Goal: Task Accomplishment & Management: Complete application form

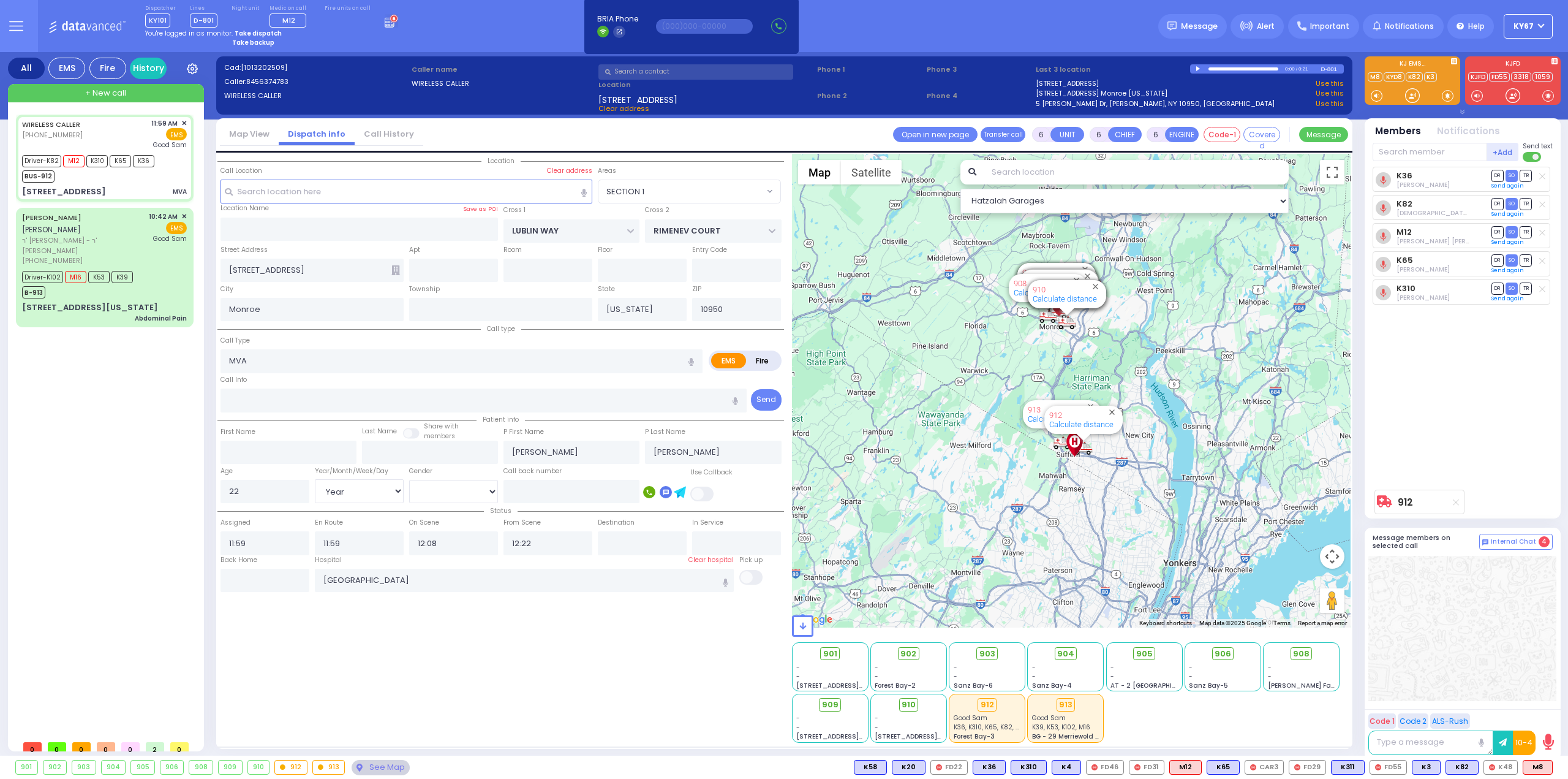
select select "SECTION 1"
select select "Year"
select select "[DEMOGRAPHIC_DATA]"
drag, startPoint x: 0, startPoint y: 0, endPoint x: 251, endPoint y: 36, distance: 253.6
click at [242, 33] on strong "Take dispatch" at bounding box center [258, 33] width 47 height 9
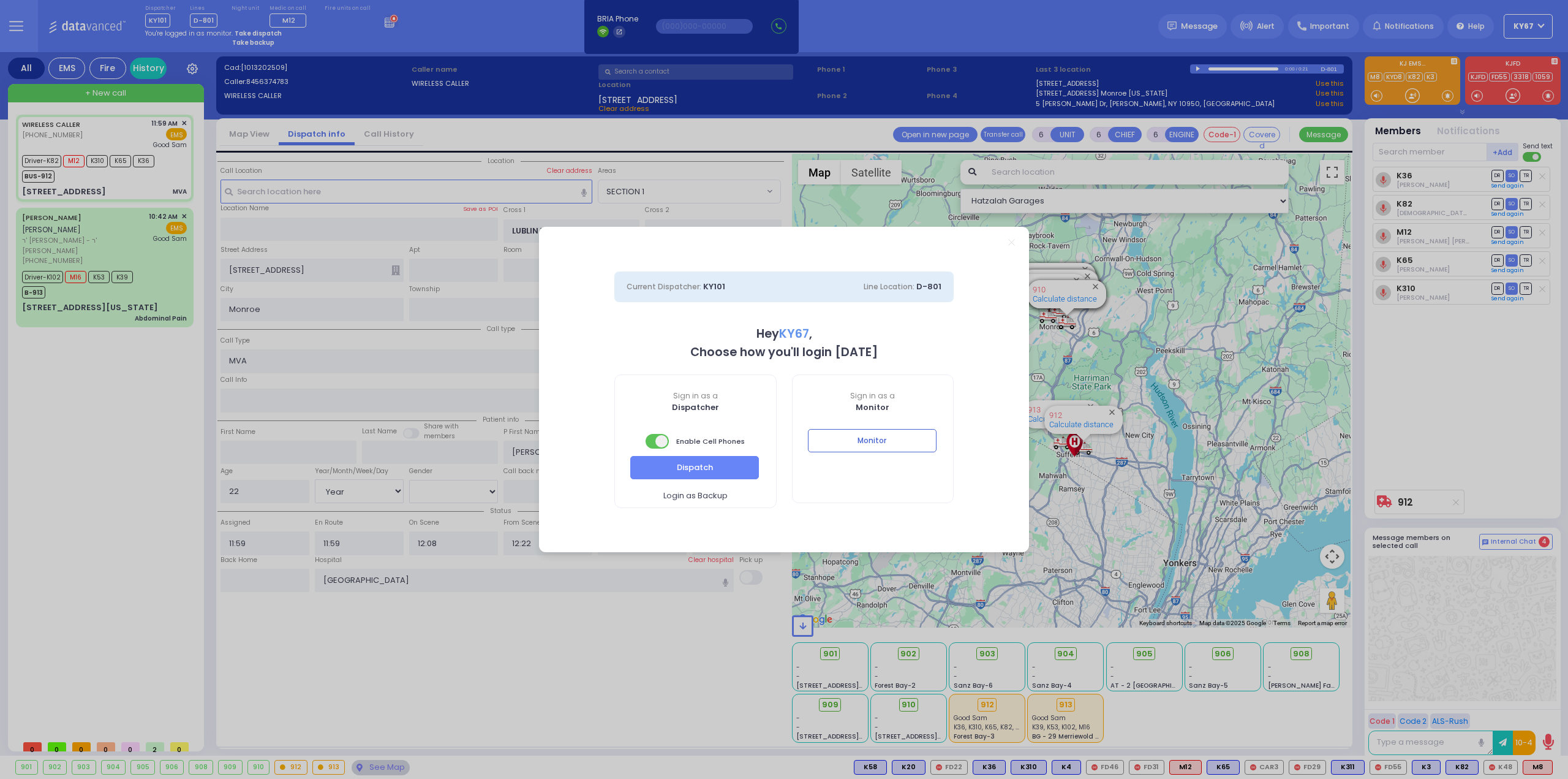
select select "9"
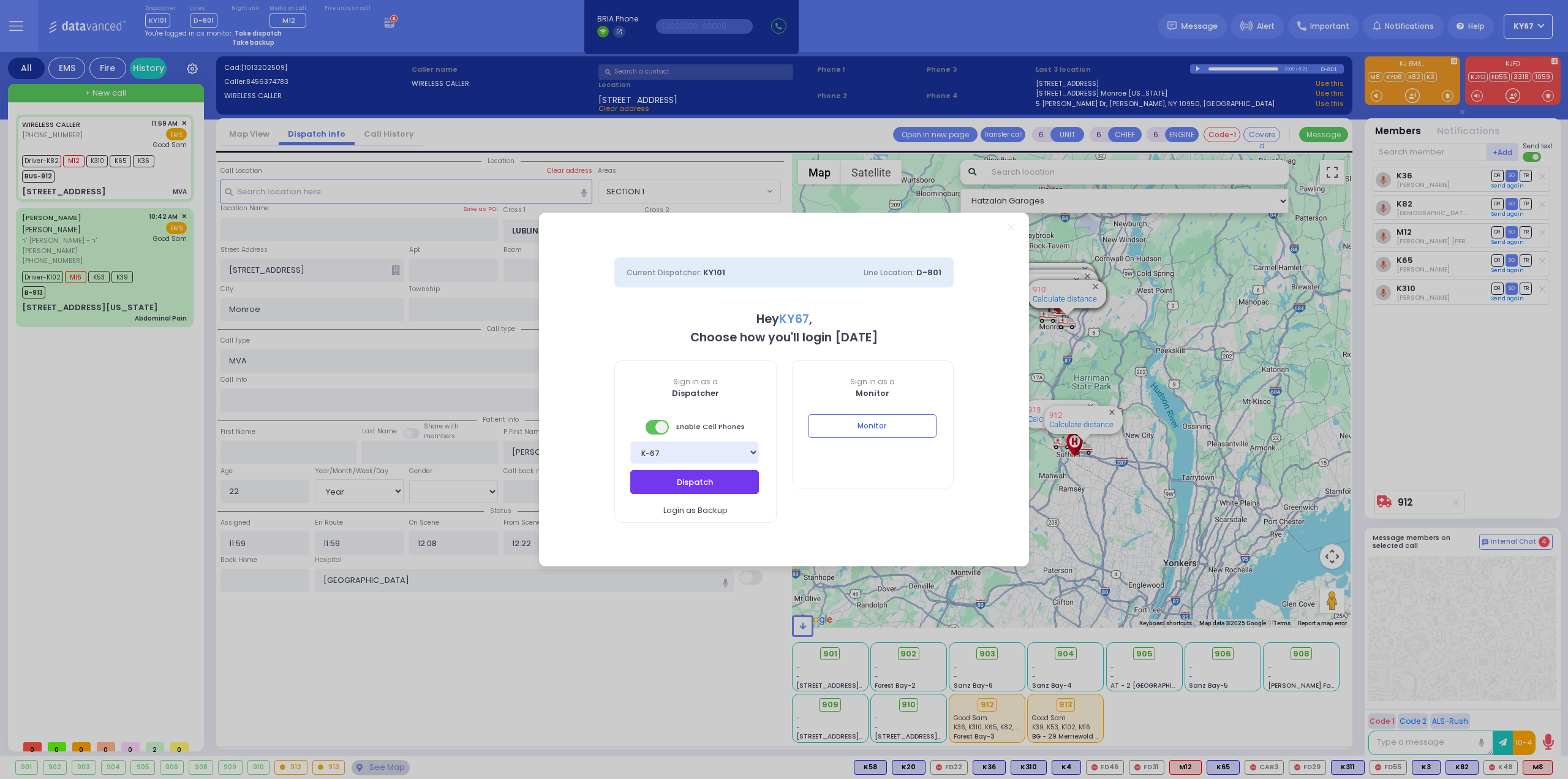
click at [696, 485] on button "Dispatch" at bounding box center [694, 482] width 129 height 23
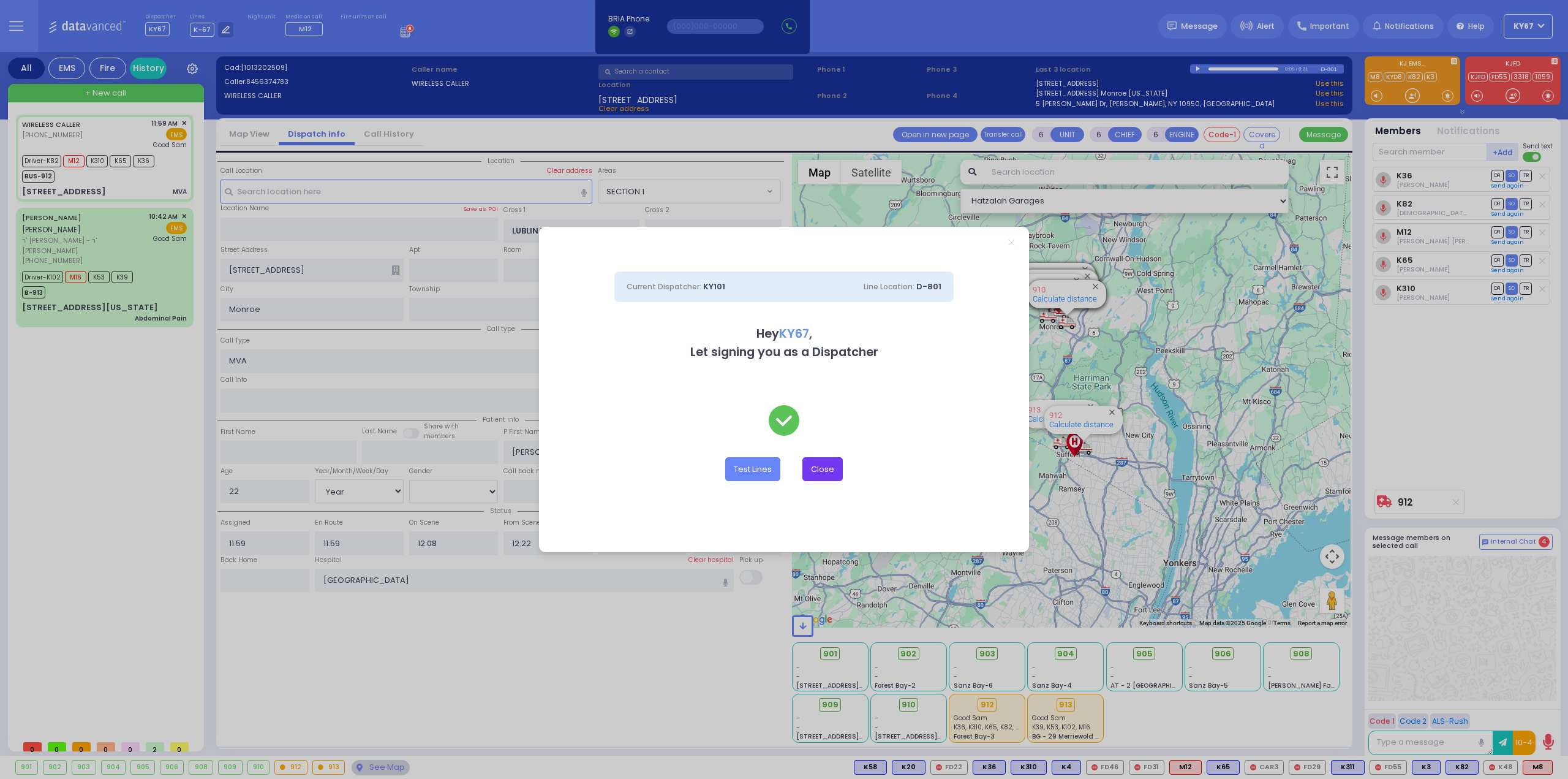
click at [831, 469] on button "Close" at bounding box center [823, 469] width 41 height 23
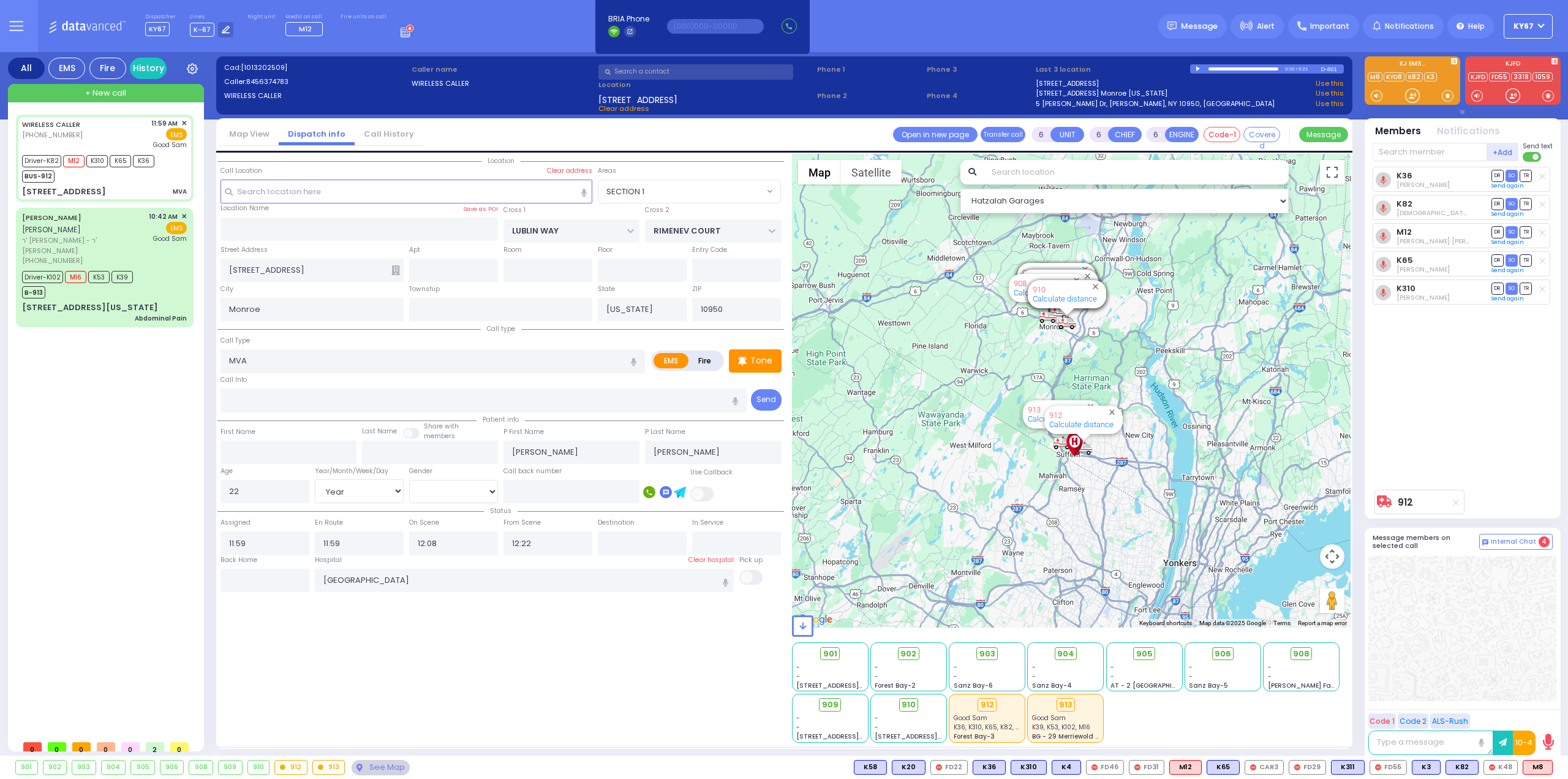
click at [661, 642] on div "Location All areas" at bounding box center [501, 449] width 567 height 589
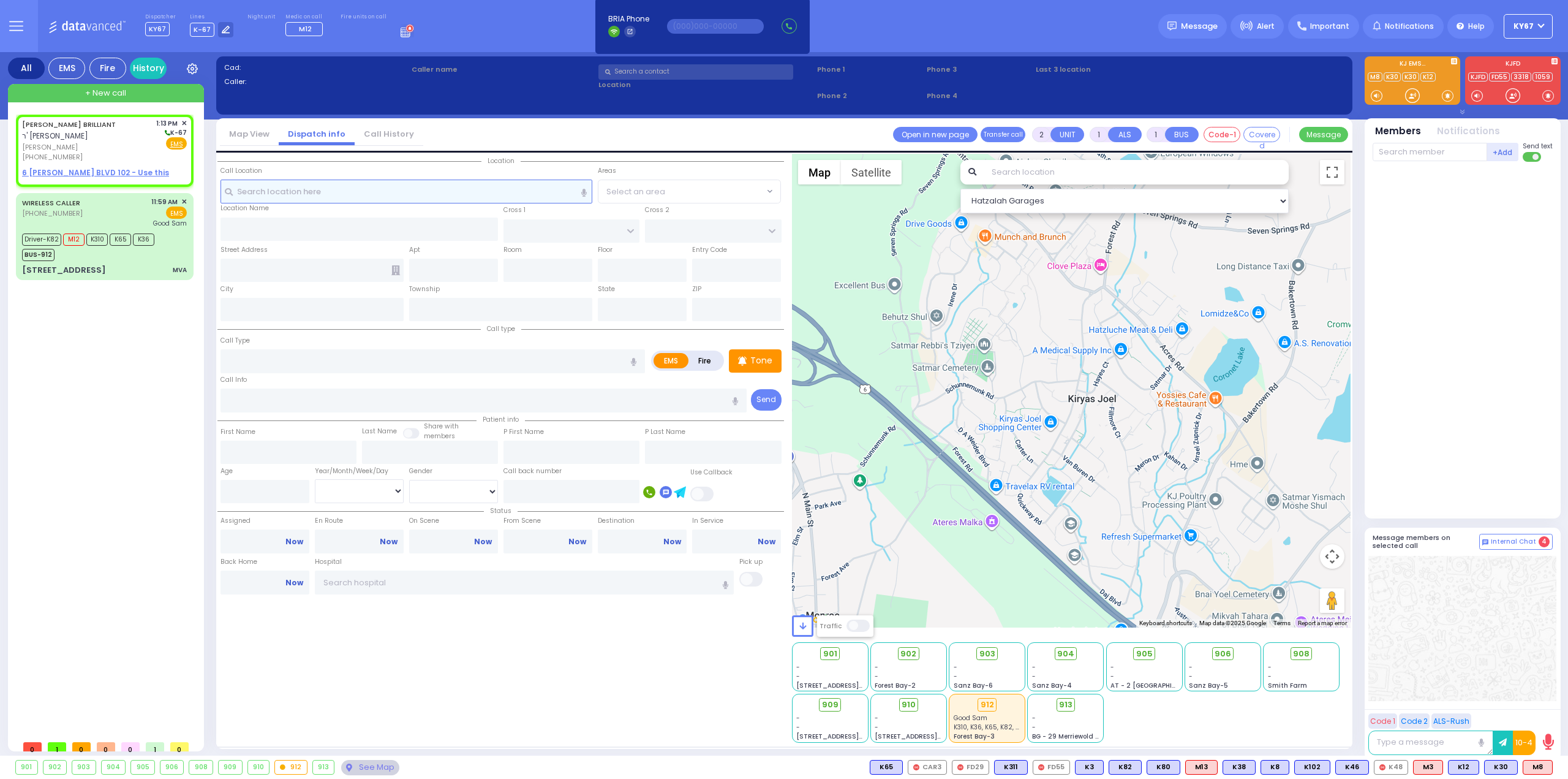
select select
radio input "true"
type input "SHNAYER ZALMEN"
type input "BRILLIANT"
select select
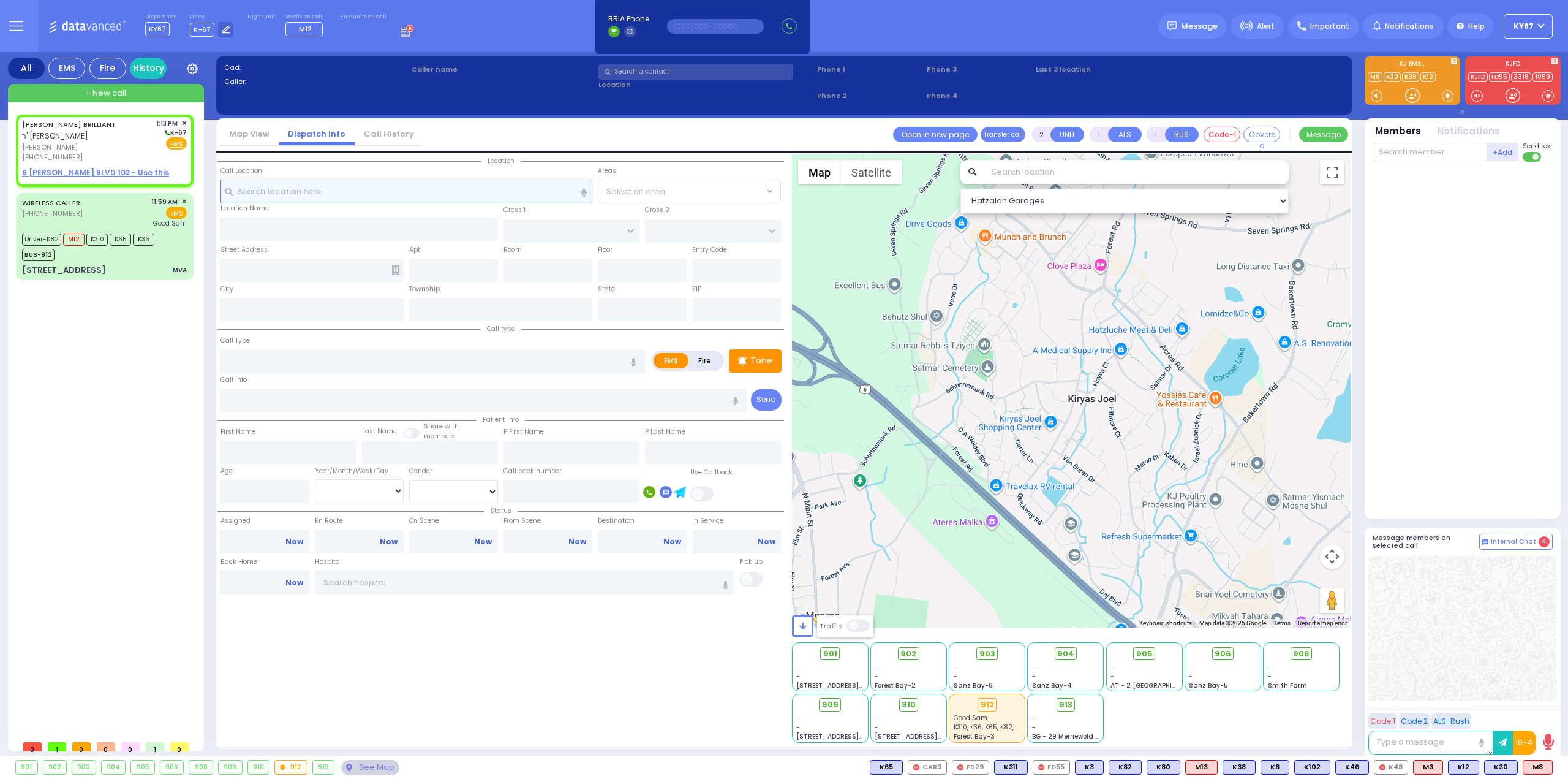
type input "13:13"
select select "Hatzalah Garages"
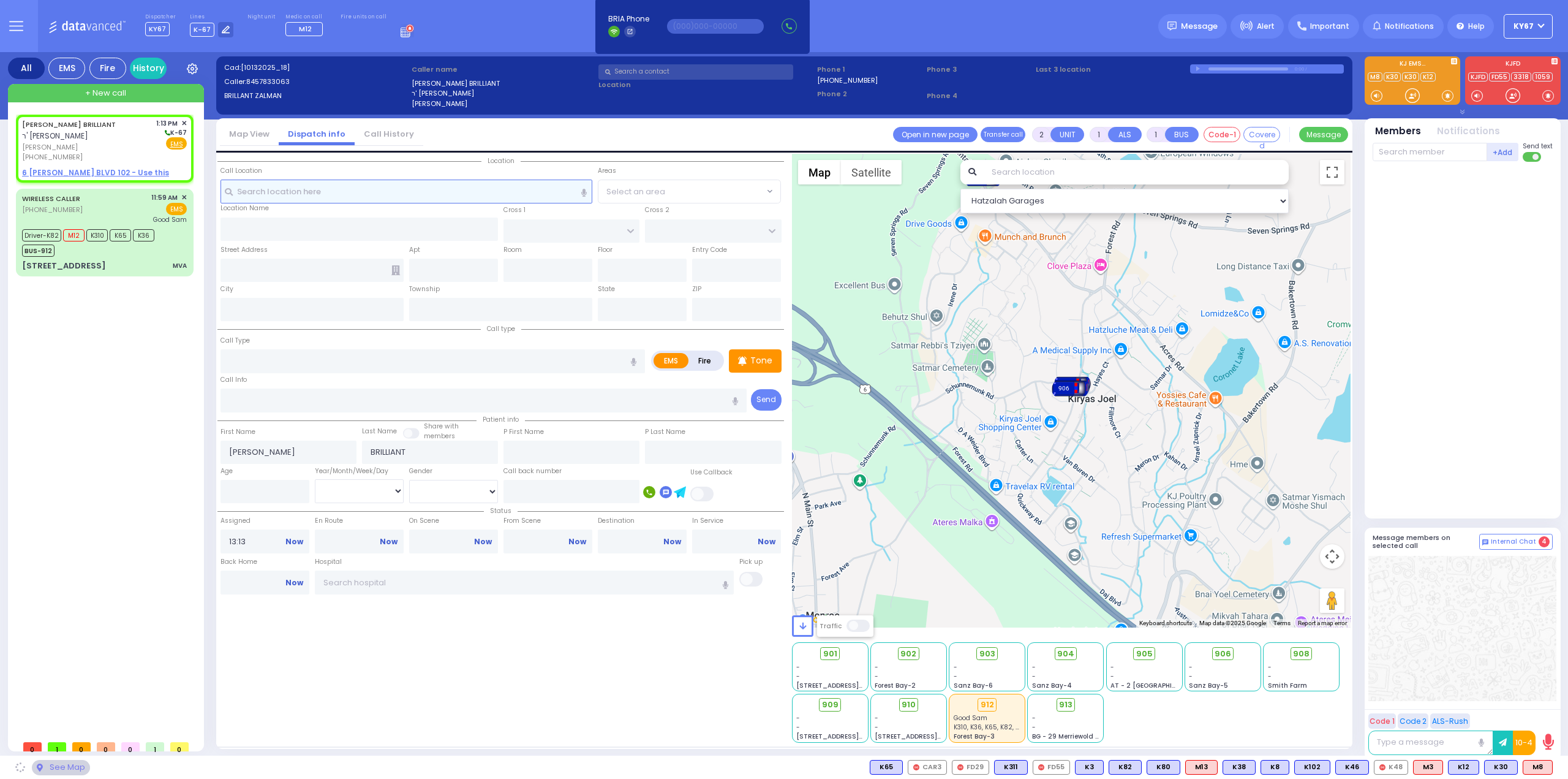
select select
radio input "true"
select select
select select "Hatzalah Garages"
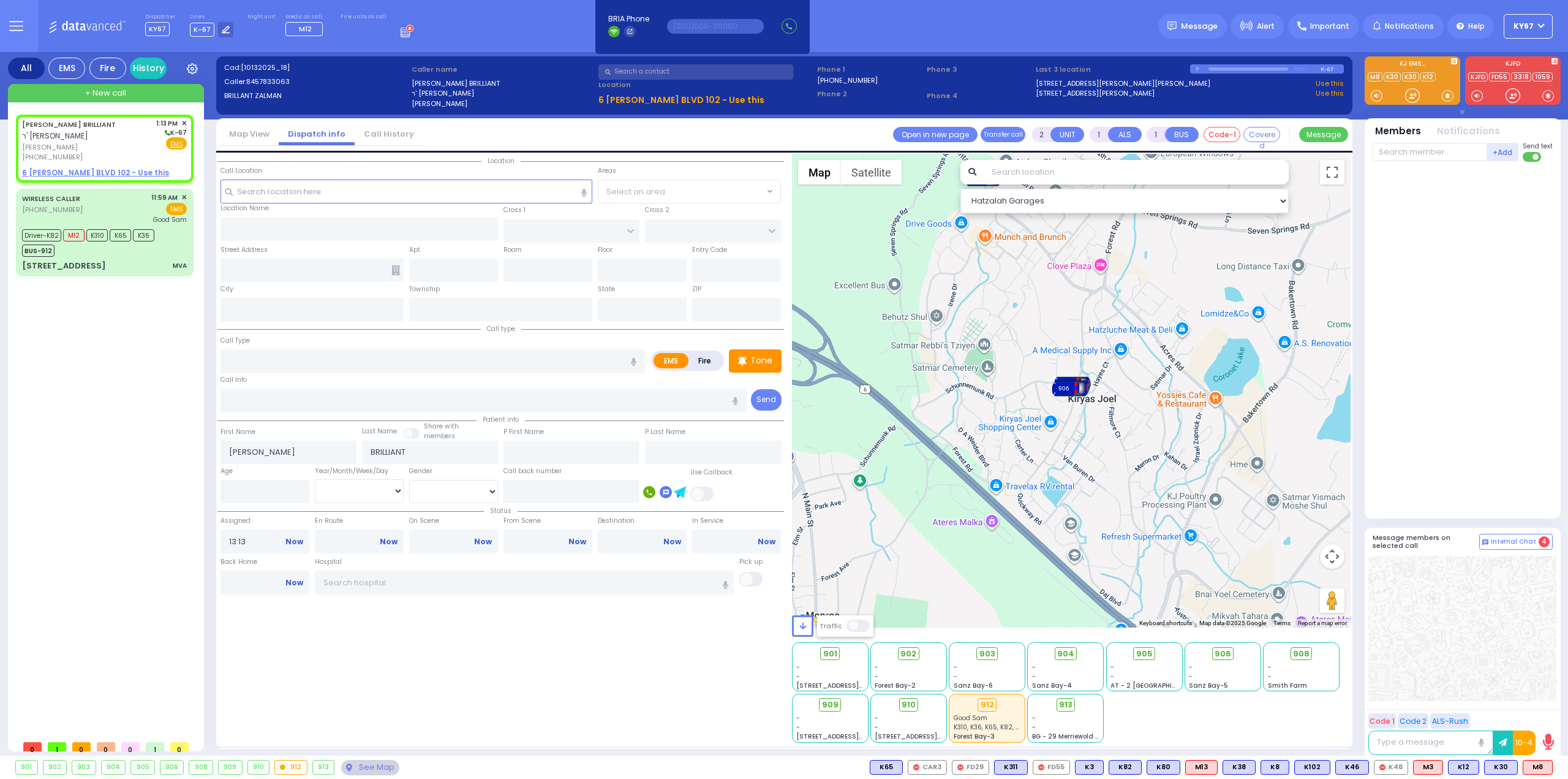
click at [273, 192] on input "text" at bounding box center [407, 191] width 373 height 23
click at [82, 171] on u "6 GETZIL BERGER BLVD 102 - Use this" at bounding box center [96, 172] width 147 height 11
select select
radio input "true"
select select
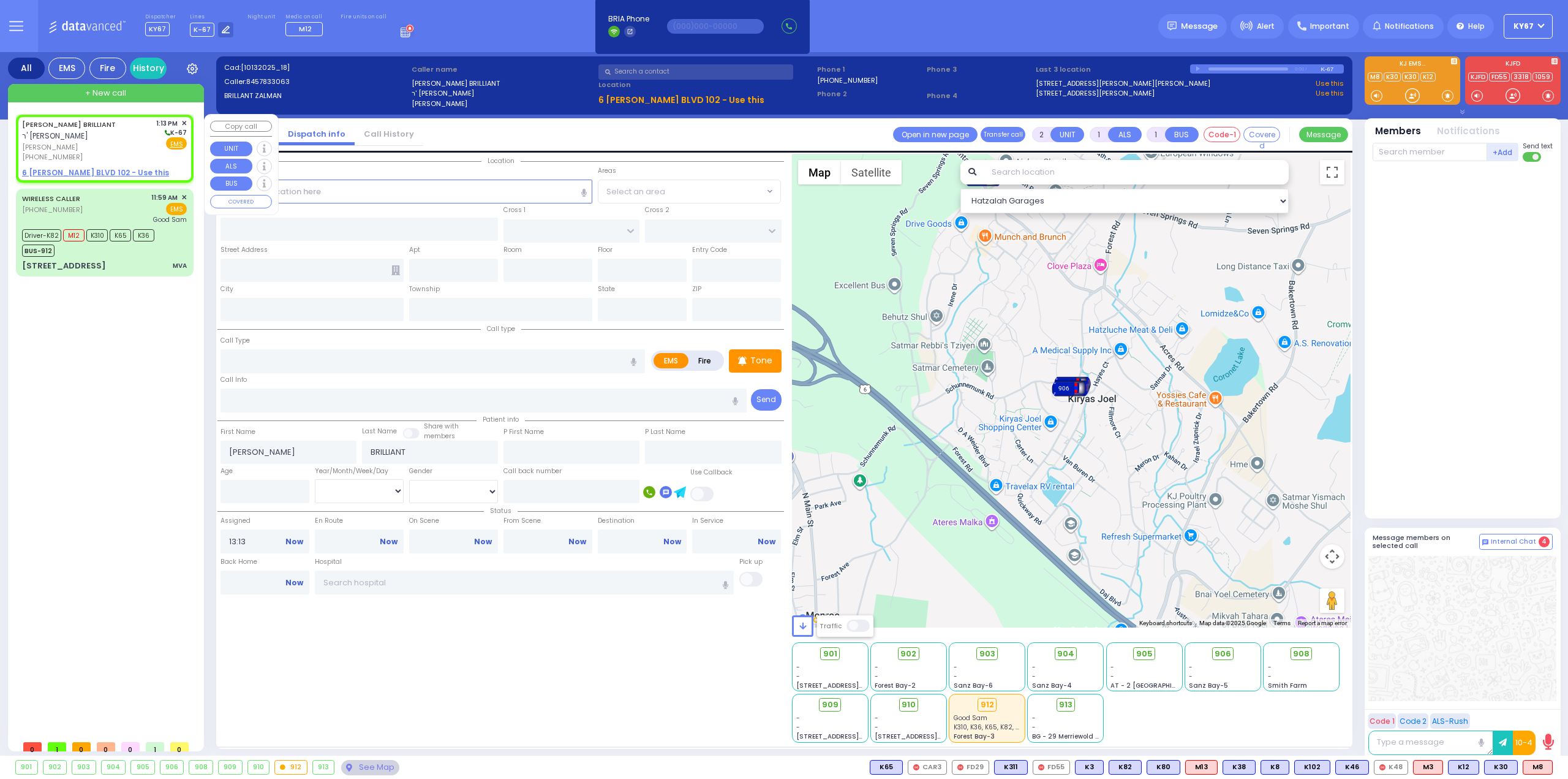
select select "Hatzalah Garages"
select select
radio input "true"
select select
select select "Hatzalah Garages"
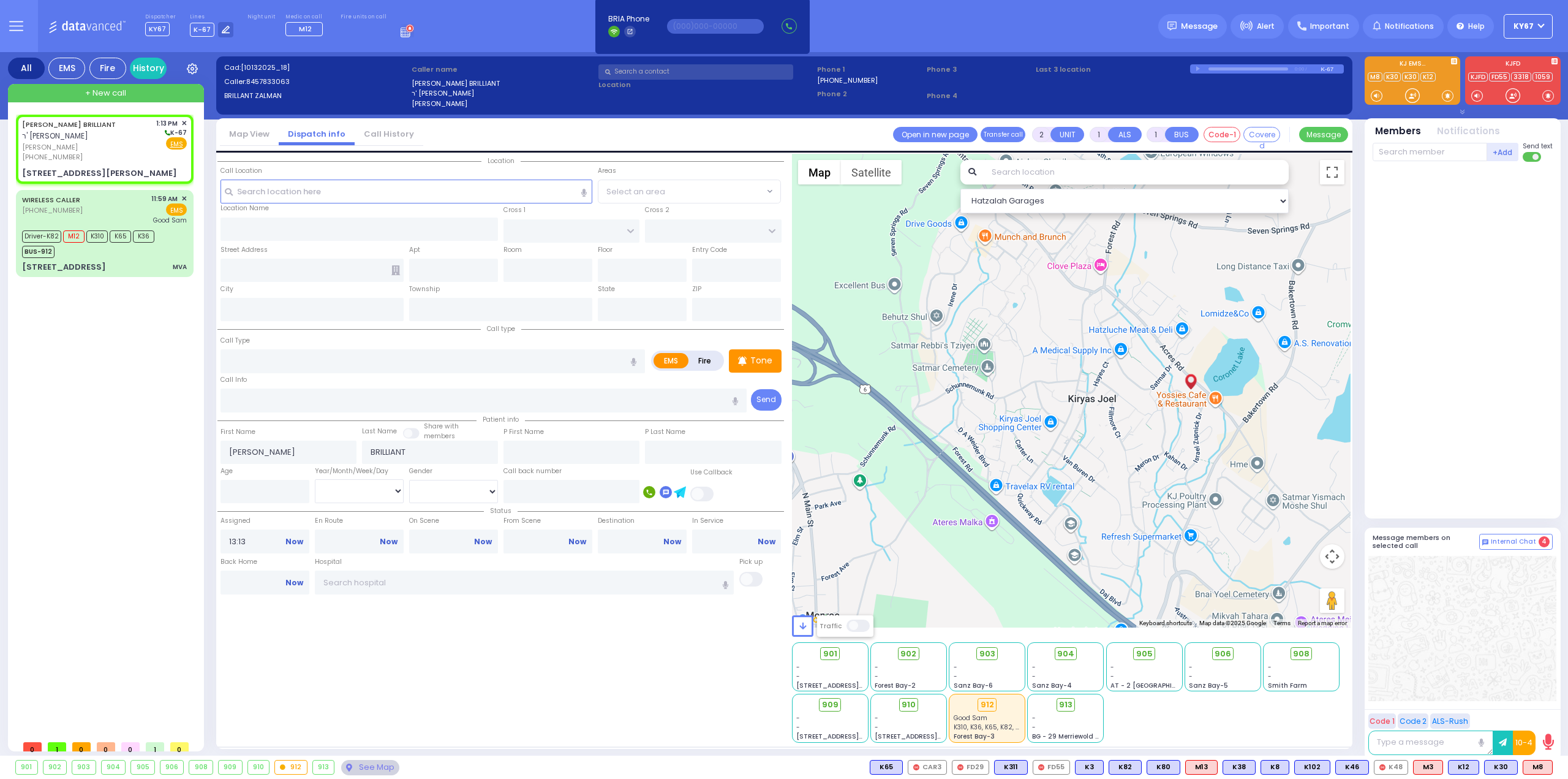
type input "ISRAEL ZUPNICK DR"
type input "KERESTIER COURT"
type input "6 GETZIL BERGER BLVD"
type input "102"
type input "Kiryas Joel"
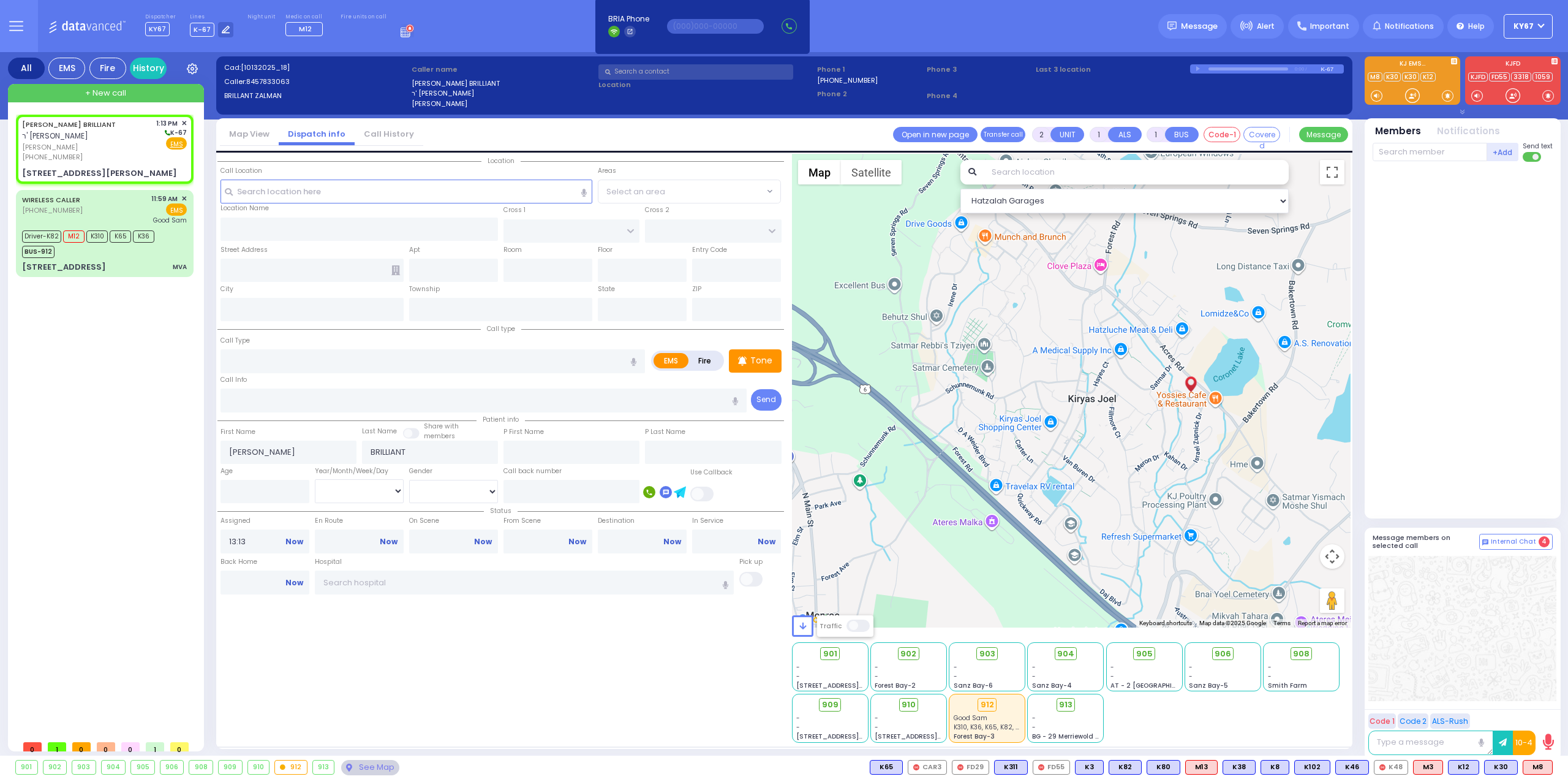
type input "[US_STATE]"
type input "10950"
select select "SECTION 4"
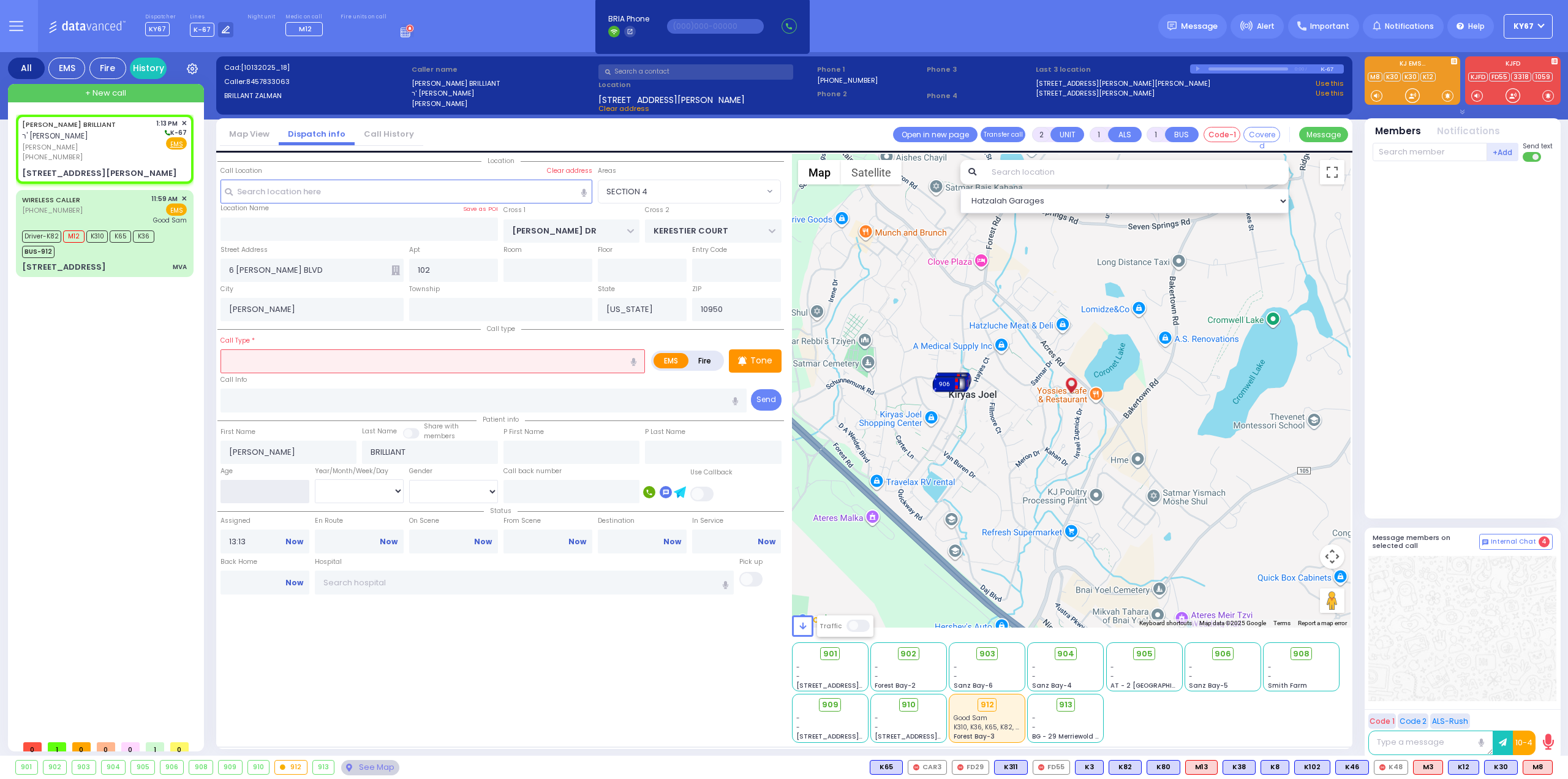
click at [278, 494] on input "number" at bounding box center [265, 491] width 89 height 23
type input "8"
click at [371, 493] on select "Year Month Week Day" at bounding box center [359, 491] width 89 height 23
select select
radio input "true"
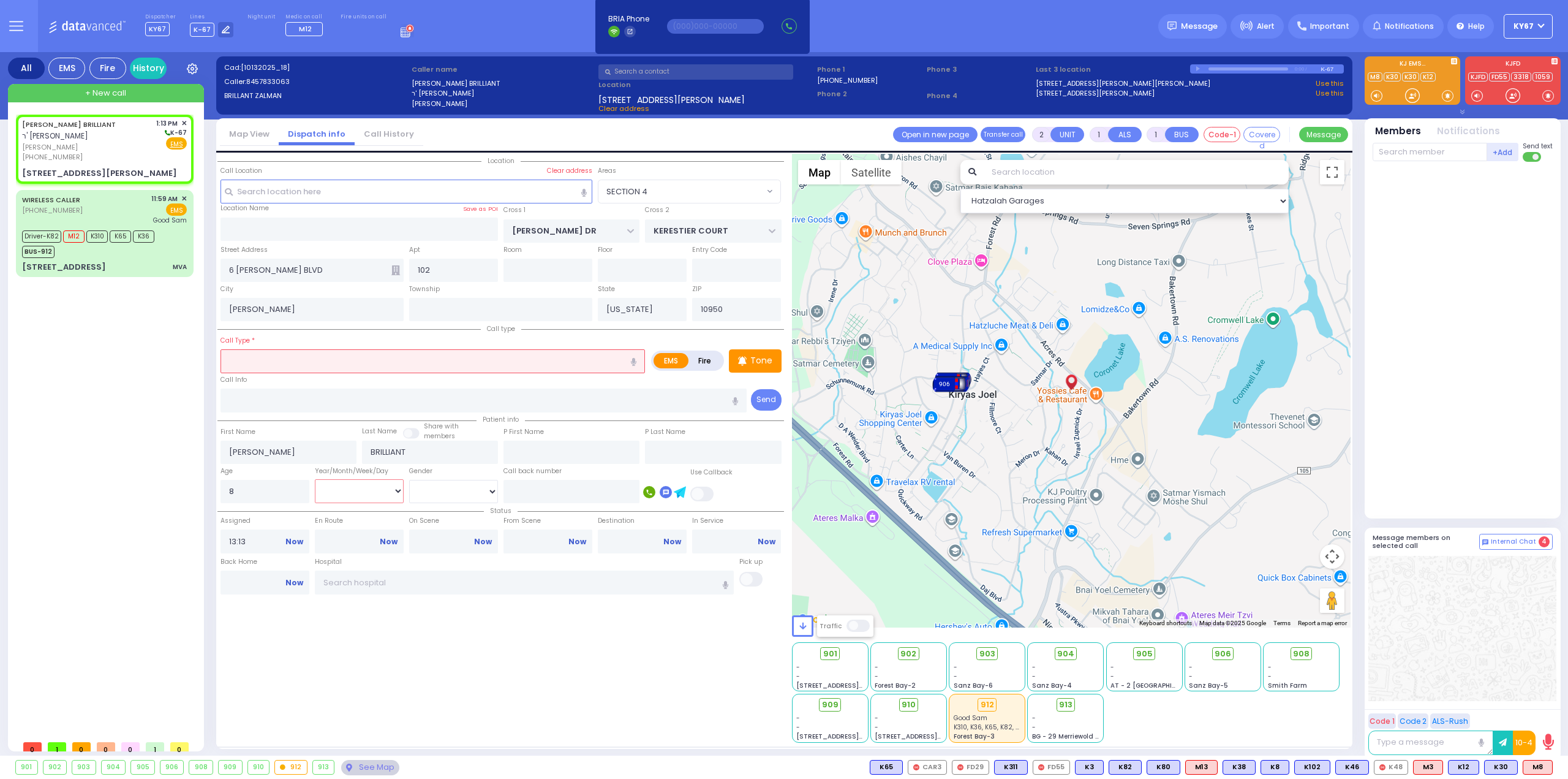
select select
select select "Hatzalah Garages"
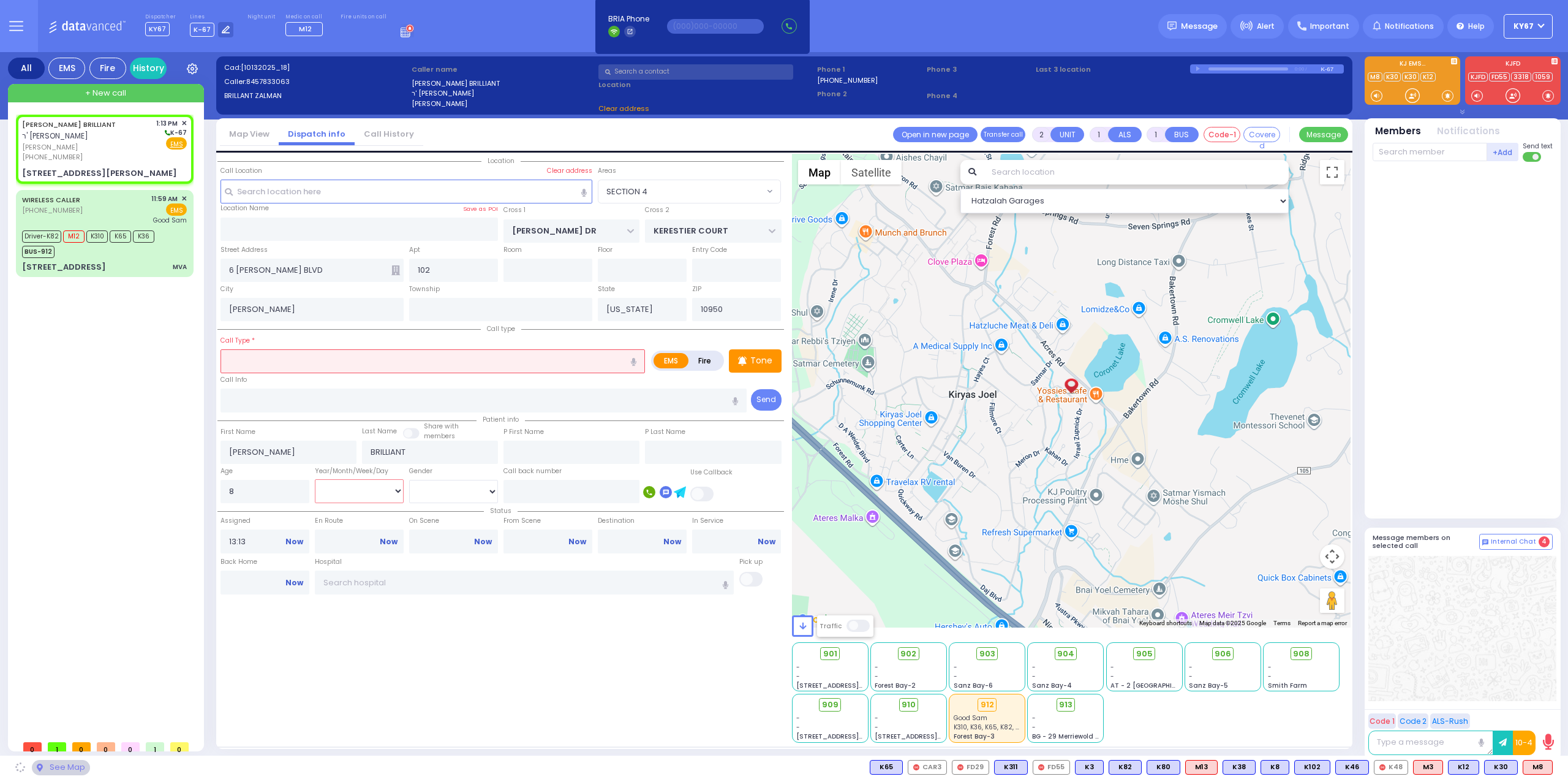
select select "Month"
click at [315, 480] on select "Year Month Week Day" at bounding box center [359, 491] width 89 height 23
select select "SECTION 4"
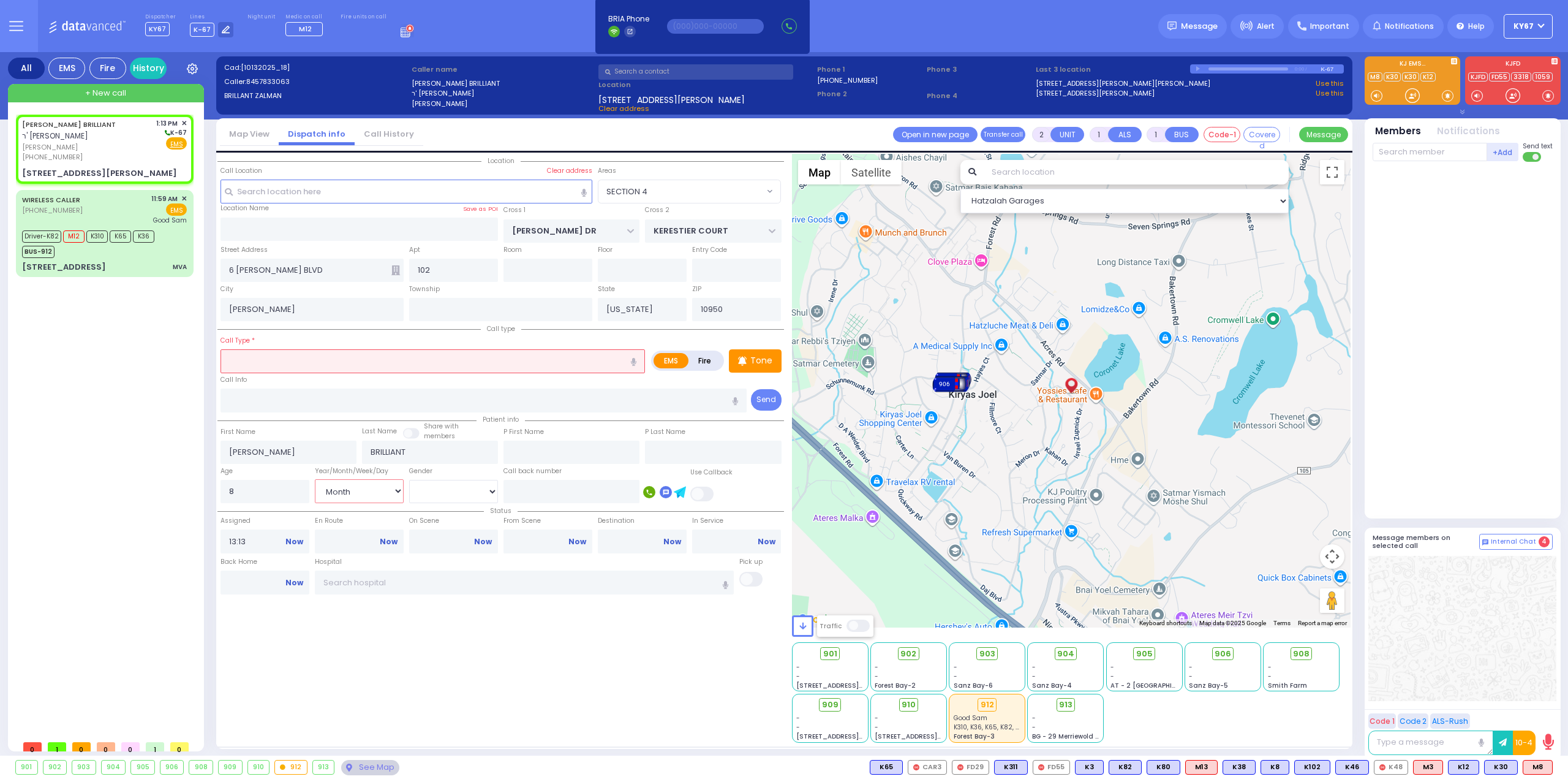
select select
radio input "true"
select select "Month"
select select "Hatzalah Garages"
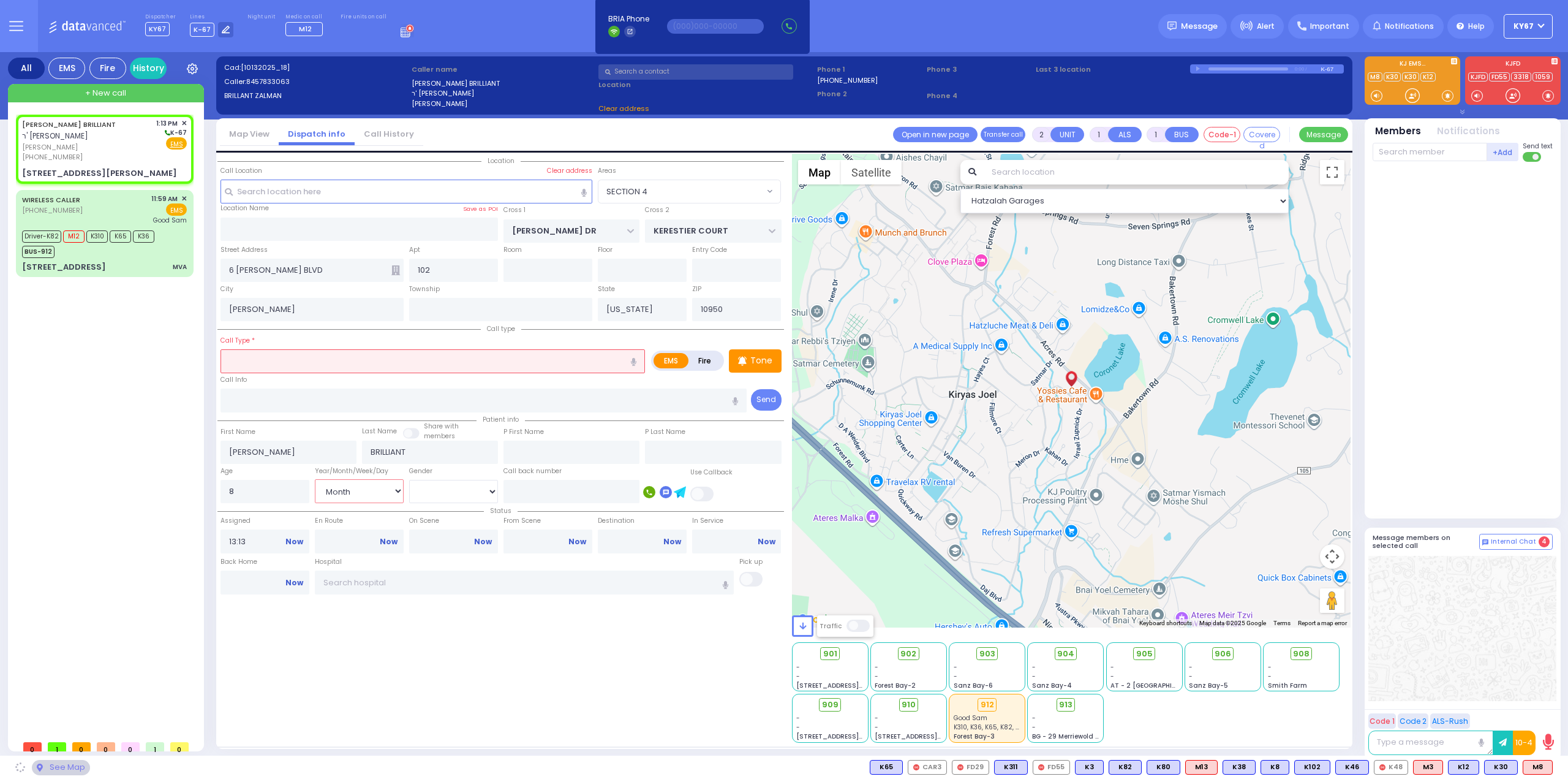
select select "SECTION 4"
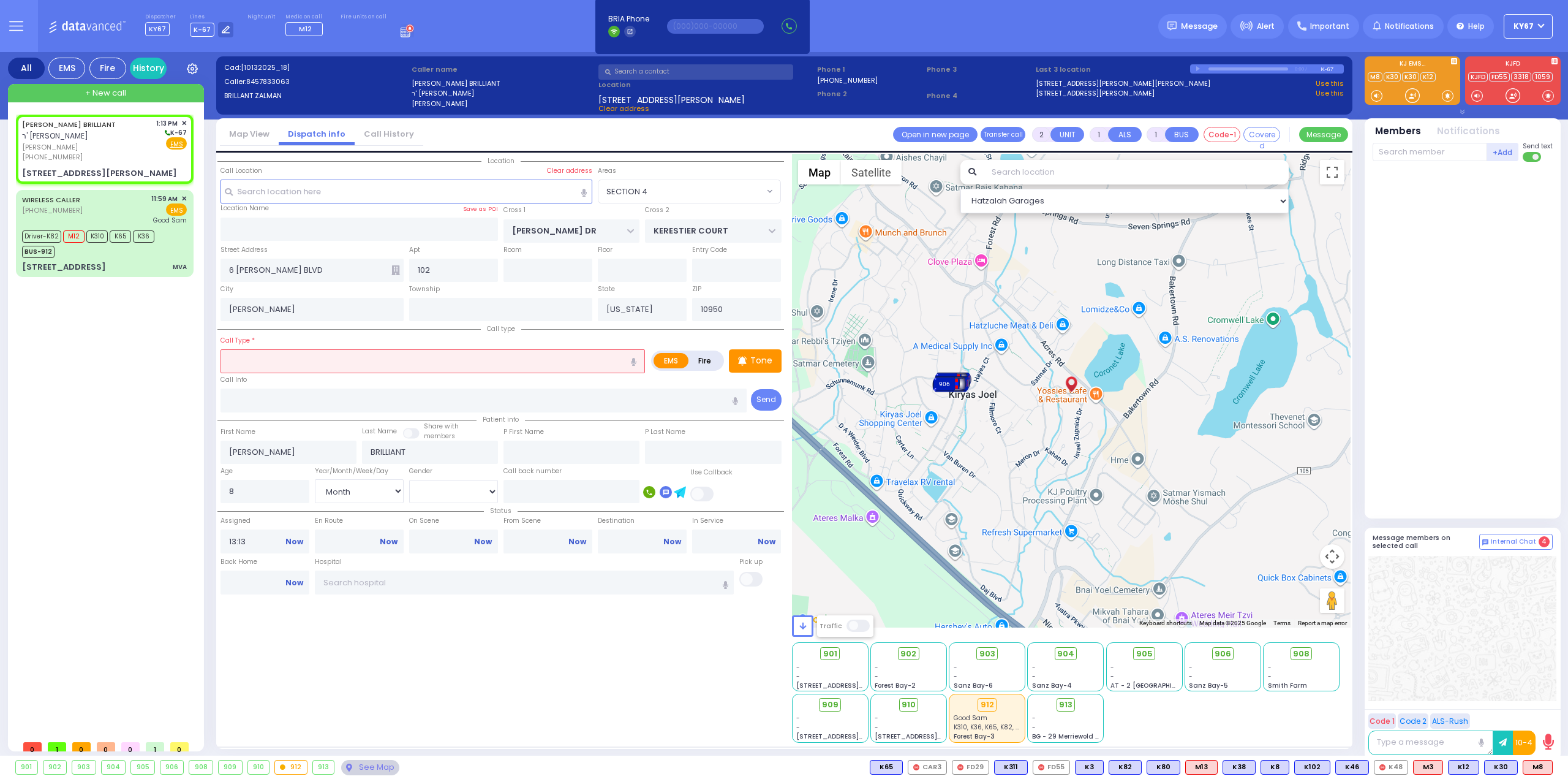
click at [328, 359] on input "text" at bounding box center [433, 361] width 424 height 23
select select
radio input "true"
select select "Month"
select select "Hatzalah Garages"
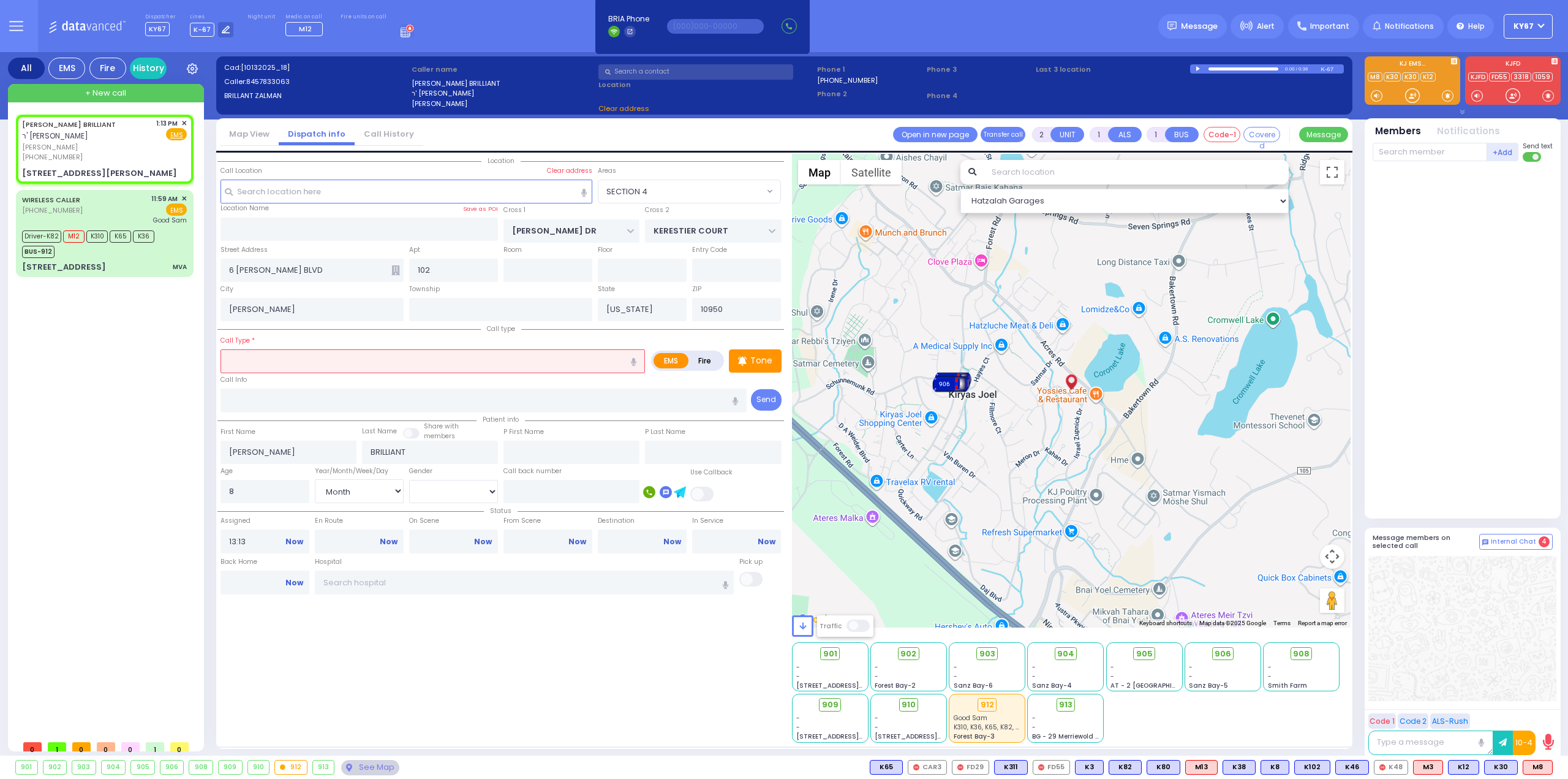
select select "SECTION 4"
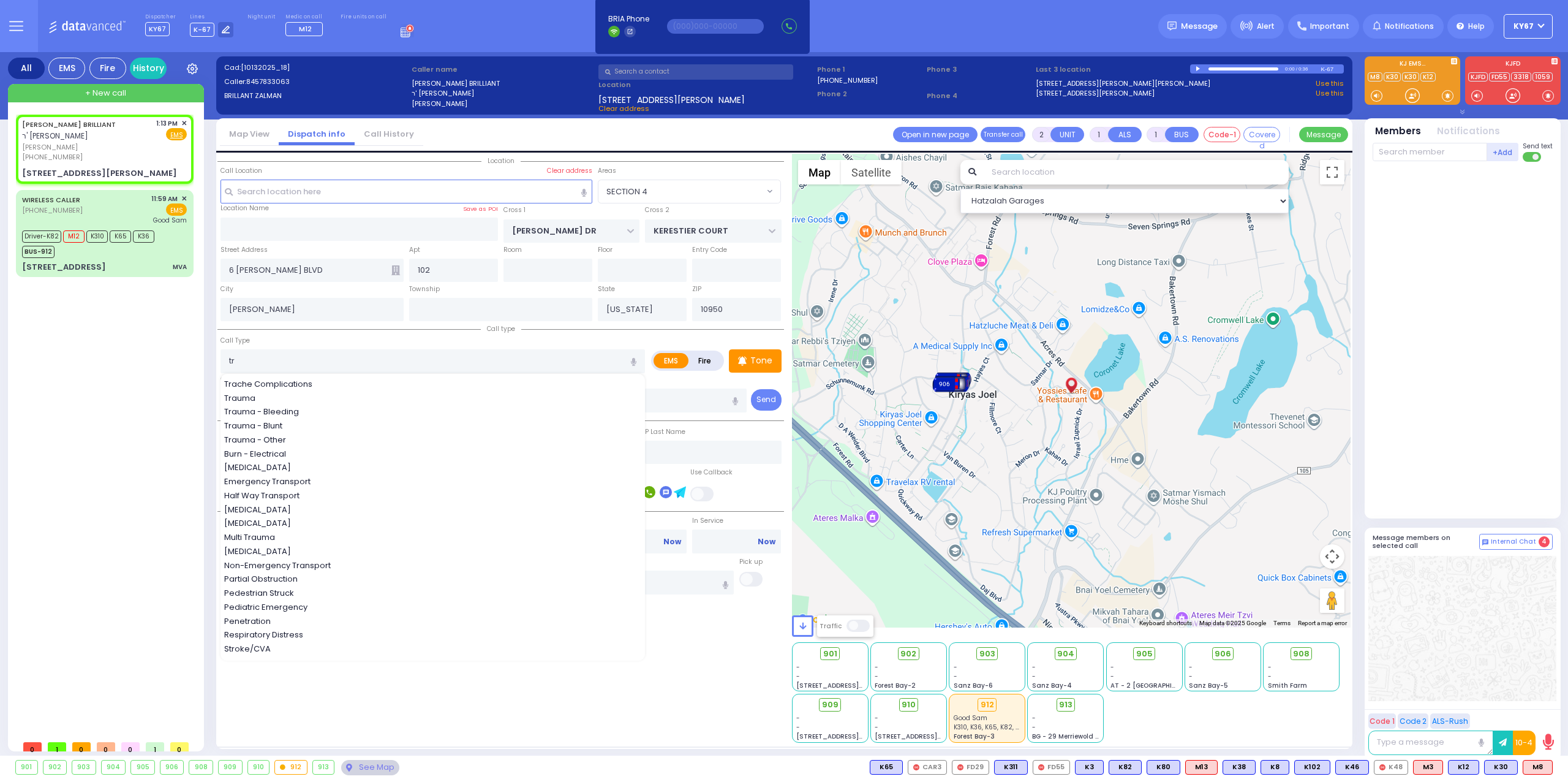
click at [258, 402] on div "Trache Complications Trauma Trauma - Bleeding Trauma - Blunt Trauma - Other Bur…" at bounding box center [434, 517] width 427 height 279
click at [253, 396] on span "Trauma" at bounding box center [242, 398] width 36 height 13
type input "Trauma"
type input "0"
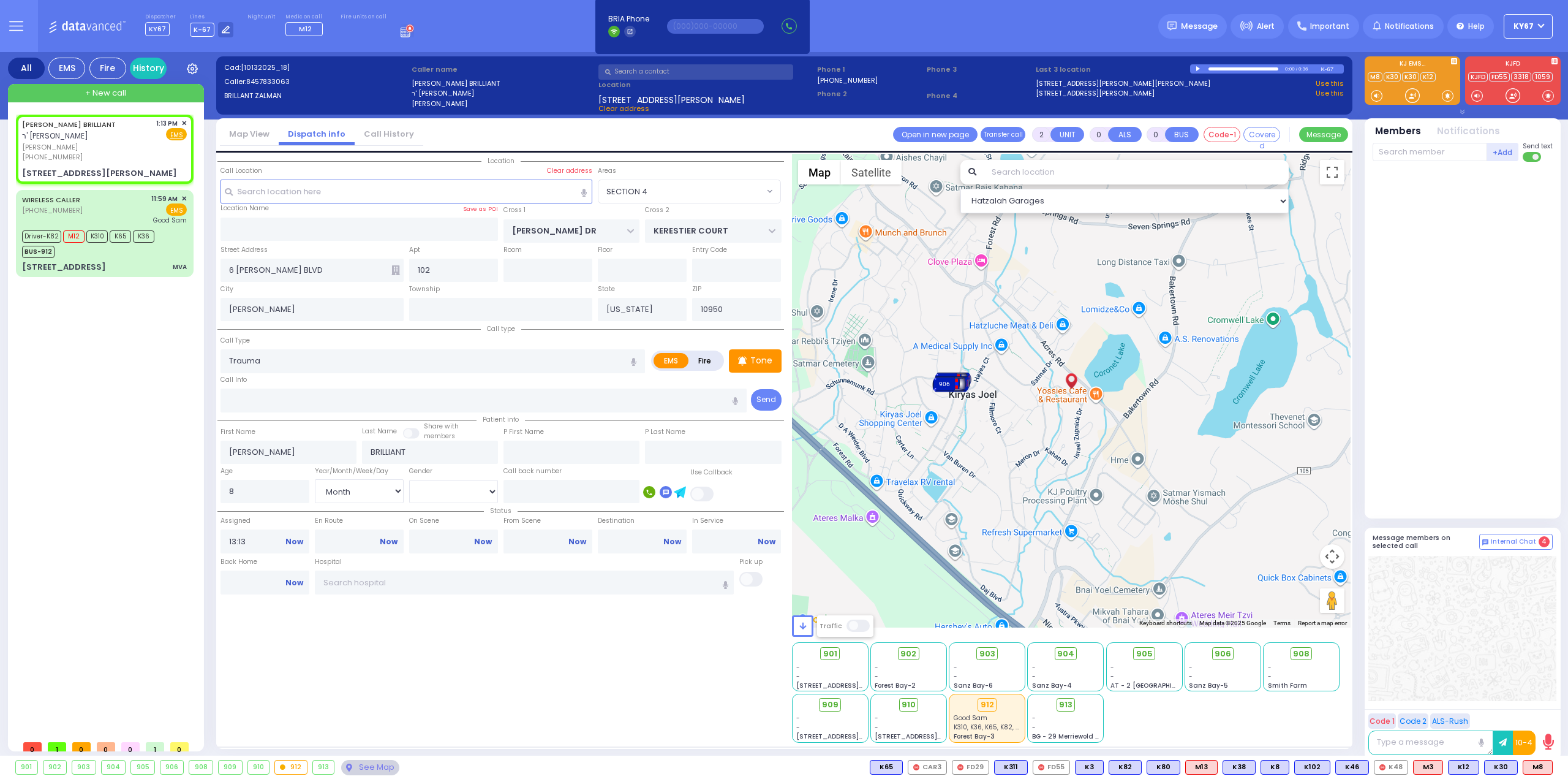
click at [511, 678] on div "Location All areas" at bounding box center [501, 449] width 567 height 589
select select
radio input "true"
select select "Month"
select select "Hatzalah Garages"
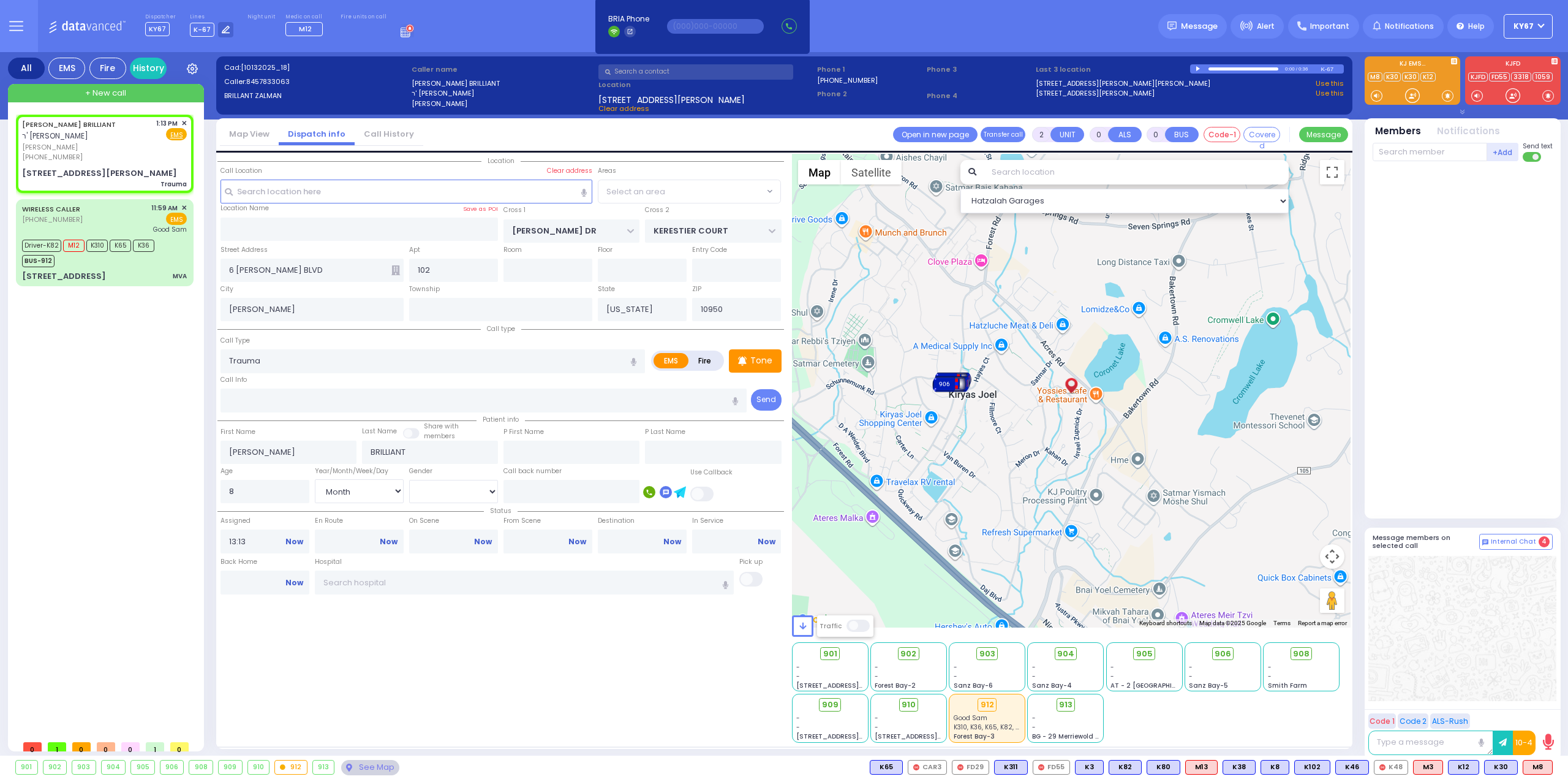
select select "SECTION 4"
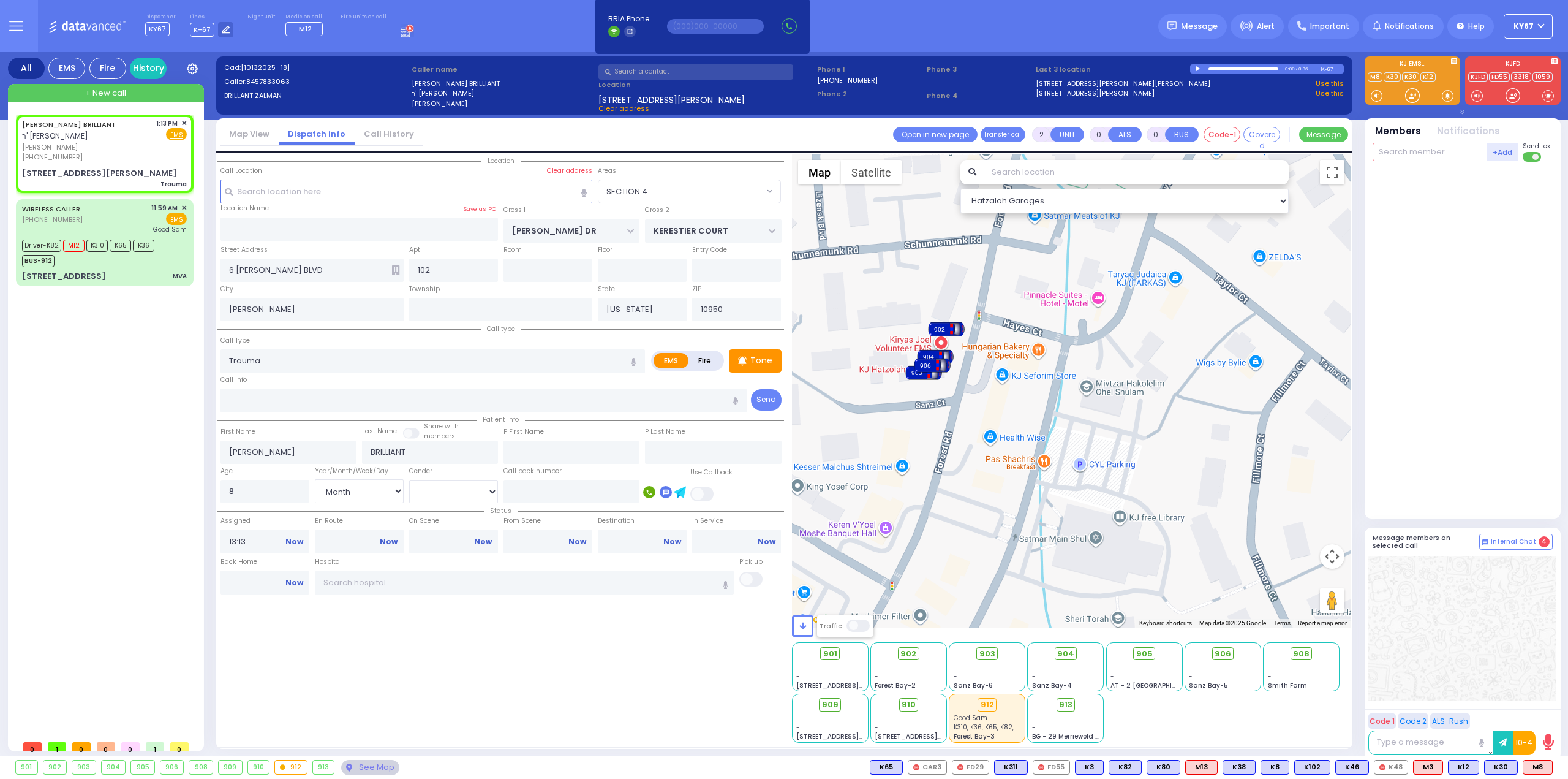
click at [1437, 158] on input "text" at bounding box center [1430, 151] width 114 height 18
click at [1538, 769] on span "M8" at bounding box center [1538, 767] width 29 height 14
select select
radio input "true"
select select "Month"
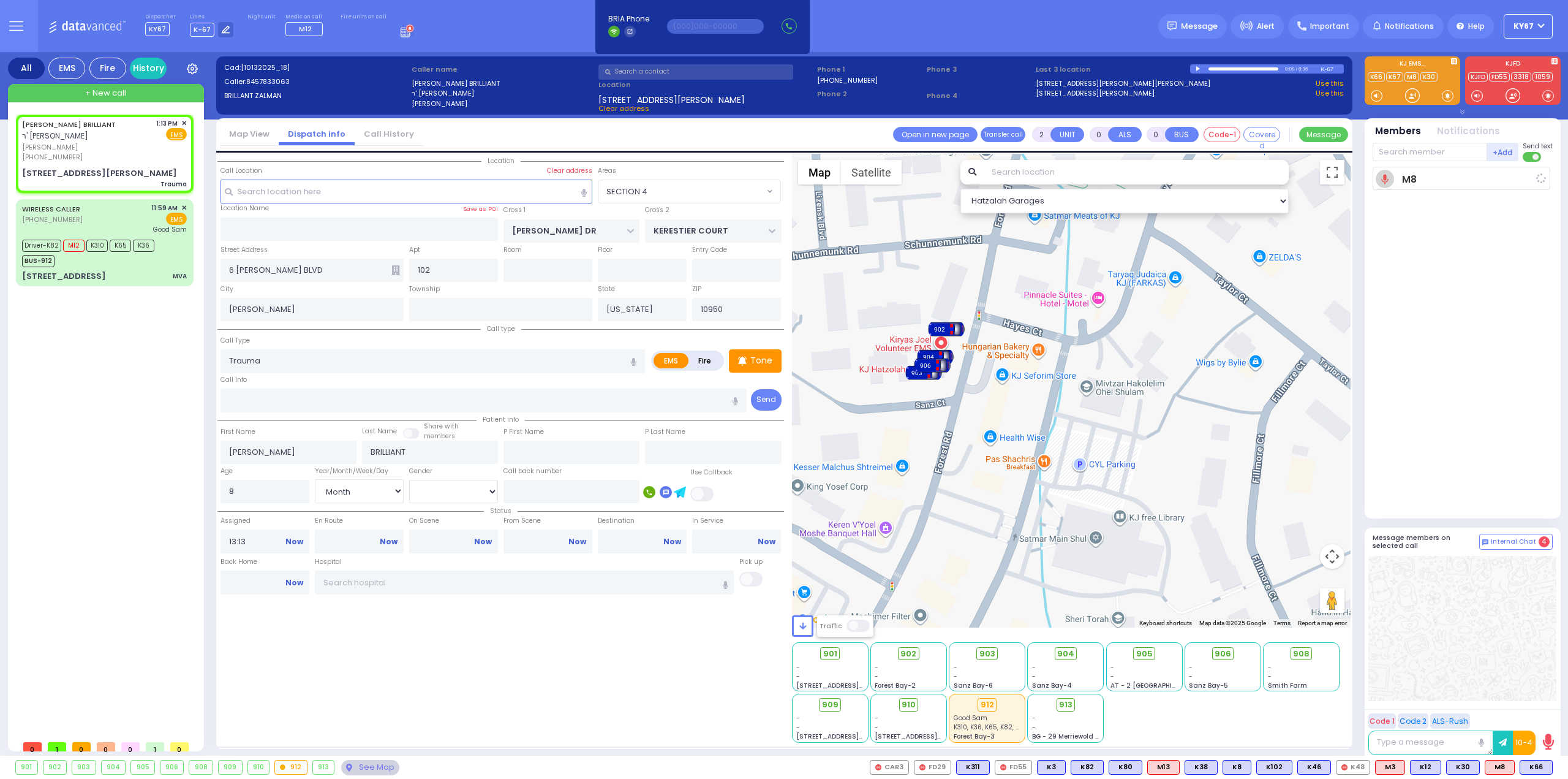
type input "13:14"
select select "Hatzalah Garages"
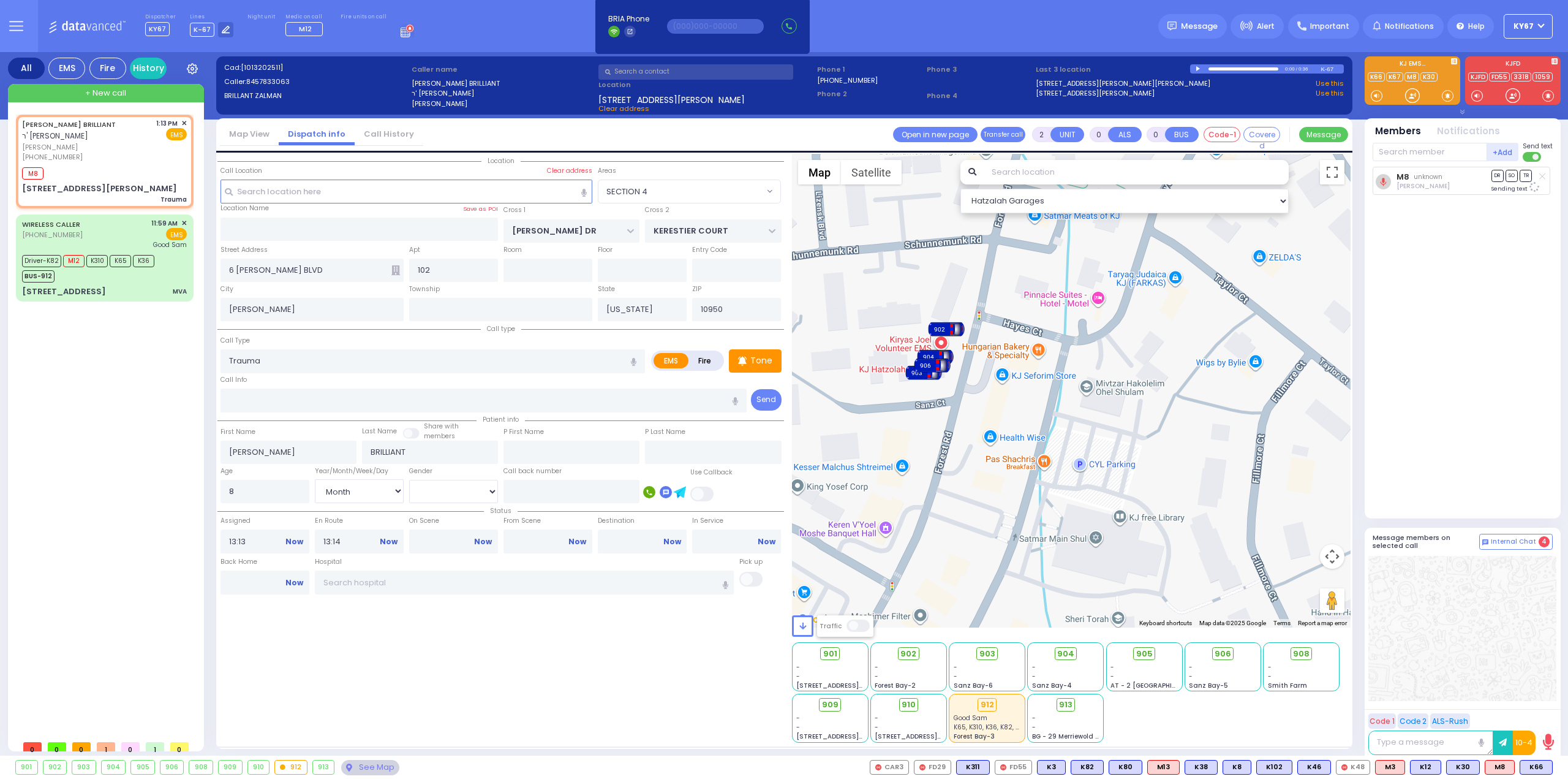
select select "SECTION 4"
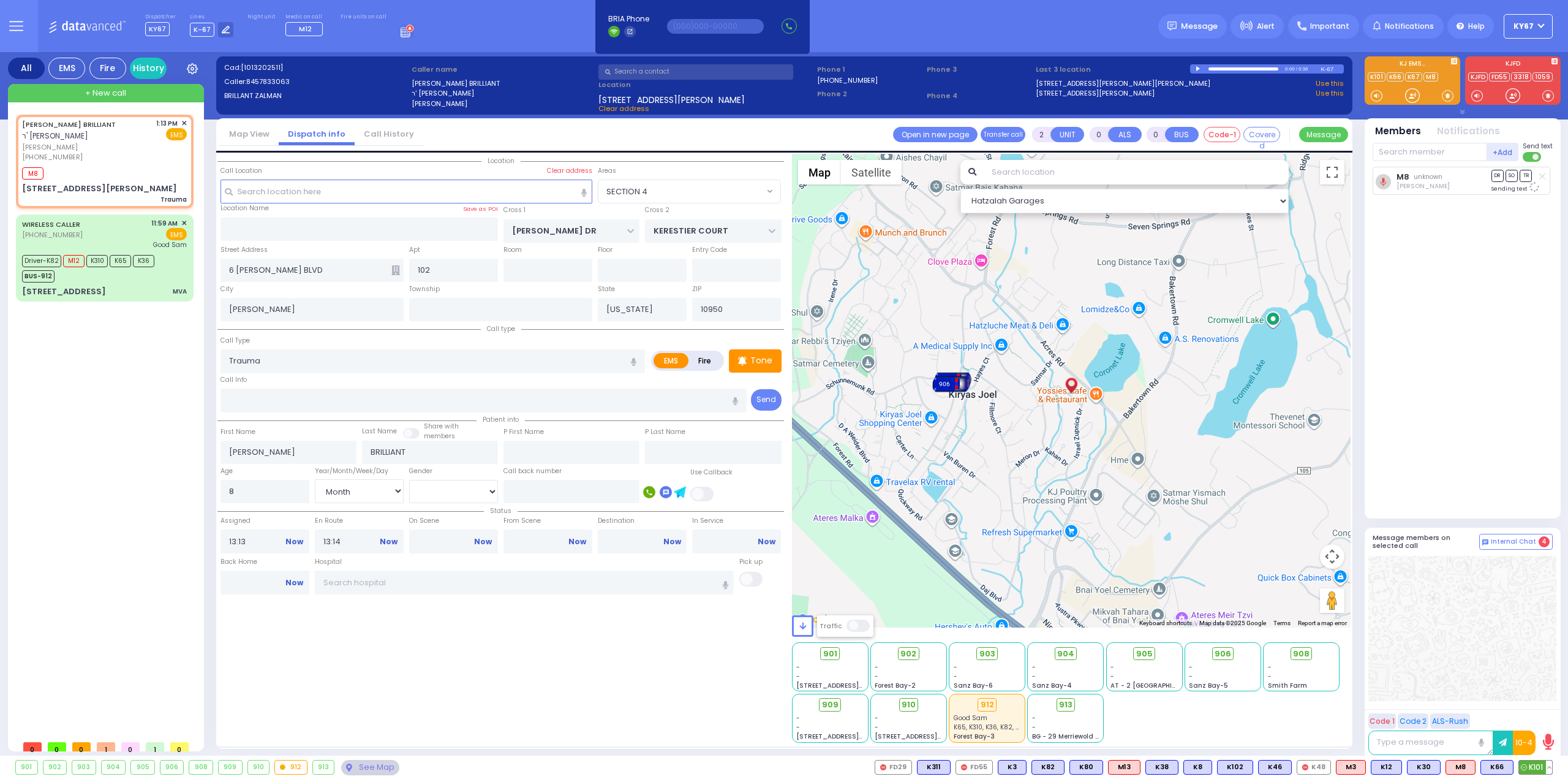
click at [1538, 766] on span "K101" at bounding box center [1536, 767] width 33 height 14
select select
radio input "true"
select select "Month"
select select "Hatzalah Garages"
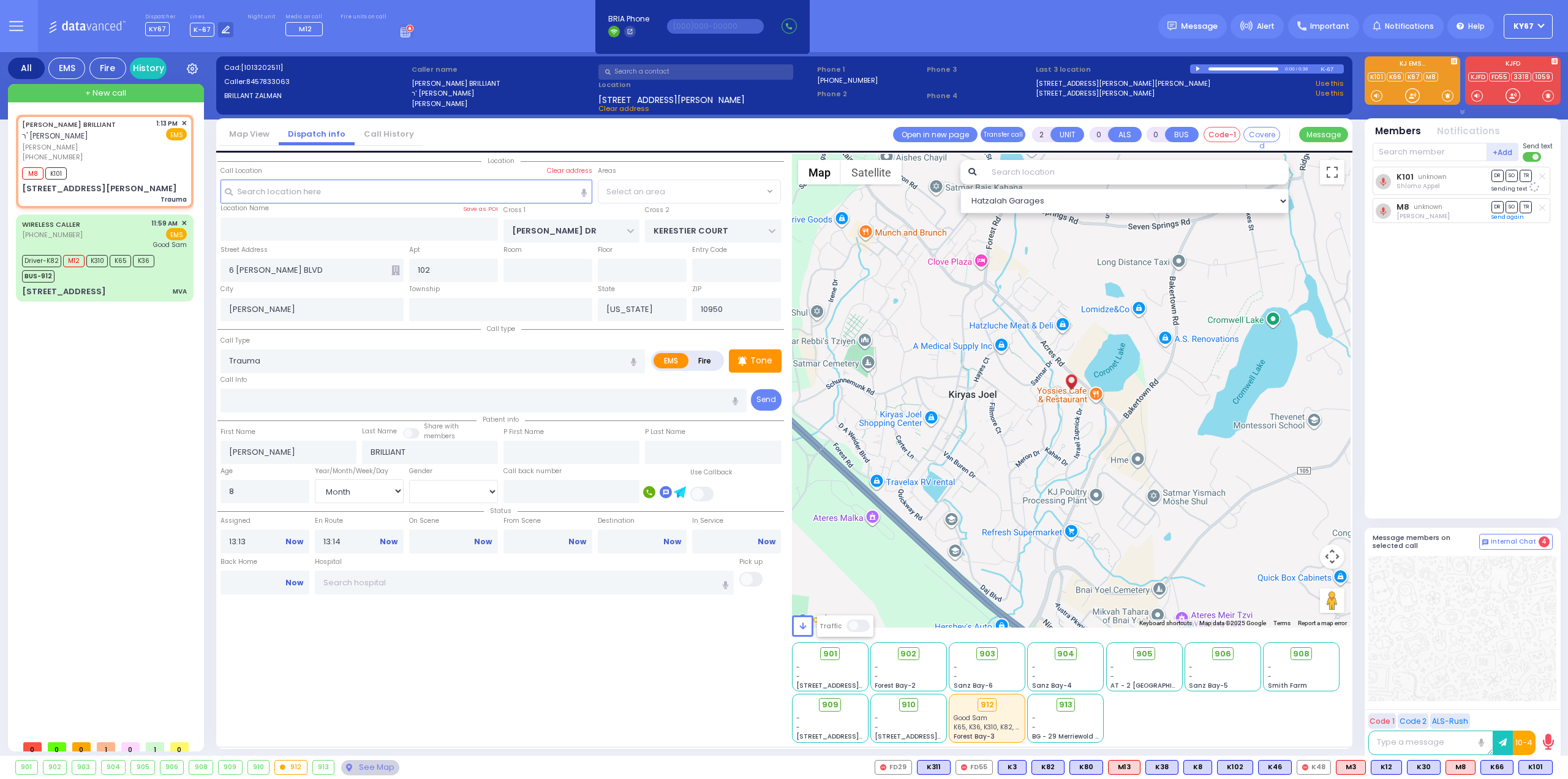
select select "SECTION 4"
click at [1473, 630] on div at bounding box center [1462, 629] width 188 height 145
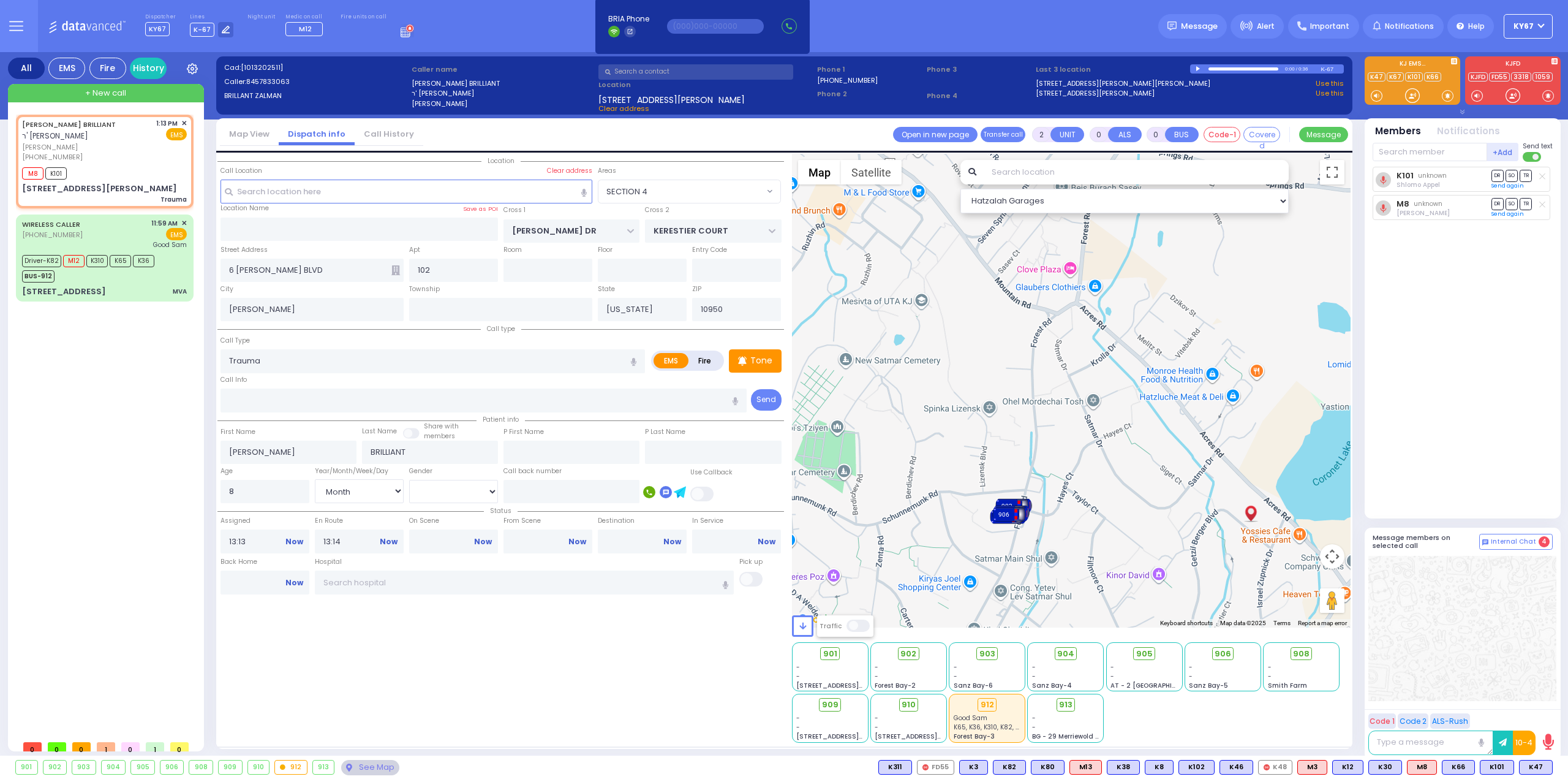
drag, startPoint x: 1003, startPoint y: 308, endPoint x: 1076, endPoint y: 540, distance: 243.2
click at [1062, 513] on div "To activate drag with keyboard, press Alt + Enter. Once in keyboard drag state,…" at bounding box center [1071, 390] width 559 height 474
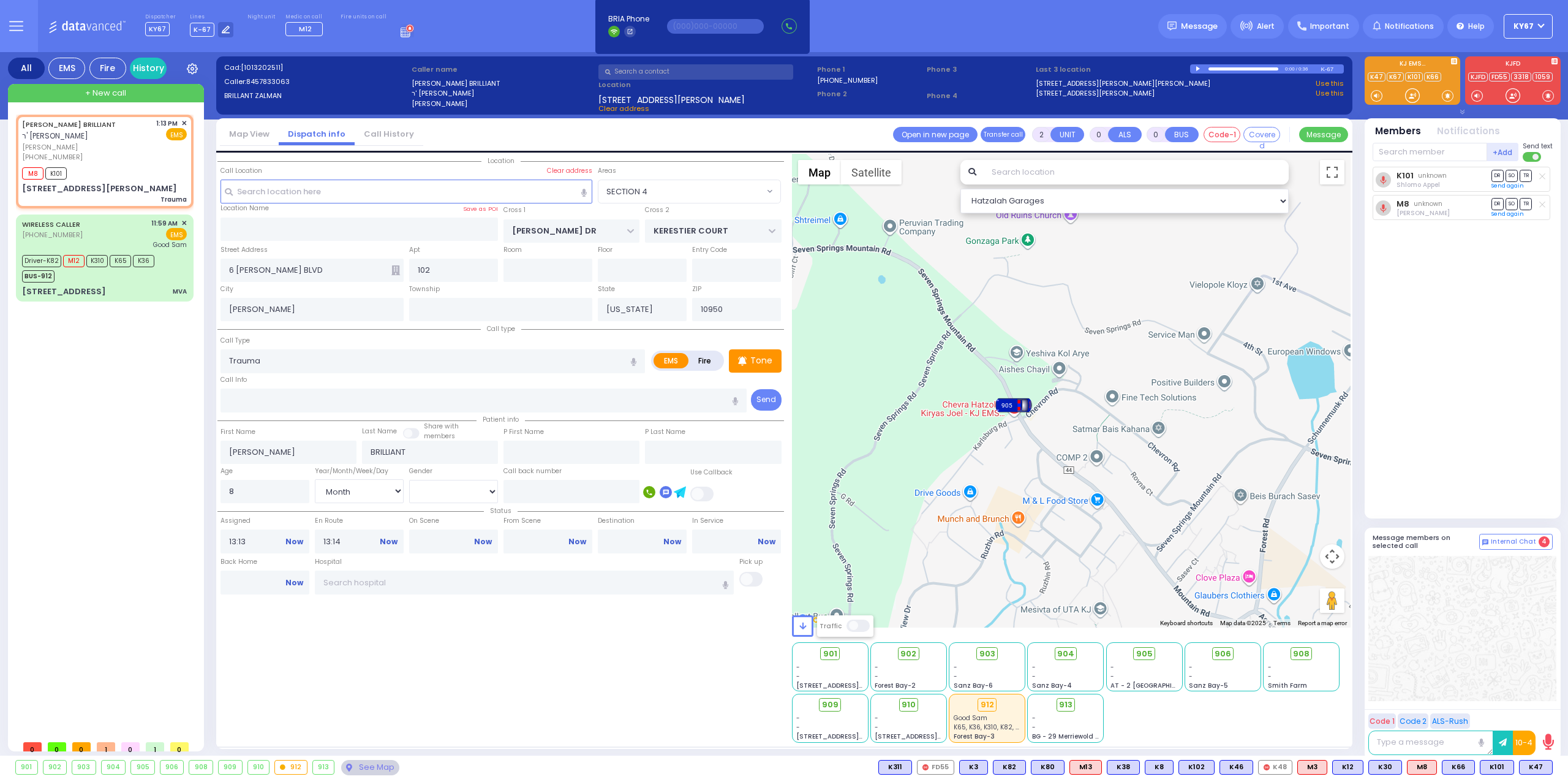
drag, startPoint x: 1066, startPoint y: 443, endPoint x: 1130, endPoint y: 458, distance: 65.7
click at [1130, 458] on div "To activate drag with keyboard, press Alt + Enter. Once in keyboard drag state,…" at bounding box center [1071, 390] width 559 height 474
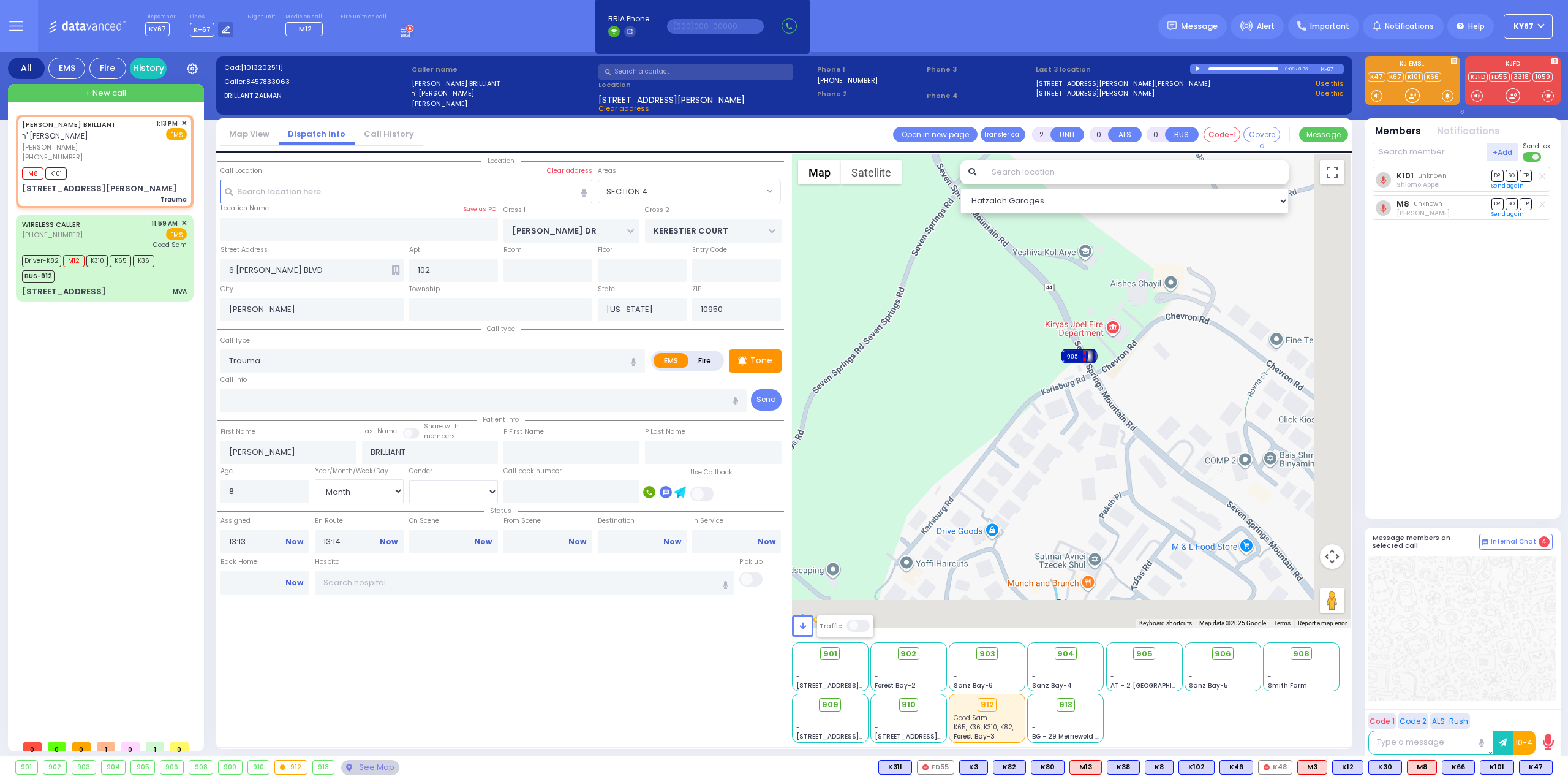
drag, startPoint x: 1214, startPoint y: 550, endPoint x: 1071, endPoint y: 296, distance: 291.5
click at [1091, 343] on div "To activate drag with keyboard, press Alt + Enter. Once in keyboard drag state,…" at bounding box center [1071, 390] width 559 height 474
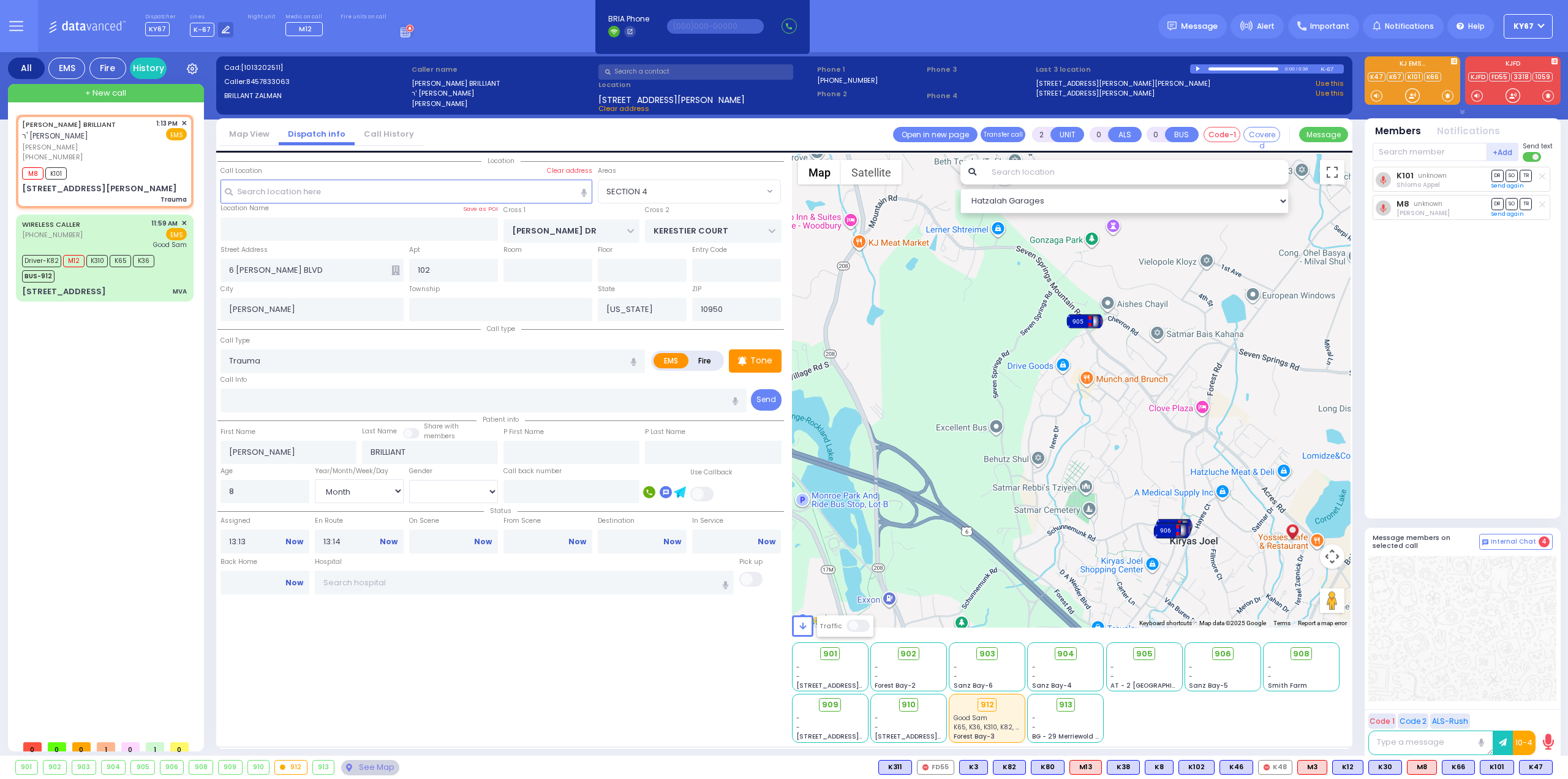
click at [710, 358] on label "Fire" at bounding box center [704, 360] width 34 height 16
click at [128, 92] on div "+ New call" at bounding box center [106, 93] width 196 height 18
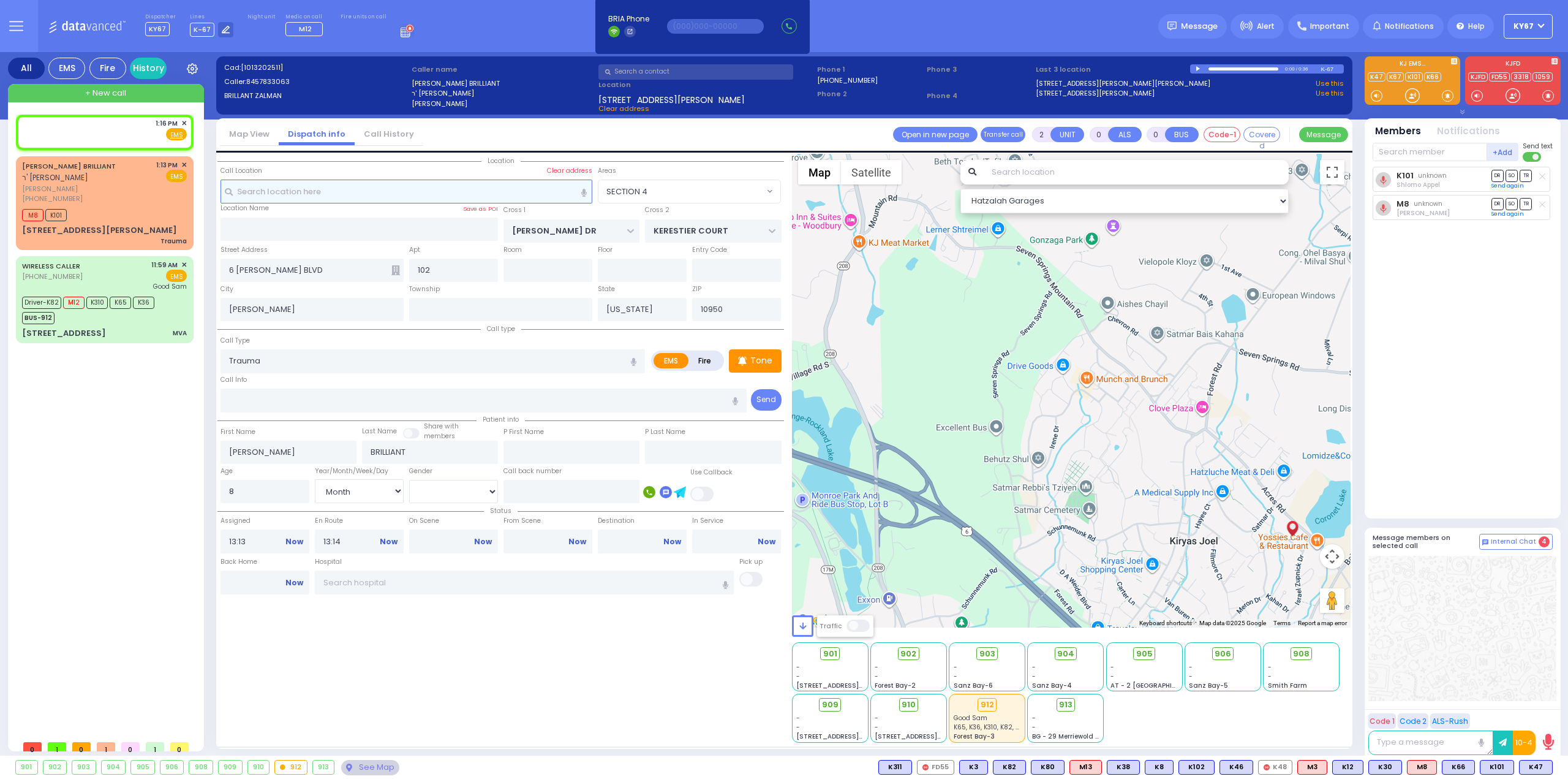
type input "1"
select select
radio input "true"
select select
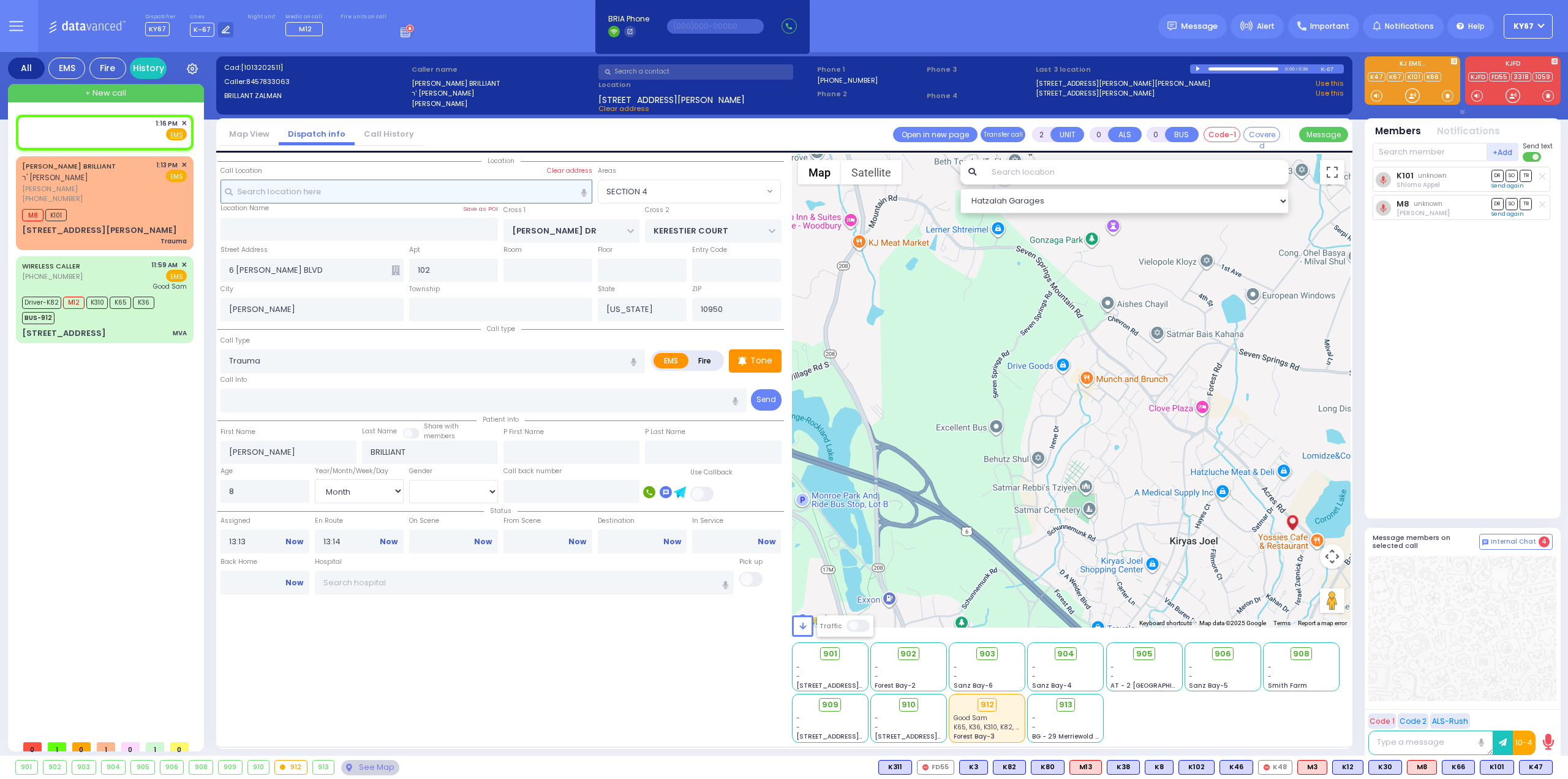
type input "13:16"
select select "Hatzalah Garages"
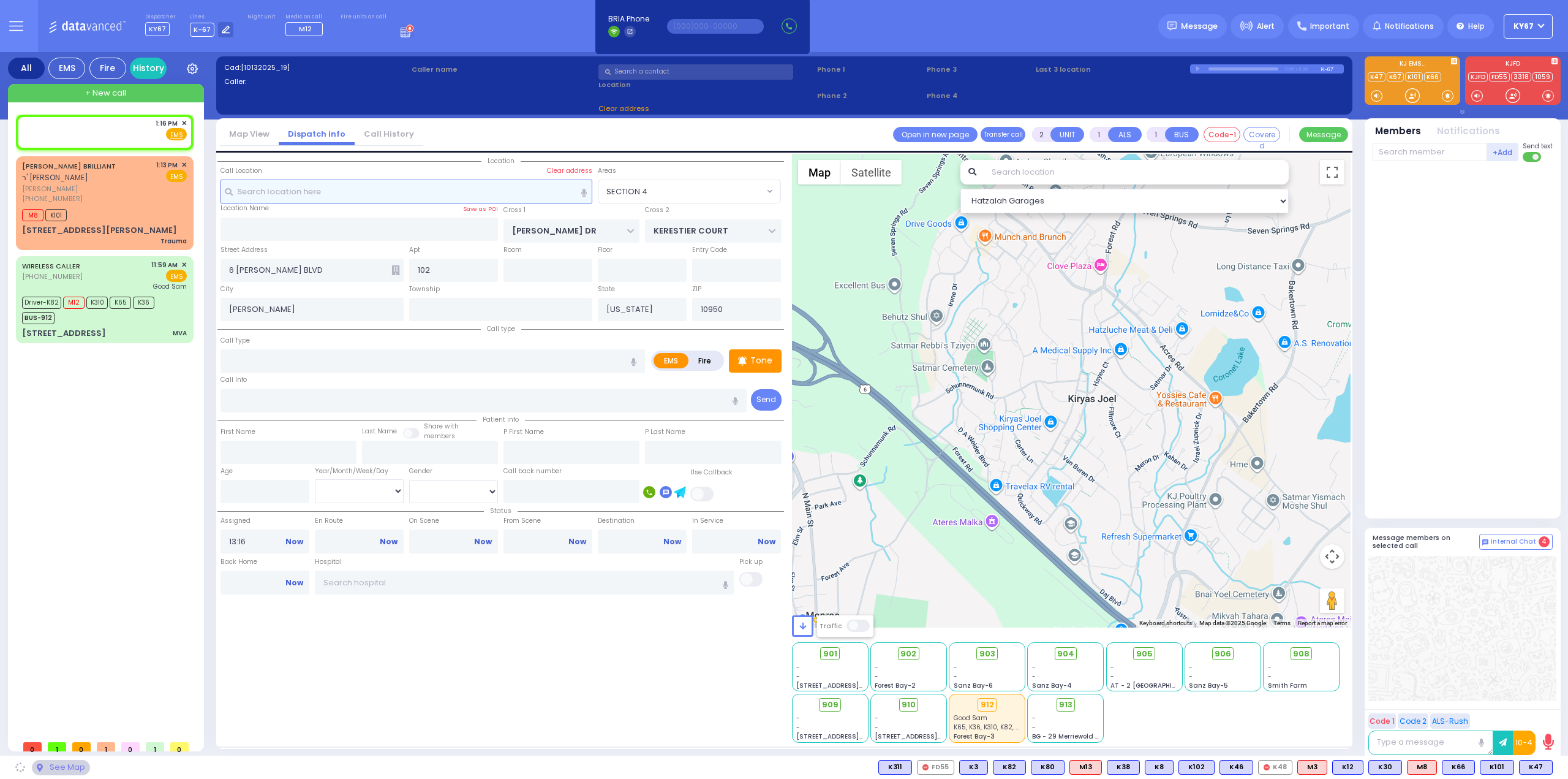
select select
radio input "true"
select select
select select "Hatzalah Garages"
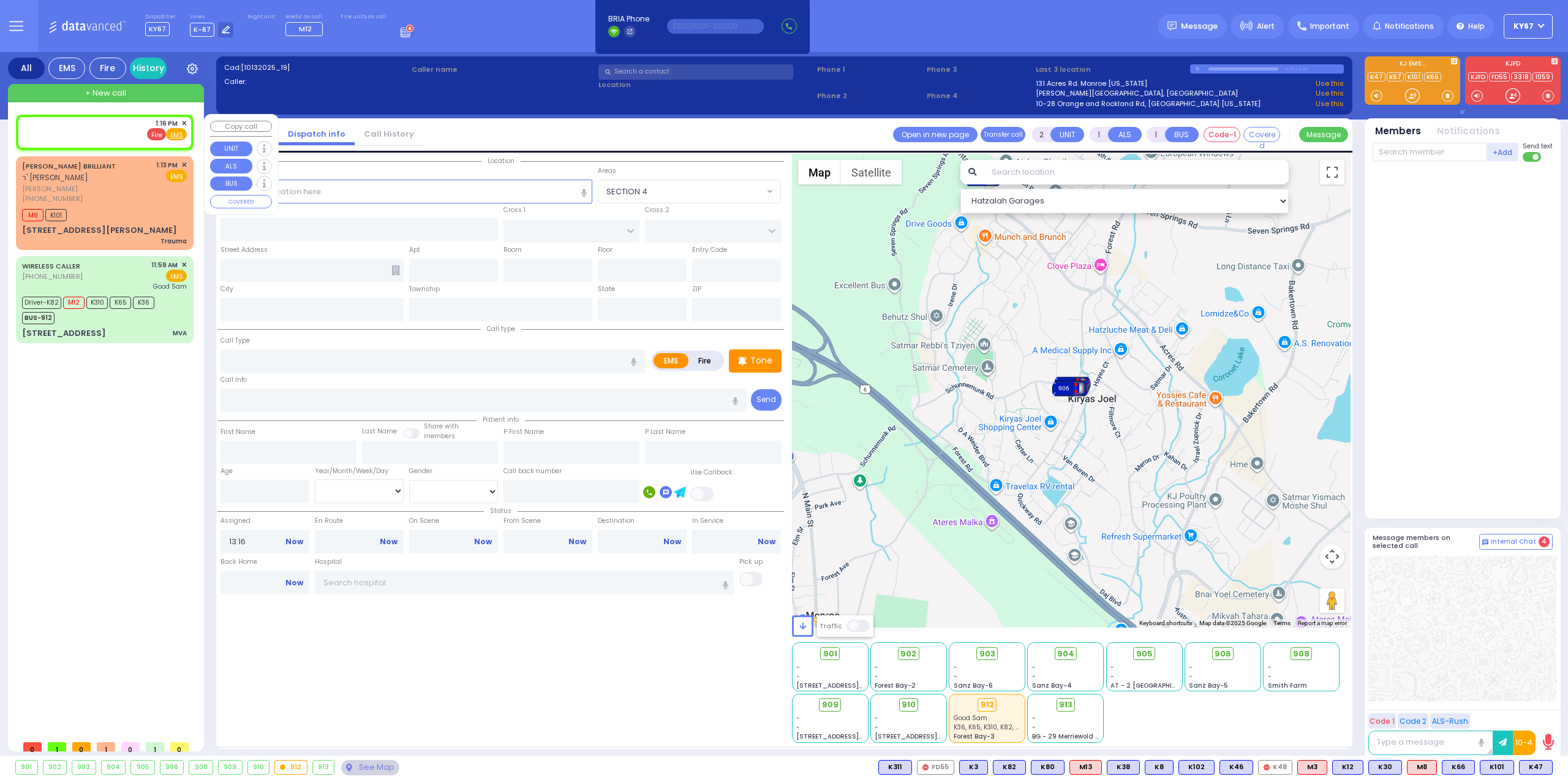
click at [159, 136] on span "Fire" at bounding box center [157, 134] width 19 height 13
select select
radio input "false"
radio input "true"
select select
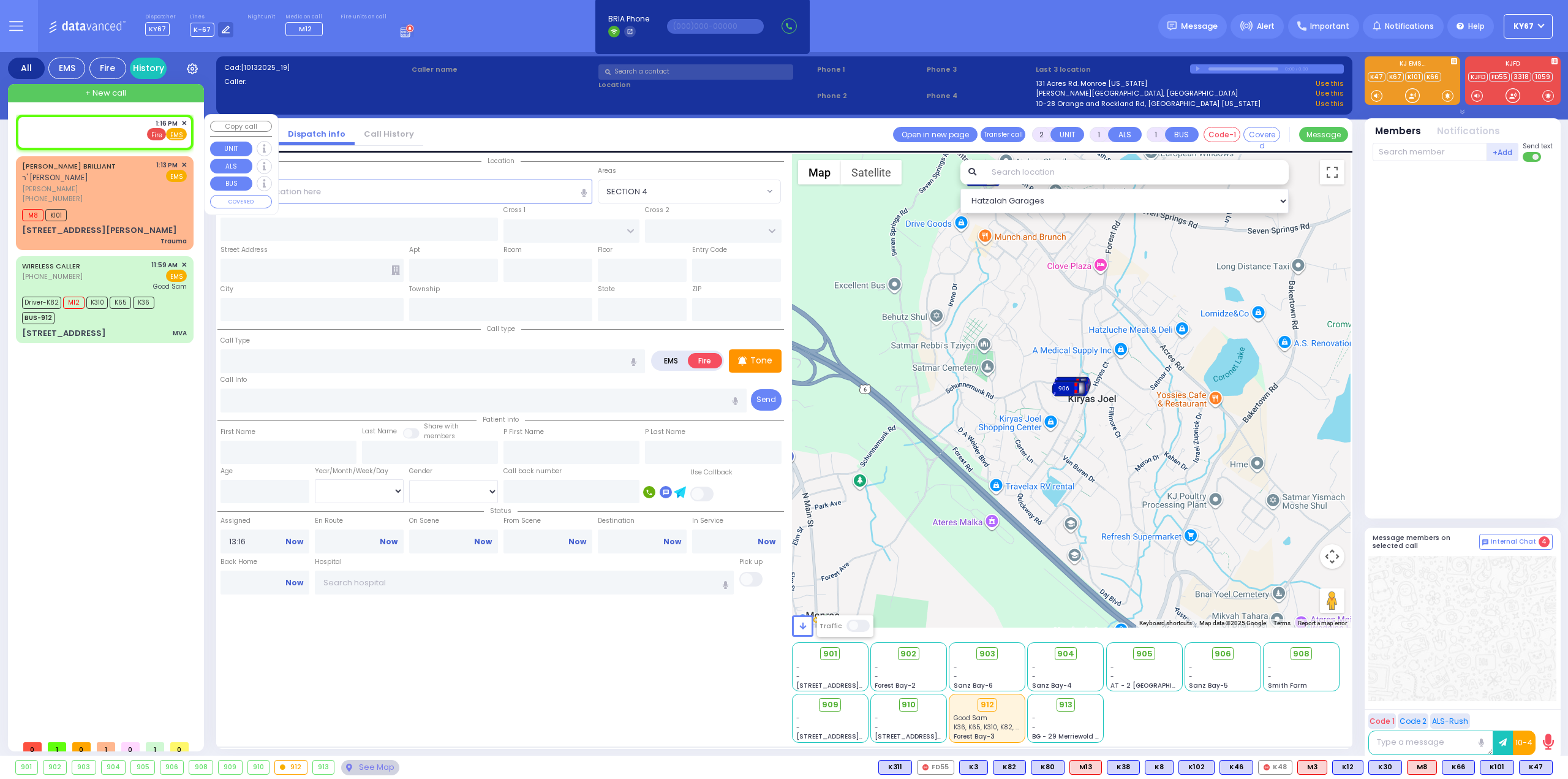
select select "Hatzalah Garages"
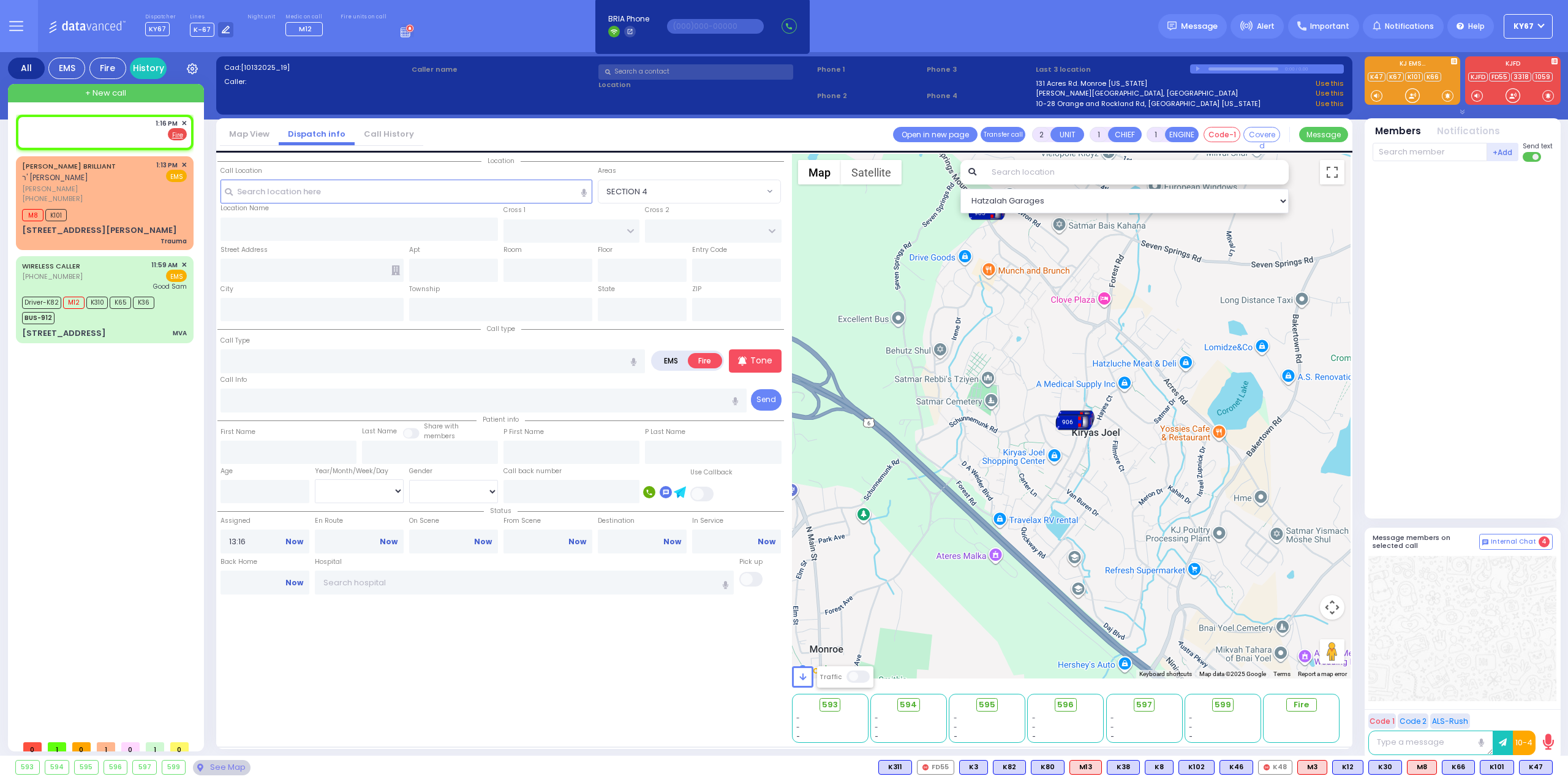
drag, startPoint x: 1089, startPoint y: 358, endPoint x: 1153, endPoint y: 508, distance: 163.1
click at [1152, 501] on div "To activate drag with keyboard, press Alt + Enter. Once in keyboard drag state,…" at bounding box center [1071, 416] width 559 height 524
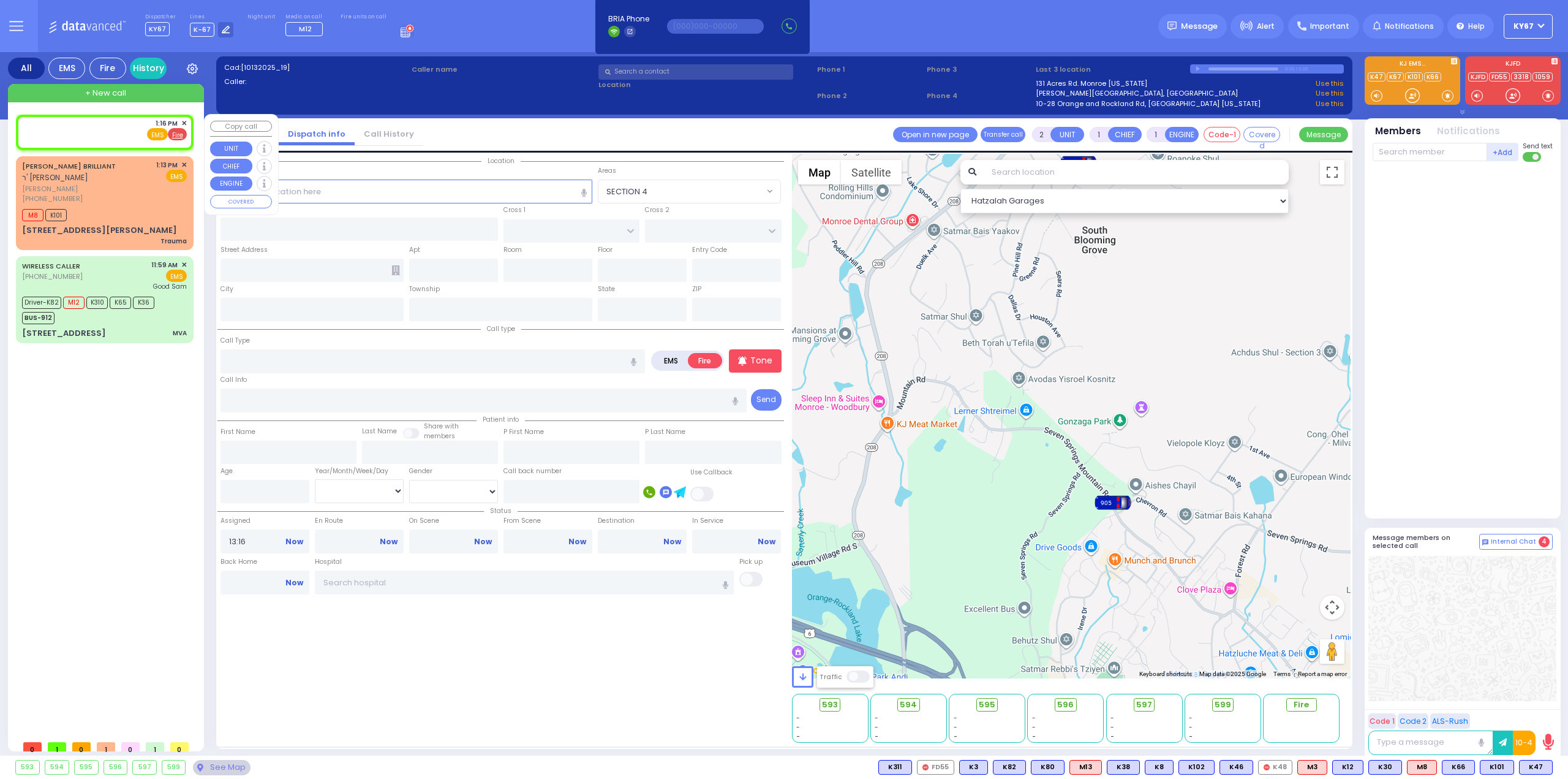
click at [184, 131] on span "Fire" at bounding box center [177, 134] width 19 height 13
select select
radio input "true"
select select
select select "Hatzalah Garages"
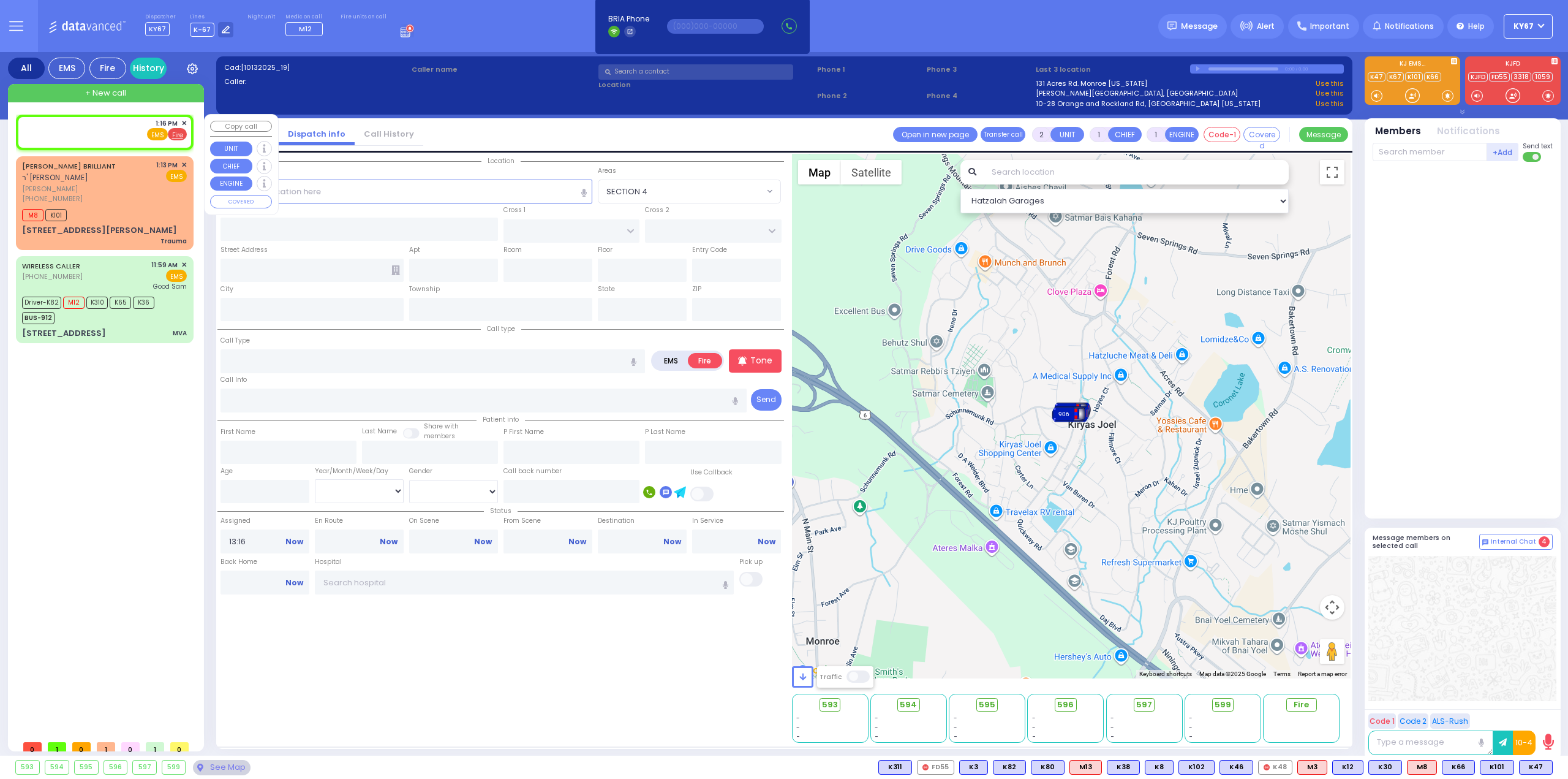
click at [157, 133] on span "EMS" at bounding box center [158, 134] width 21 height 13
select select
radio input "true"
select select
select select "Hatzalah Garages"
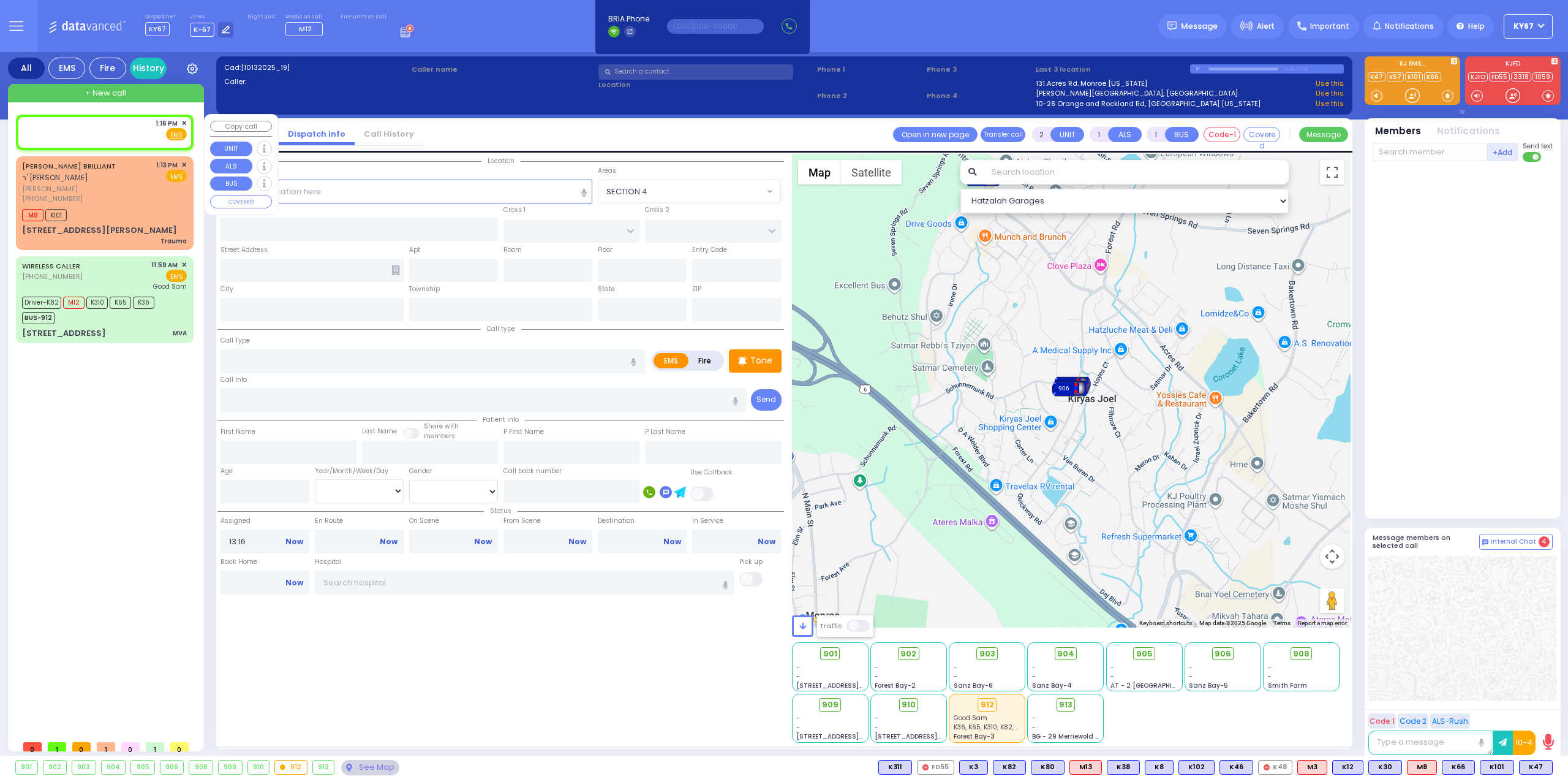
click at [182, 121] on span "✕" at bounding box center [184, 123] width 6 height 11
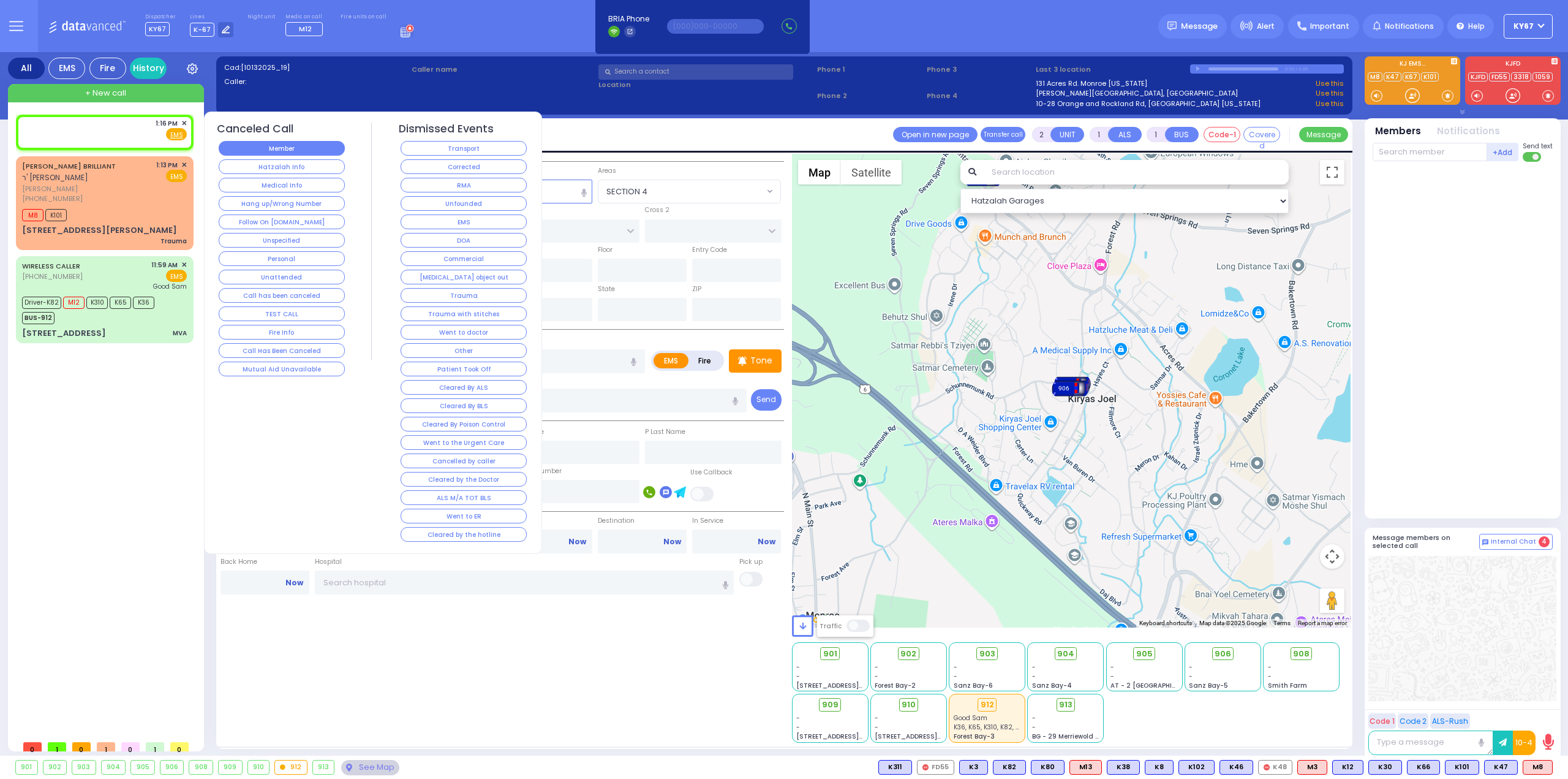
click at [249, 142] on button "Member" at bounding box center [282, 147] width 126 height 15
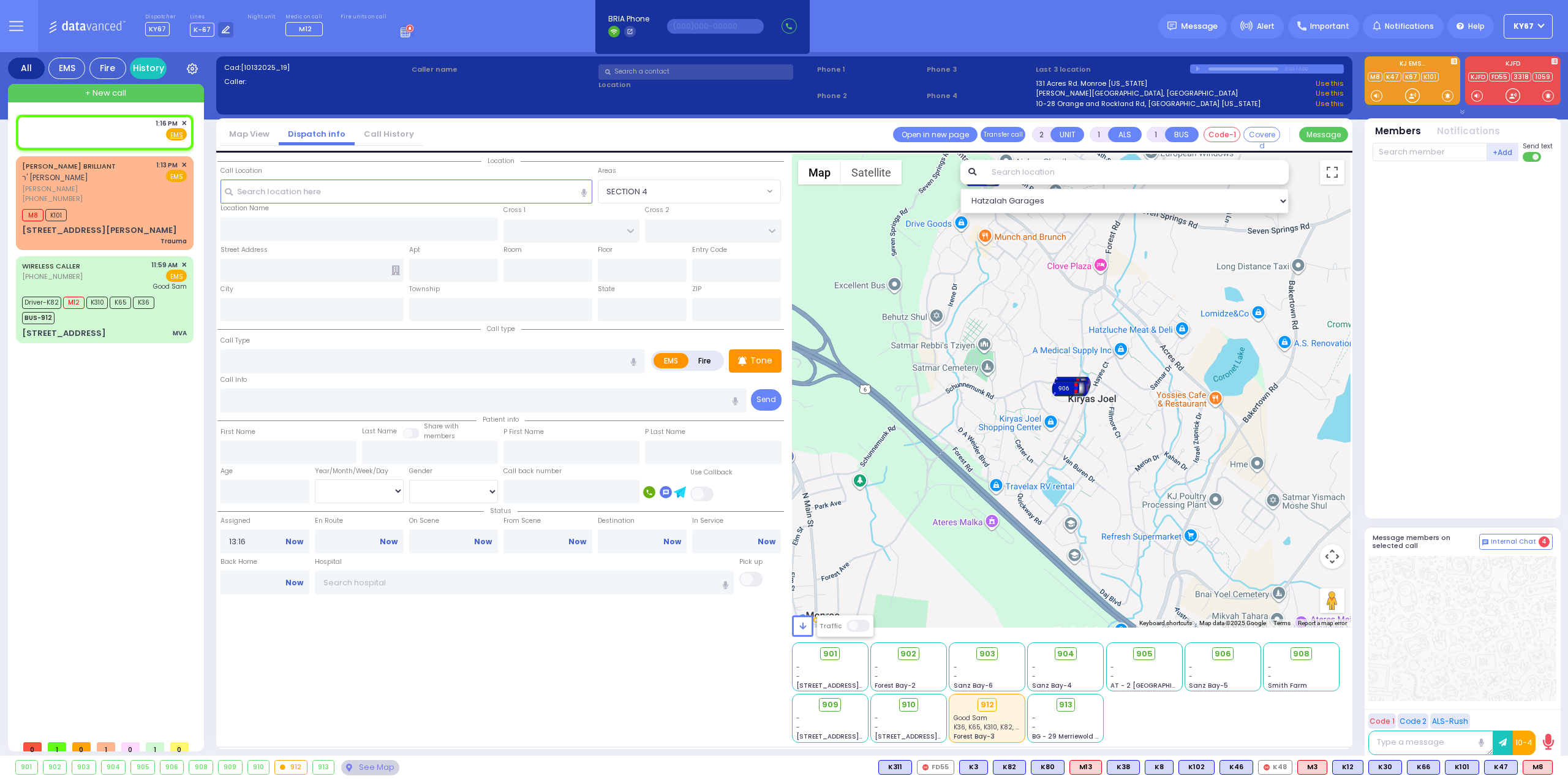
select select
radio input "true"
select select
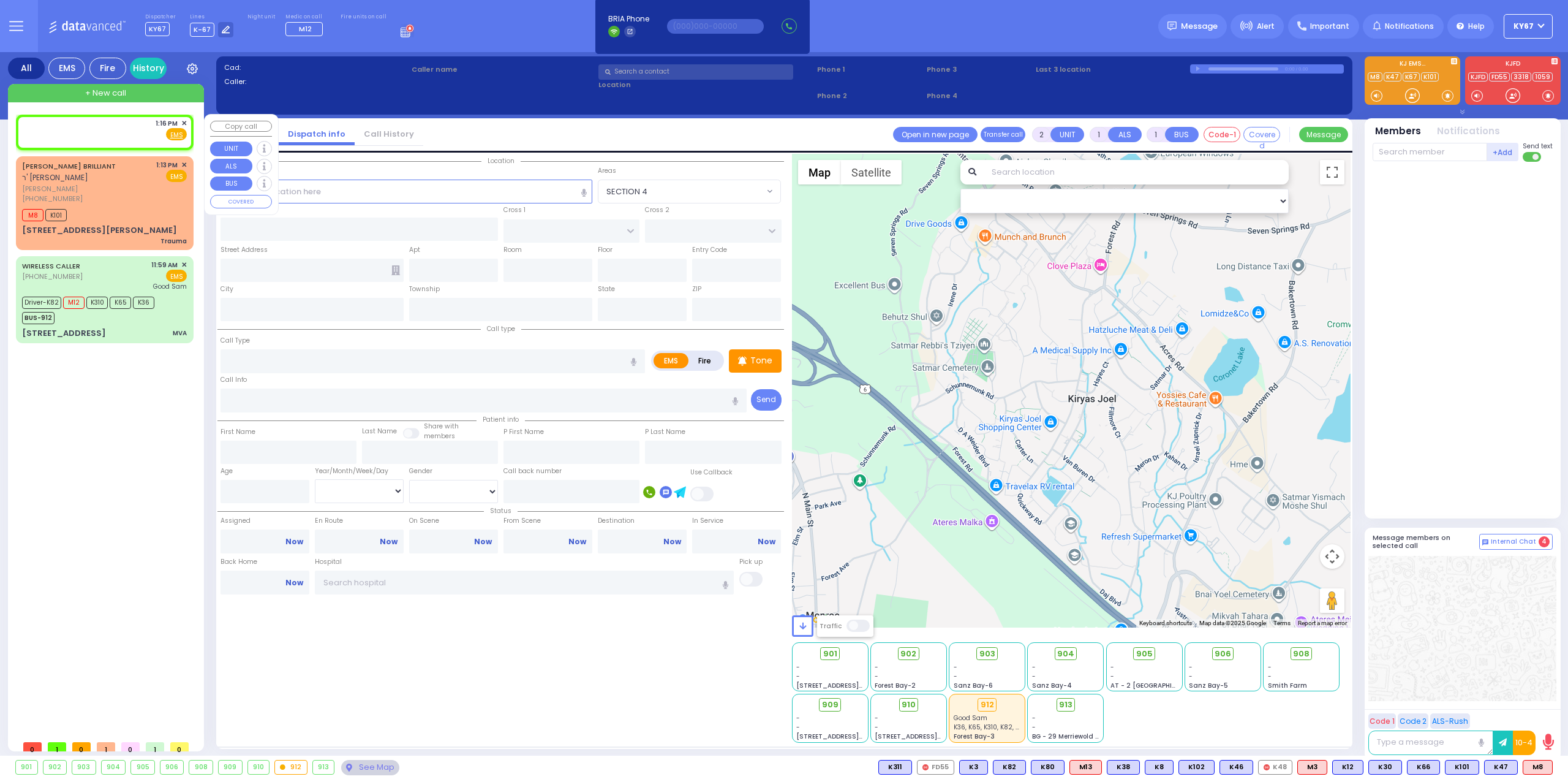
click at [185, 122] on span "✕" at bounding box center [184, 123] width 6 height 11
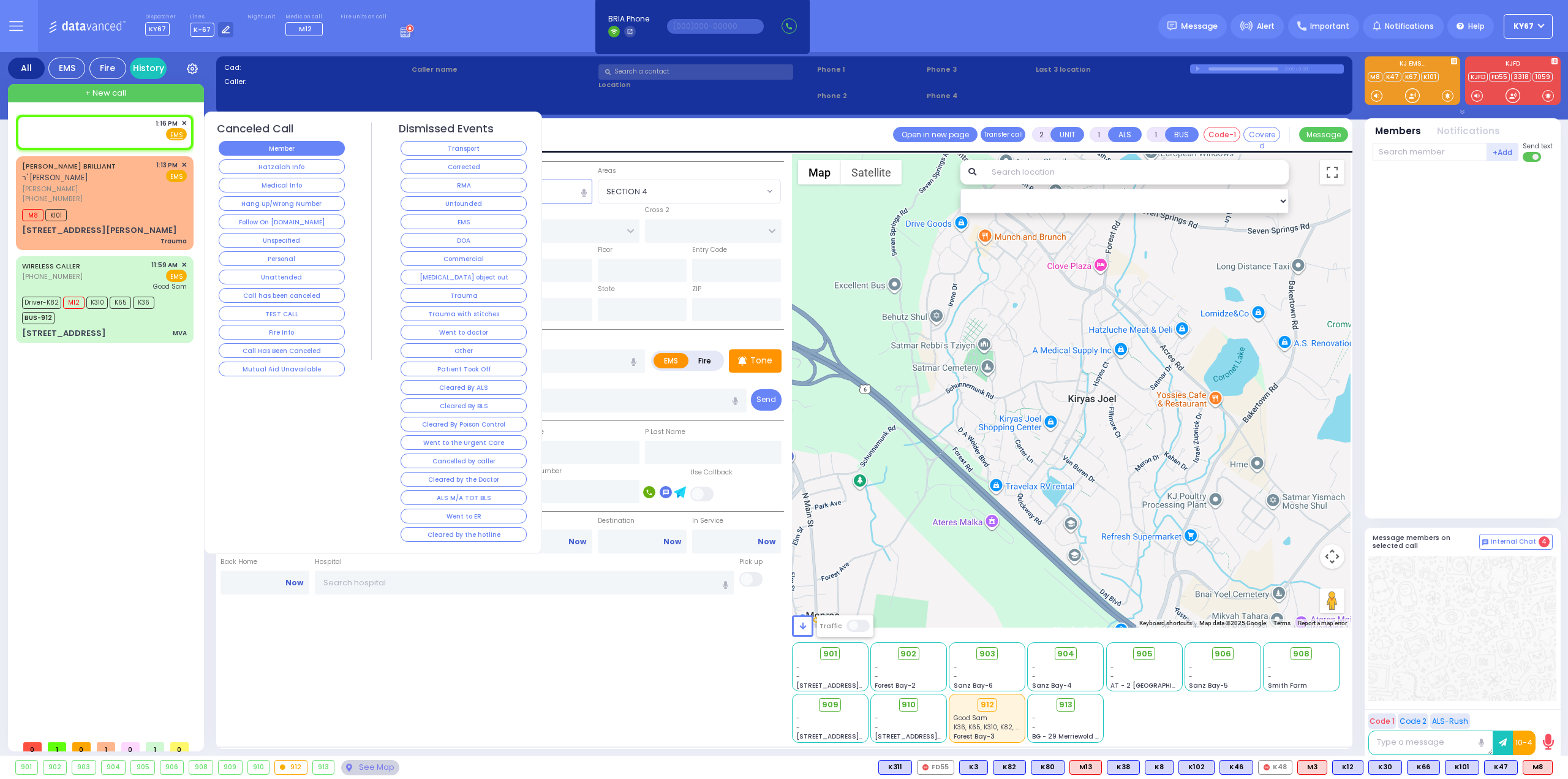
click at [234, 143] on button "Member" at bounding box center [282, 147] width 126 height 15
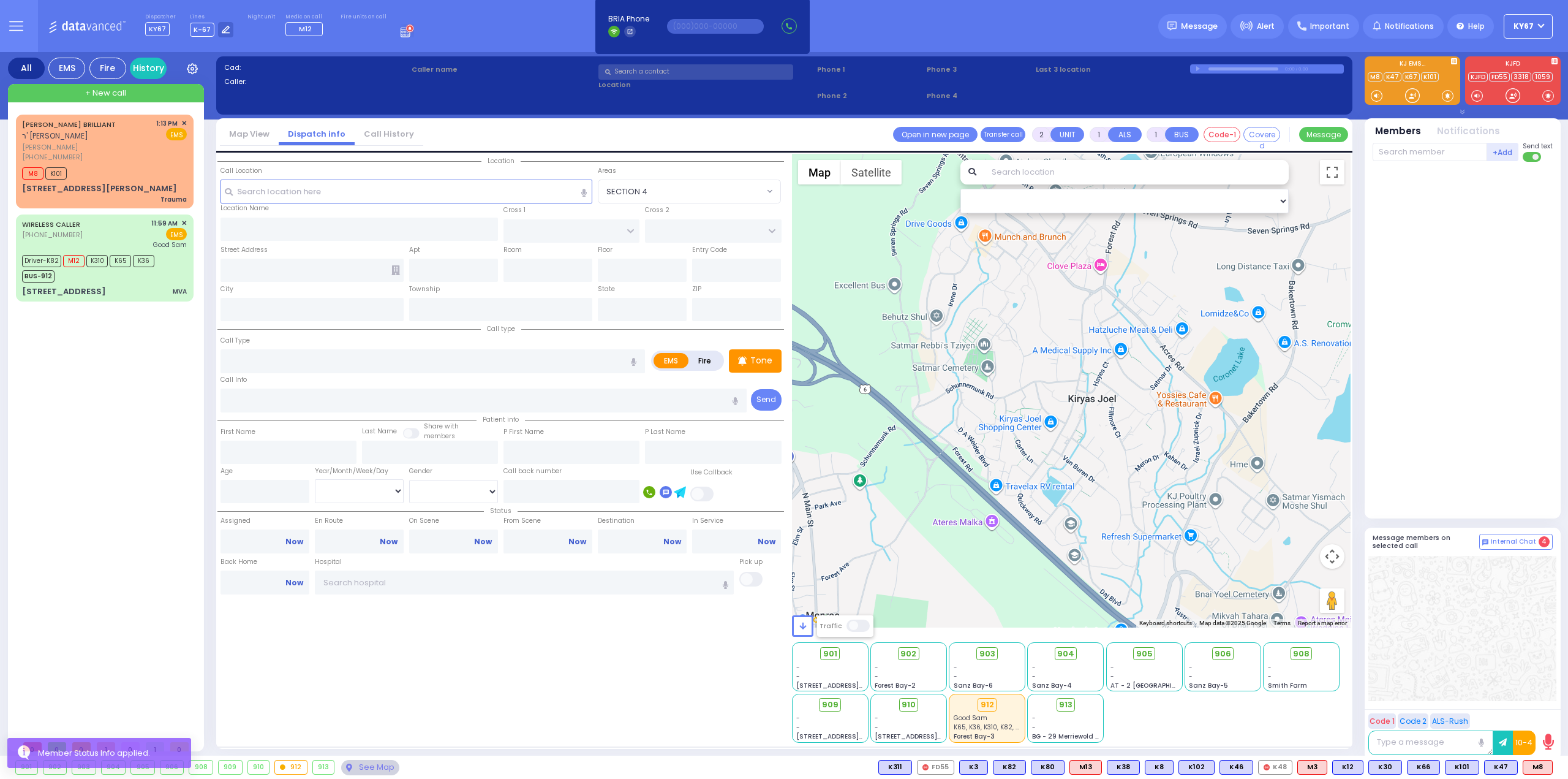
click at [182, 424] on div "SHNAYER ZALMEN BRILLIANT ר' ישראל מרדכי - ר' יואל ווייס שניאור זלמן בריליאנט (8…" at bounding box center [107, 423] width 182 height 619
click at [723, 673] on div "Location All areas" at bounding box center [501, 449] width 567 height 589
click at [1549, 766] on button at bounding box center [1549, 767] width 6 height 14
click at [1542, 714] on icon at bounding box center [1540, 712] width 13 height 13
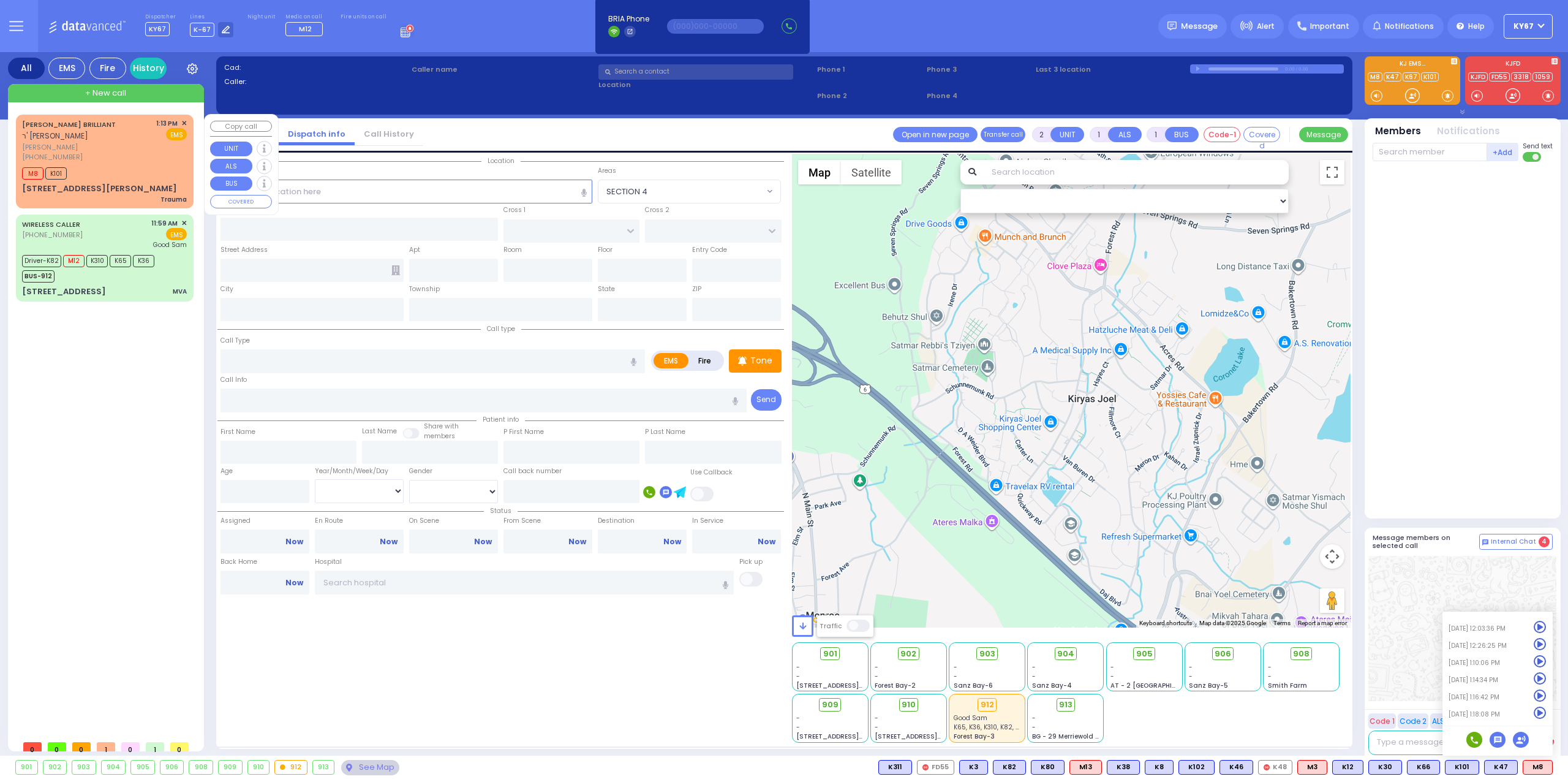
click at [139, 140] on div "SHNAYER ZALMEN BRILLIANT ר' ישראל מרדכי - ר' יואל ווייס" at bounding box center [87, 130] width 130 height 24
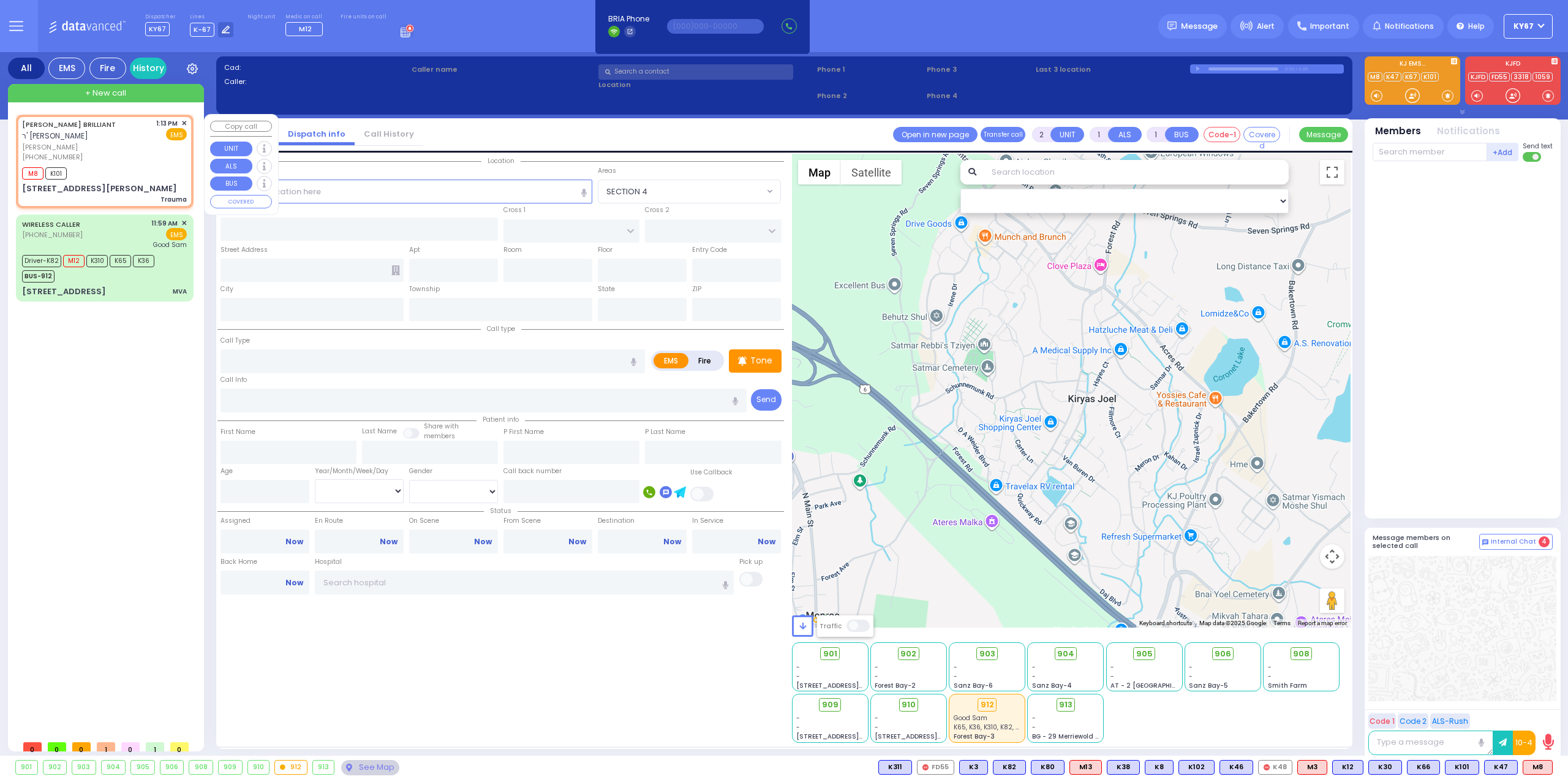
type input "0"
select select
type input "Trauma"
radio input "true"
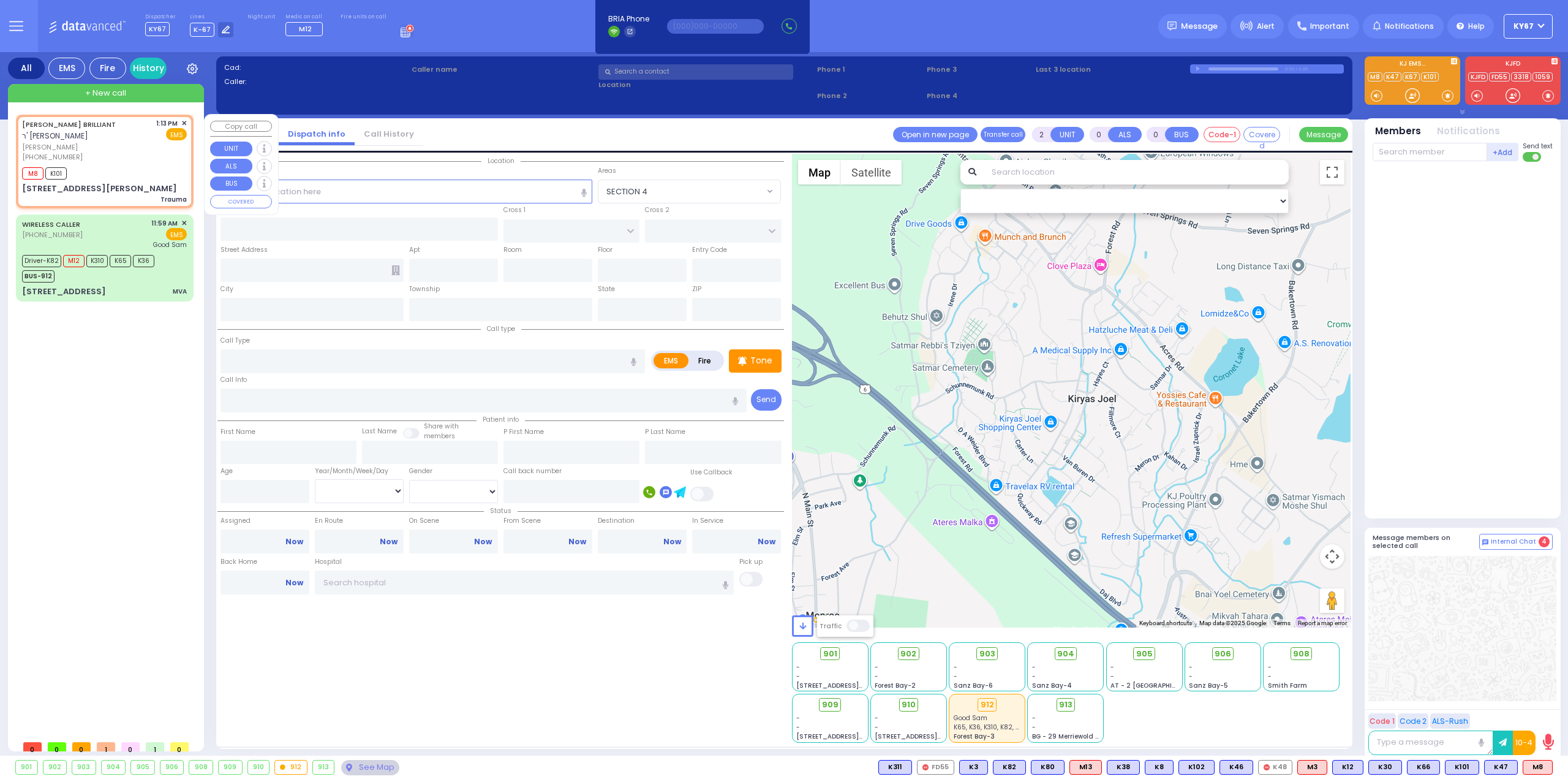
type input "SHNAYER ZALMEN"
type input "BRILLIANT"
type input "8"
select select "Month"
type input "13:13"
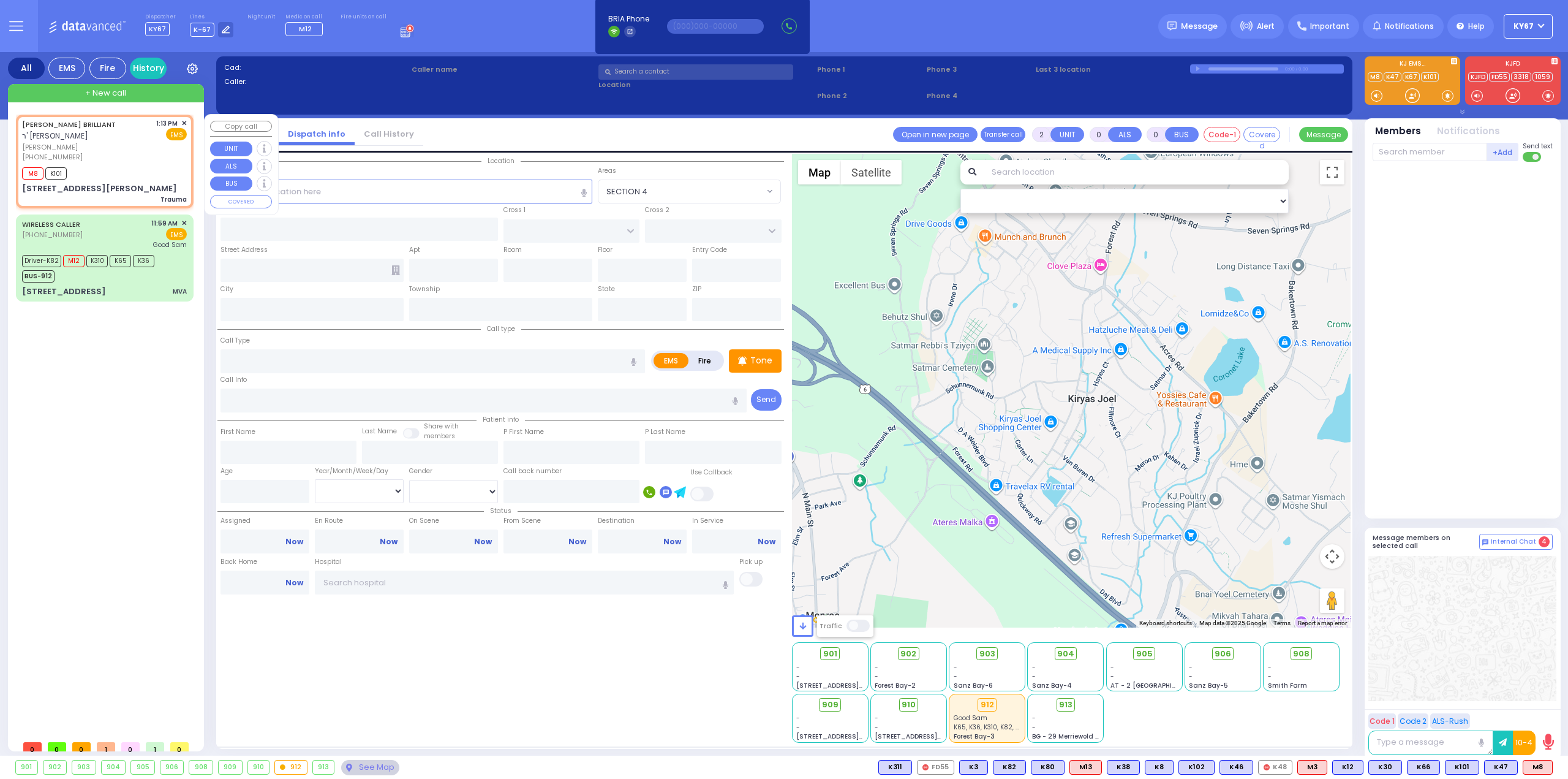
type input "13:14"
type input "ISRAEL ZUPNICK DR"
type input "KERESTIER COURT"
type input "6 GETZIL BERGER BLVD"
type input "102"
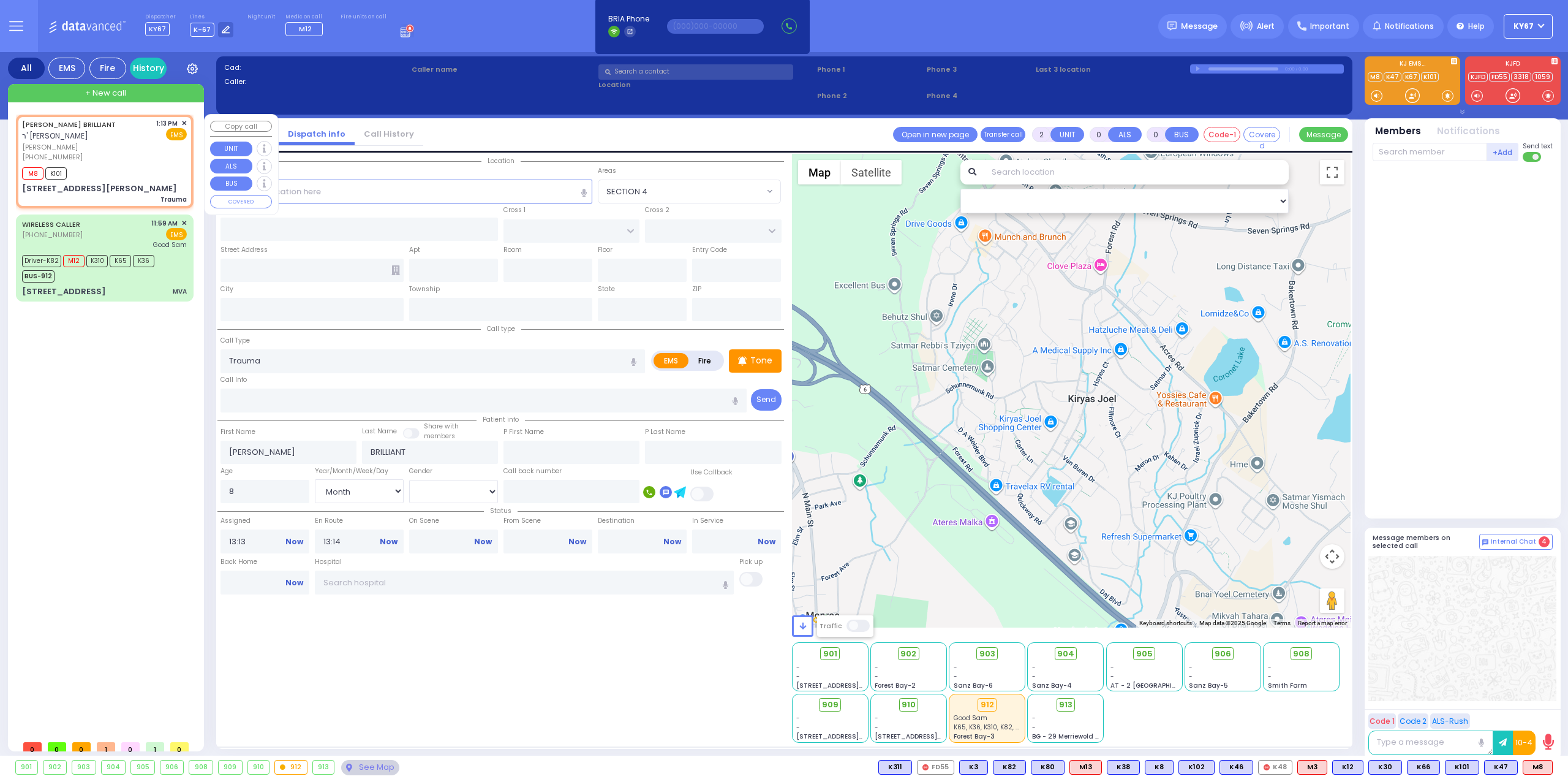
type input "Kiryas Joel"
type input "[US_STATE]"
type input "10950"
select select "Hatzalah Garages"
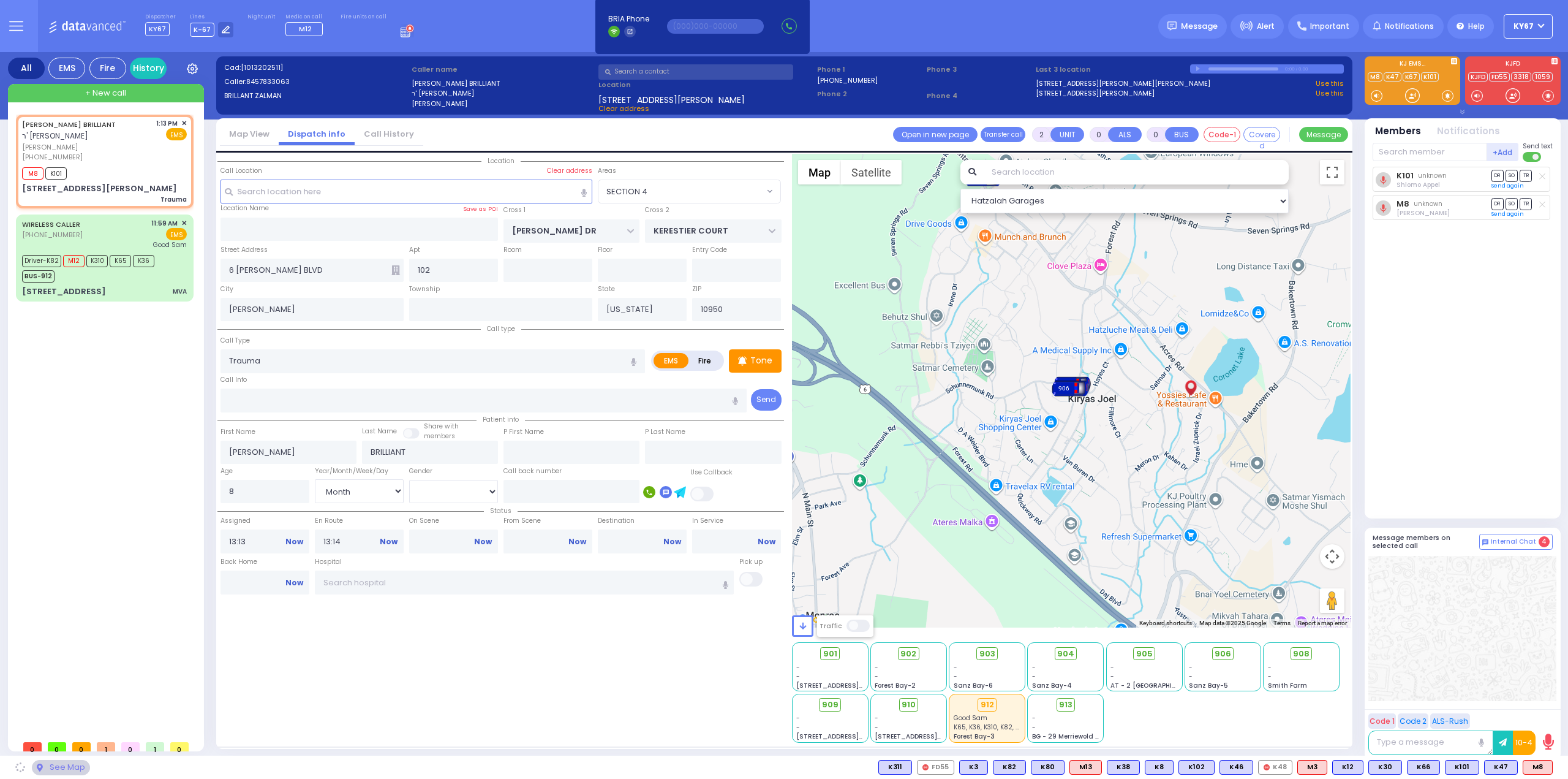
select select "SECTION 4"
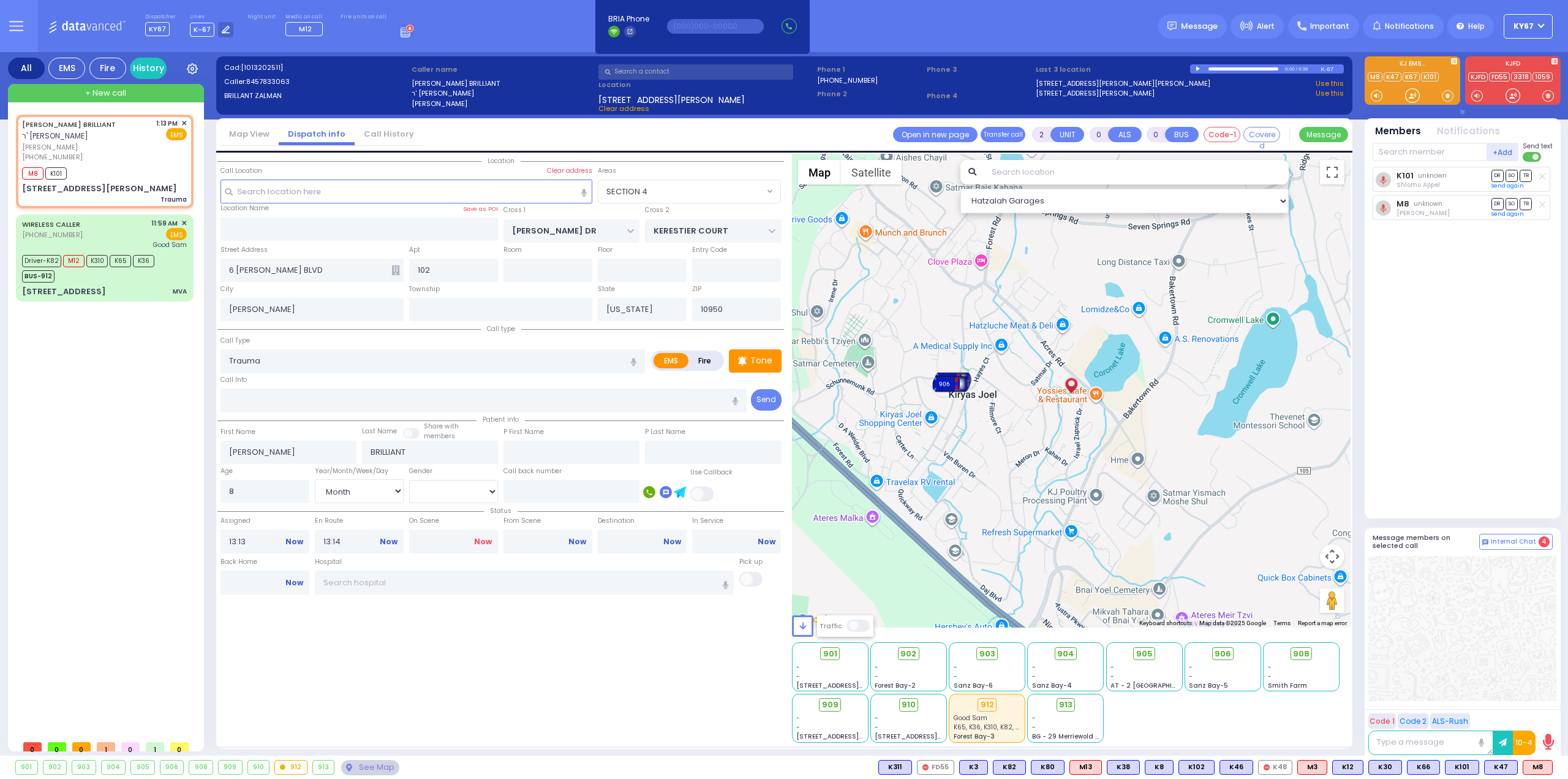
click at [485, 539] on link "Now" at bounding box center [483, 541] width 17 height 11
type input "13:18"
select select
radio input "true"
select select "Month"
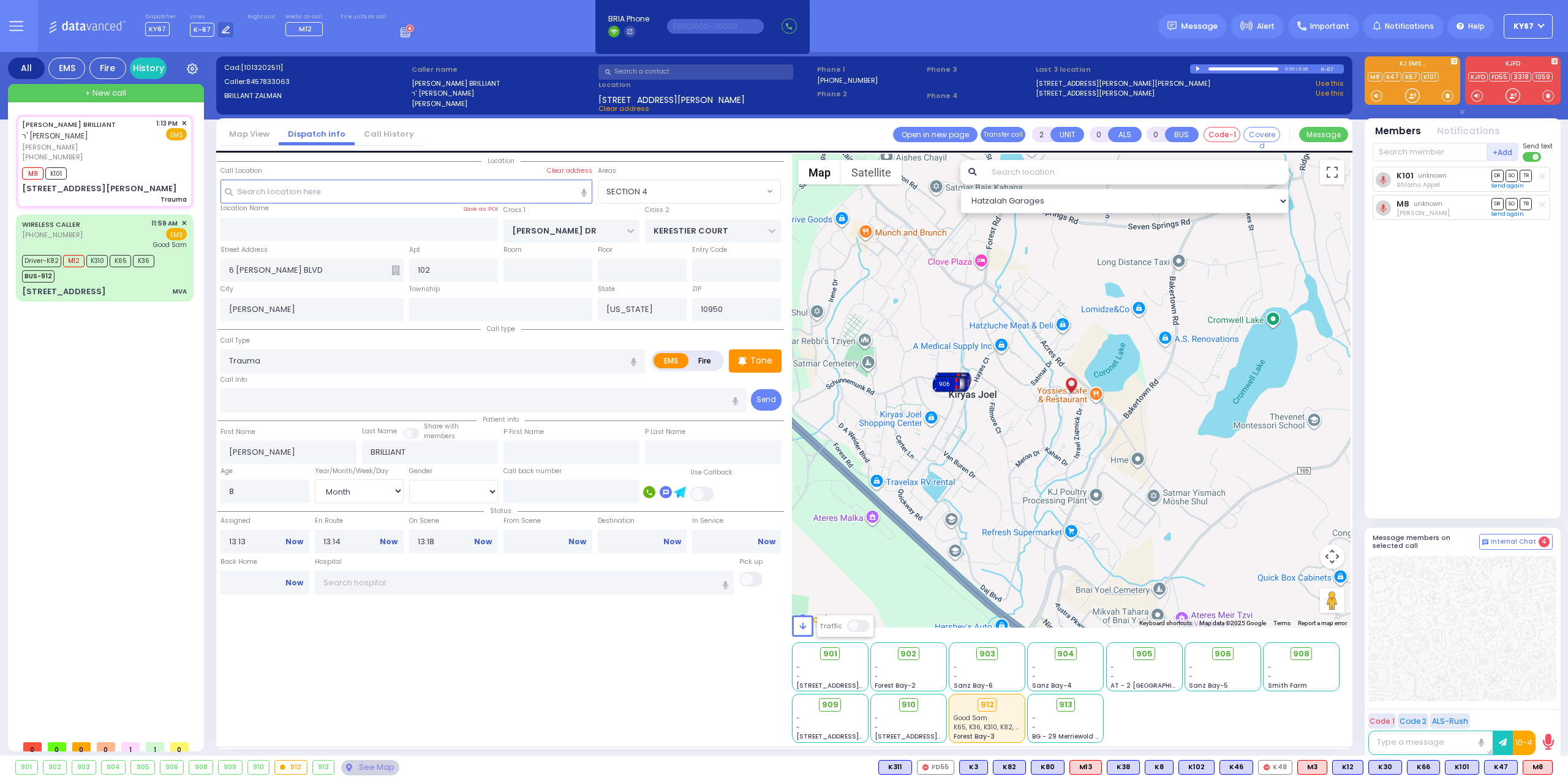
click at [492, 683] on div "Location All areas" at bounding box center [501, 449] width 567 height 589
select select "Hatzalah Garages"
select select "SECTION 4"
type input "6"
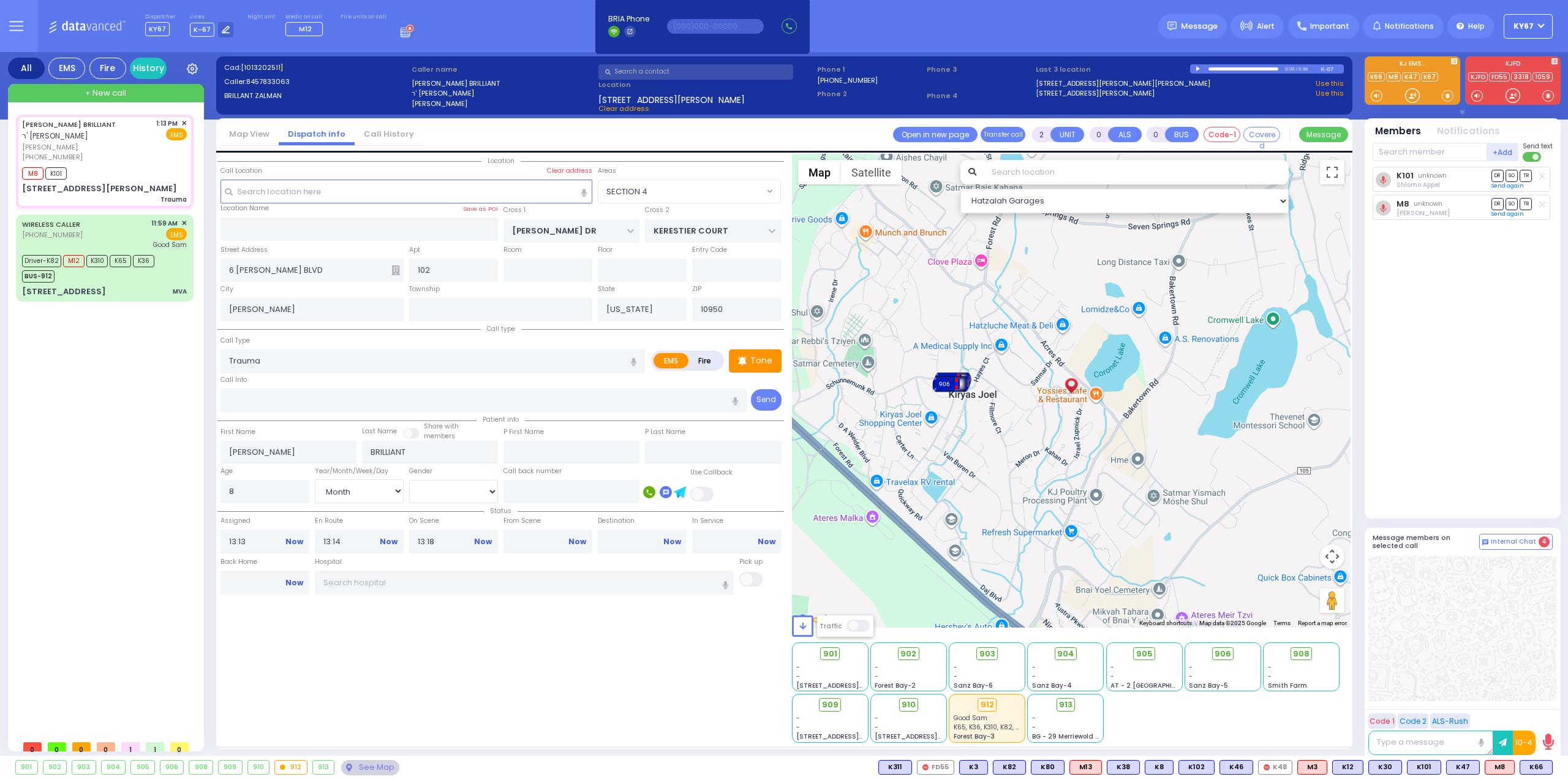
type input "6"
select select
radio input "true"
type input "Unknown"
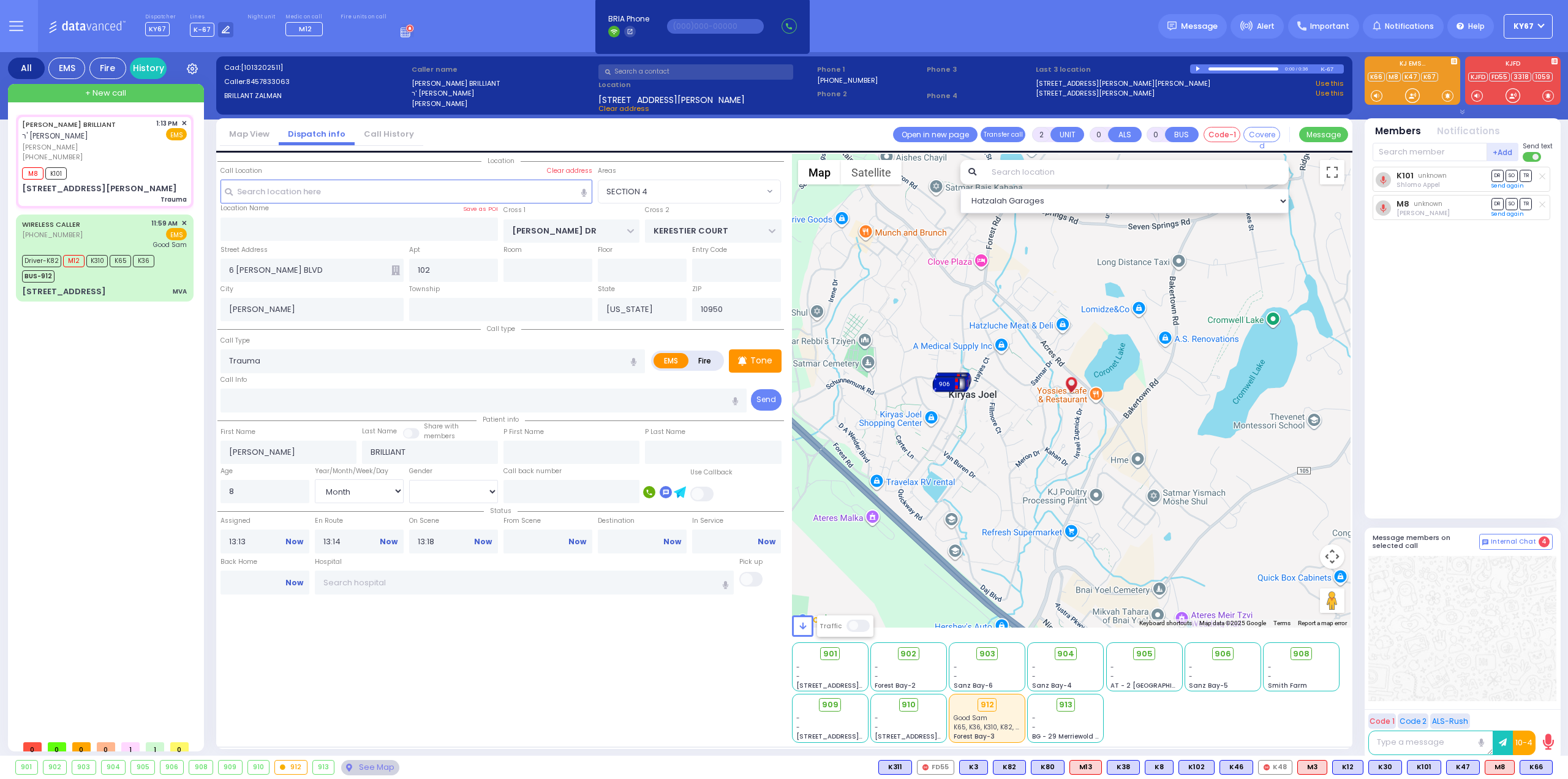
select select "Year"
select select "Hatzalah Garages"
select select "SECTION 4"
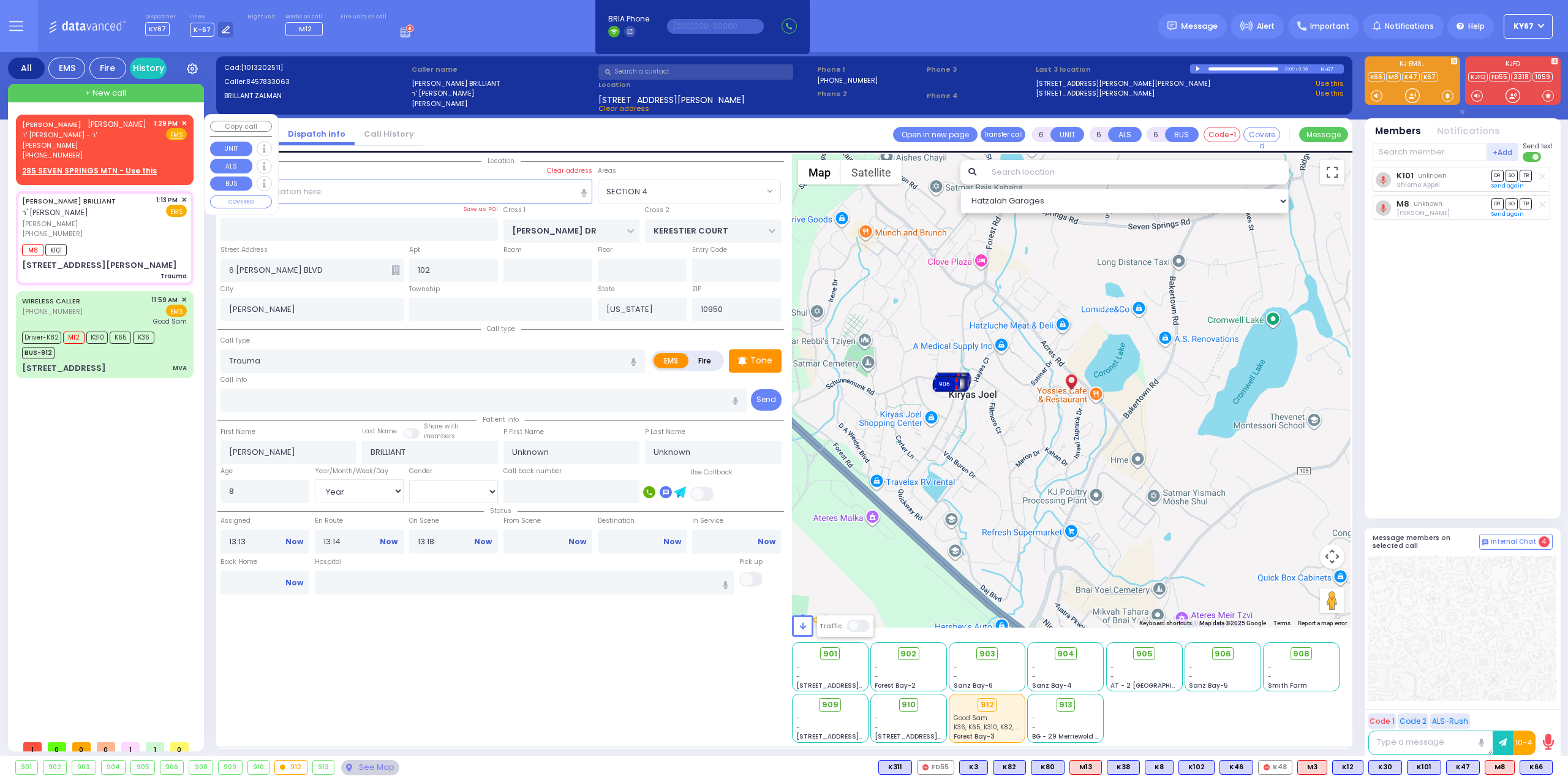
click at [185, 120] on span "✕" at bounding box center [184, 123] width 6 height 11
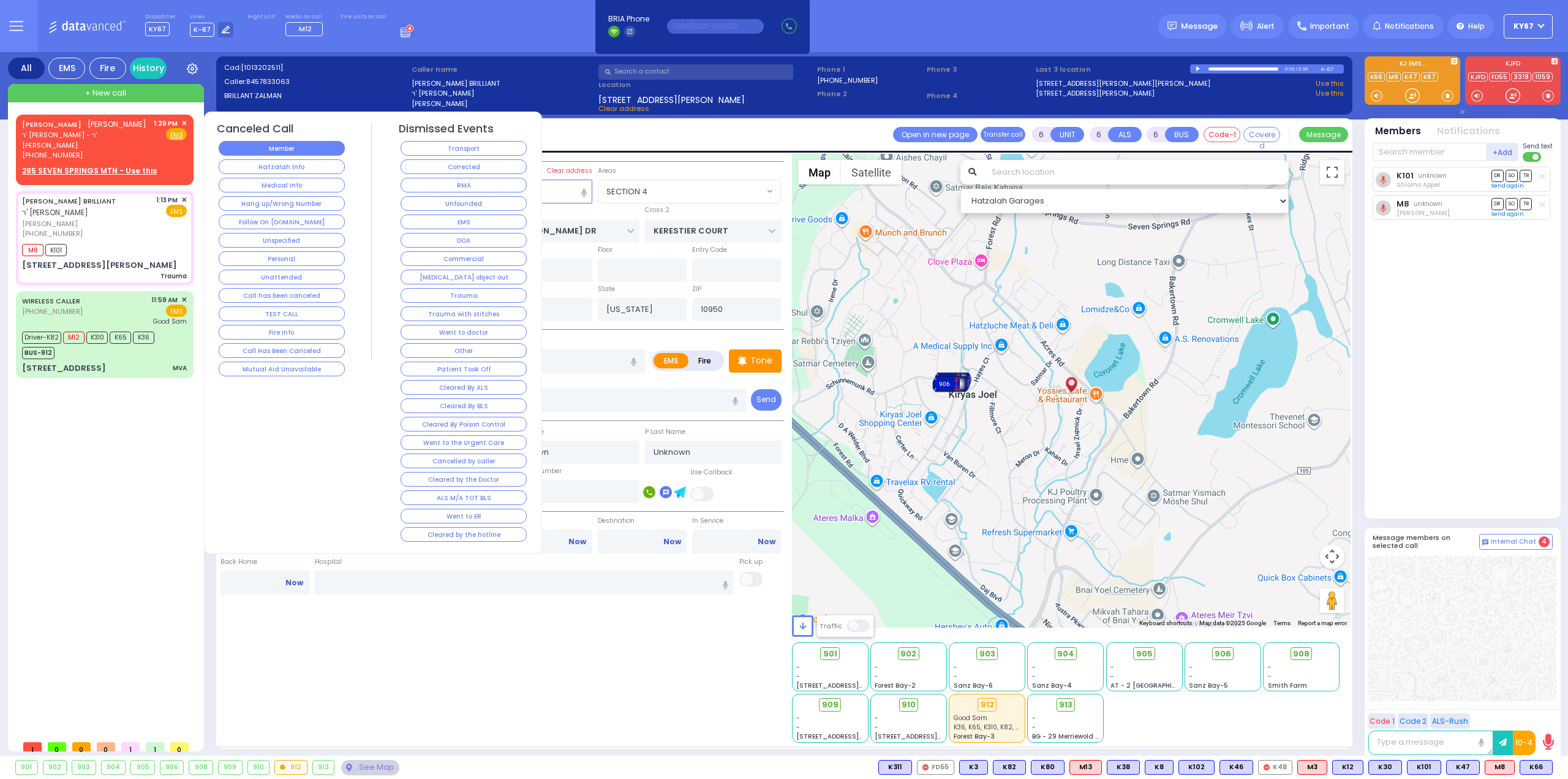
click at [313, 145] on button "Member" at bounding box center [282, 147] width 126 height 15
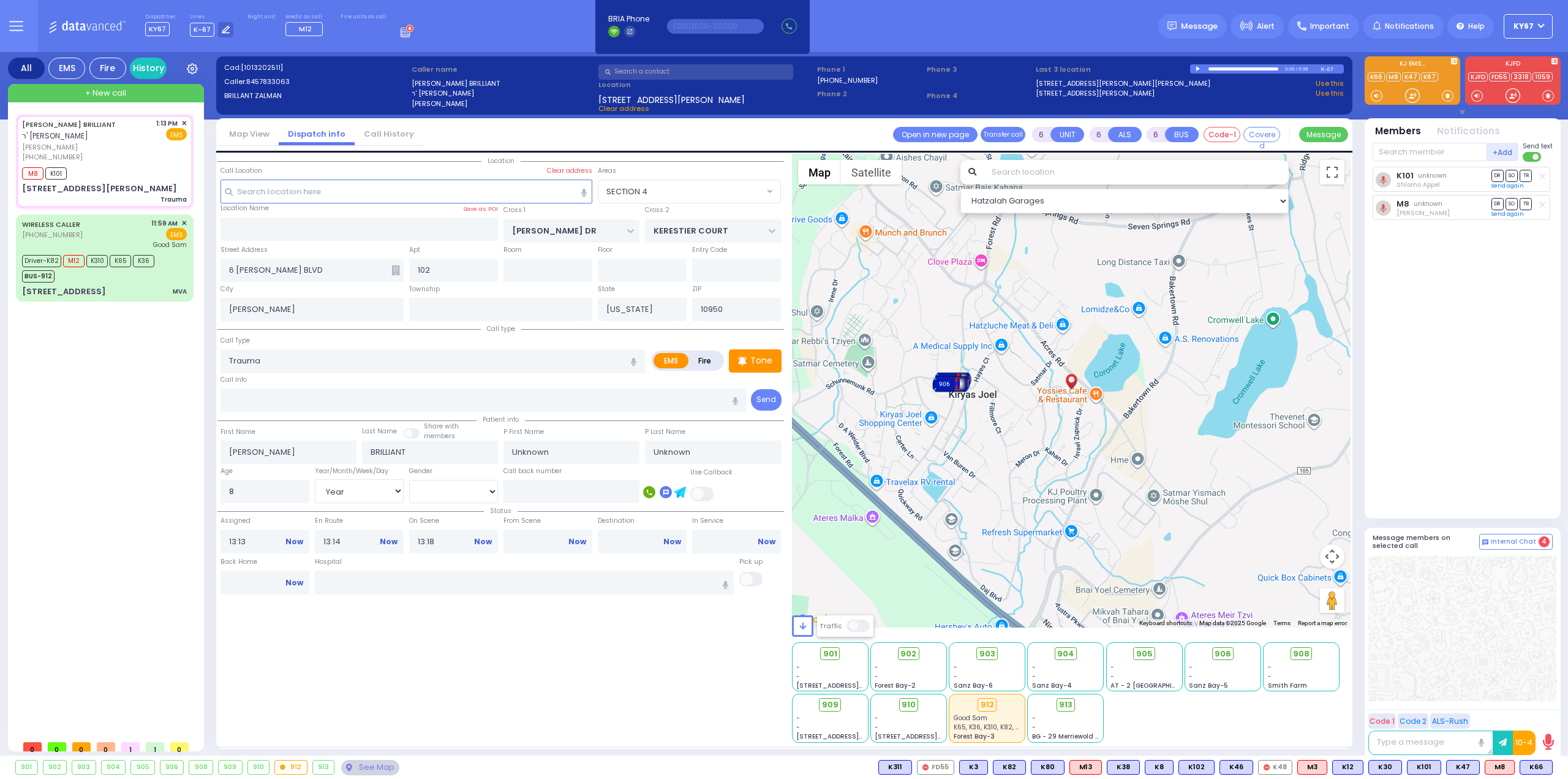
select select
radio input "true"
select select "Year"
select select "Hatzalah Garages"
select select "SECTION 4"
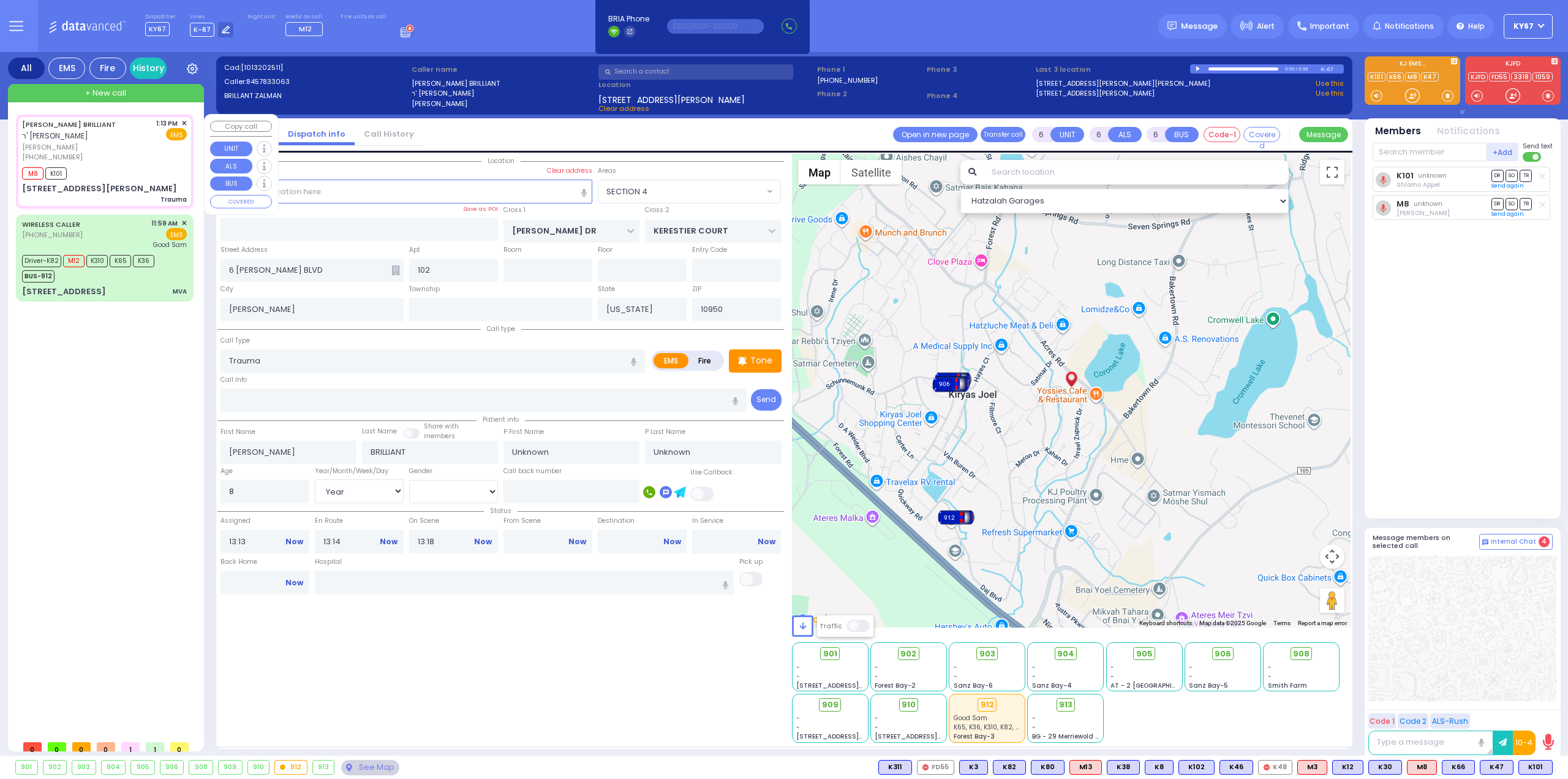
click at [185, 124] on span "✕" at bounding box center [184, 123] width 6 height 11
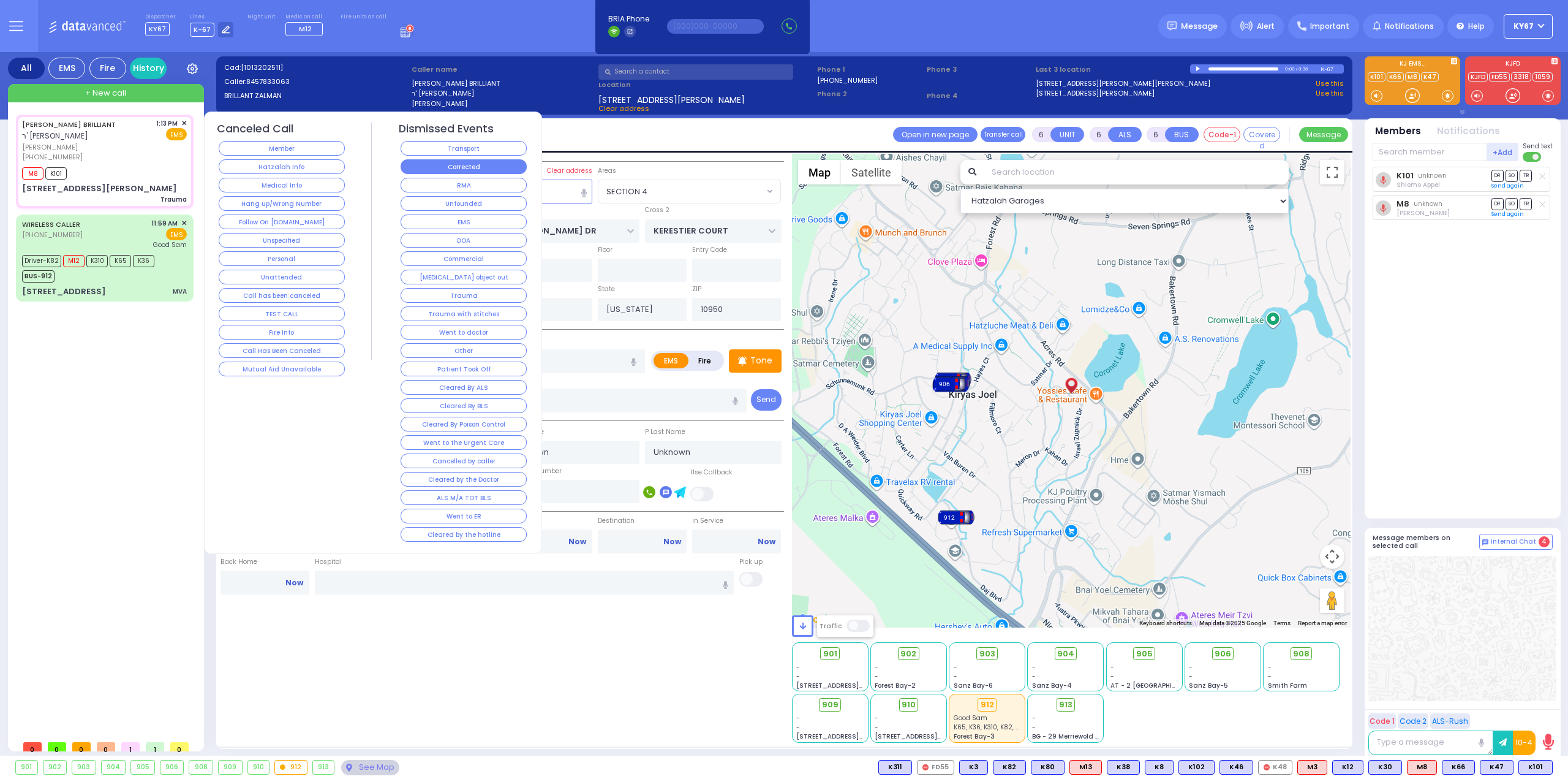
click at [431, 162] on button "Corrected" at bounding box center [464, 166] width 126 height 15
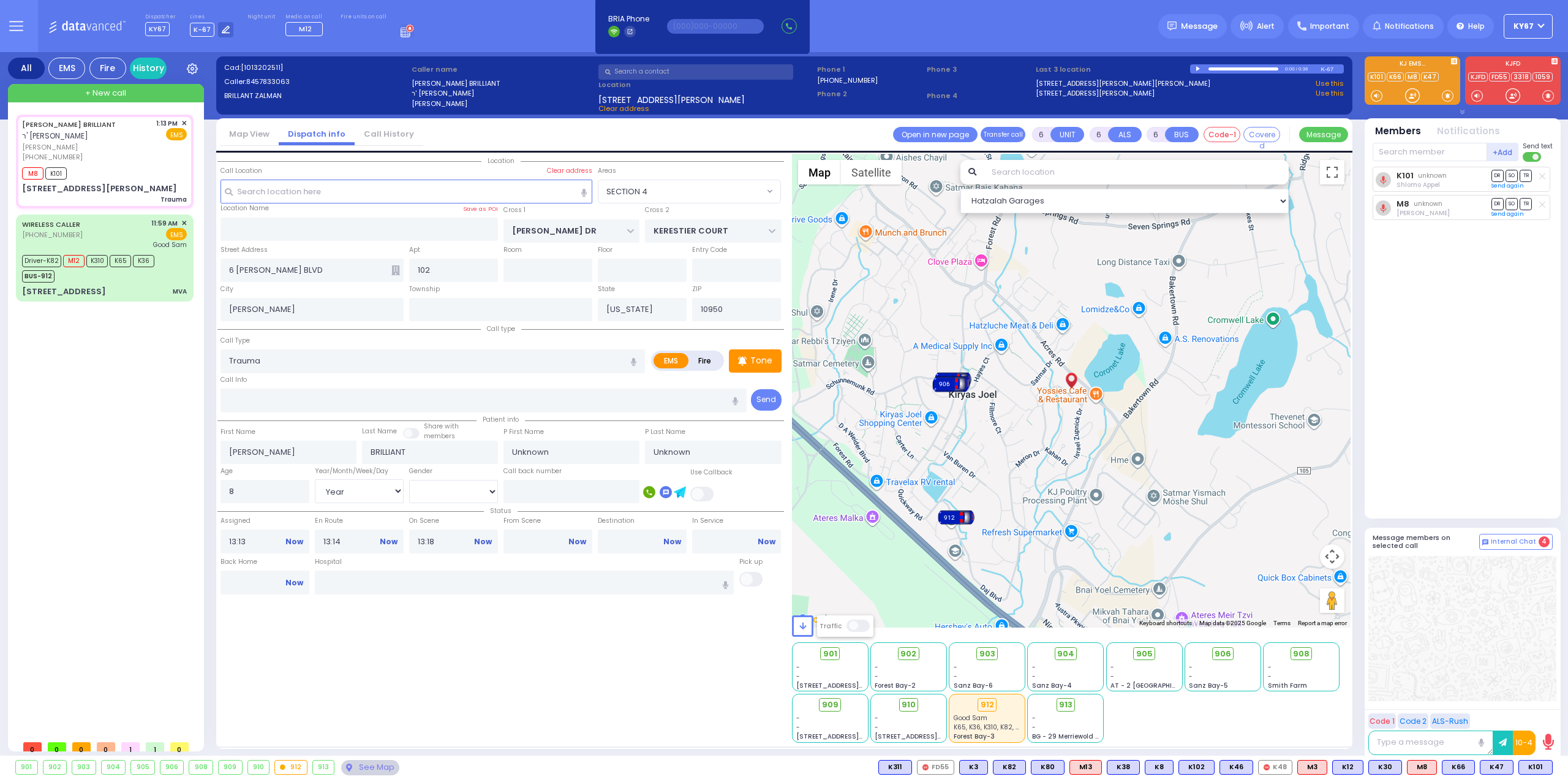
select select
radio input "true"
select select
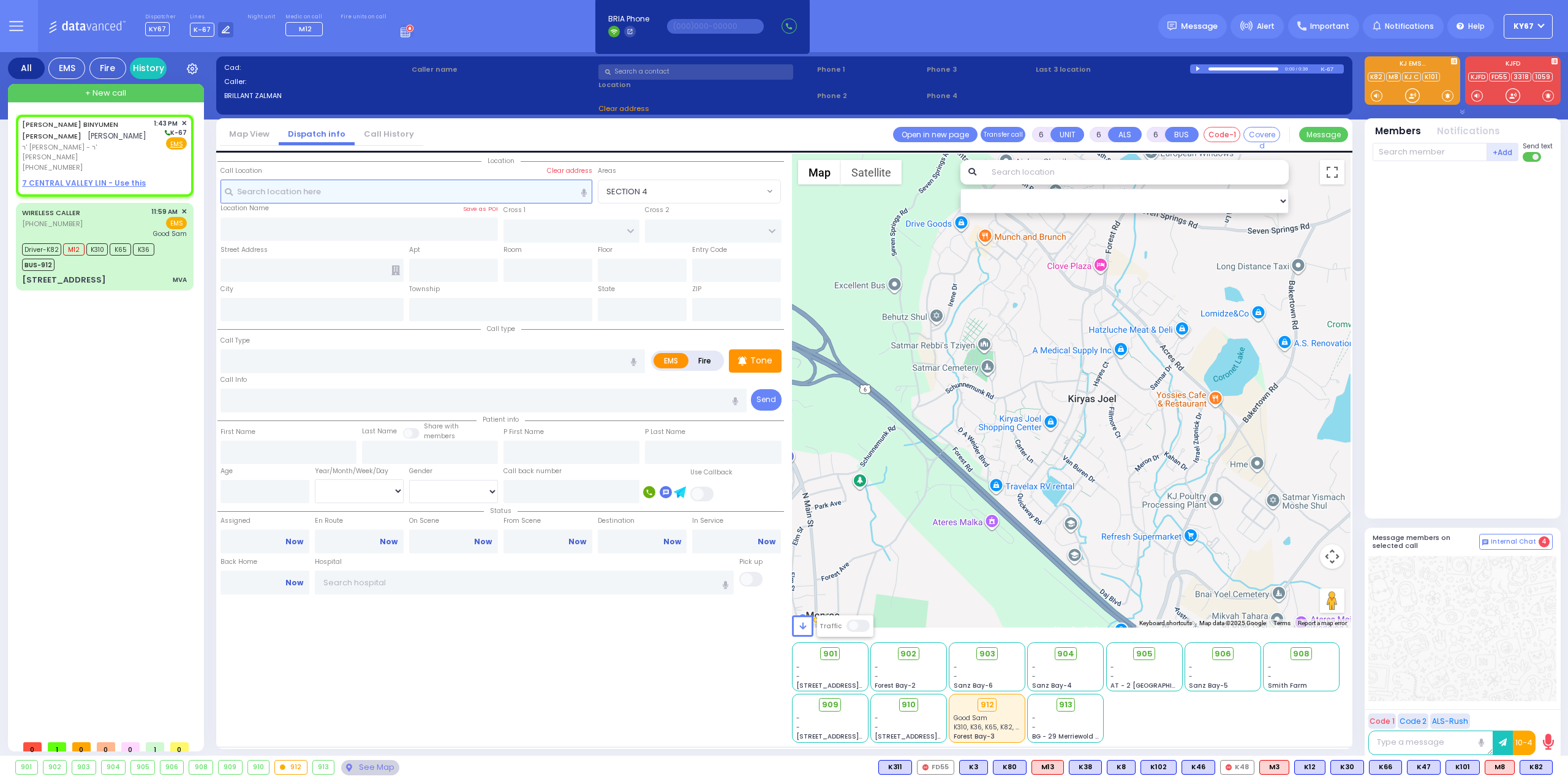
type input "2"
type input "1"
select select
radio input "true"
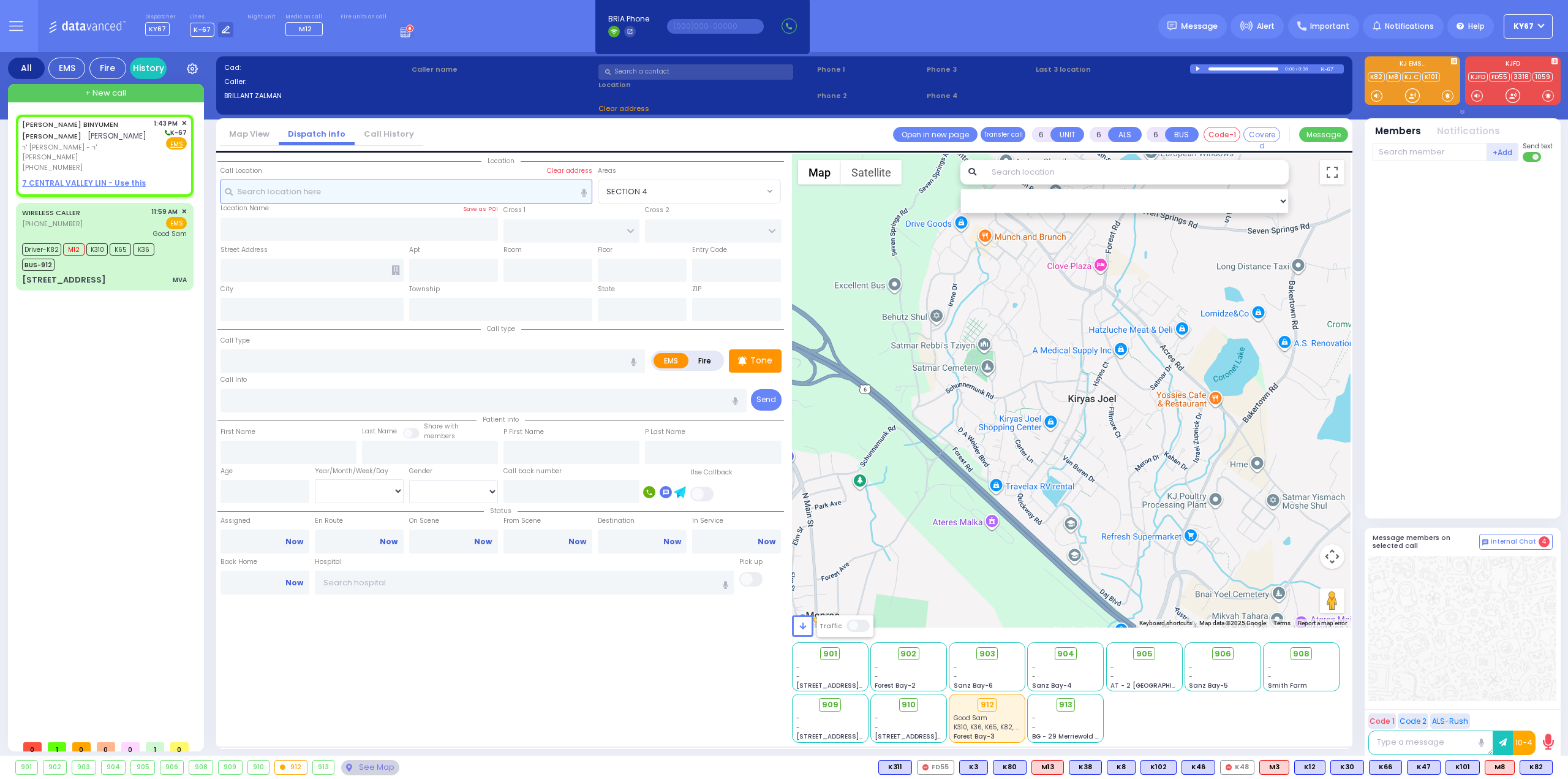
type input "AVRUM BINYUMEN"
type input "SPITZER"
select select
type input "13:43"
select select "Hatzalah Garages"
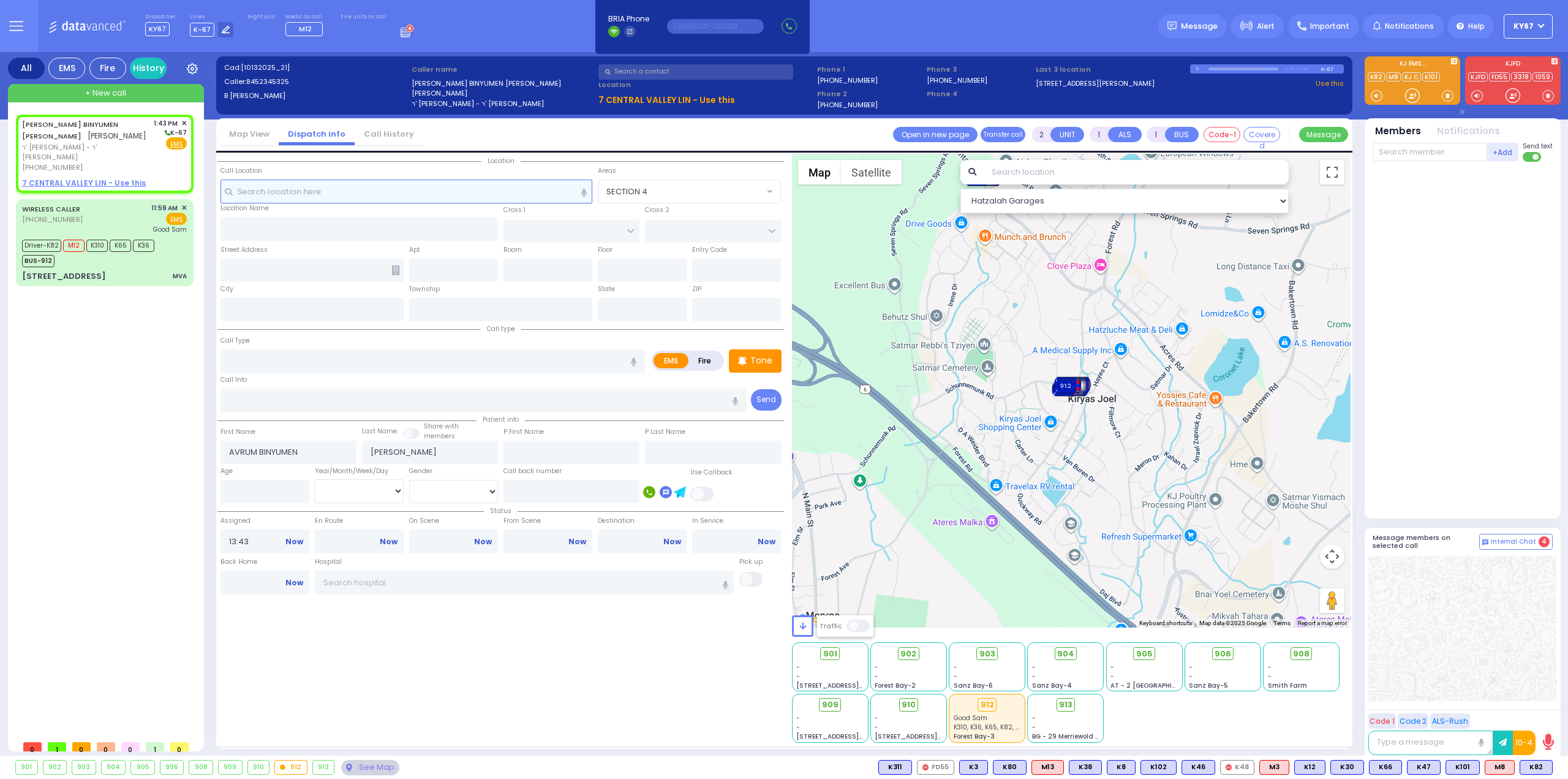
select select
radio input "true"
select select
select select "Hatzalah Garages"
click at [106, 148] on span "ר' משה חיים - ר' שמעון ליסאק" at bounding box center [86, 152] width 128 height 20
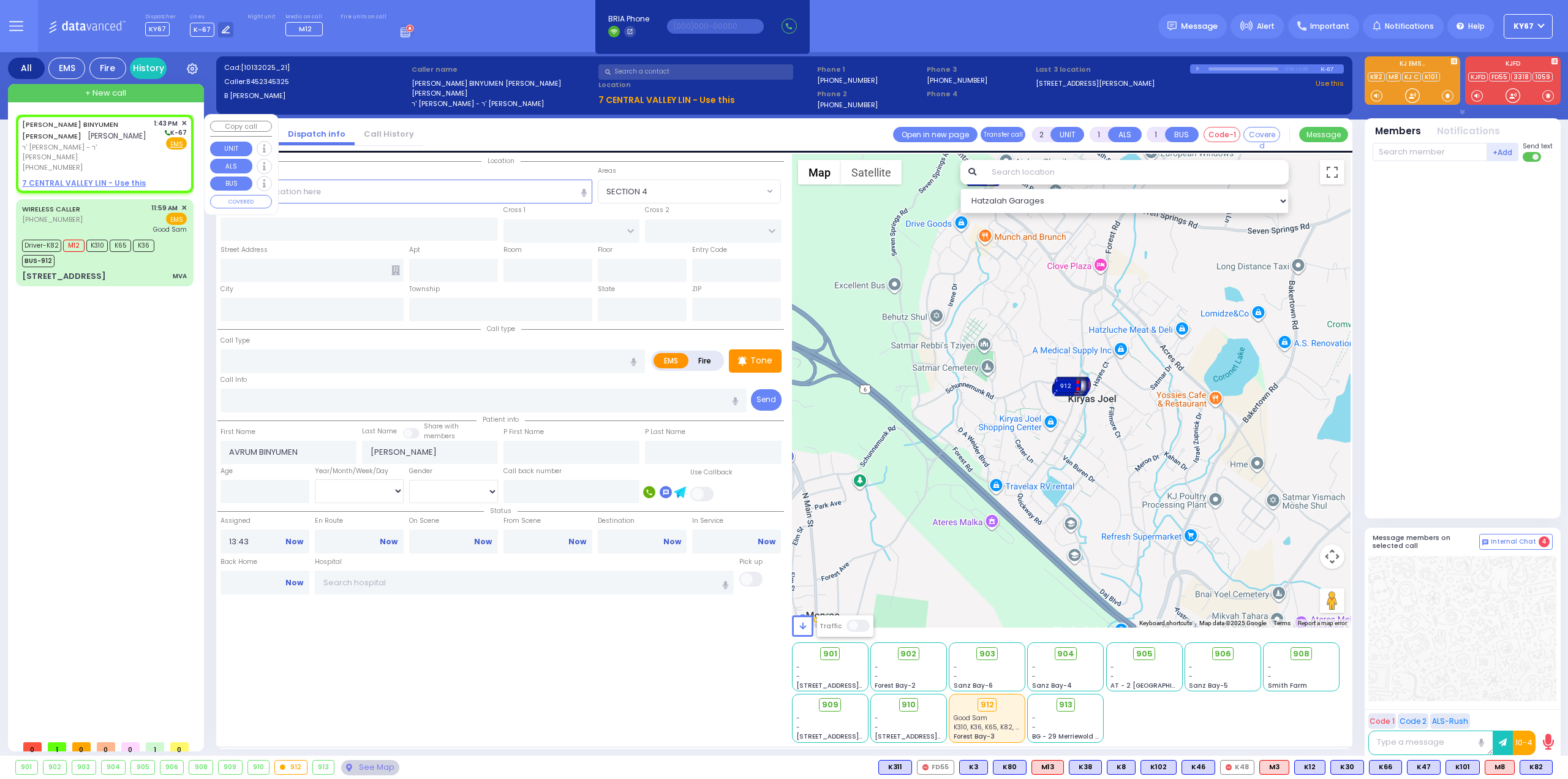
select select
radio input "true"
select select
select select "Hatzalah Garages"
click at [366, 193] on input "text" at bounding box center [407, 191] width 373 height 23
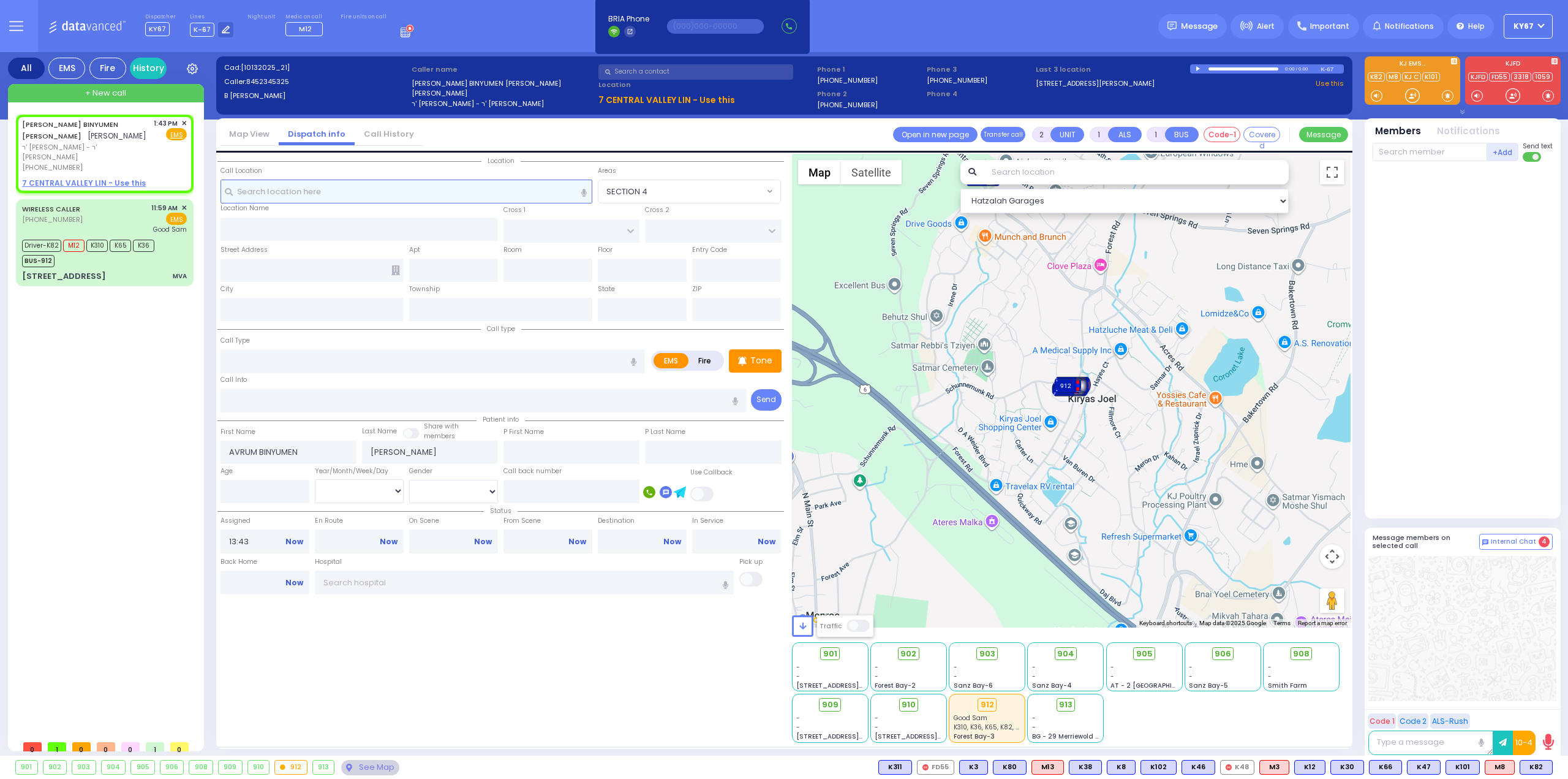
select select
radio input "true"
select select
select select "Hatzalah Garages"
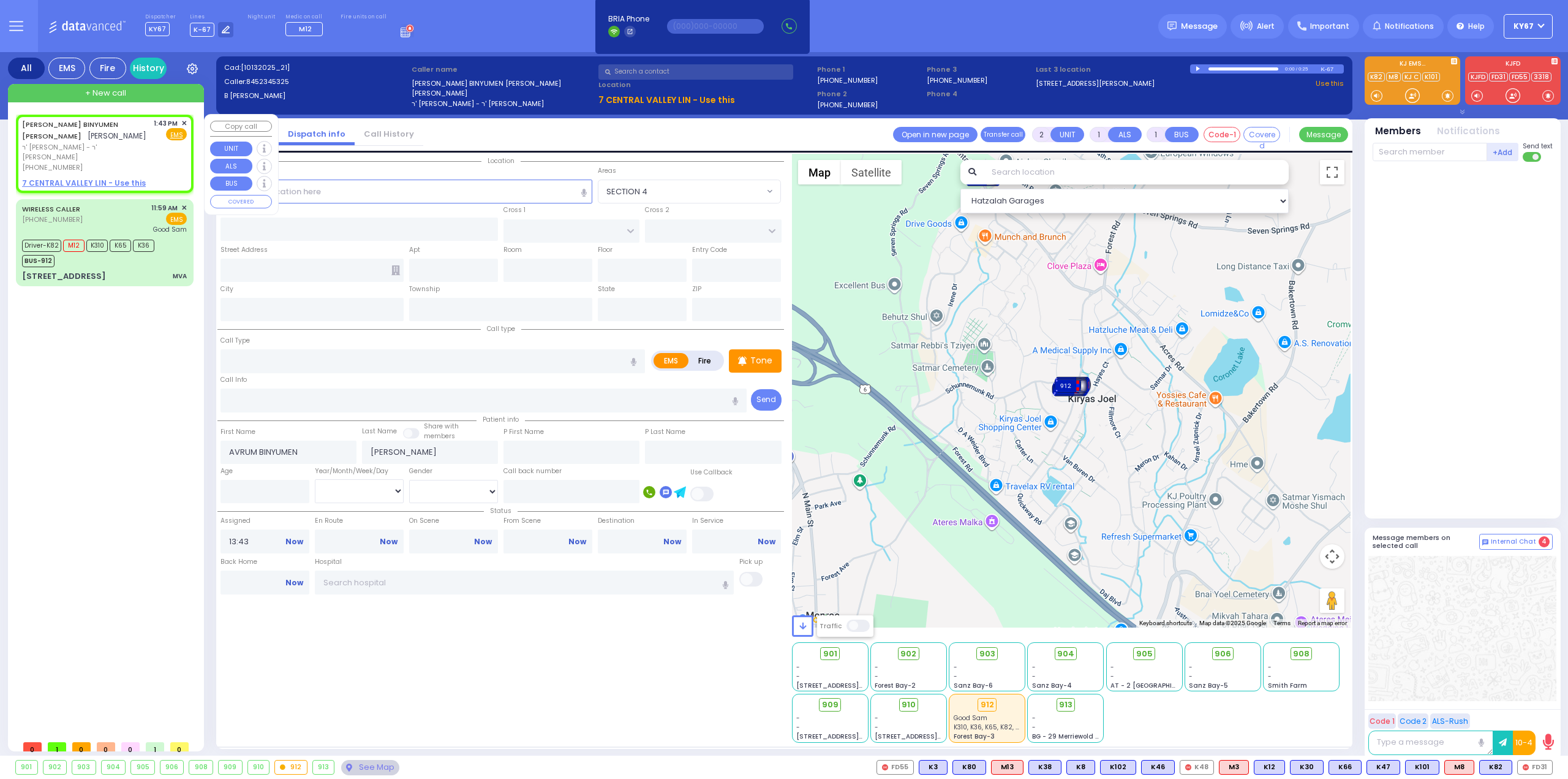
click at [82, 177] on u "7 CENTRAL VALLEY LIN - Use this" at bounding box center [84, 182] width 124 height 11
select select
radio input "true"
select select
select select "Hatzalah Garages"
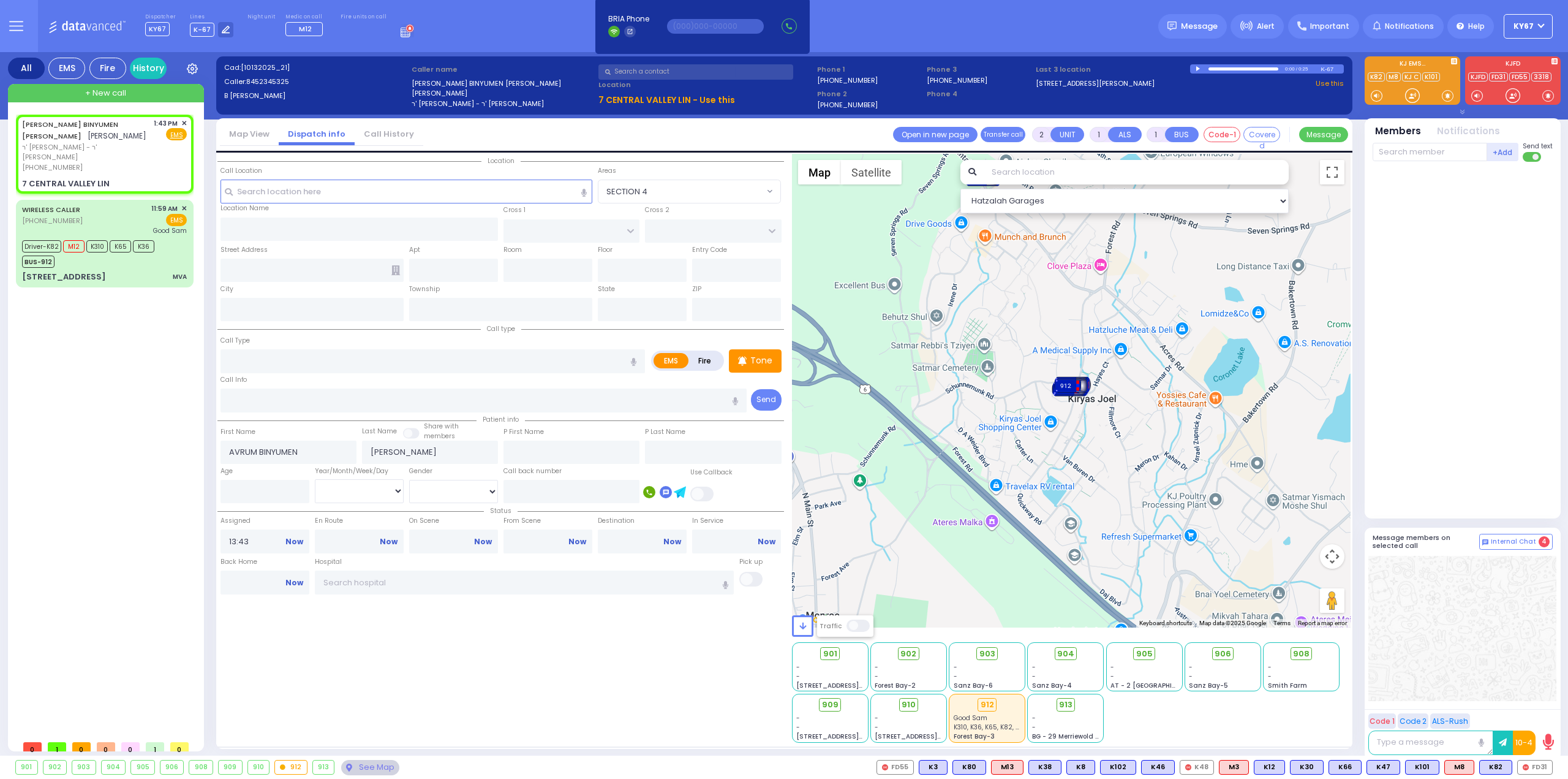
select select
radio input "true"
select select
select select "Hatzalah Garages"
type input "SMITH CLOVE RD"
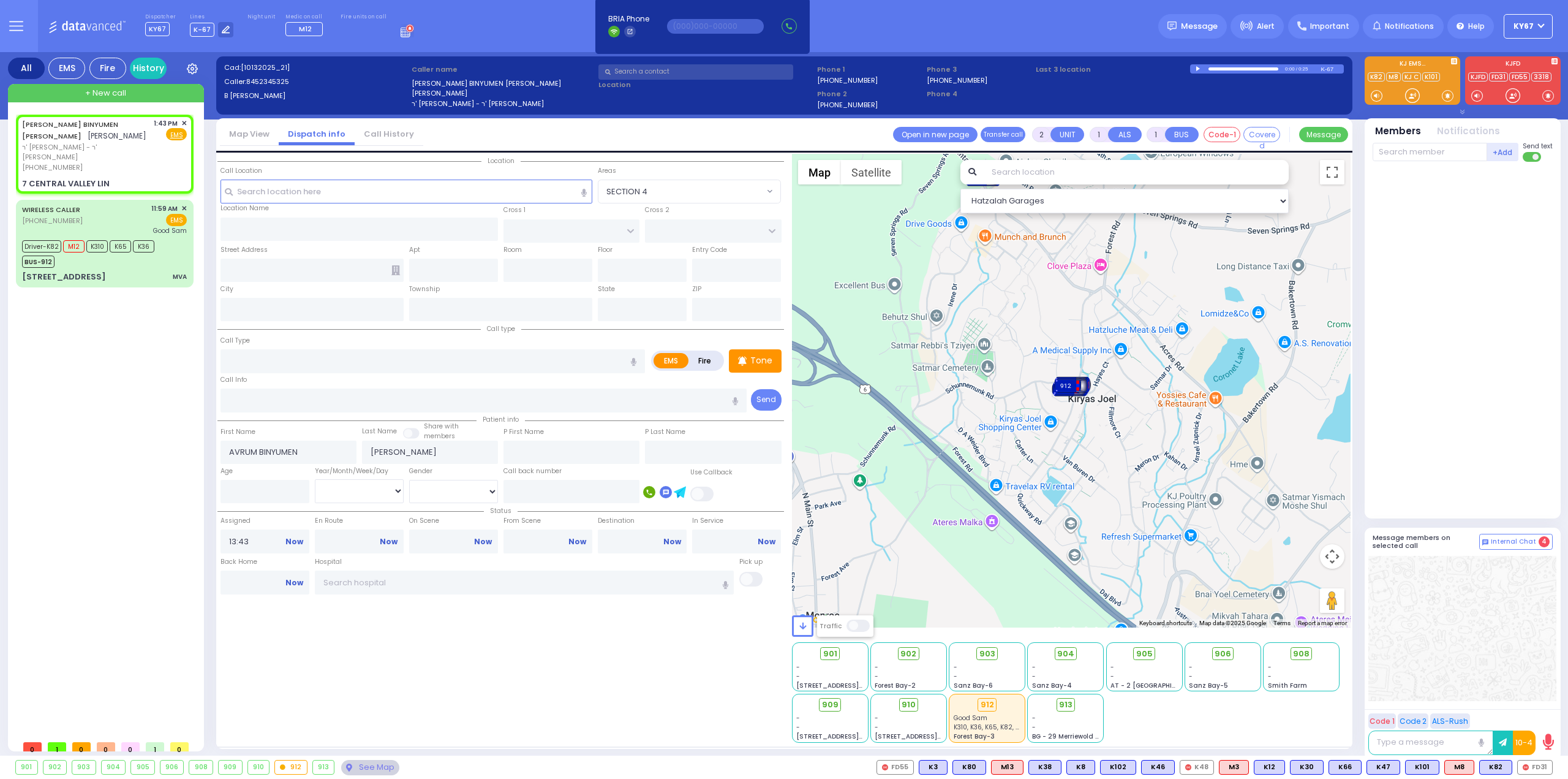
type input "STILL RD"
type input "7 CENTRAL VALLEY LIN"
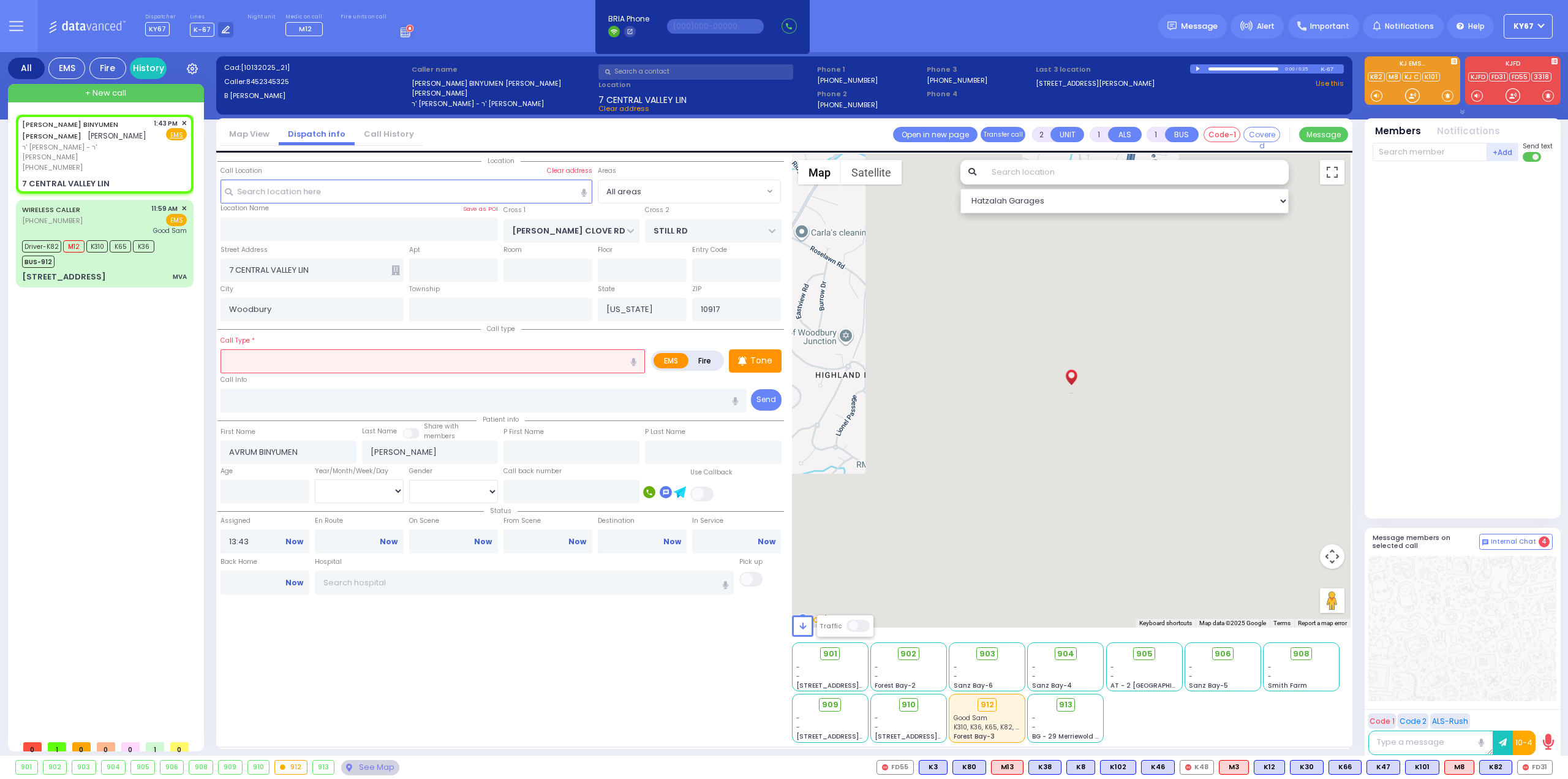
click at [323, 362] on input "text" at bounding box center [433, 361] width 424 height 23
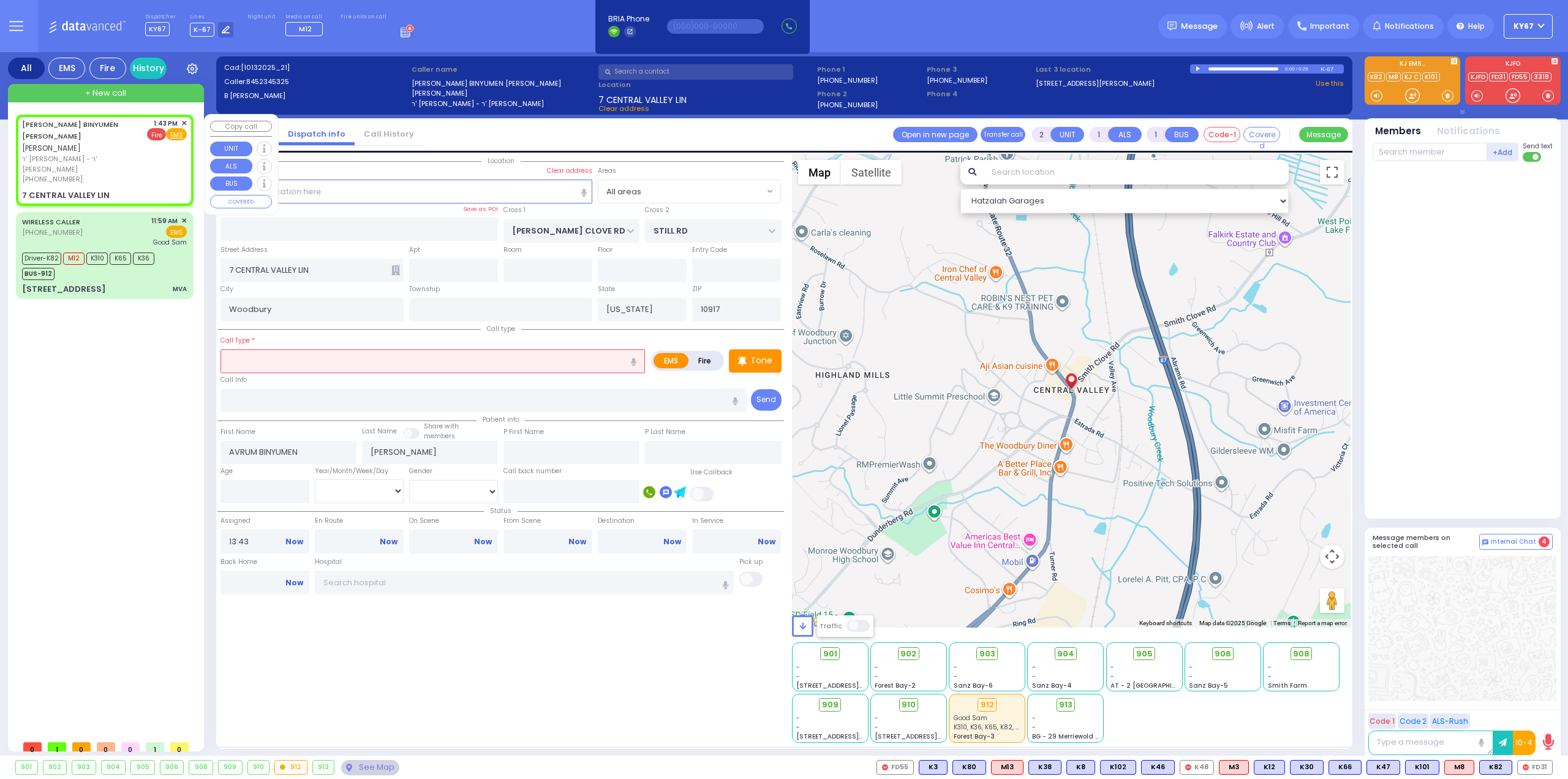
click at [156, 133] on span "Fire" at bounding box center [157, 134] width 19 height 13
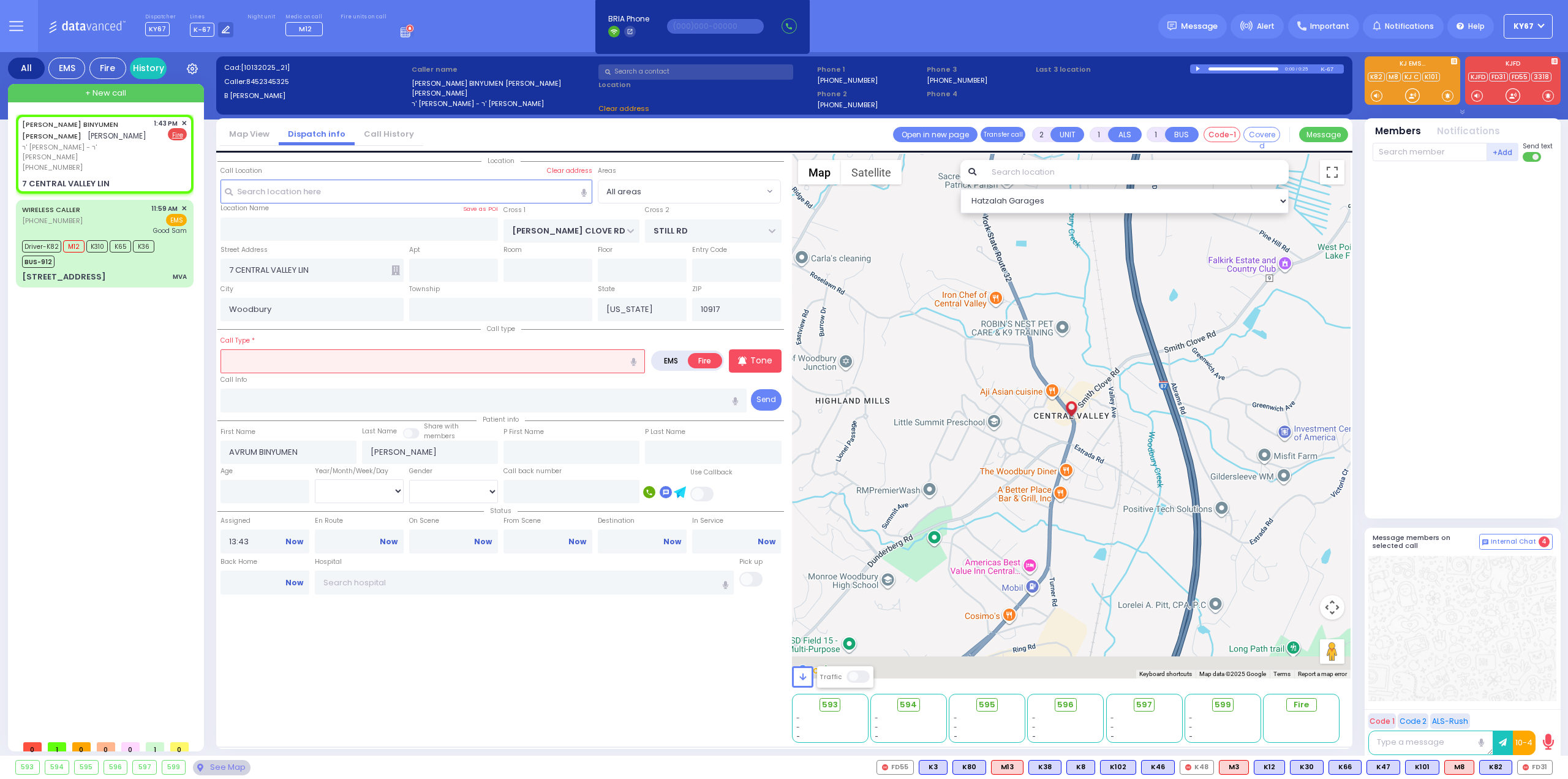
click at [304, 364] on input "text" at bounding box center [433, 361] width 424 height 23
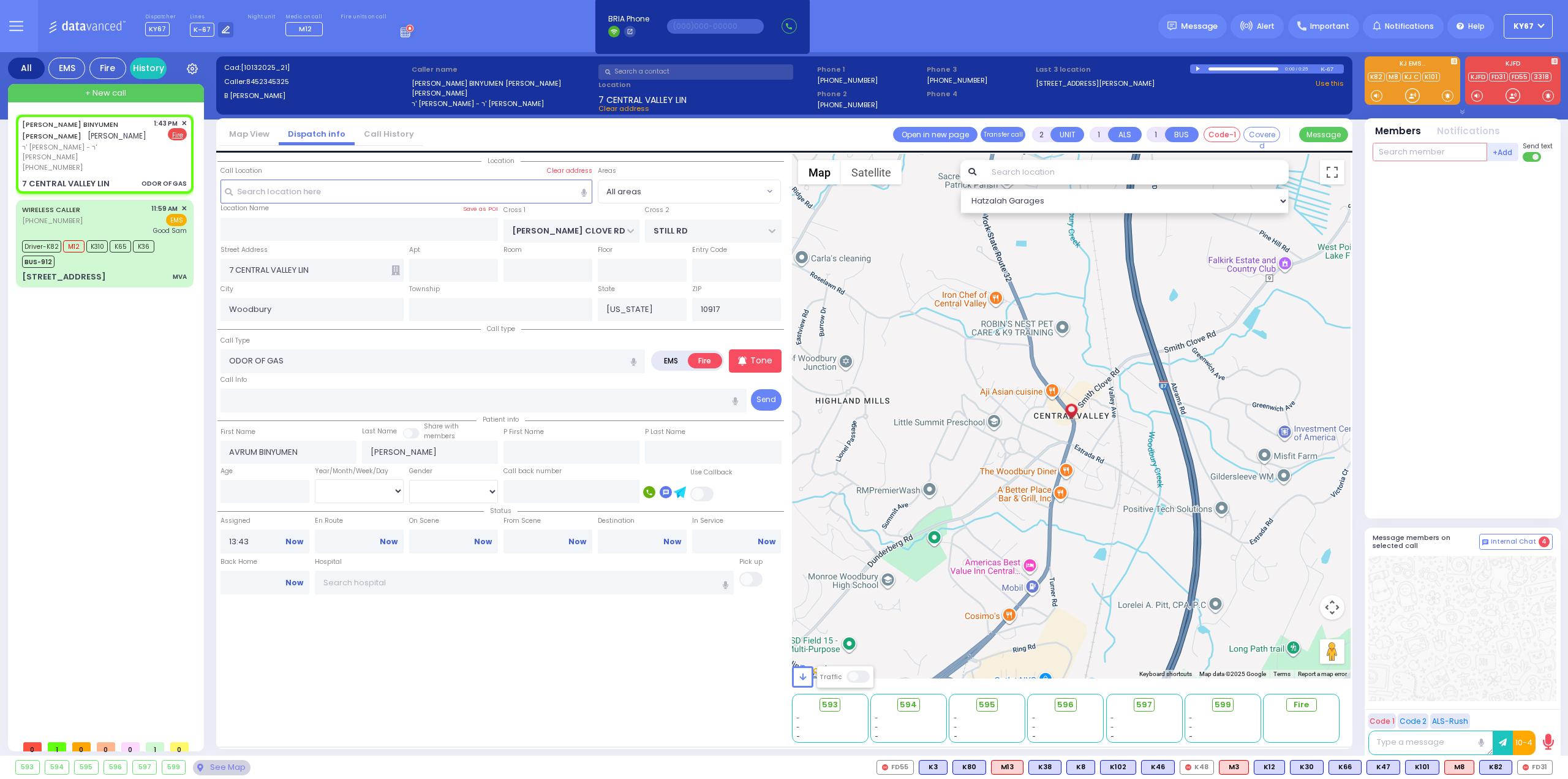
click at [1420, 151] on input "text" at bounding box center [1430, 151] width 114 height 18
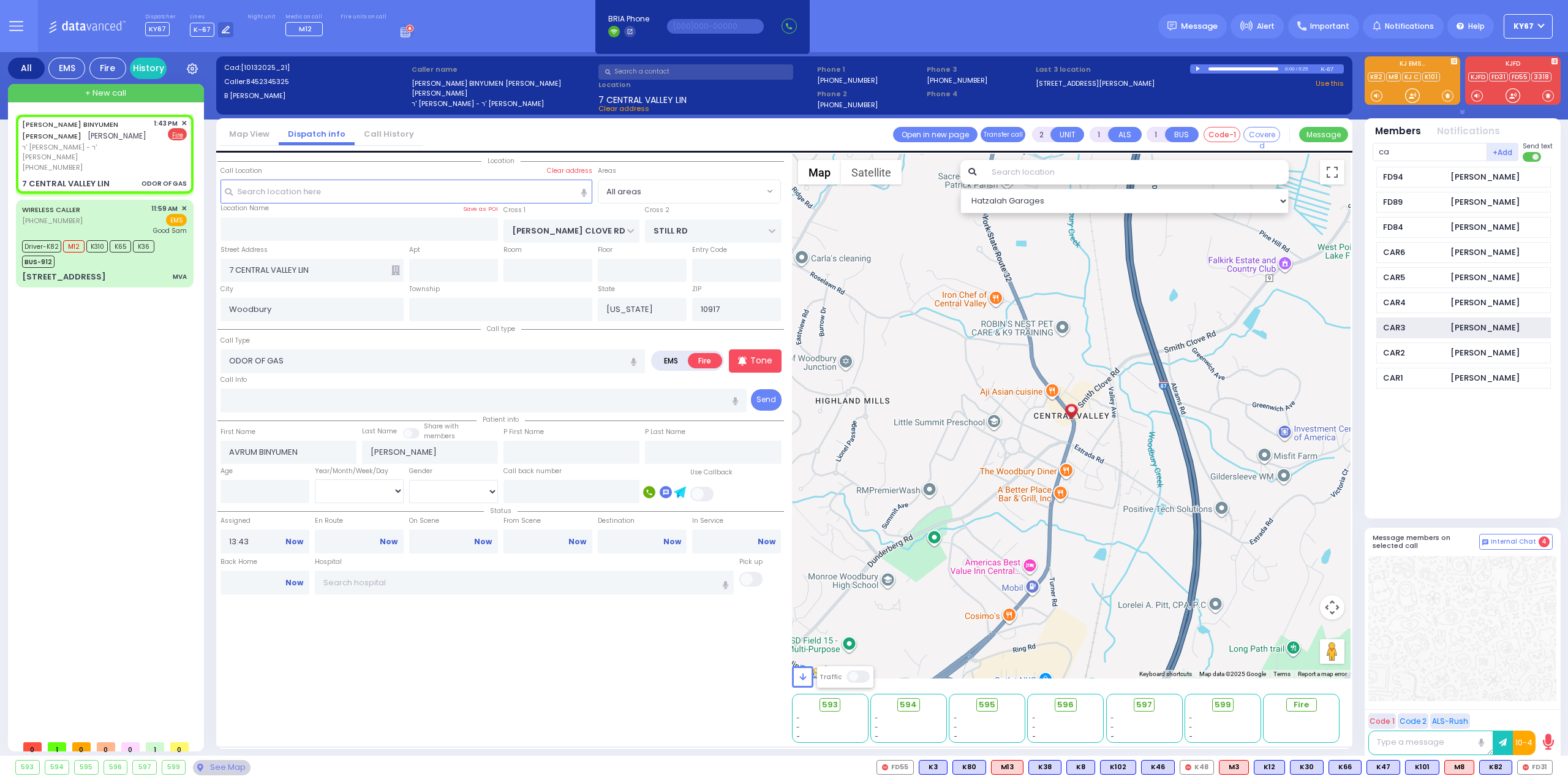
click at [1426, 322] on div "CAR3" at bounding box center [1413, 327] width 61 height 13
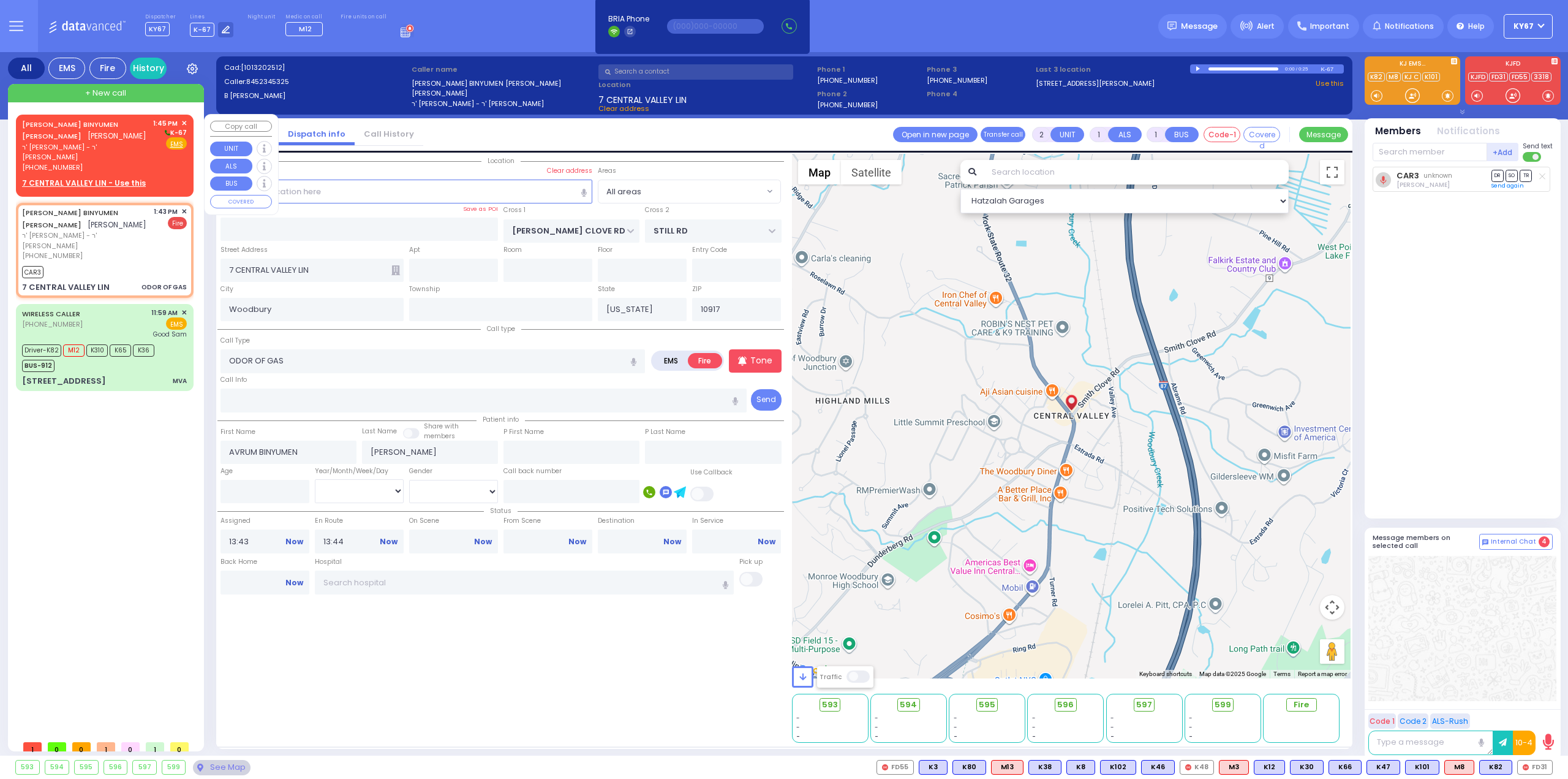
click at [186, 122] on span "✕" at bounding box center [184, 123] width 6 height 11
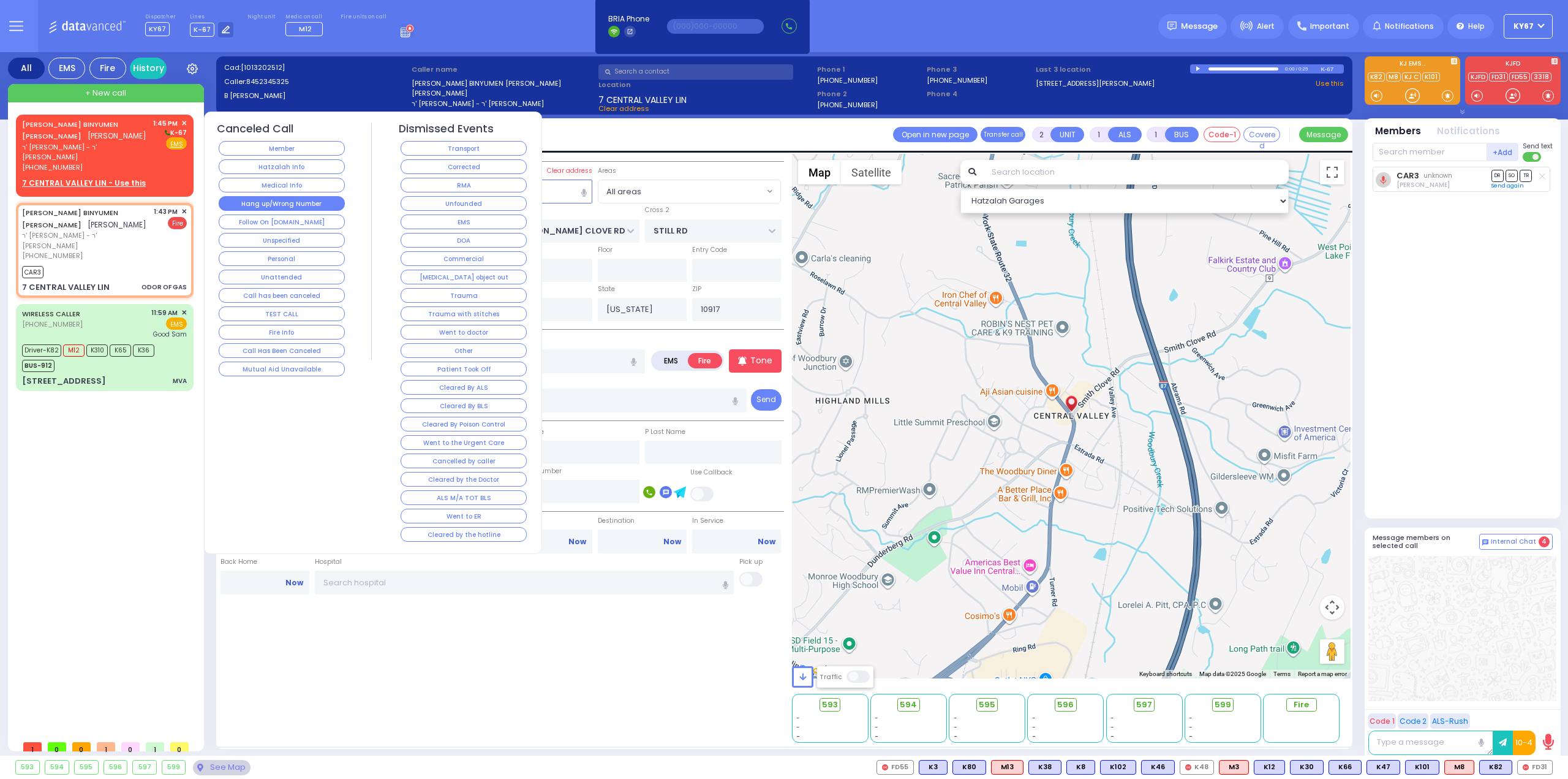
click at [296, 200] on button "Hang up/Wrong Number" at bounding box center [282, 203] width 126 height 15
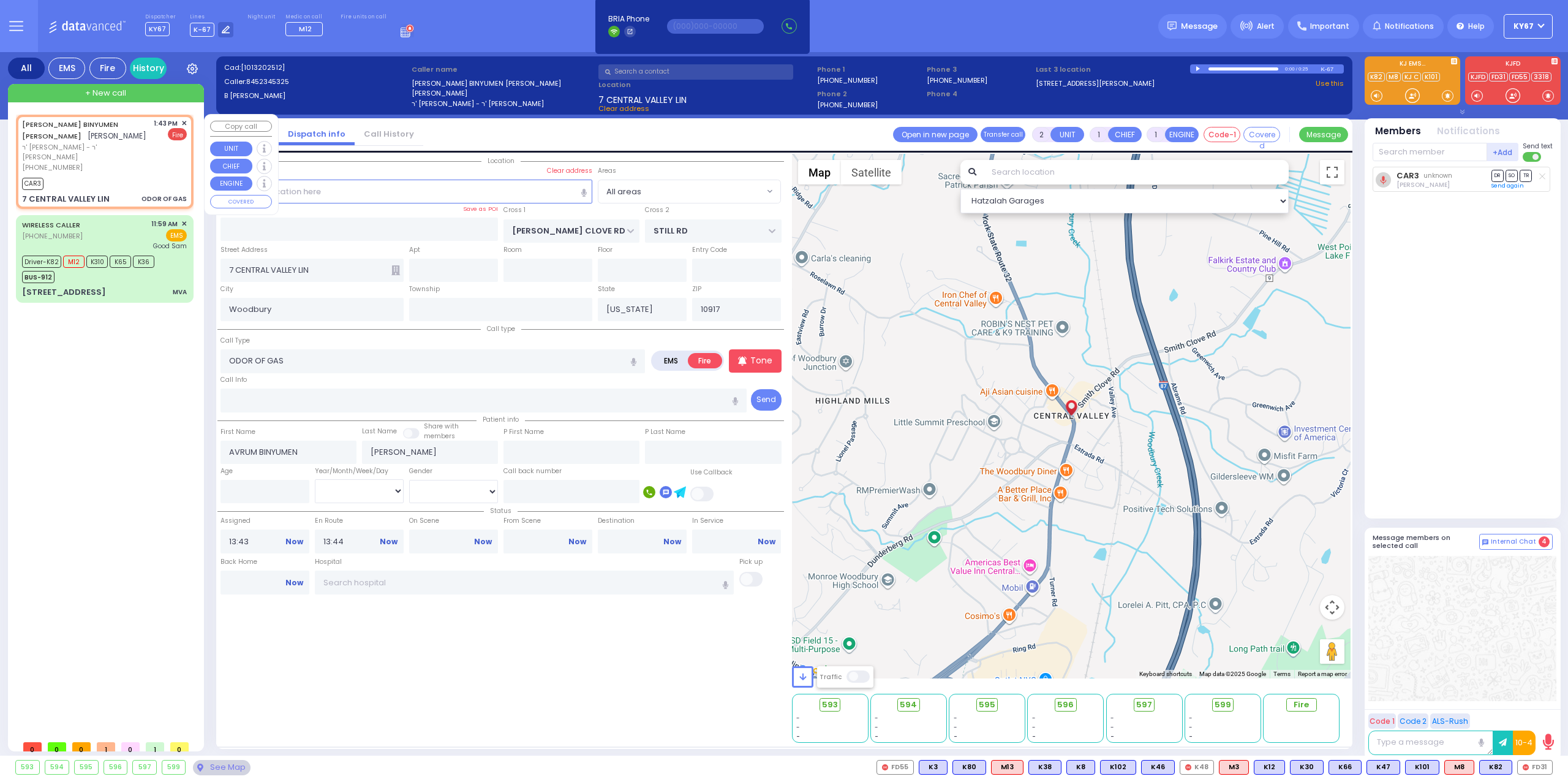
click at [184, 123] on span "✕" at bounding box center [184, 123] width 6 height 11
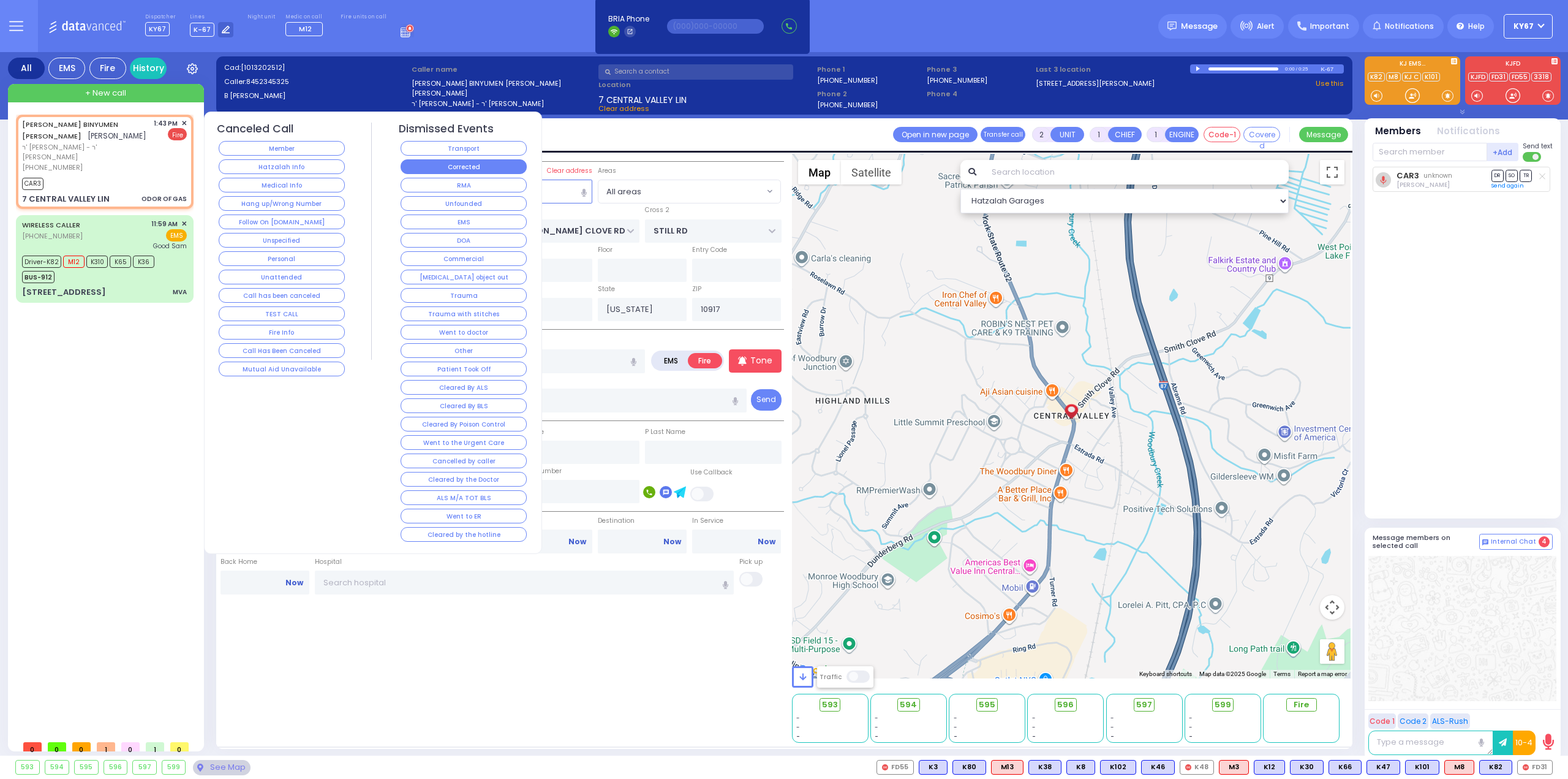
click at [419, 170] on button "Corrected" at bounding box center [464, 166] width 126 height 15
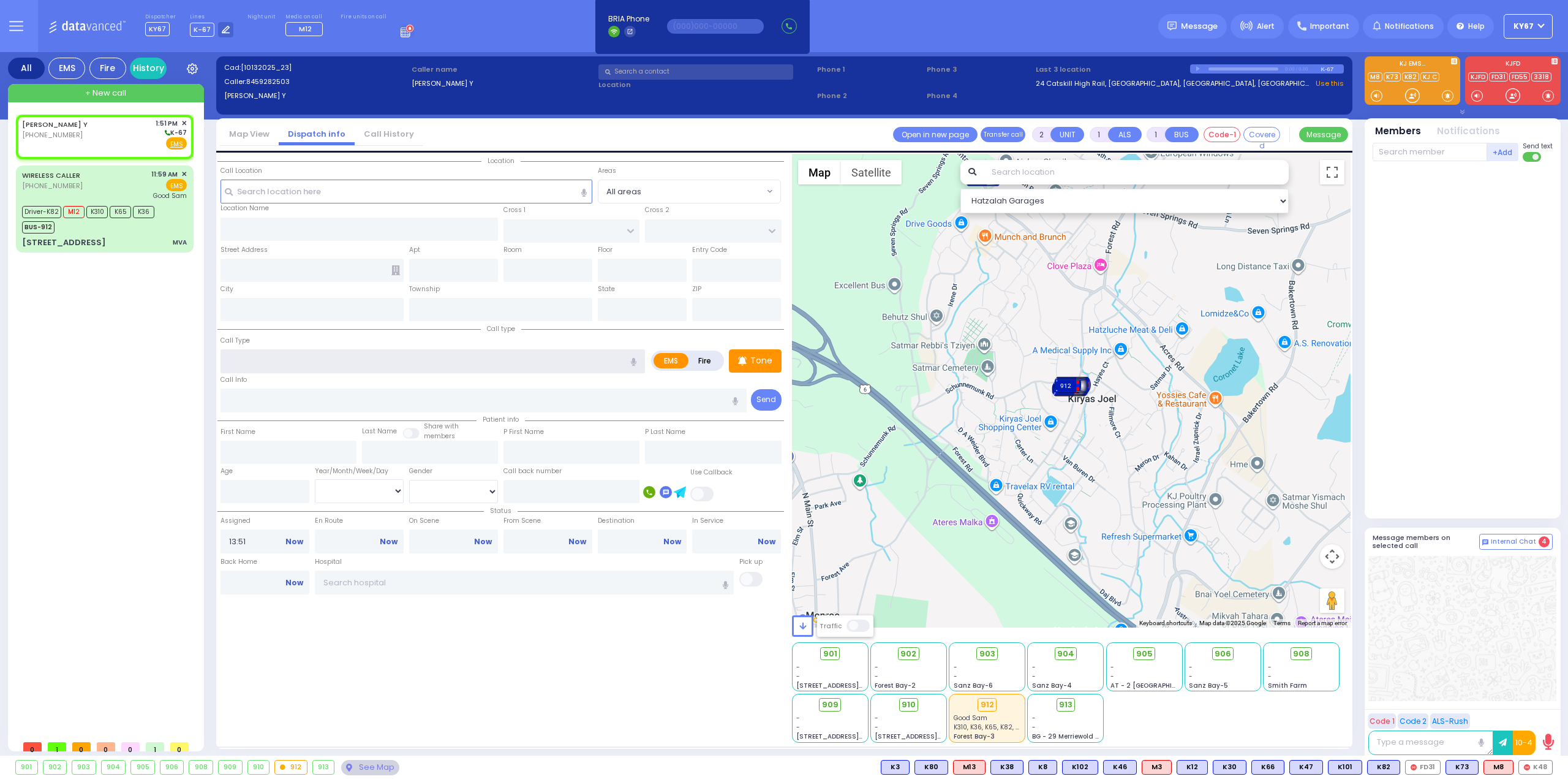
click at [254, 362] on input "text" at bounding box center [433, 361] width 424 height 23
click at [326, 193] on input "text" at bounding box center [407, 191] width 373 height 23
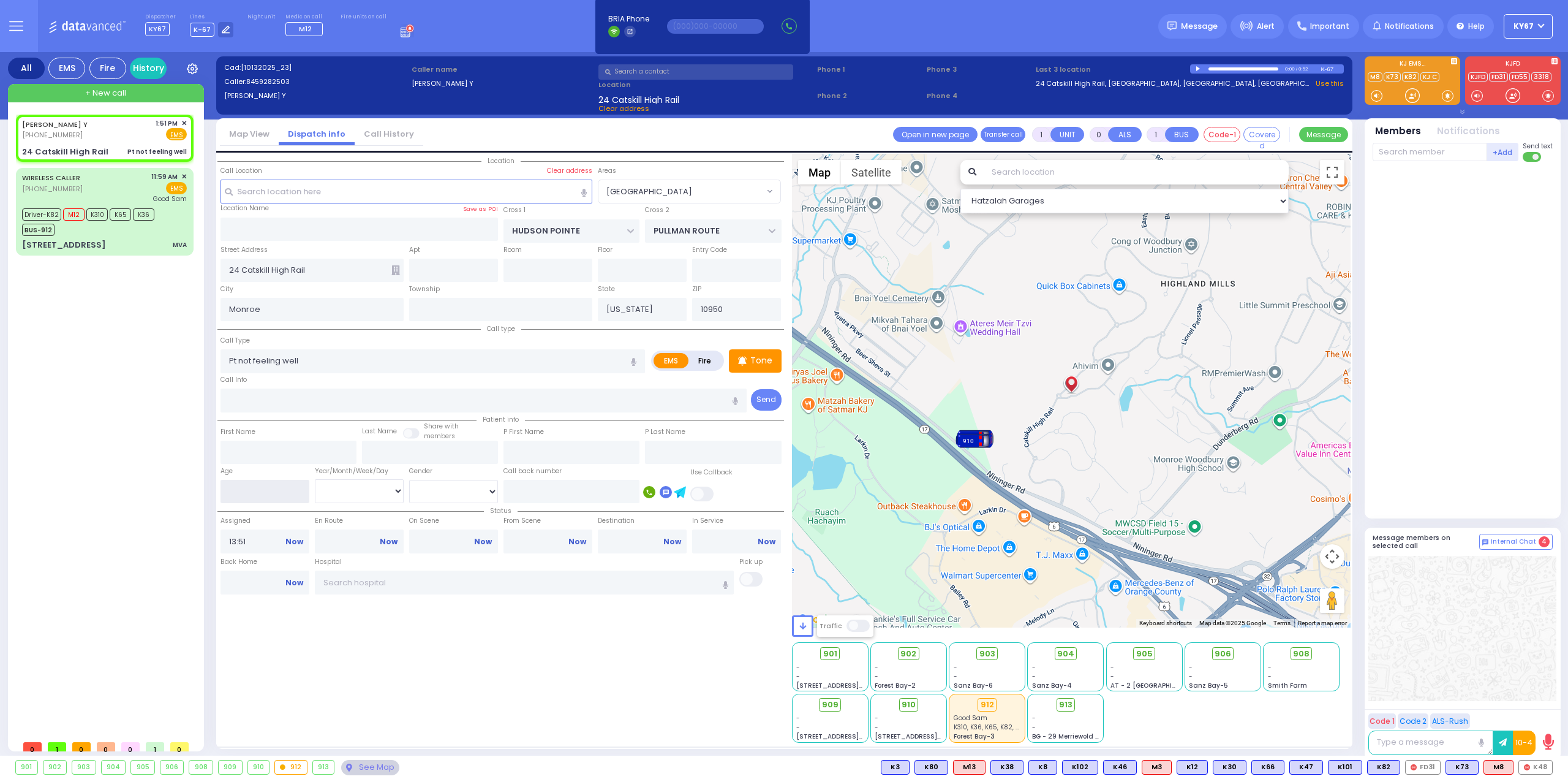
click at [260, 487] on input "number" at bounding box center [265, 491] width 89 height 23
click at [334, 487] on select "Year Month Week Day" at bounding box center [359, 491] width 89 height 23
click at [315, 480] on select "Year Month Week Day" at bounding box center [359, 491] width 89 height 23
click at [434, 488] on select "Male Female" at bounding box center [454, 491] width 89 height 23
click at [410, 480] on select "Male Female" at bounding box center [454, 491] width 89 height 23
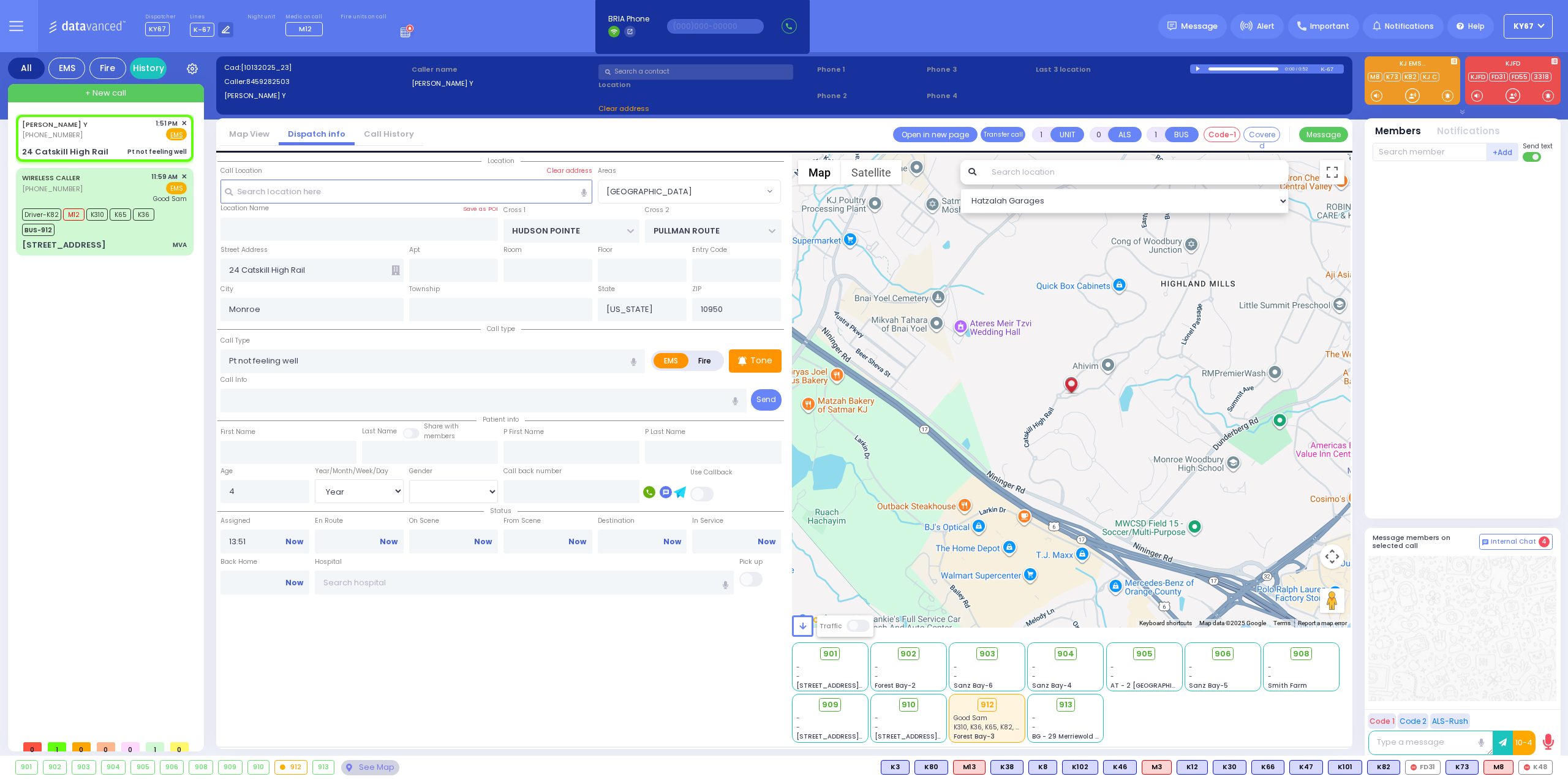
click at [490, 643] on div "Location" at bounding box center [501, 449] width 567 height 589
click at [1533, 769] on span "K30" at bounding box center [1536, 767] width 33 height 14
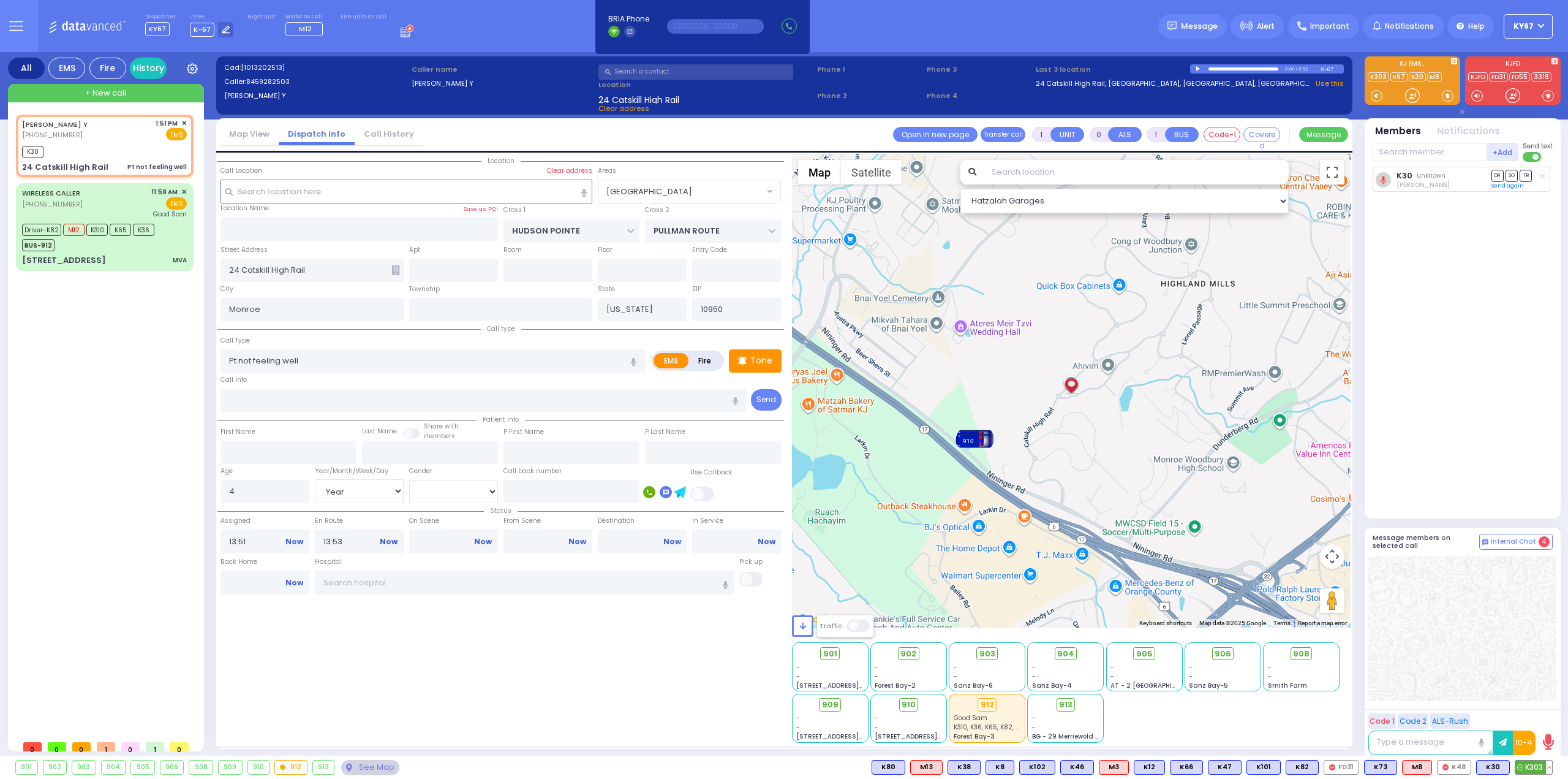
click at [1531, 771] on span "K303" at bounding box center [1534, 767] width 37 height 14
select select "[GEOGRAPHIC_DATA]"
select select "Year"
select select "[DEMOGRAPHIC_DATA]"
click at [984, 651] on span "903" at bounding box center [992, 654] width 15 height 13
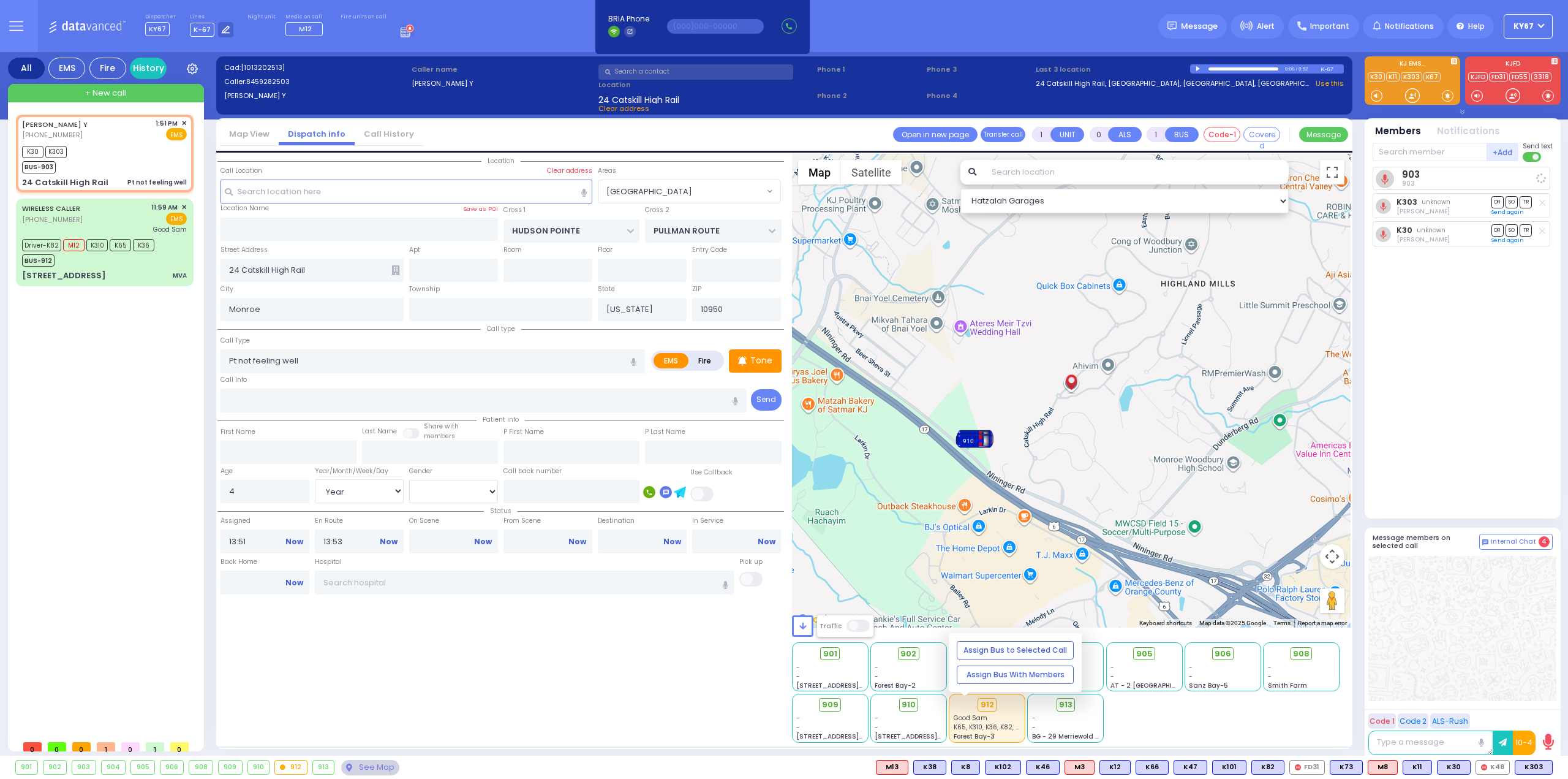
select select
radio input "true"
select select "Year"
select select "[DEMOGRAPHIC_DATA]"
select select "Hatzalah Garages"
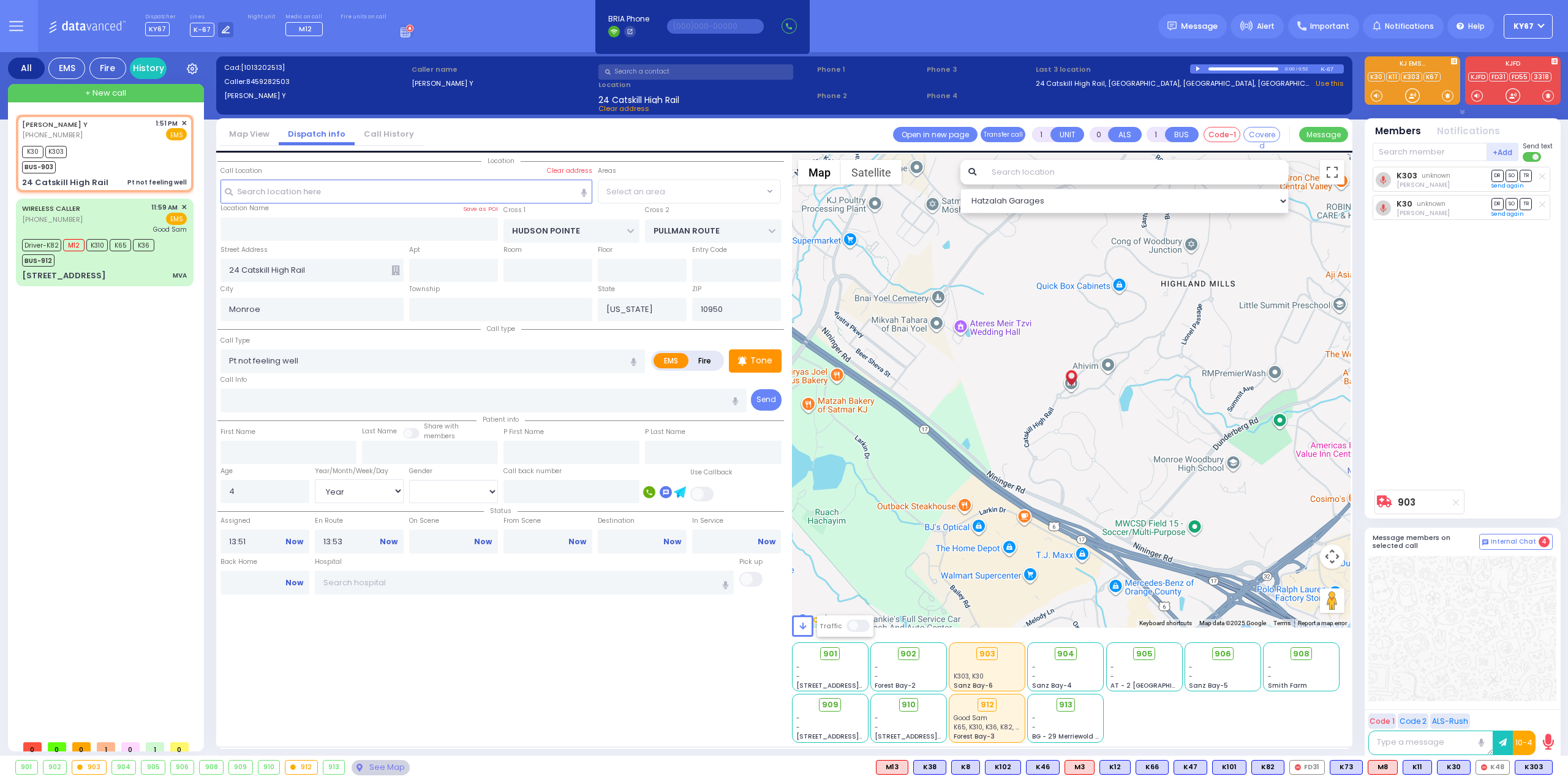
select select "[GEOGRAPHIC_DATA]"
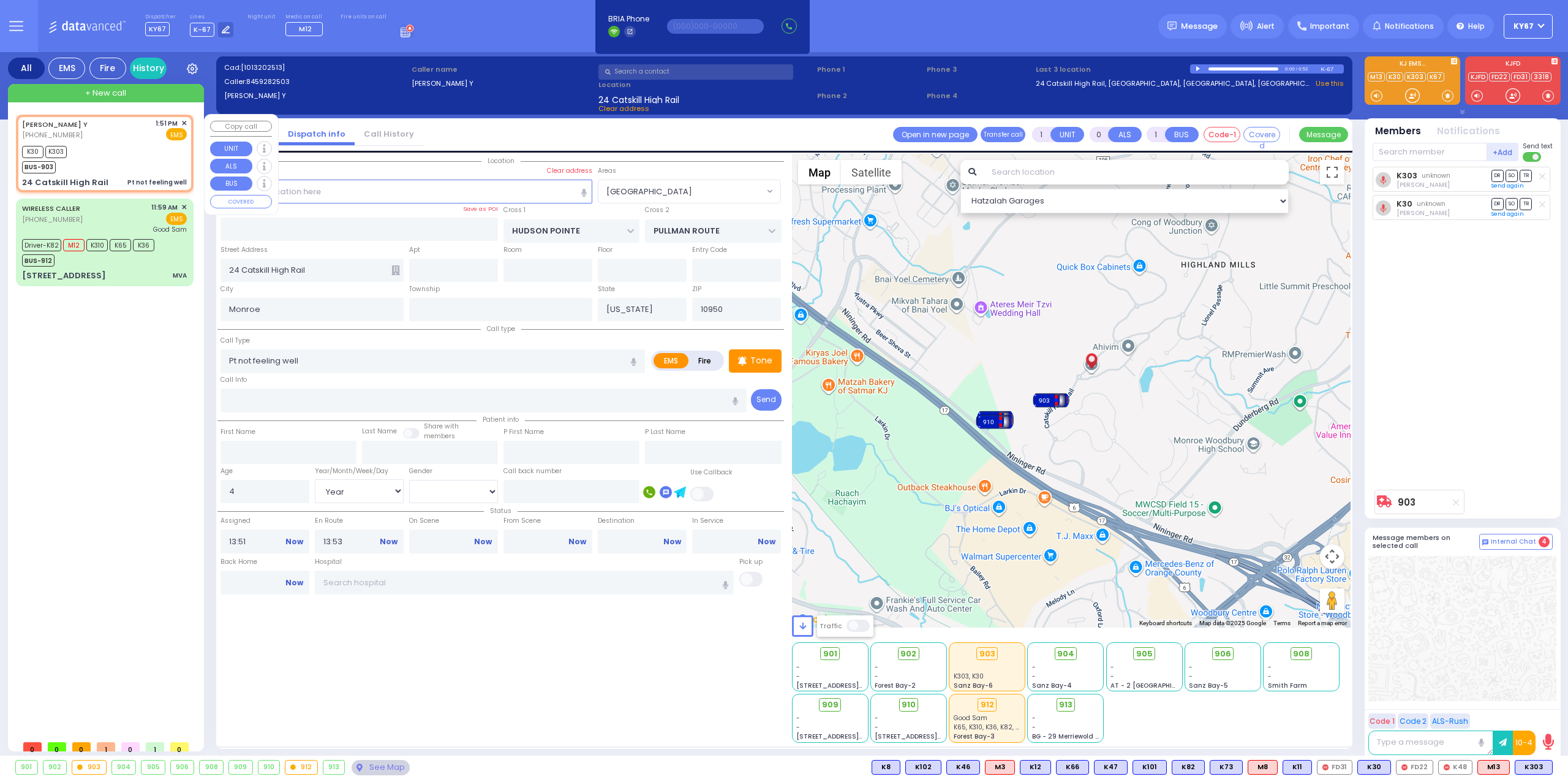
click at [185, 122] on span "✕" at bounding box center [184, 123] width 6 height 11
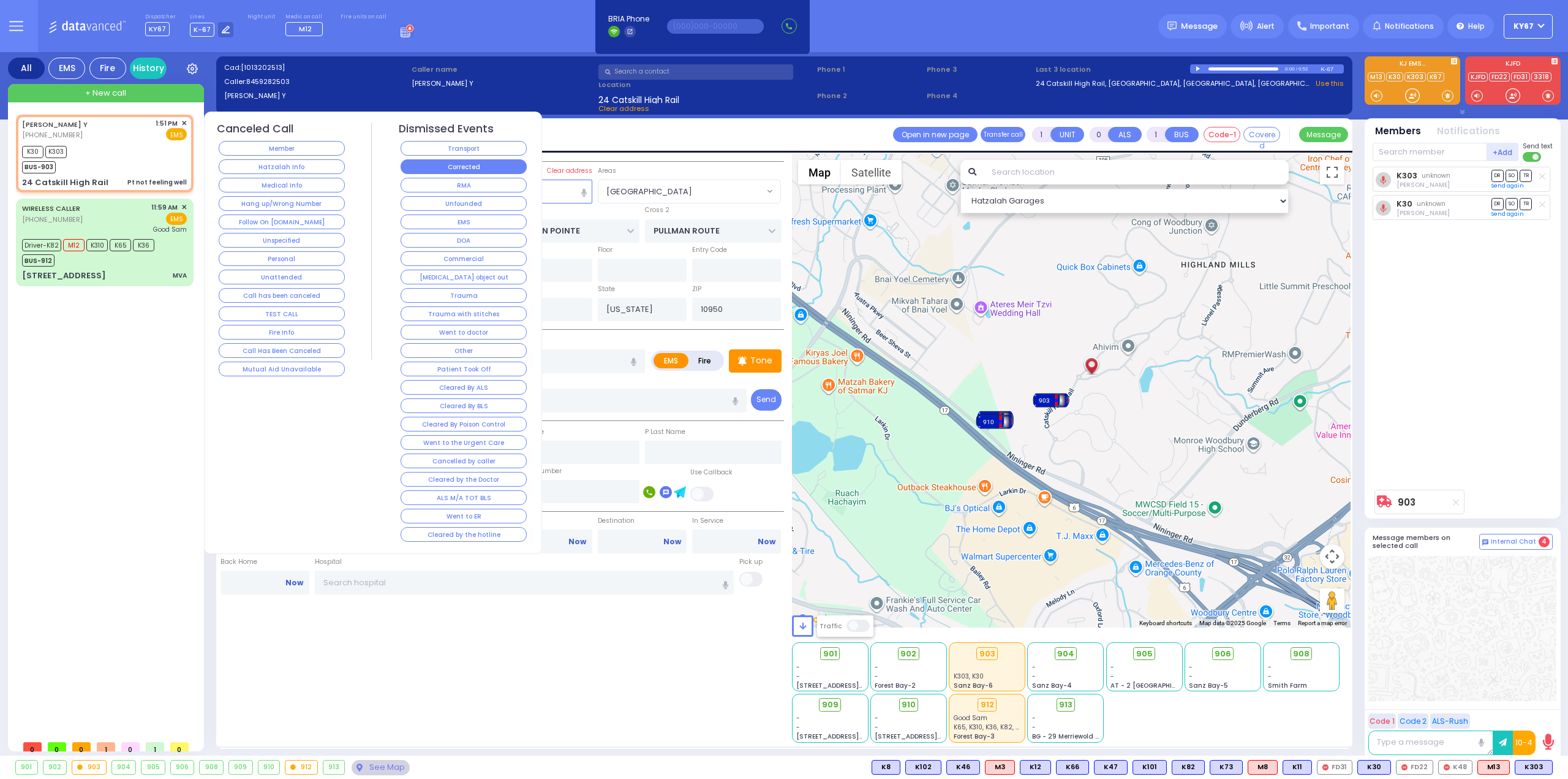
click at [441, 159] on button "Corrected" at bounding box center [464, 166] width 126 height 15
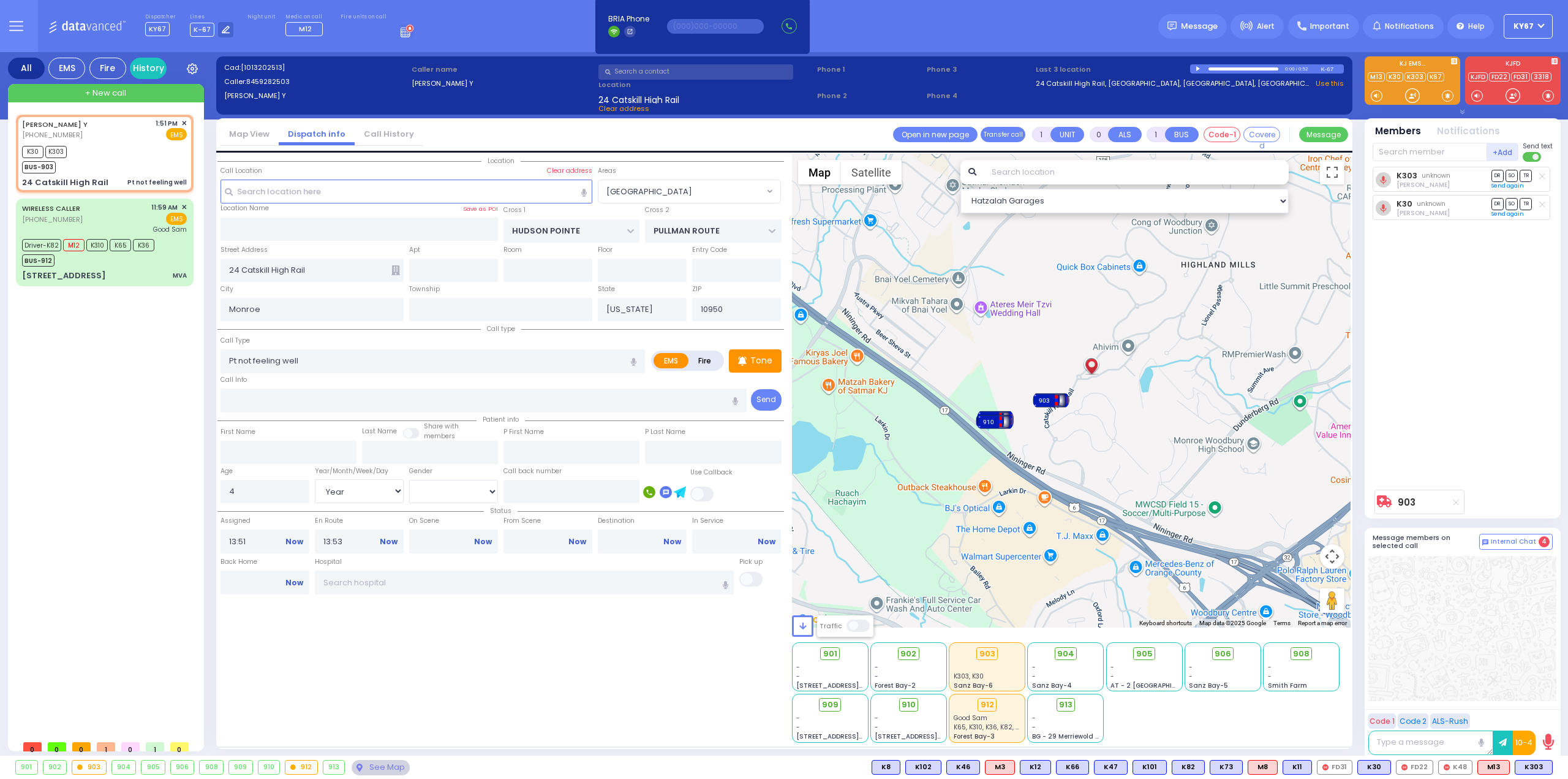
select select
radio input "true"
select select
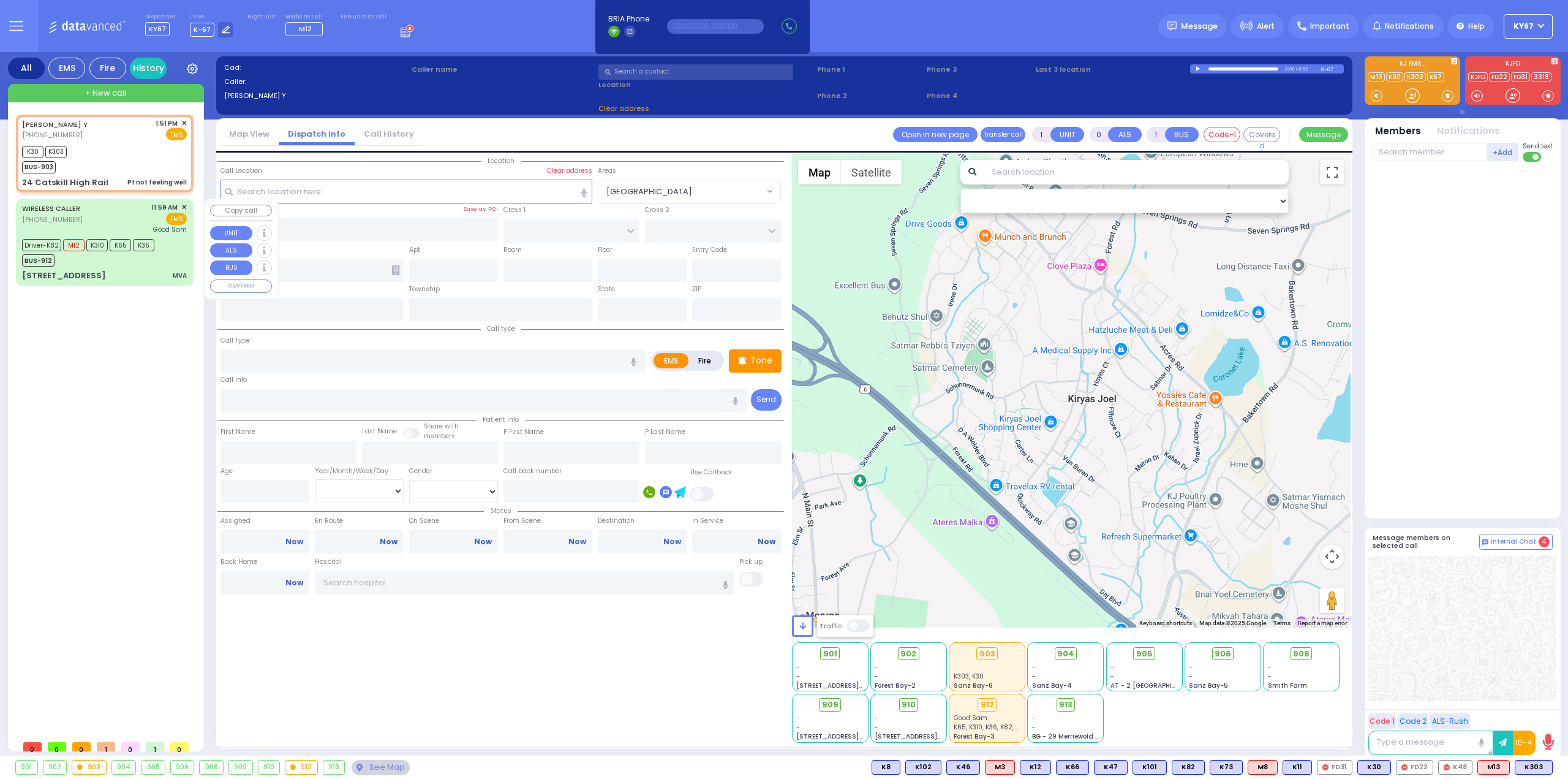
click at [108, 265] on div "BUS-912" at bounding box center [88, 259] width 133 height 16
type input "6"
select select
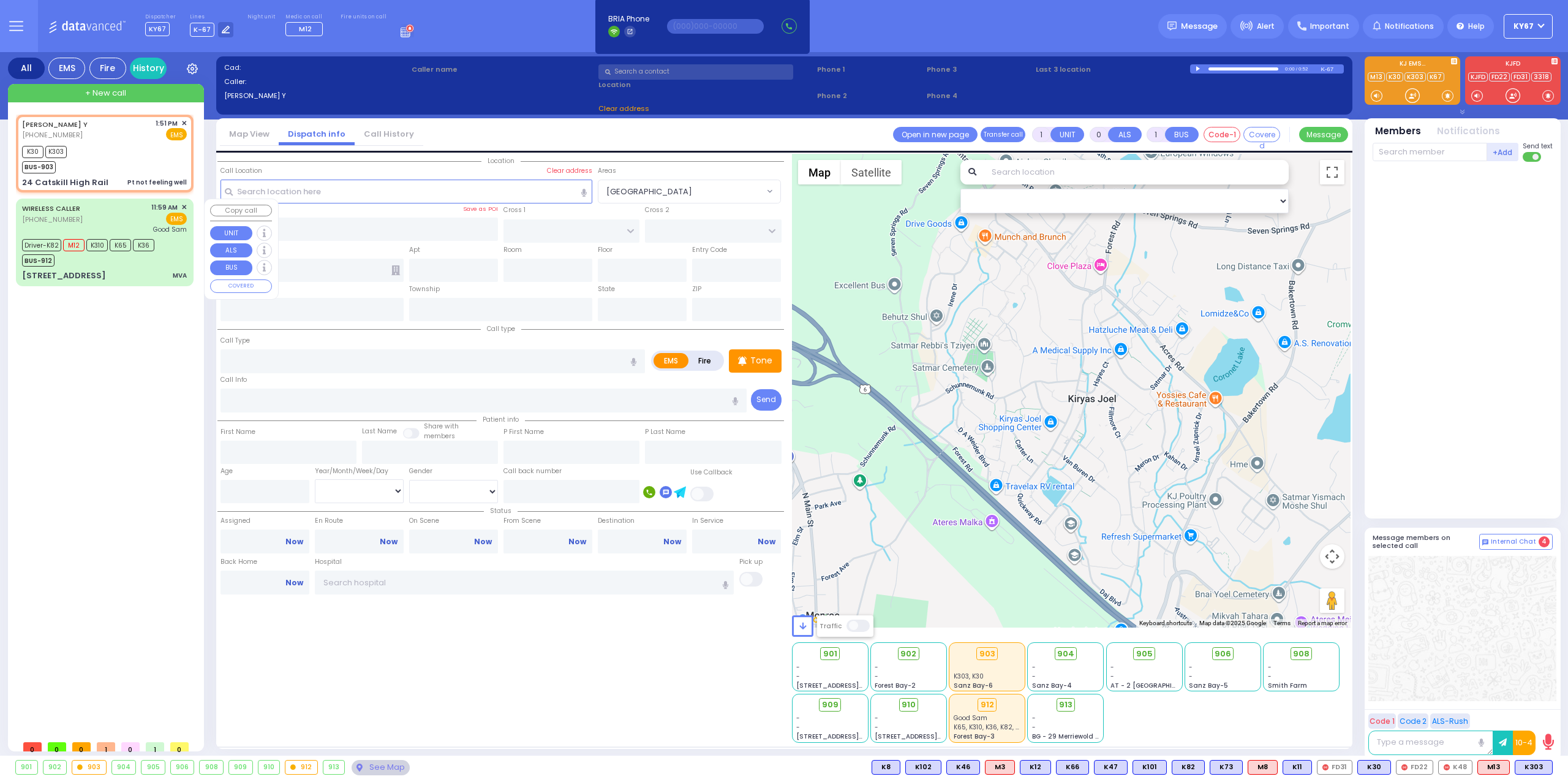
type input "MVA"
radio input "true"
type input "[PERSON_NAME]"
type input "Kohn"
type input "22"
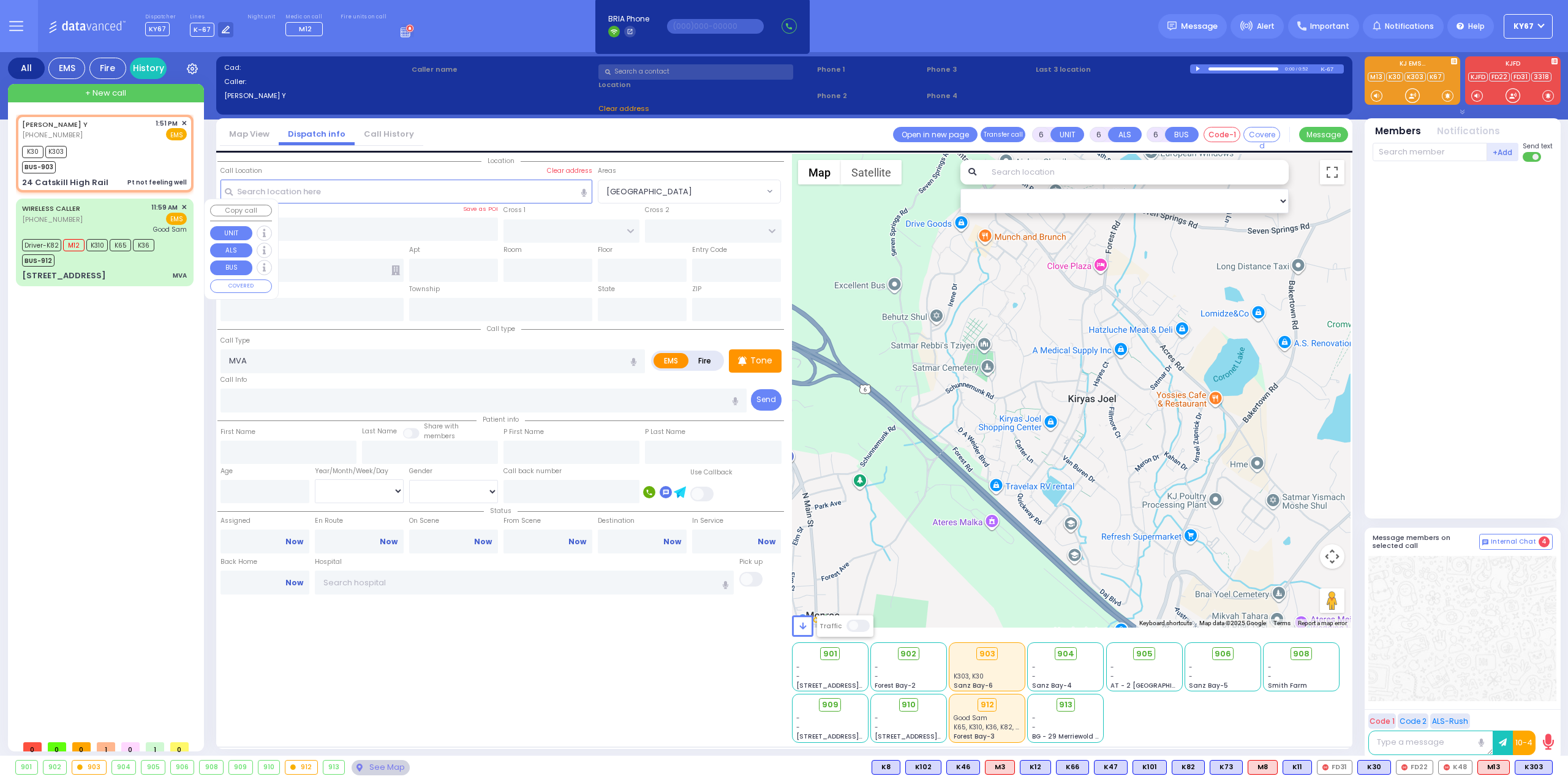
select select "Year"
select select "[DEMOGRAPHIC_DATA]"
type input "11:59"
type input "12:01"
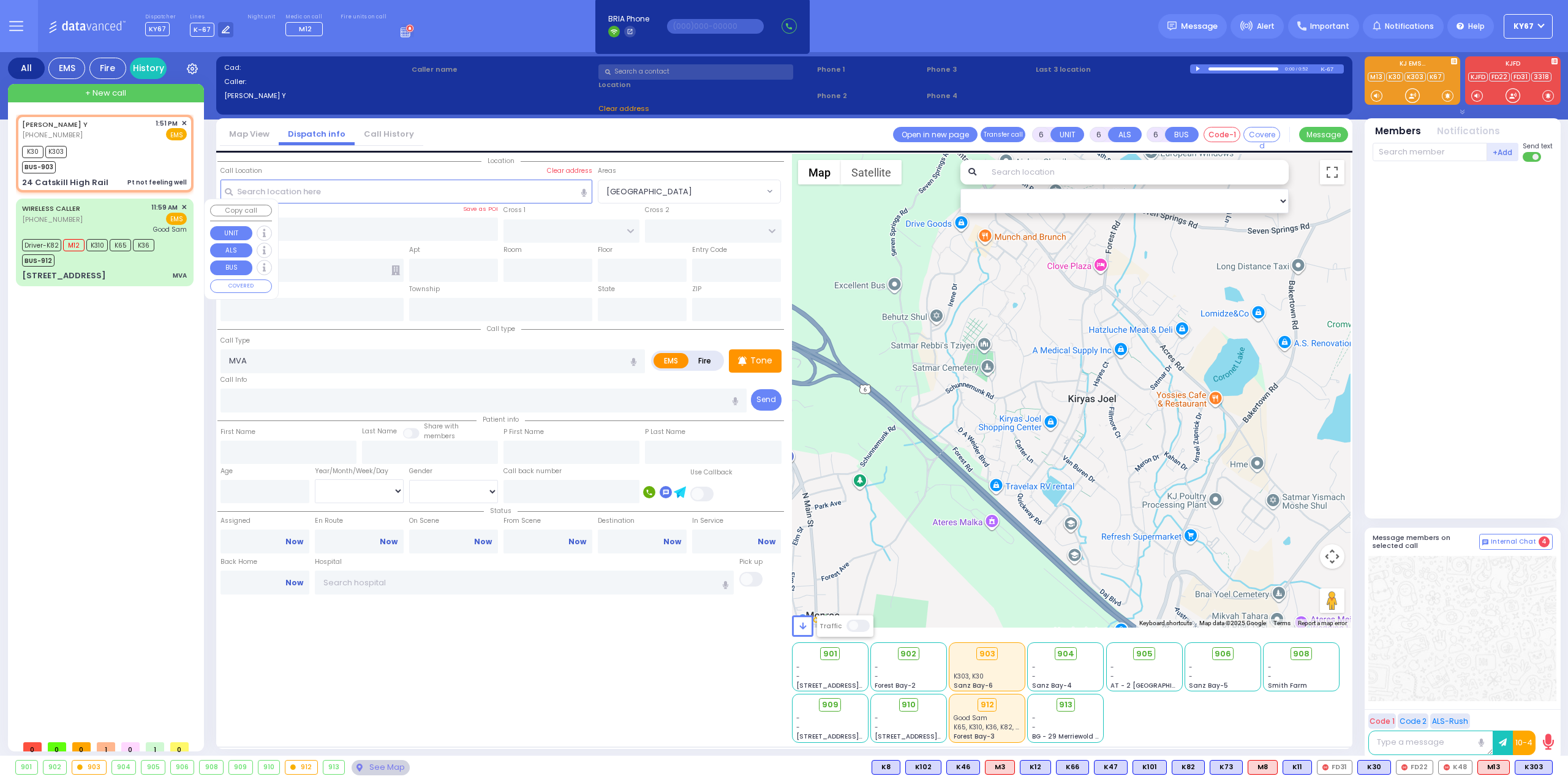
type input "12:22"
type input "12:50"
type input "13:07"
type input "[GEOGRAPHIC_DATA]"
select select "Hatzalah Garages"
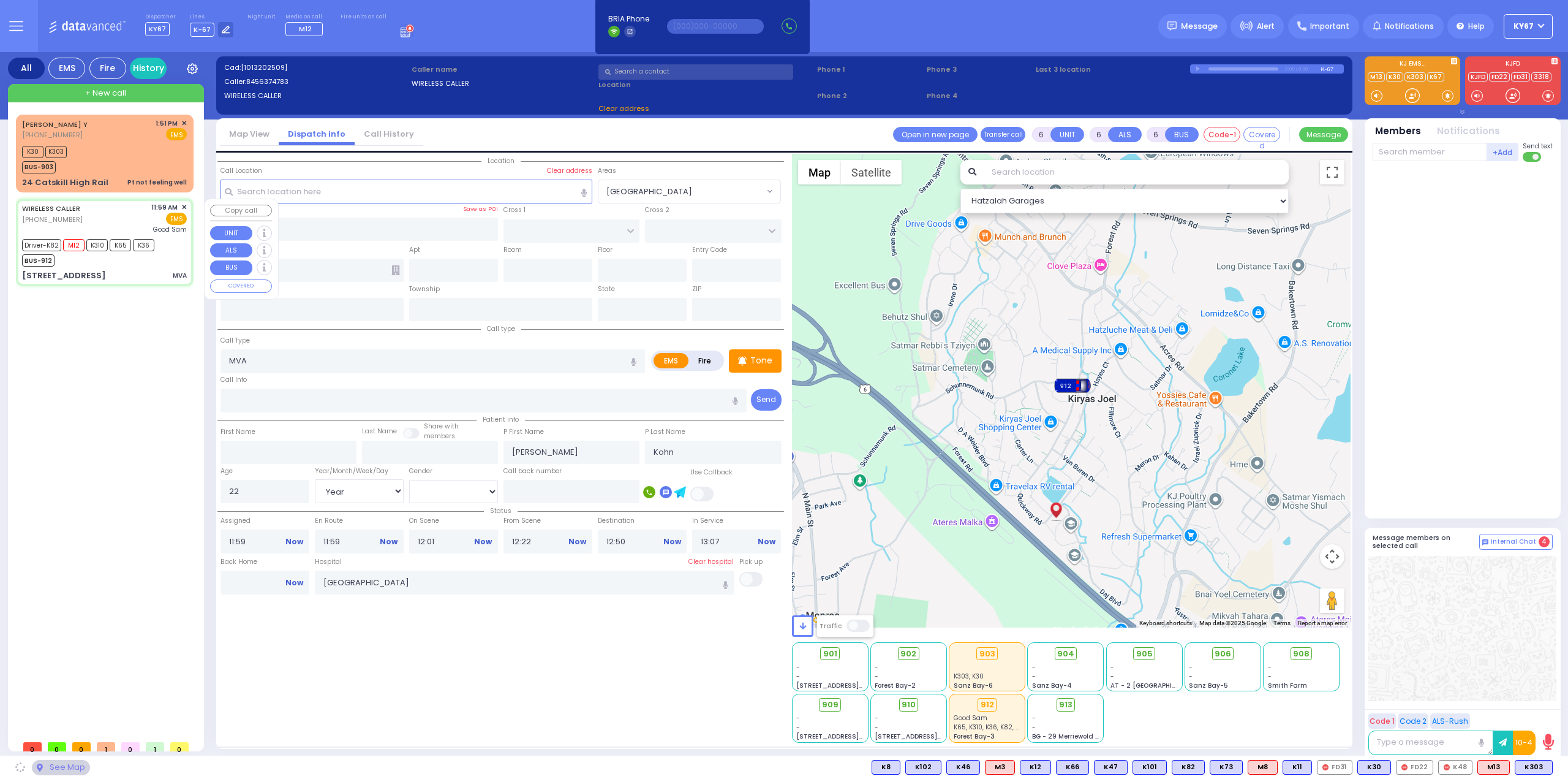
type input "LUBLIN WAY"
type input "RIMENEV COURT"
type input "[STREET_ADDRESS]"
type input "Monroe"
type input "[US_STATE]"
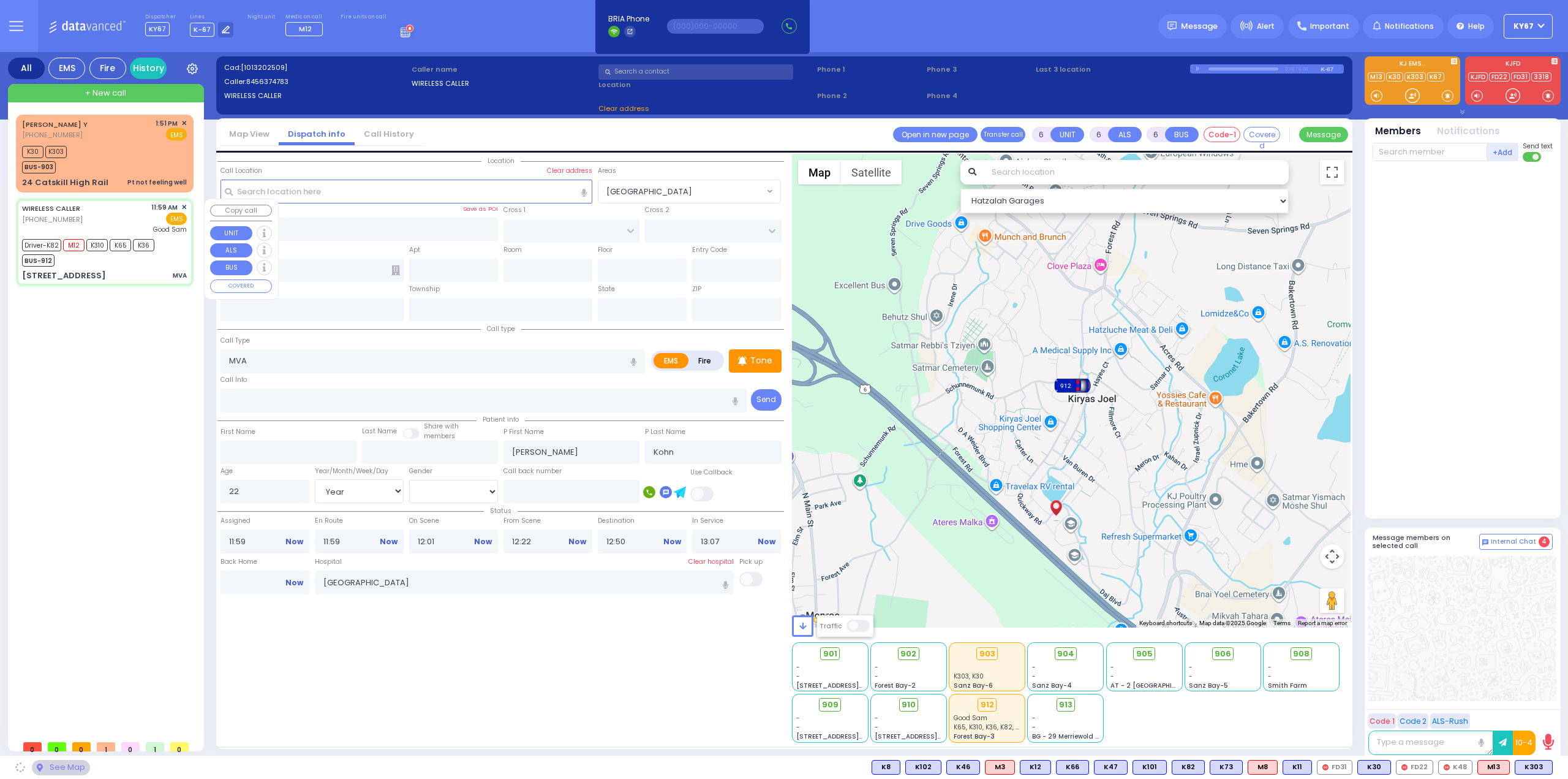
type input "10950"
select select "SECTION 1"
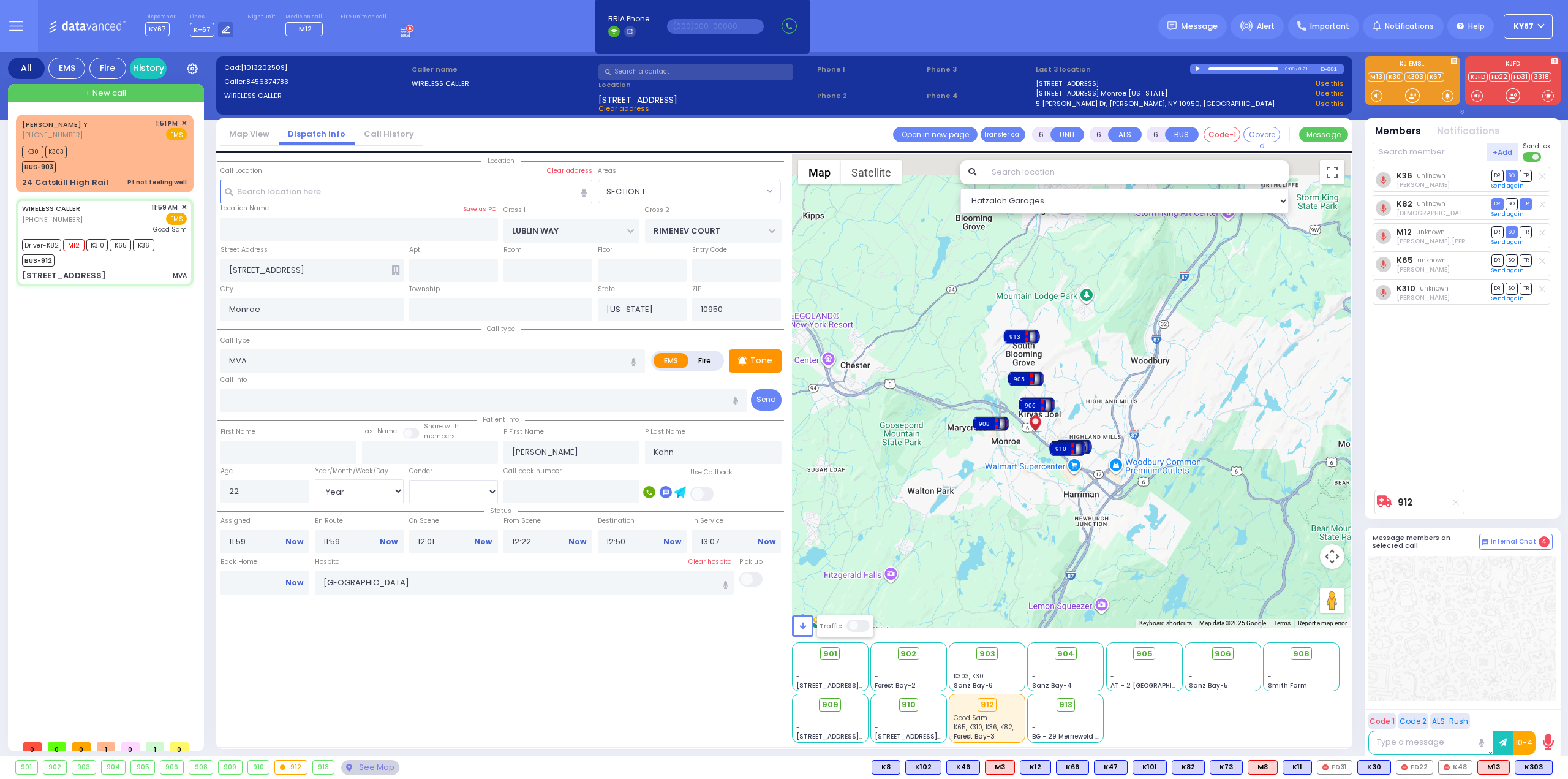
drag, startPoint x: 1020, startPoint y: 271, endPoint x: 1023, endPoint y: 479, distance: 208.0
click at [1023, 477] on div "To activate drag with keyboard, press Alt + Enter. Once in keyboard drag state,…" at bounding box center [1071, 390] width 559 height 474
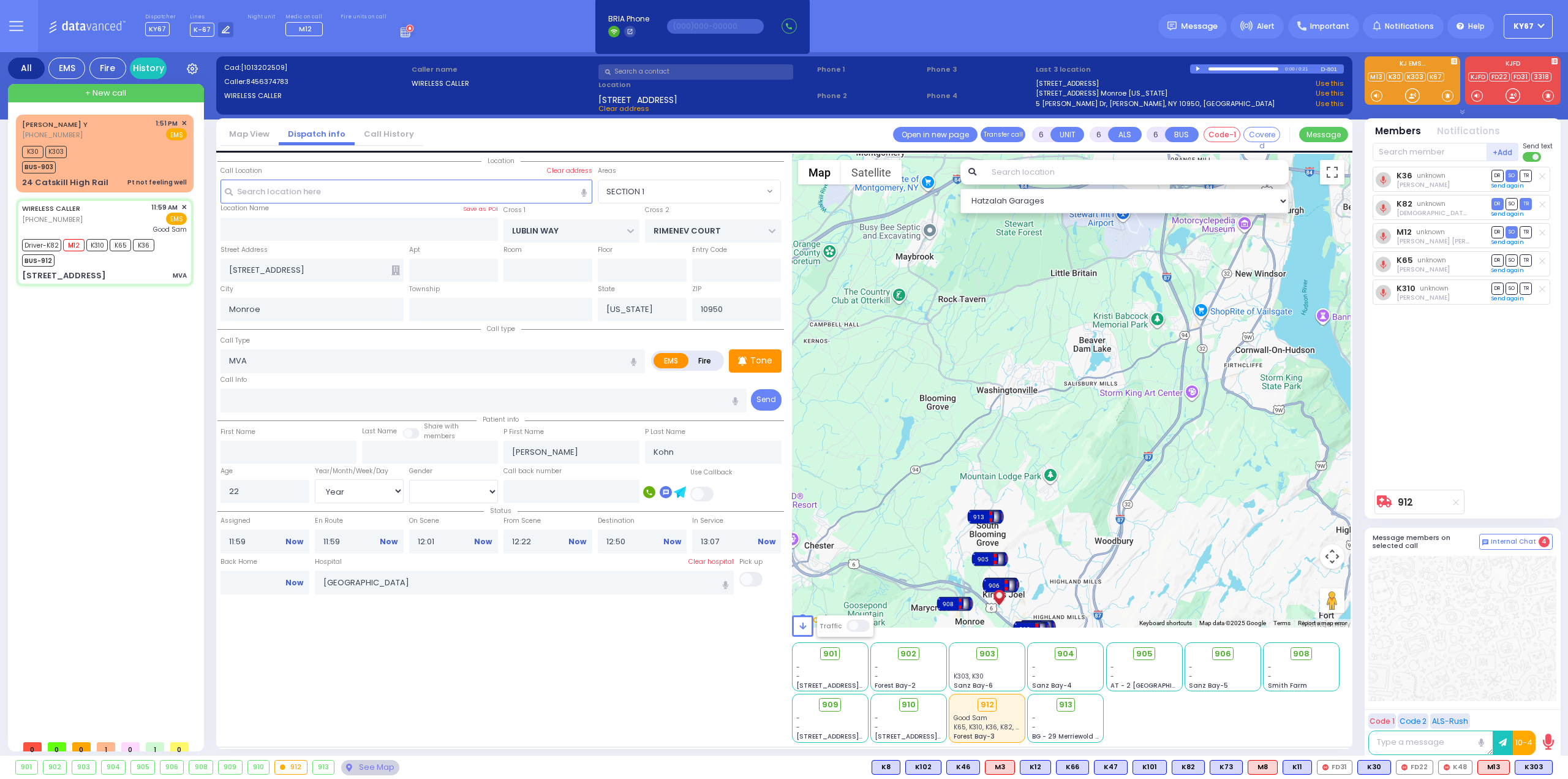
drag, startPoint x: 1115, startPoint y: 480, endPoint x: 1079, endPoint y: 233, distance: 249.6
click at [1079, 243] on div "To activate drag with keyboard, press Alt + Enter. Once in keyboard drag state,…" at bounding box center [1071, 390] width 559 height 474
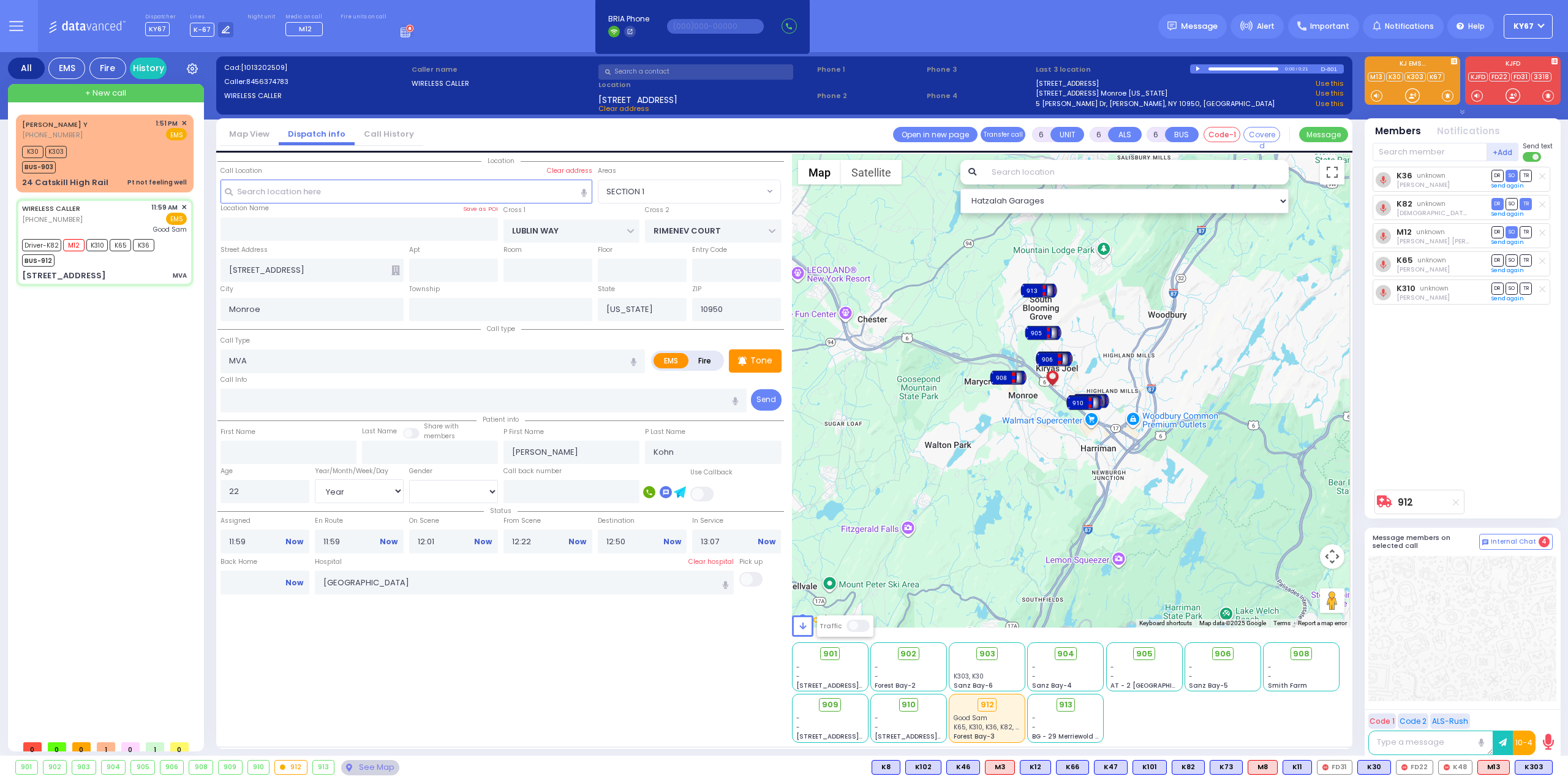
drag, startPoint x: 1188, startPoint y: 338, endPoint x: 1035, endPoint y: 445, distance: 186.7
click at [1035, 445] on div "To activate drag with keyboard, press Alt + Enter. Once in keyboard drag state,…" at bounding box center [1071, 390] width 559 height 474
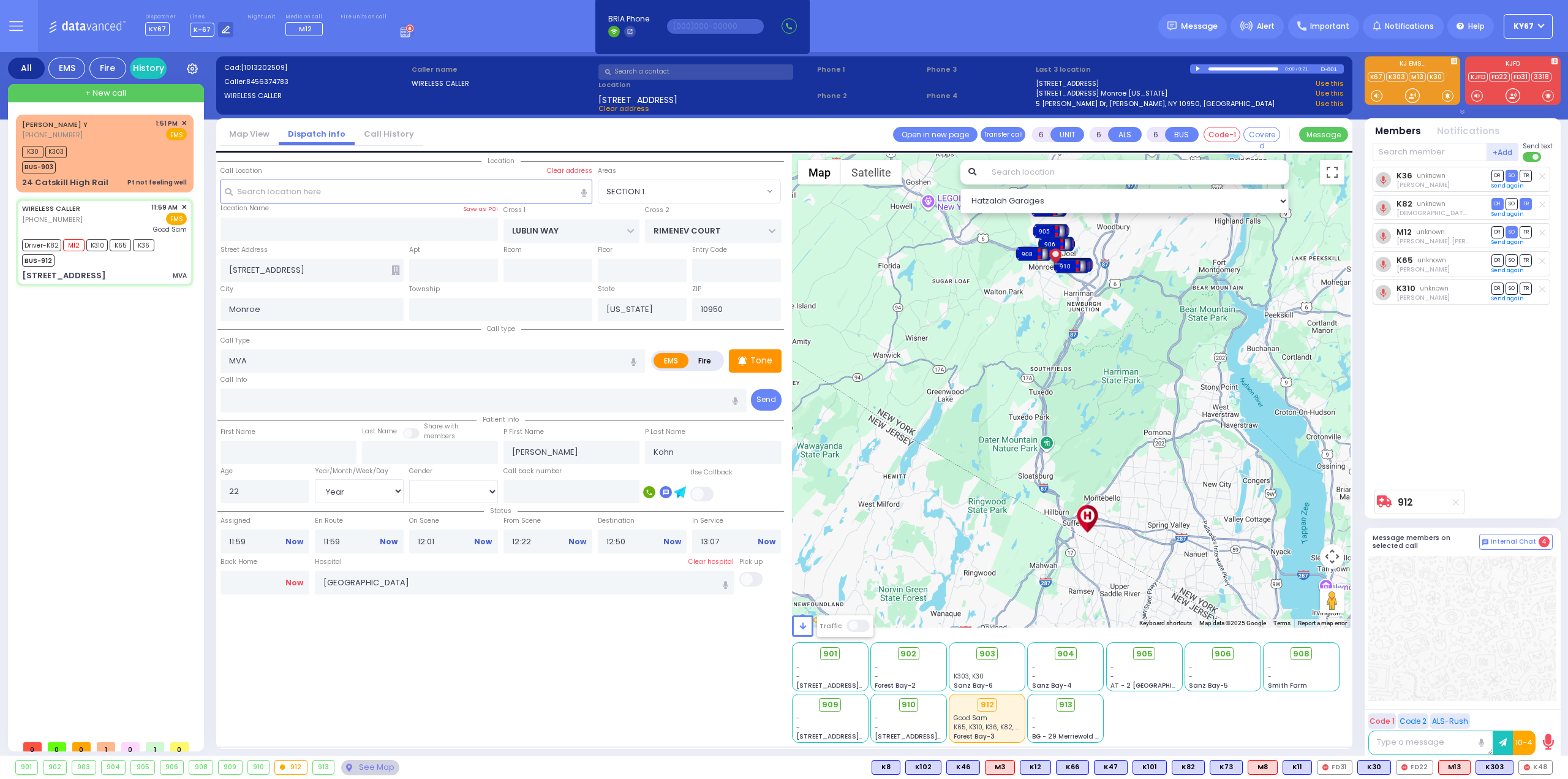
click at [291, 581] on link "Now" at bounding box center [294, 582] width 17 height 11
type input "14:09"
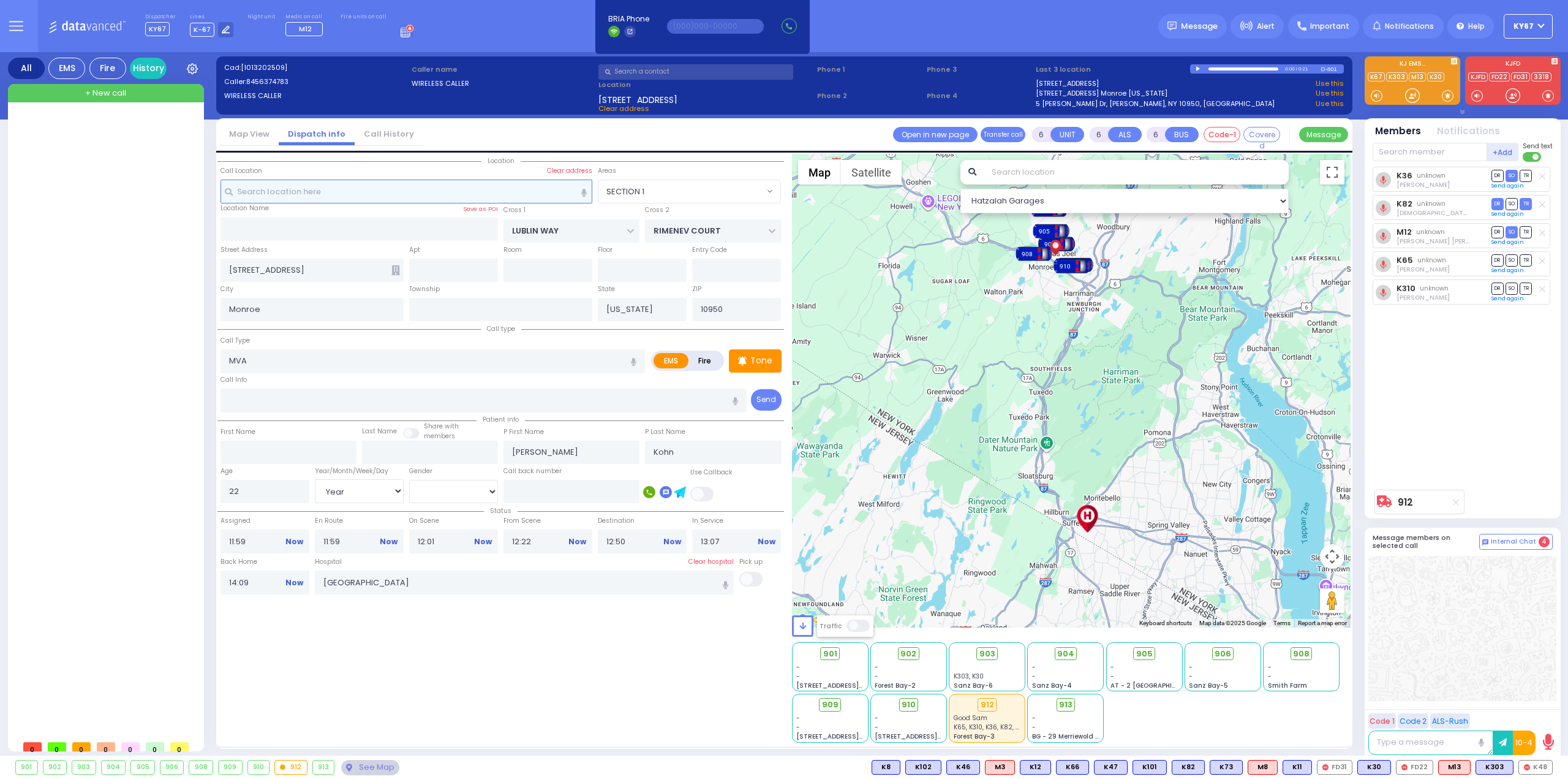
select select
radio input "true"
select select
select select "Hatzalah Garages"
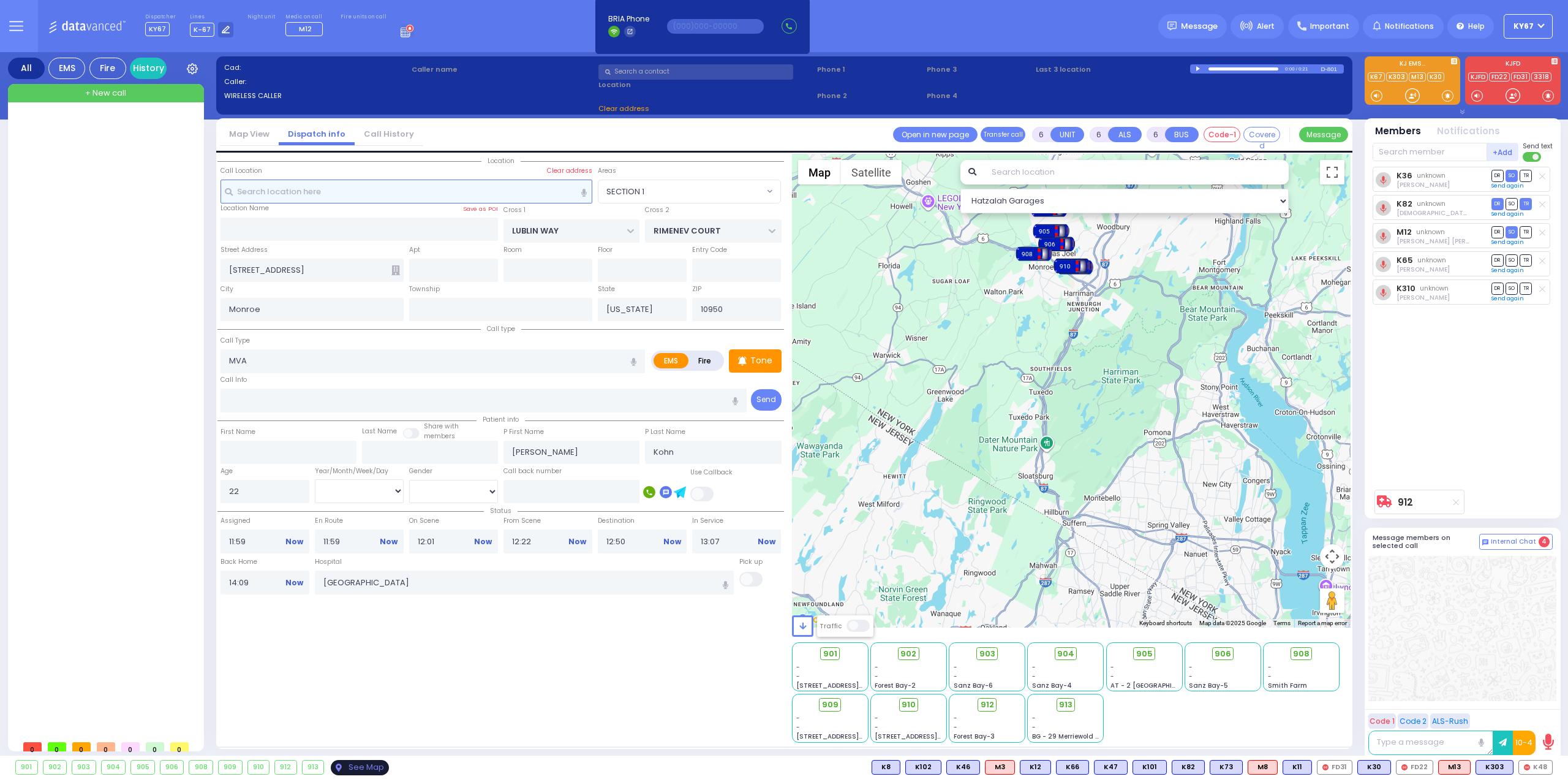
select select
radio input "true"
select select
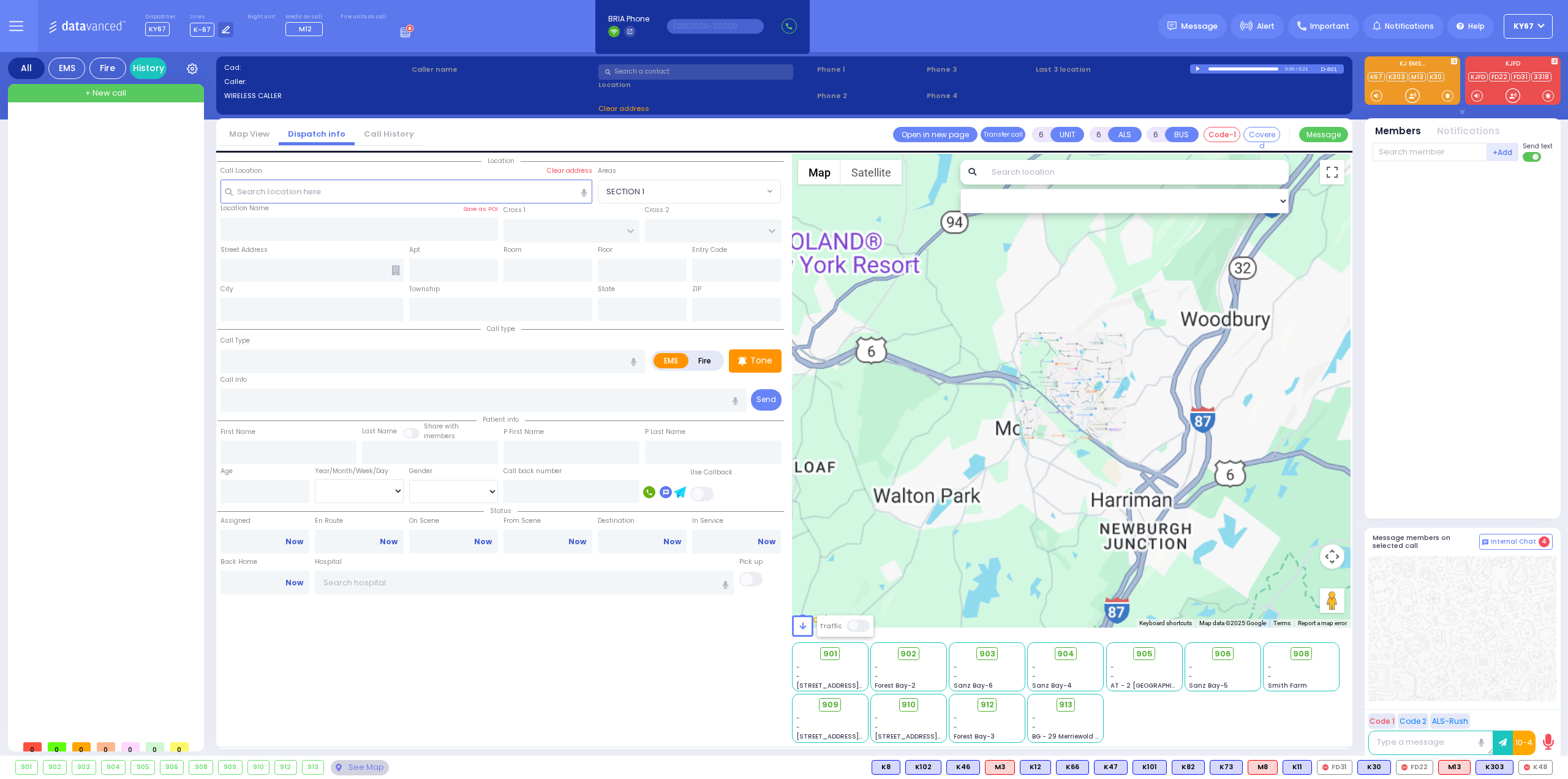
click at [583, 668] on div "Location" at bounding box center [501, 449] width 567 height 589
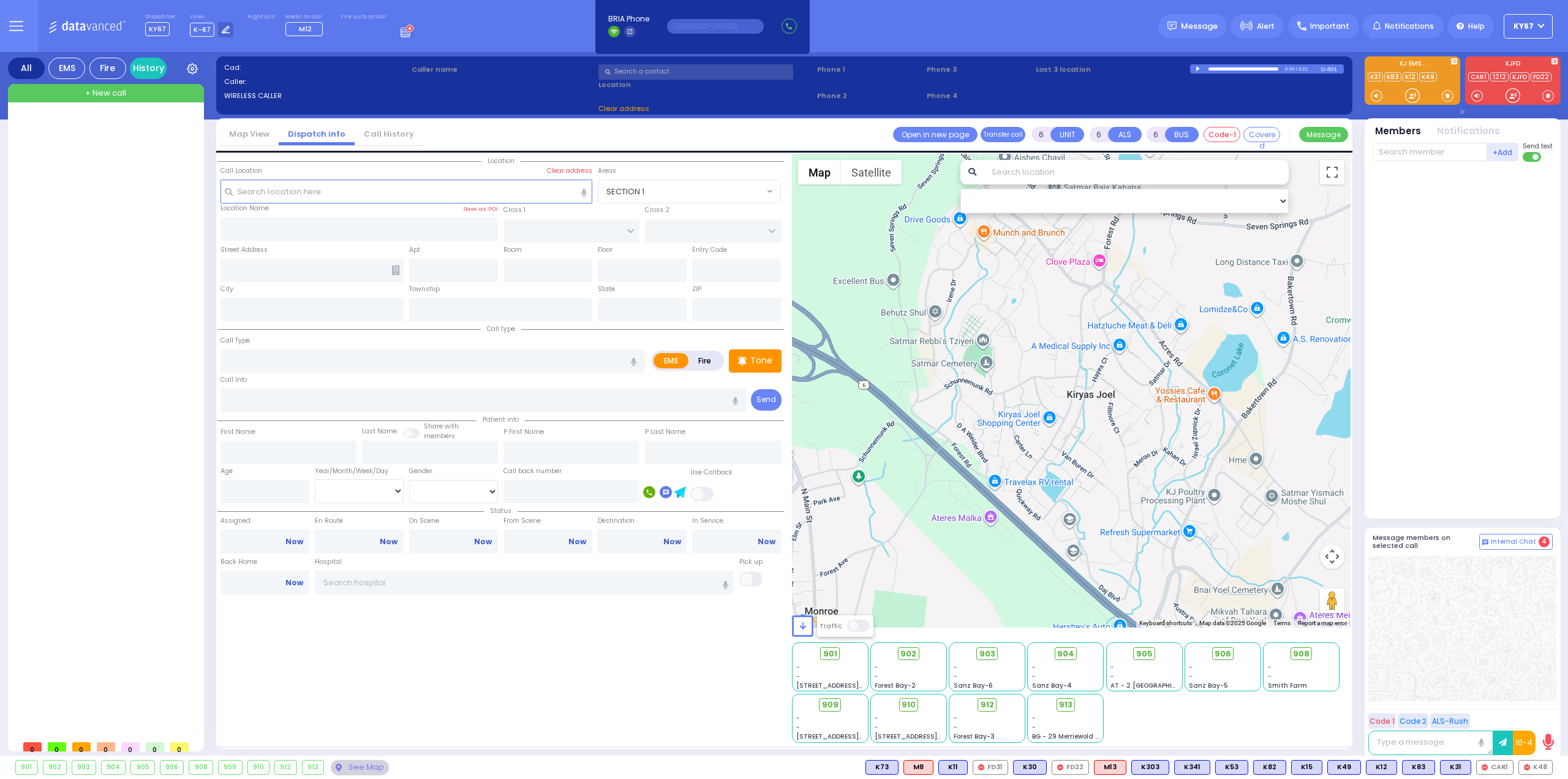
select select
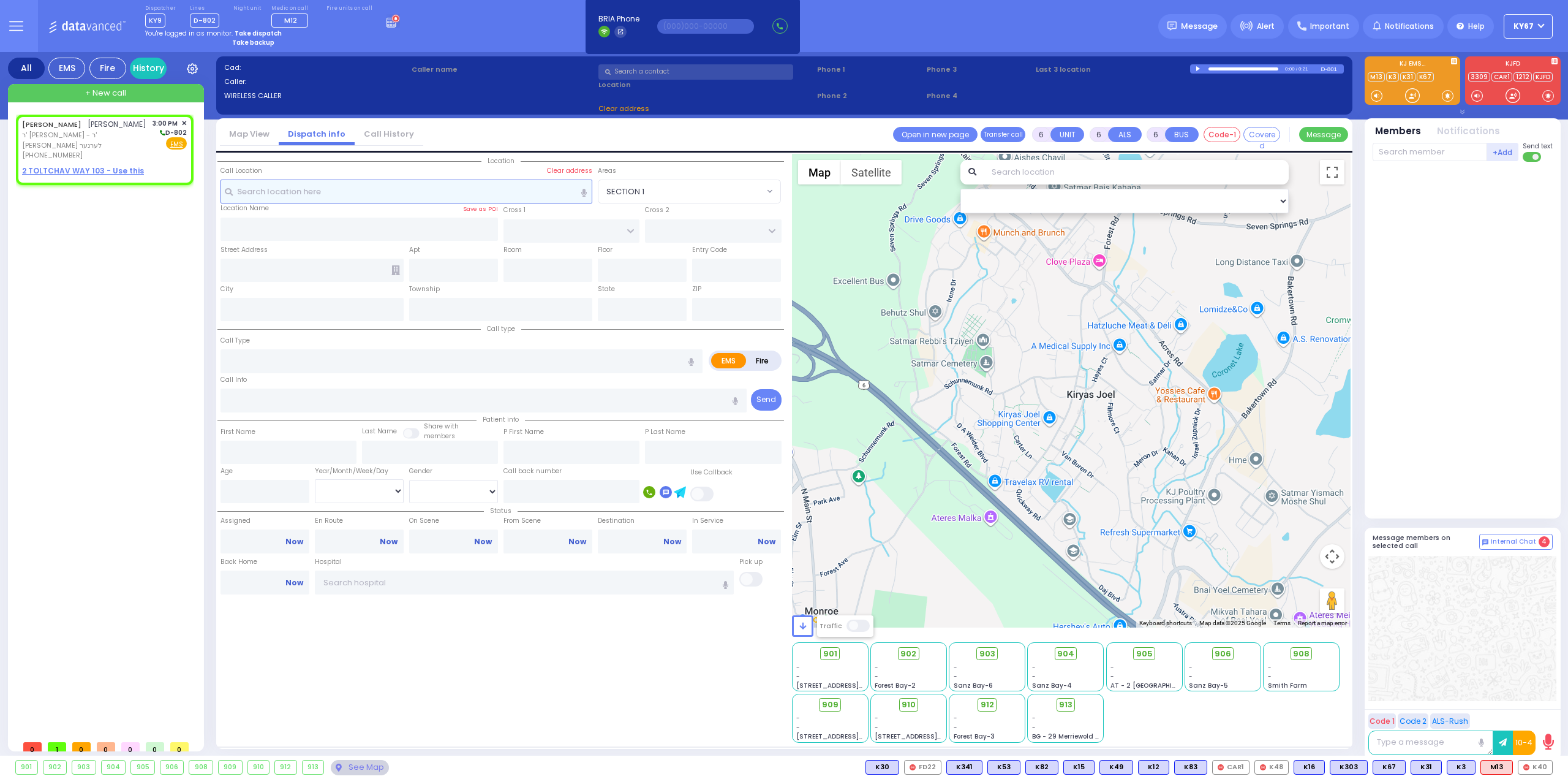
type input "2"
type input "1"
select select
radio input "true"
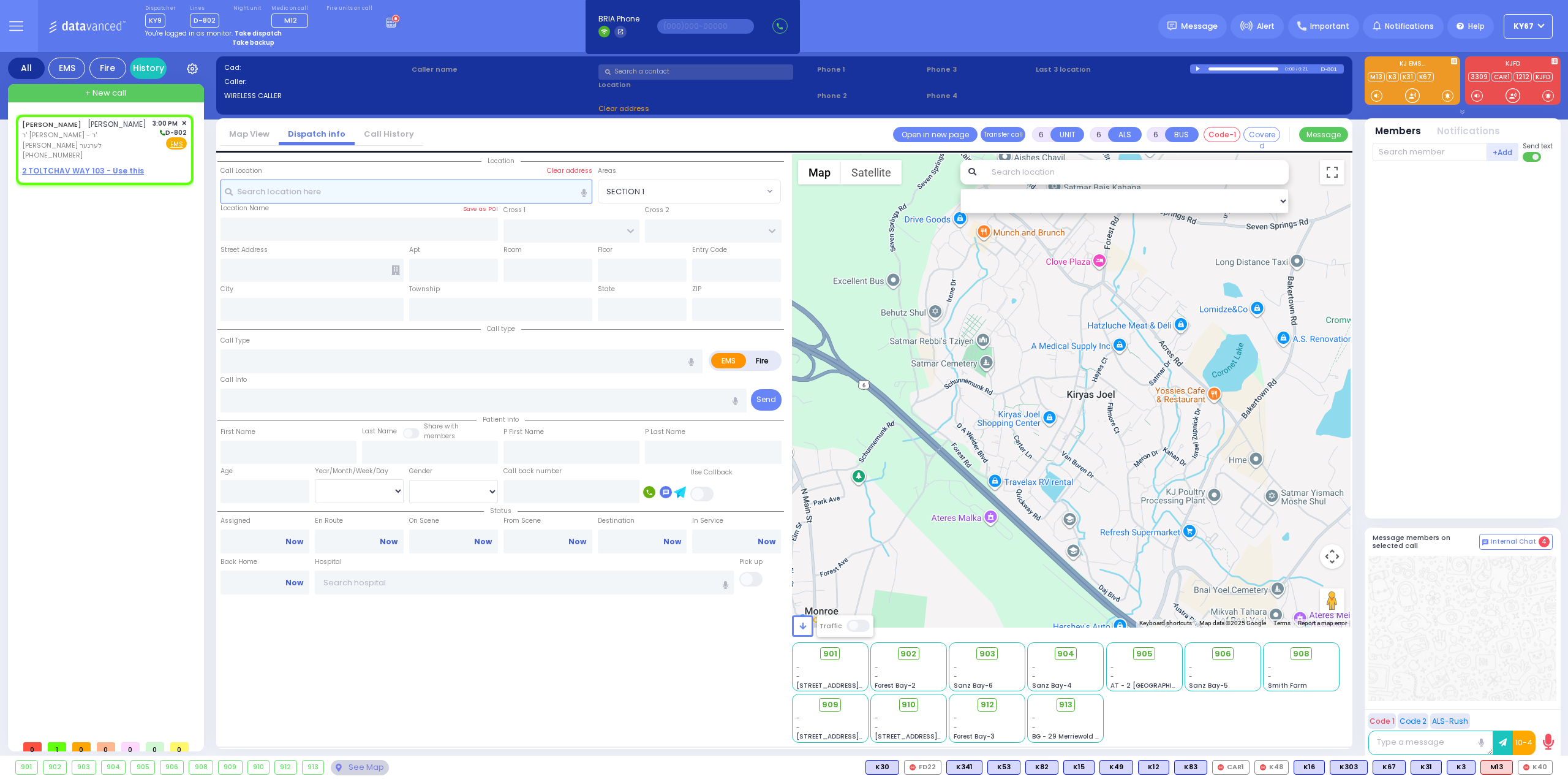
type input "JOSHUA YITZCHOK"
type input "FIRTH"
select select
type input "15:00"
select select "Hatzalah Garages"
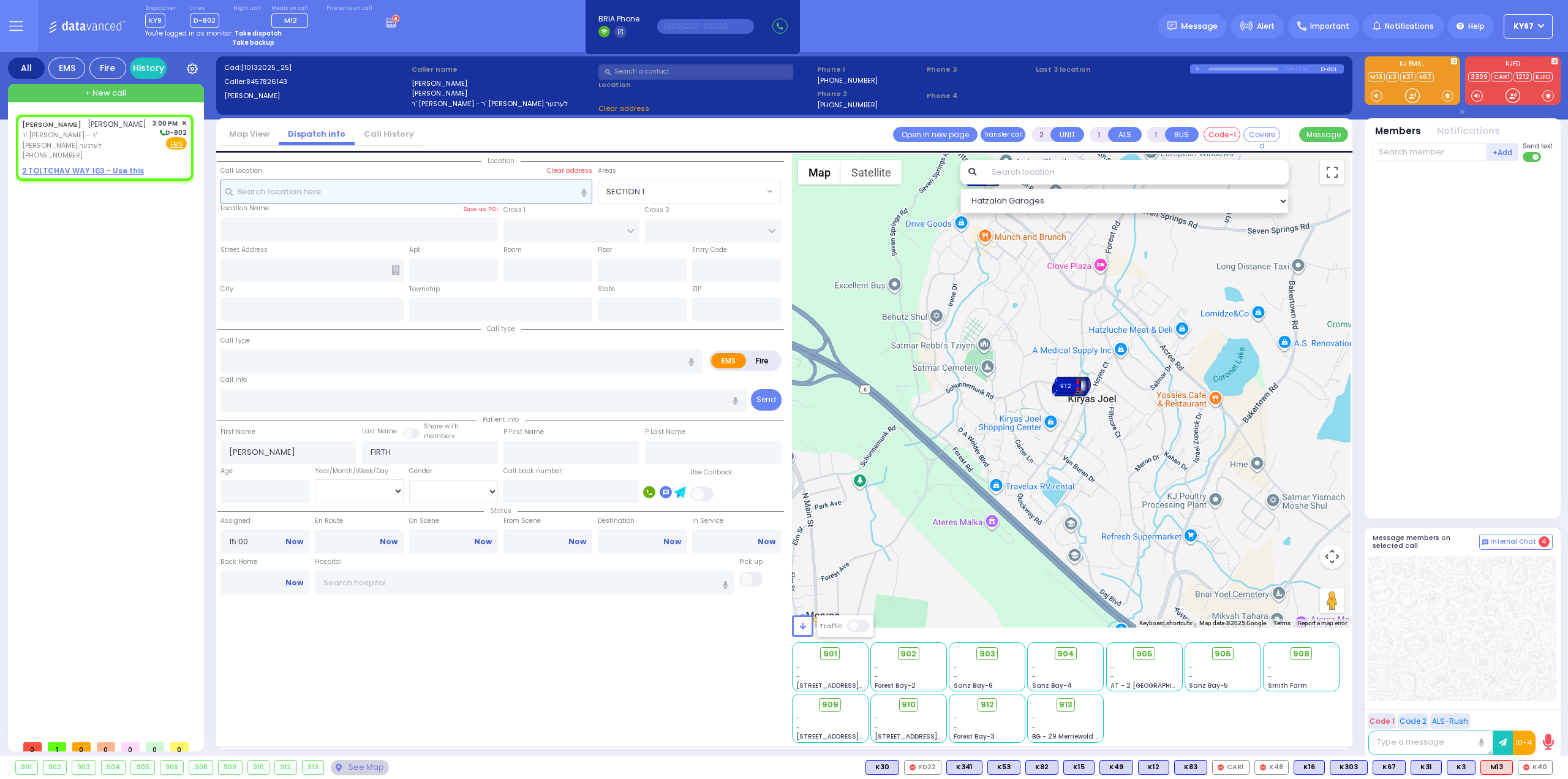
select select
radio input "true"
select select
select select "Hatzalah Garages"
select select
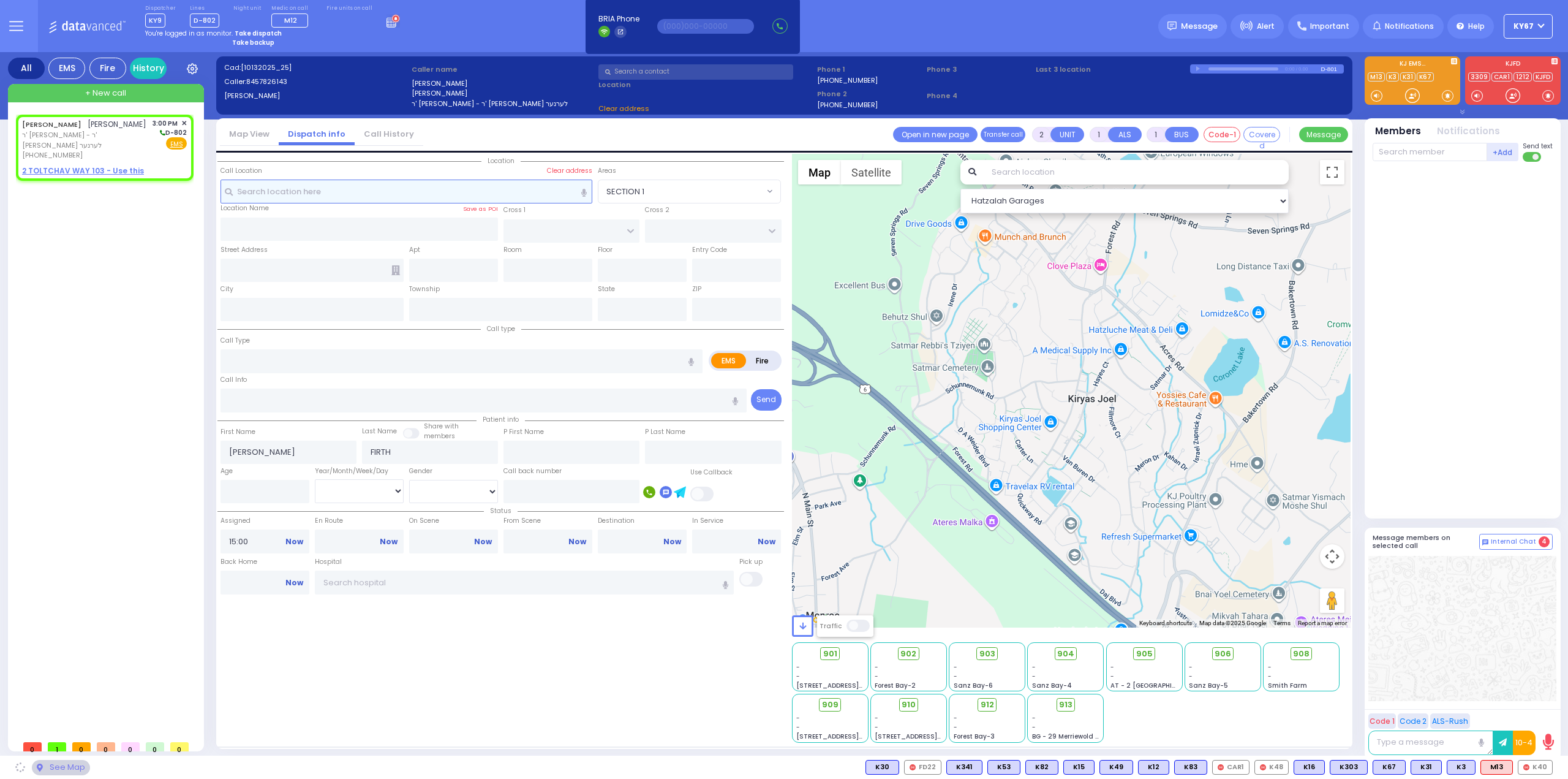
radio input "true"
select select
select select "Hatzalah Garages"
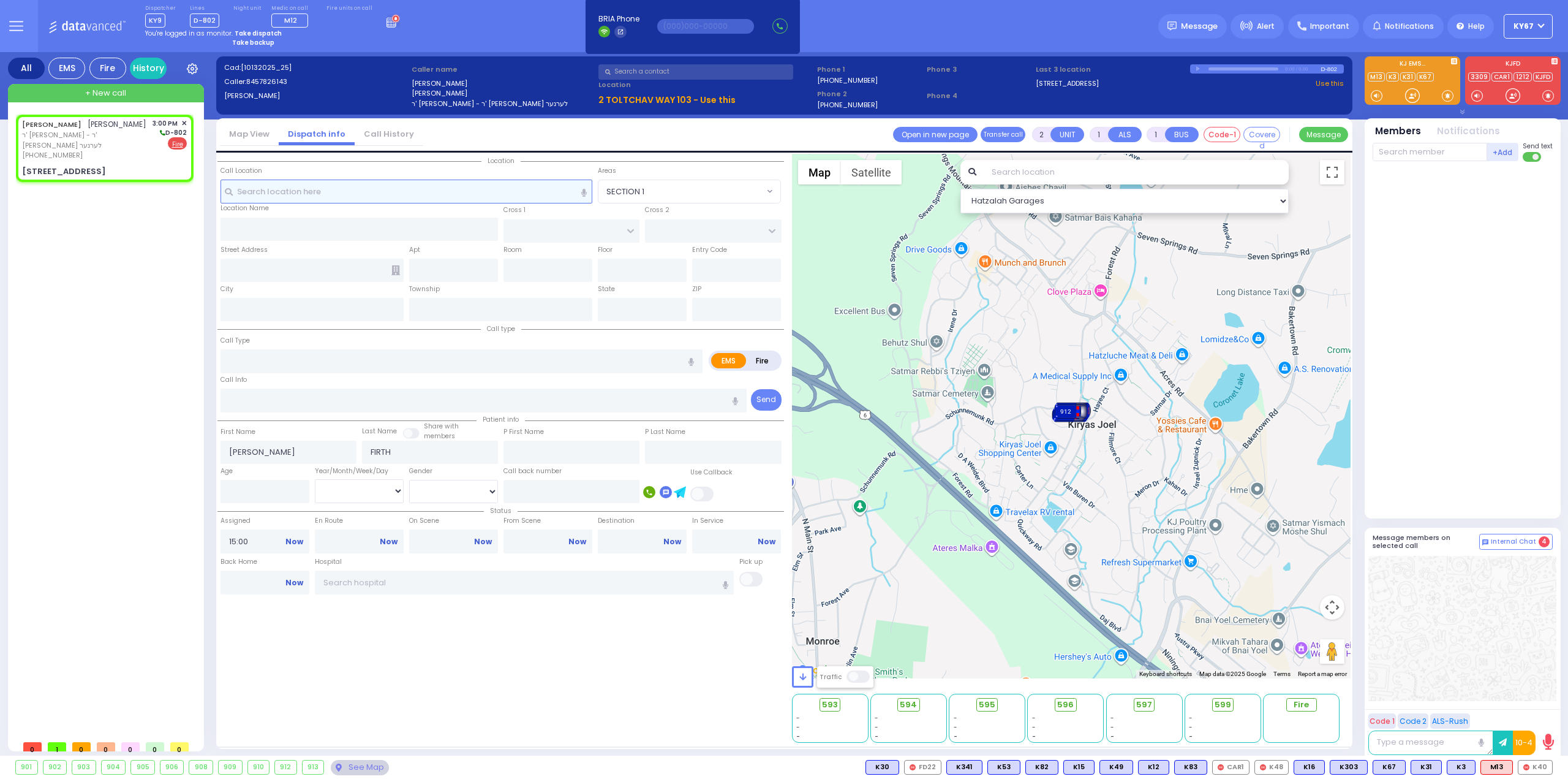
select select
radio input "false"
radio input "true"
select select
select select "Hatzalah Garages"
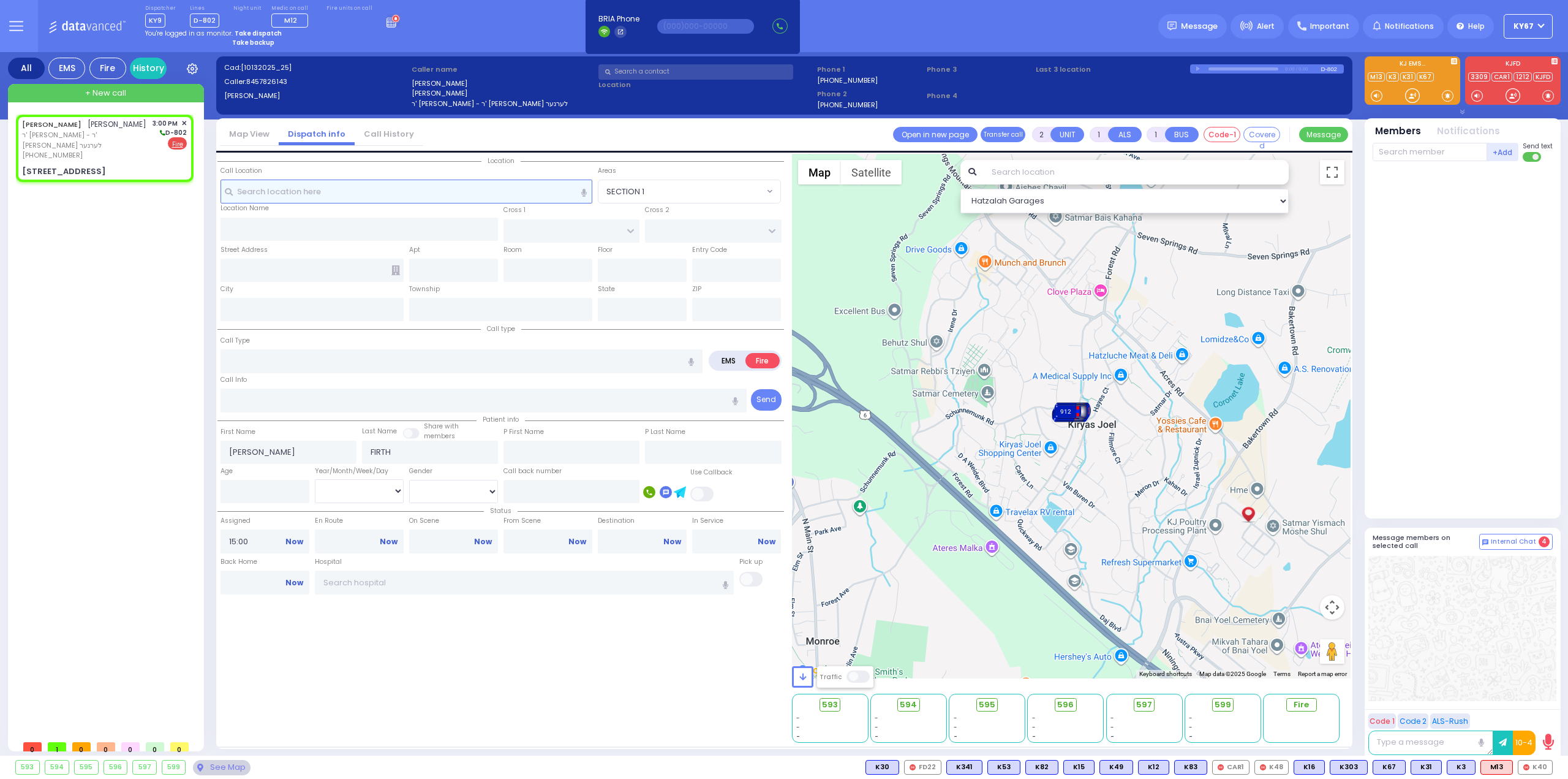
type input "FRANKFURT RD"
type input "TOLTCHAV WAY"
type input "2 TOLTCHAV WAY"
type input "103"
type input "Monroe"
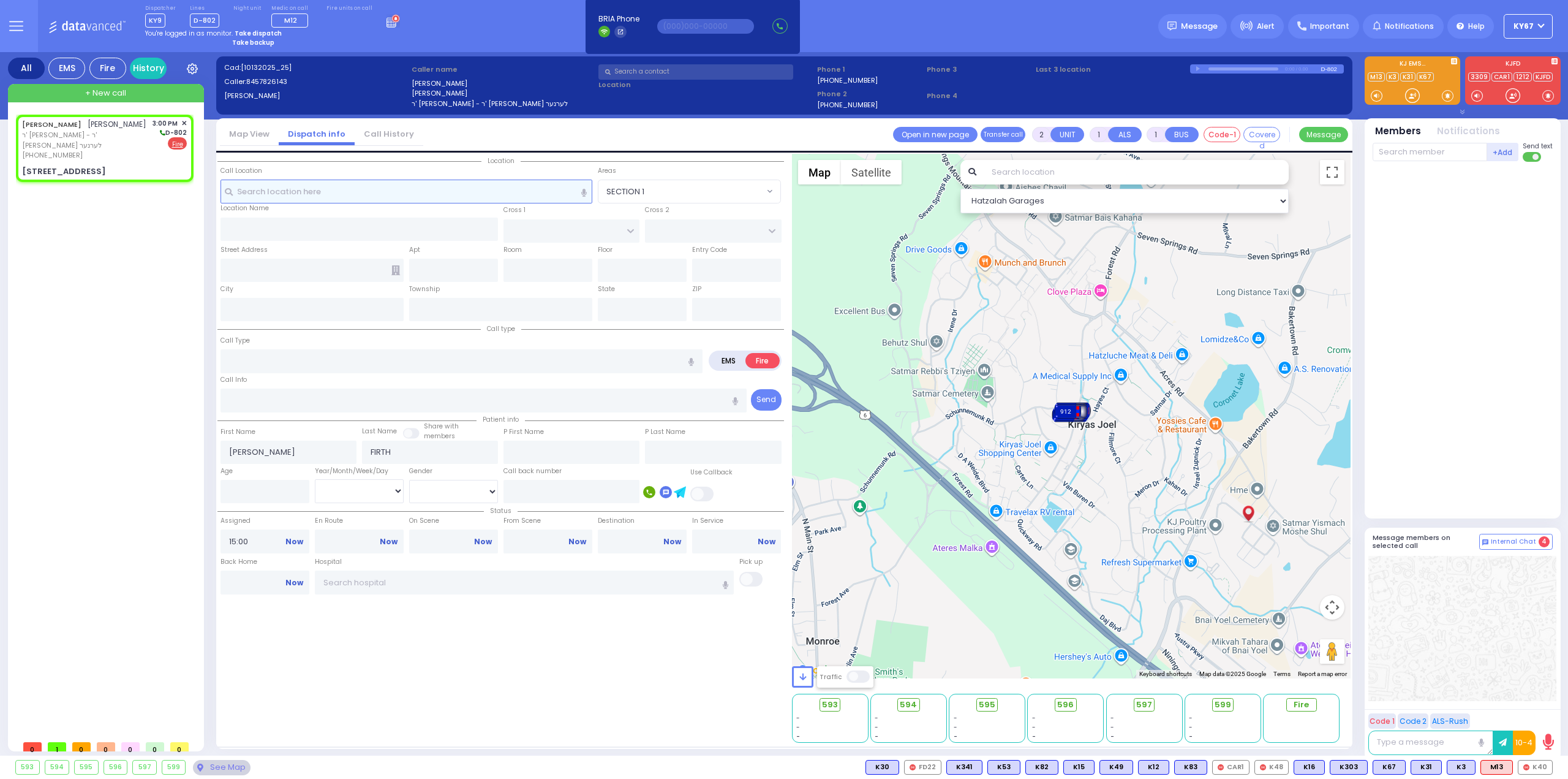
type input "[US_STATE]"
type input "10950"
select select "BEIRECH MOSHE"
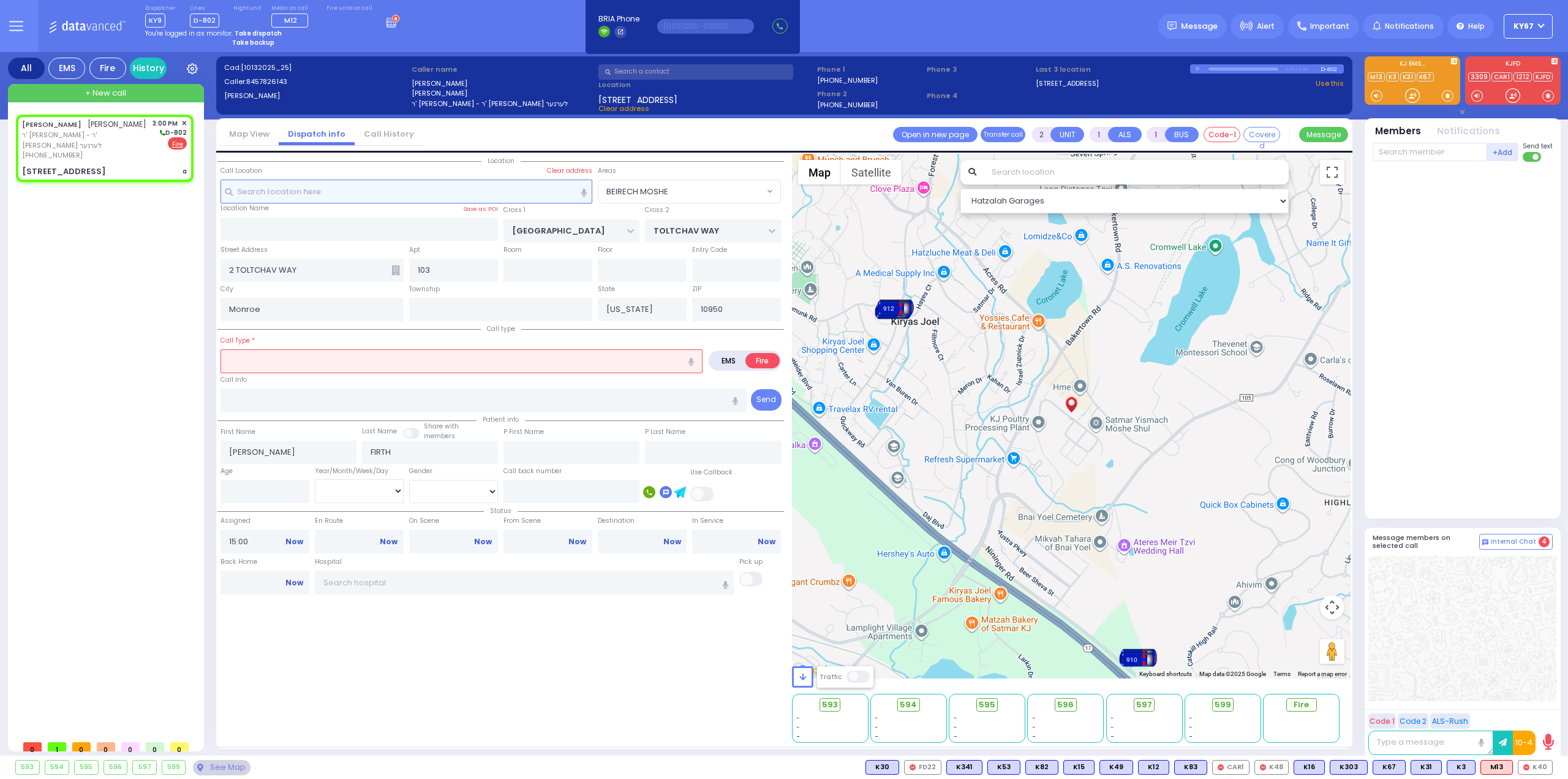
type input "3"
select select
type input "a"
radio input "true"
select select
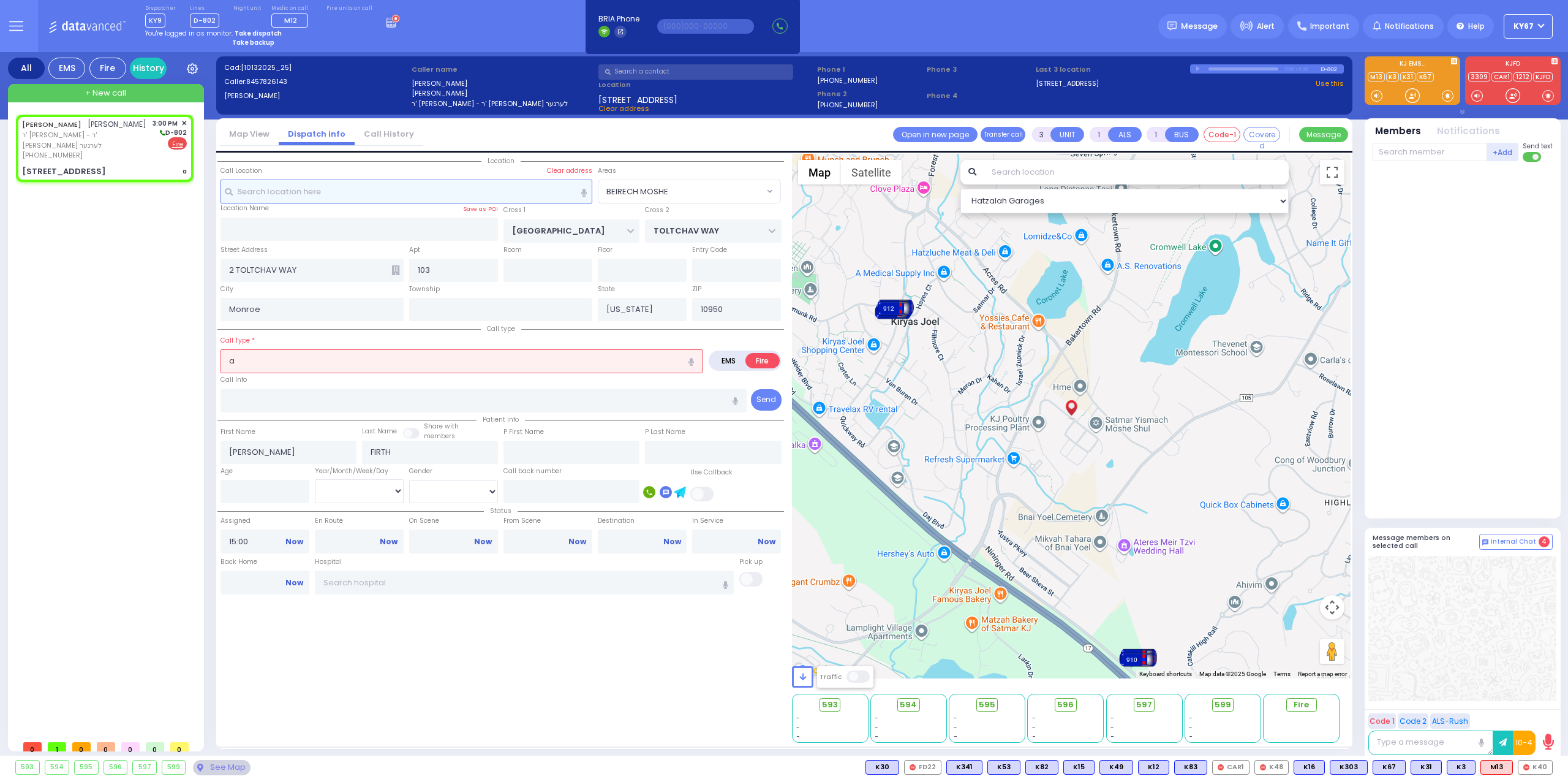
select select "Hatzalah Garages"
select select "BEIRECH MOSHE"
select select
radio input "true"
select select
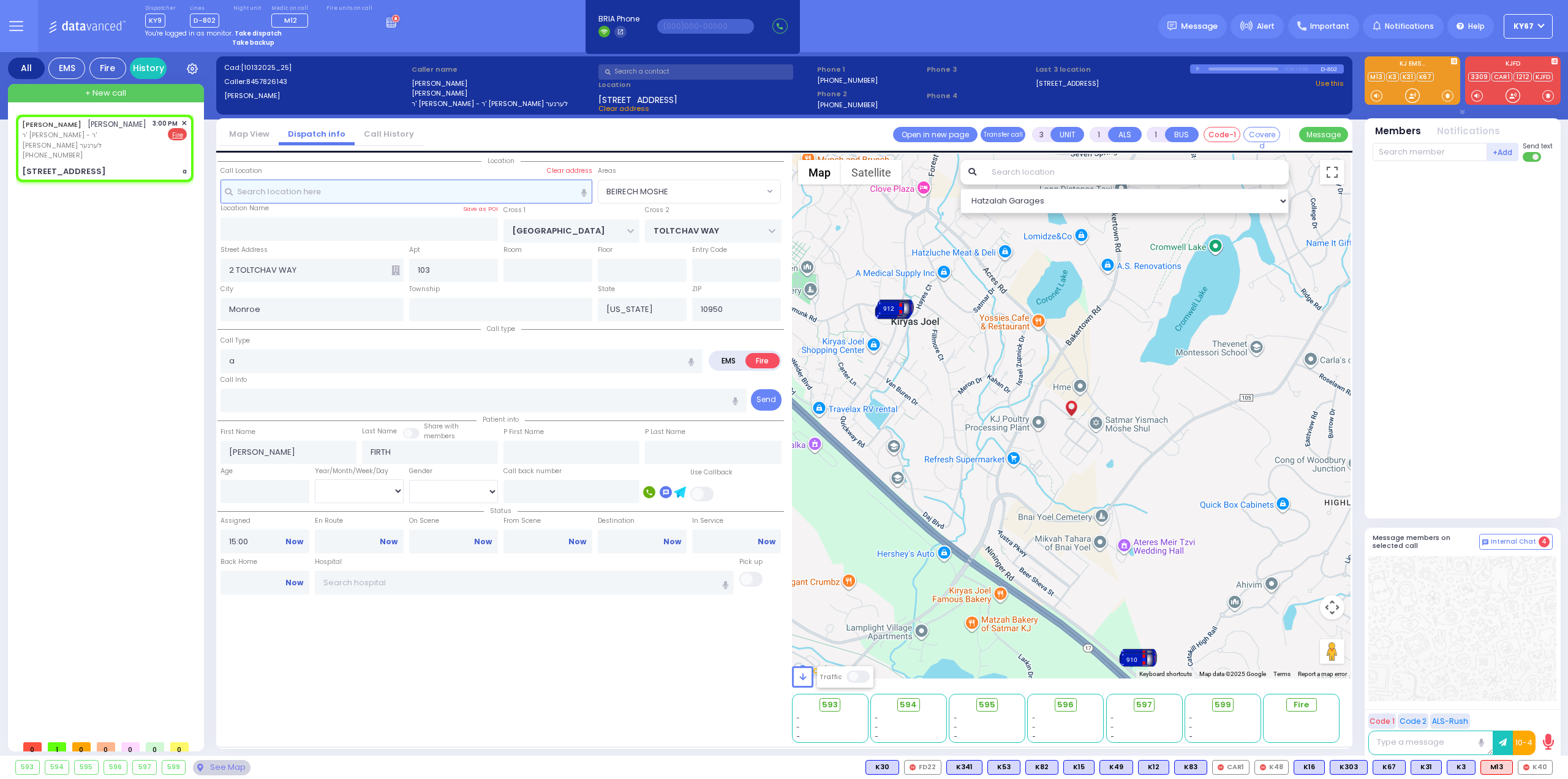
select select "Hatzalah Garages"
select select
type input "AUTOMATIC FIRE ALARM"
radio input "true"
select select
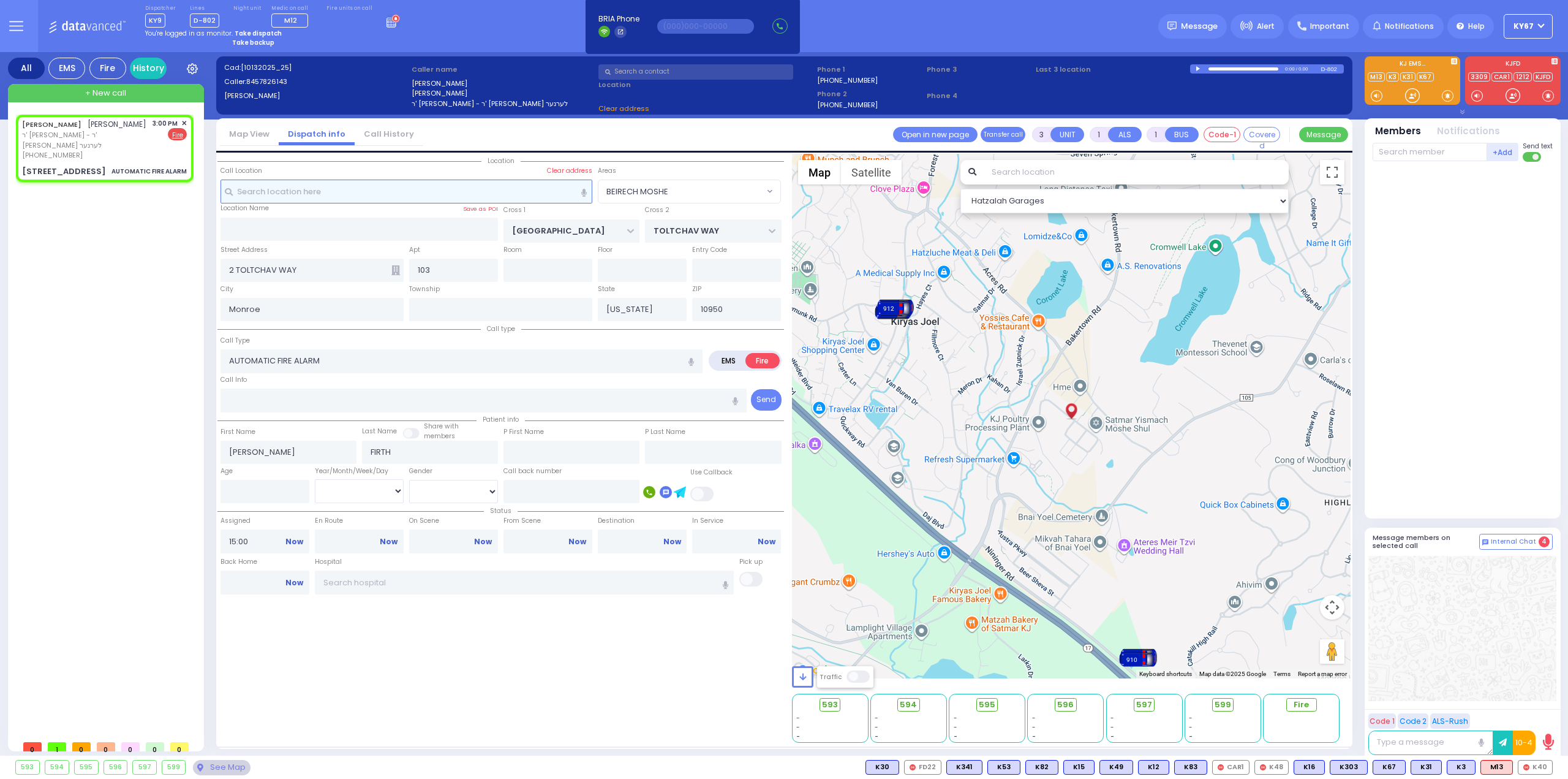
select select "Hatzalah Garages"
select select "BEIRECH MOSHE"
select select
radio input "true"
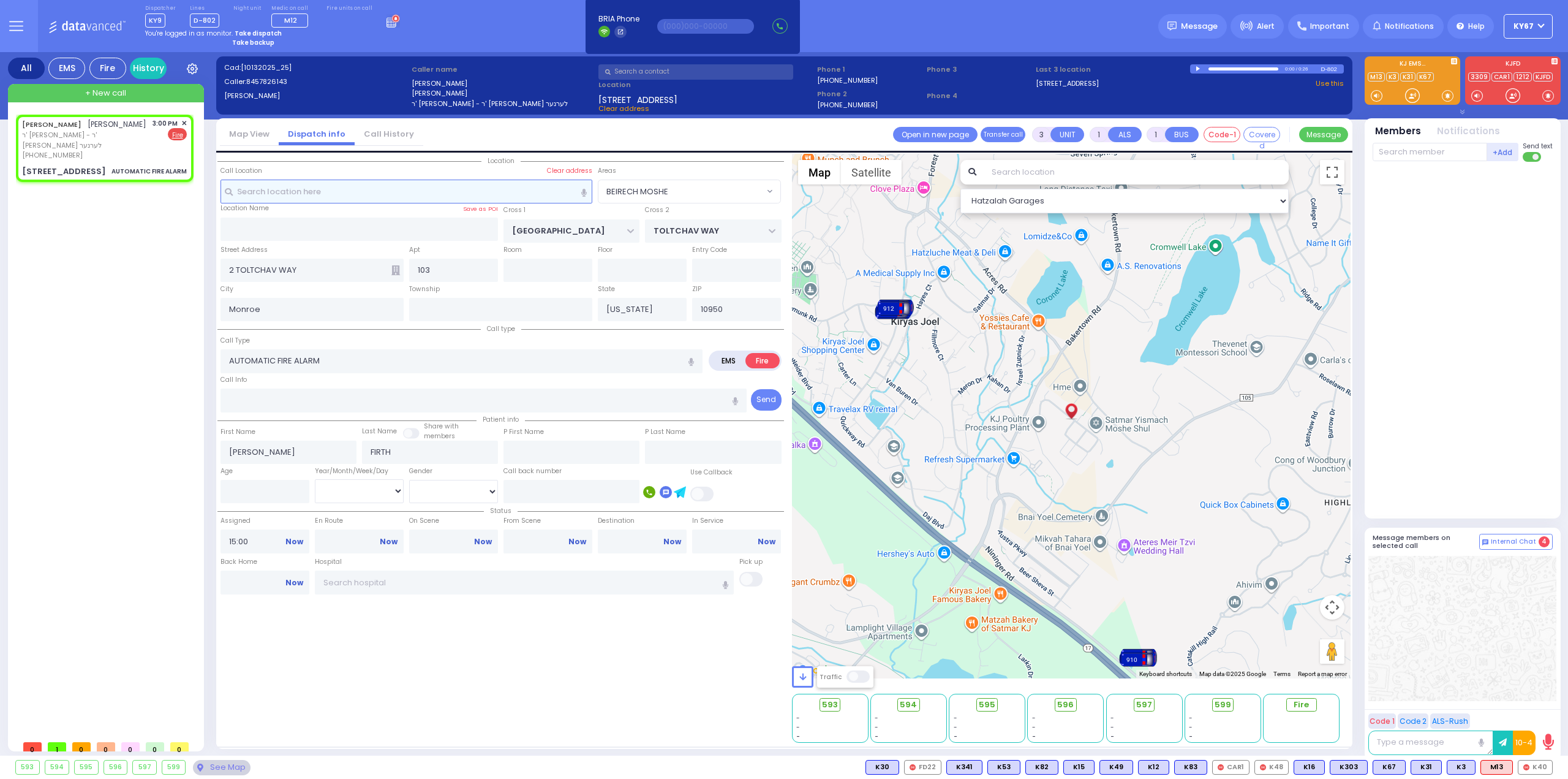
select select
select select "Hatzalah Garages"
select select "BEIRECH MOSHE"
select select
radio input "true"
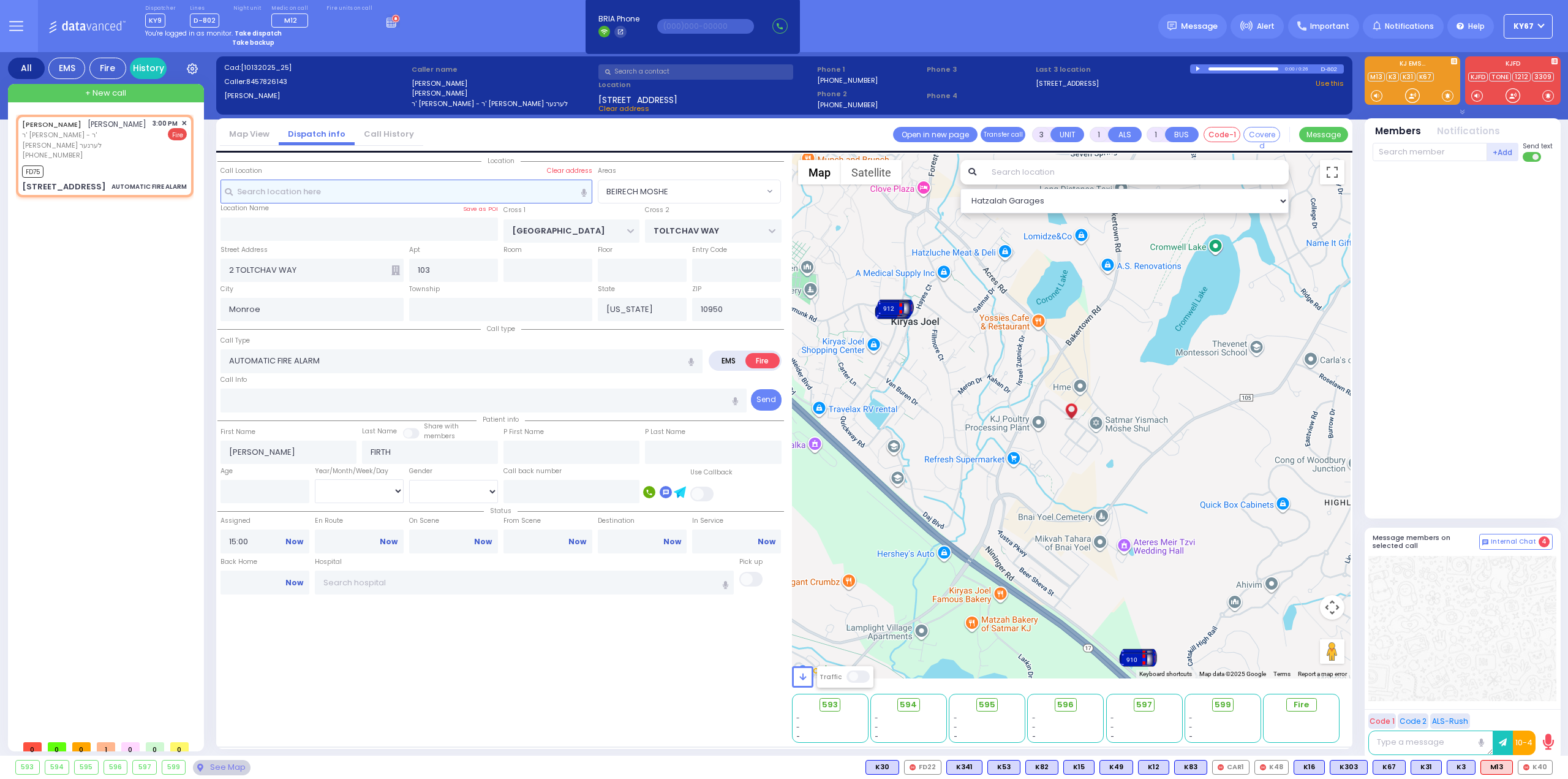
select select
type input "15:01"
select select "Hatzalah Garages"
select select "BEIRECH MOSHE"
select select
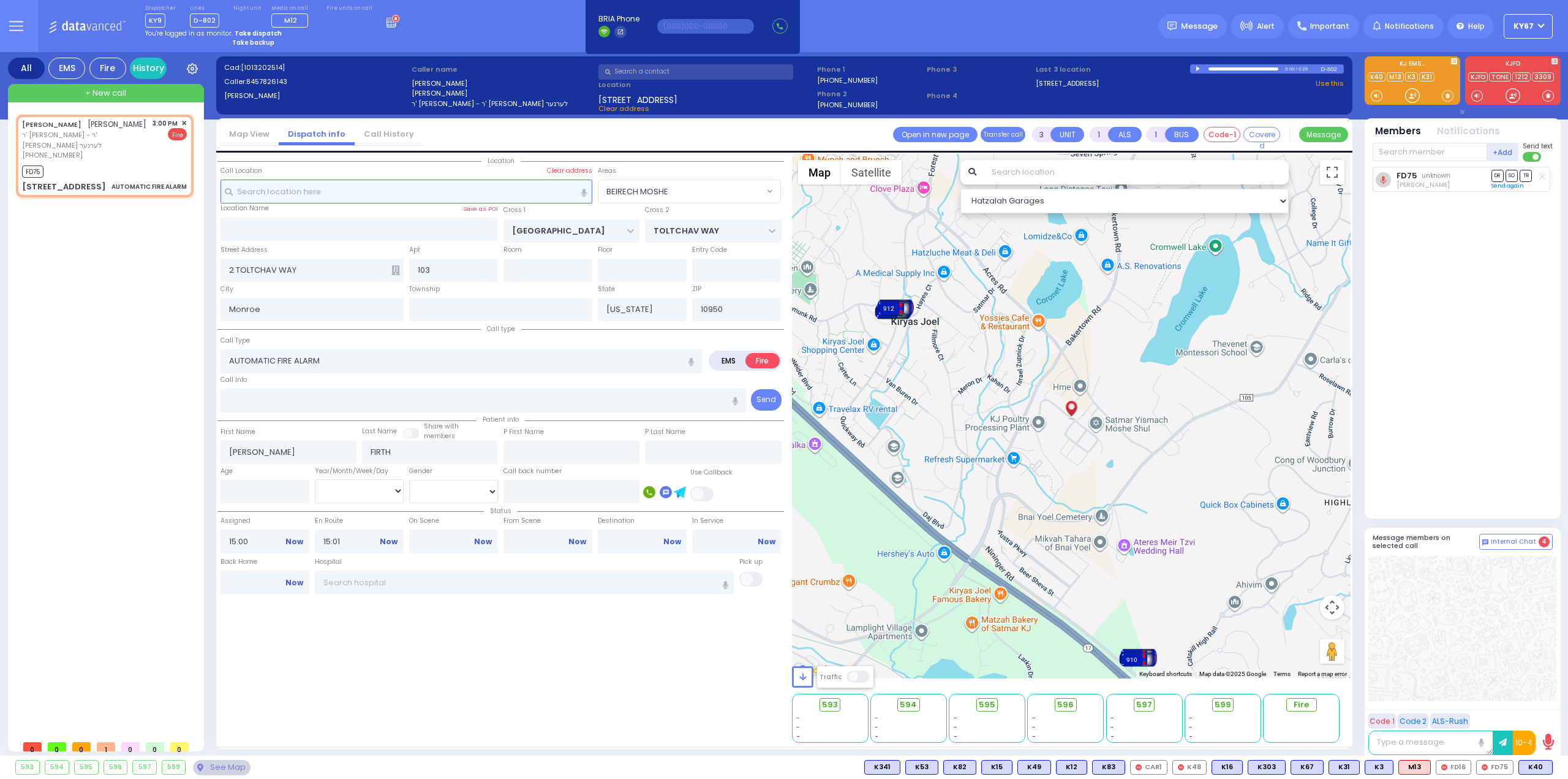
radio input "true"
select select
select select "Hatzalah Garages"
select select "BEIRECH MOSHE"
select select
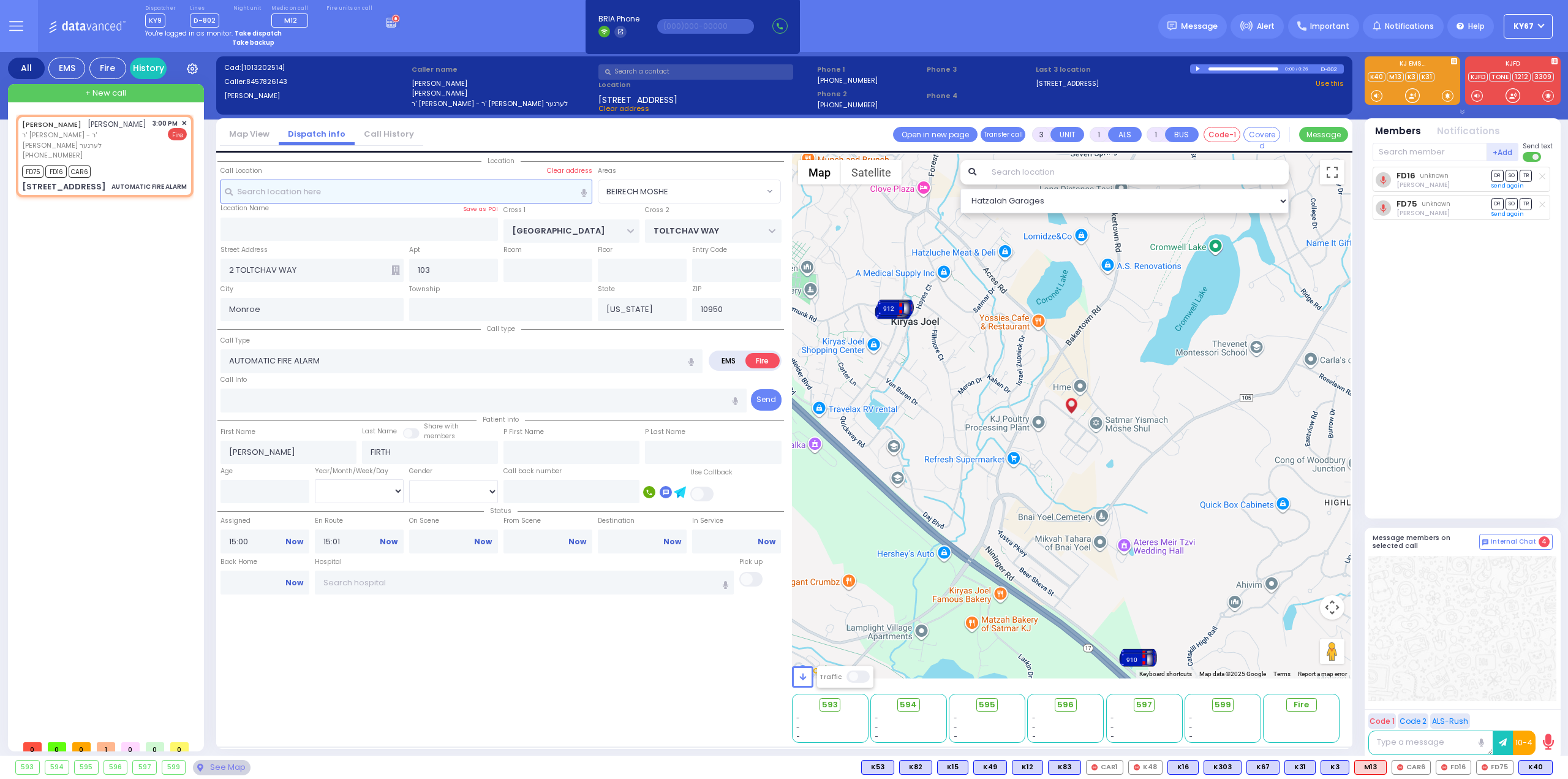
radio input "true"
select select
select select "Hatzalah Garages"
select select "BEIRECH MOSHE"
